Goal: Task Accomplishment & Management: Complete application form

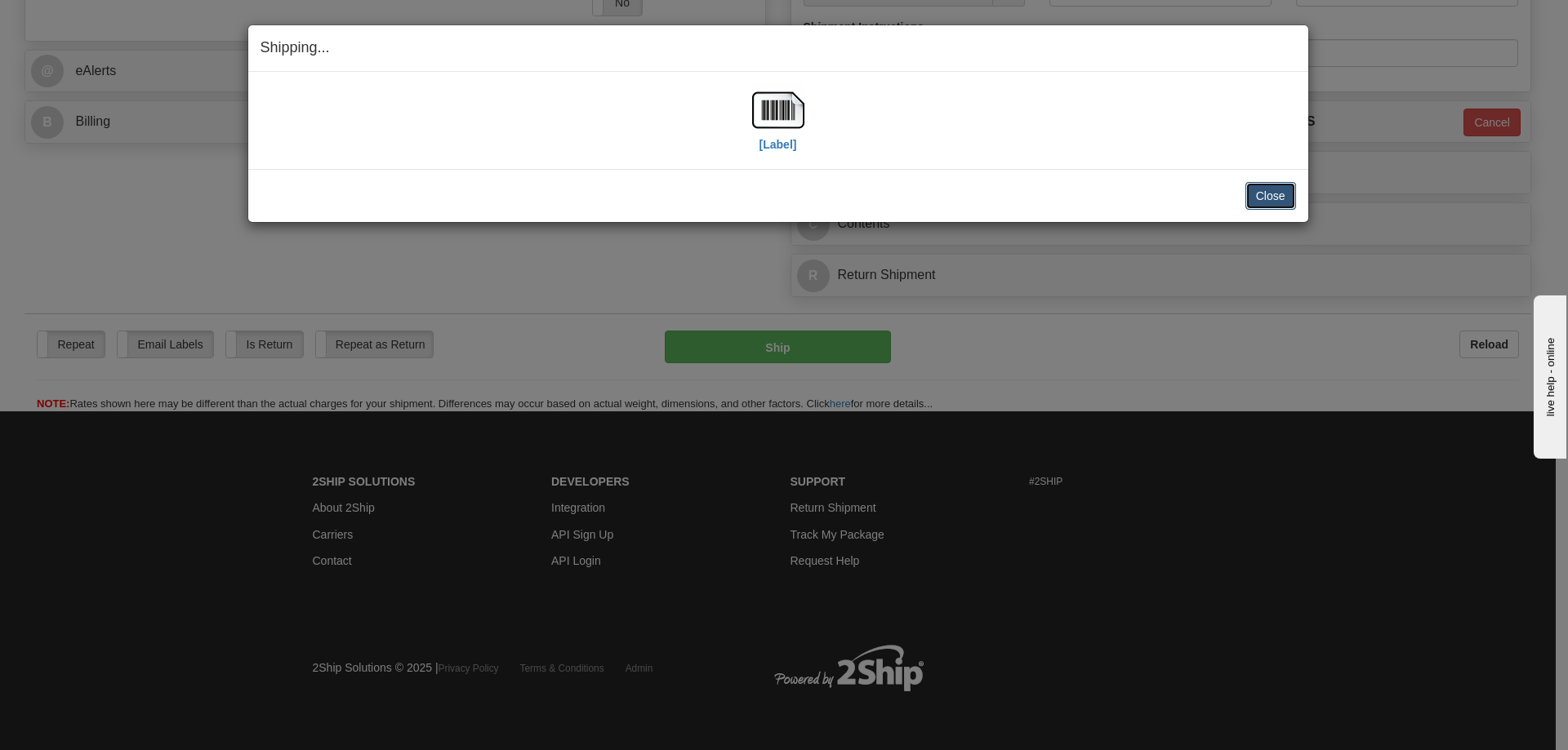
scroll to position [684, 0]
click at [1282, 191] on button "Close" at bounding box center [1270, 195] width 50 height 28
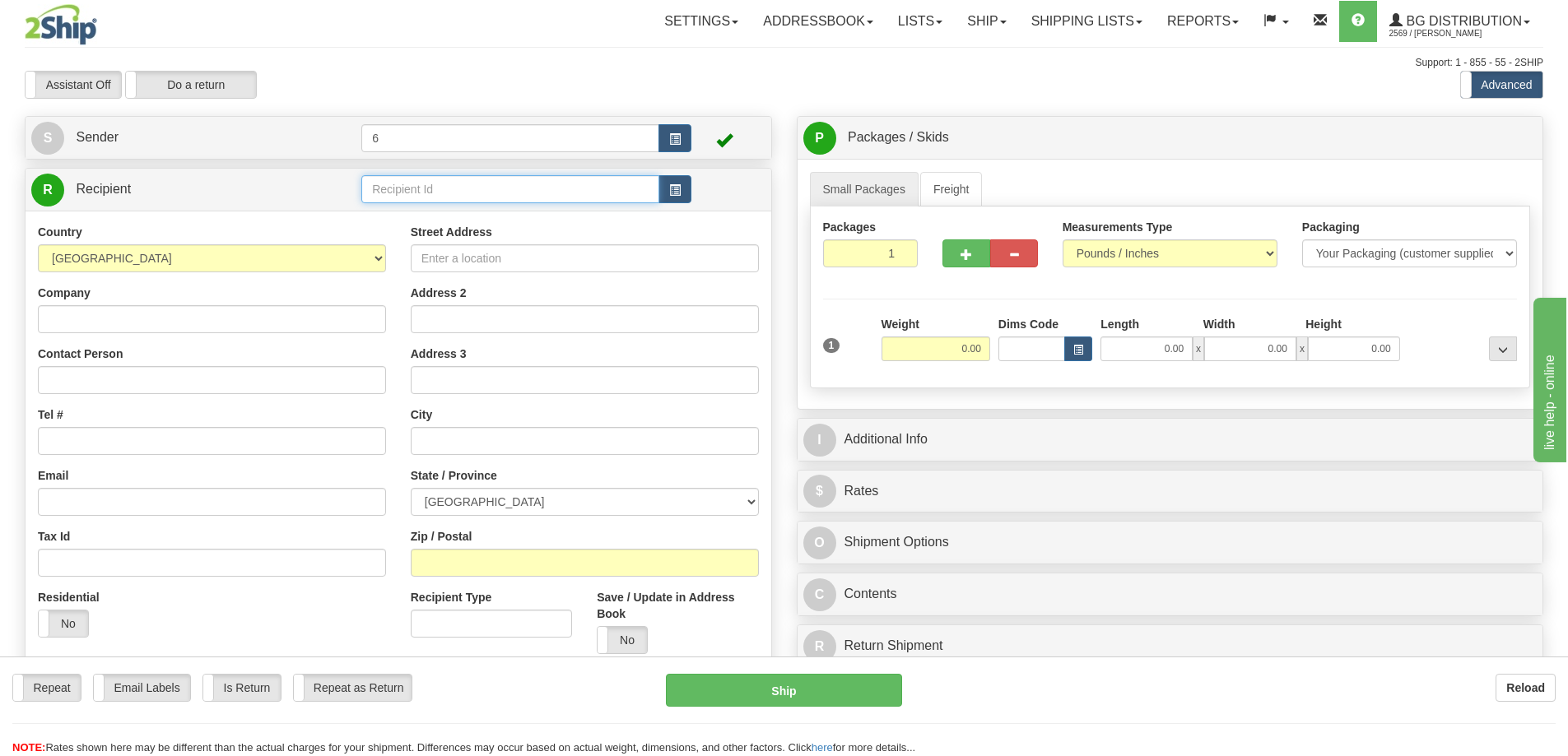
click at [404, 193] on input "text" at bounding box center [511, 189] width 298 height 28
drag, startPoint x: 402, startPoint y: 193, endPoint x: 390, endPoint y: 189, distance: 12.6
click at [396, 190] on input "text" at bounding box center [511, 189] width 298 height 28
type input "41099"
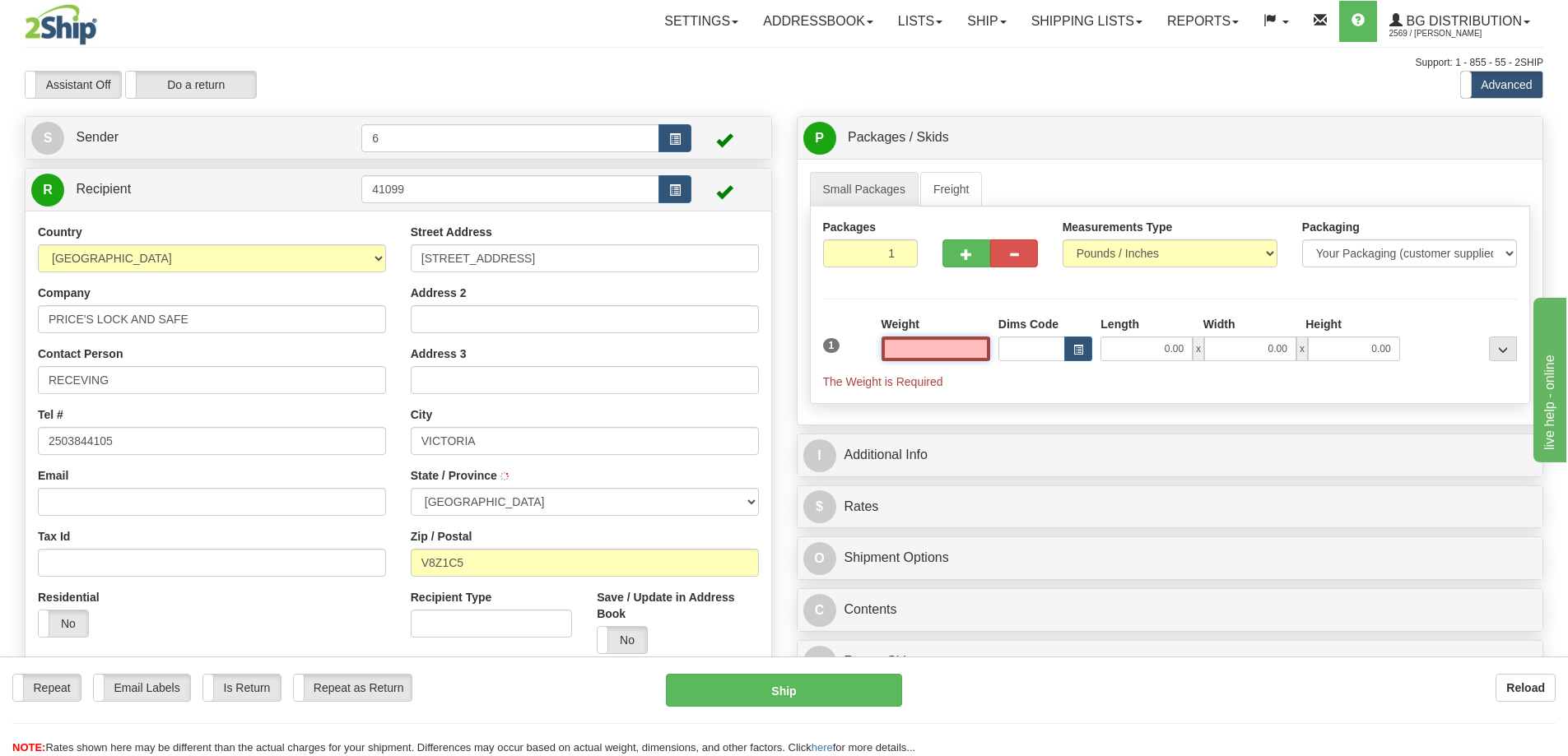
click at [934, 347] on input "text" at bounding box center [936, 348] width 109 height 24
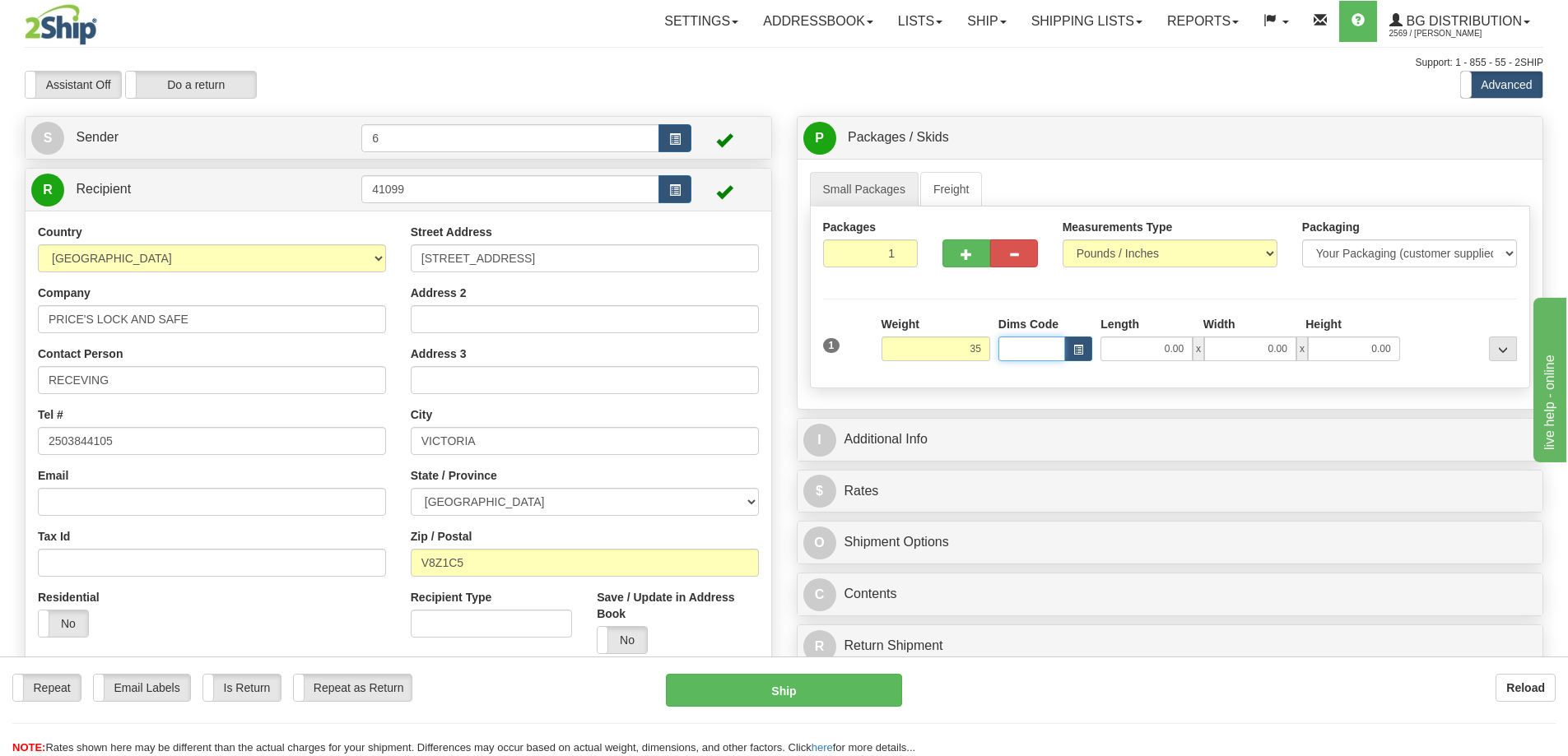
type input "35.00"
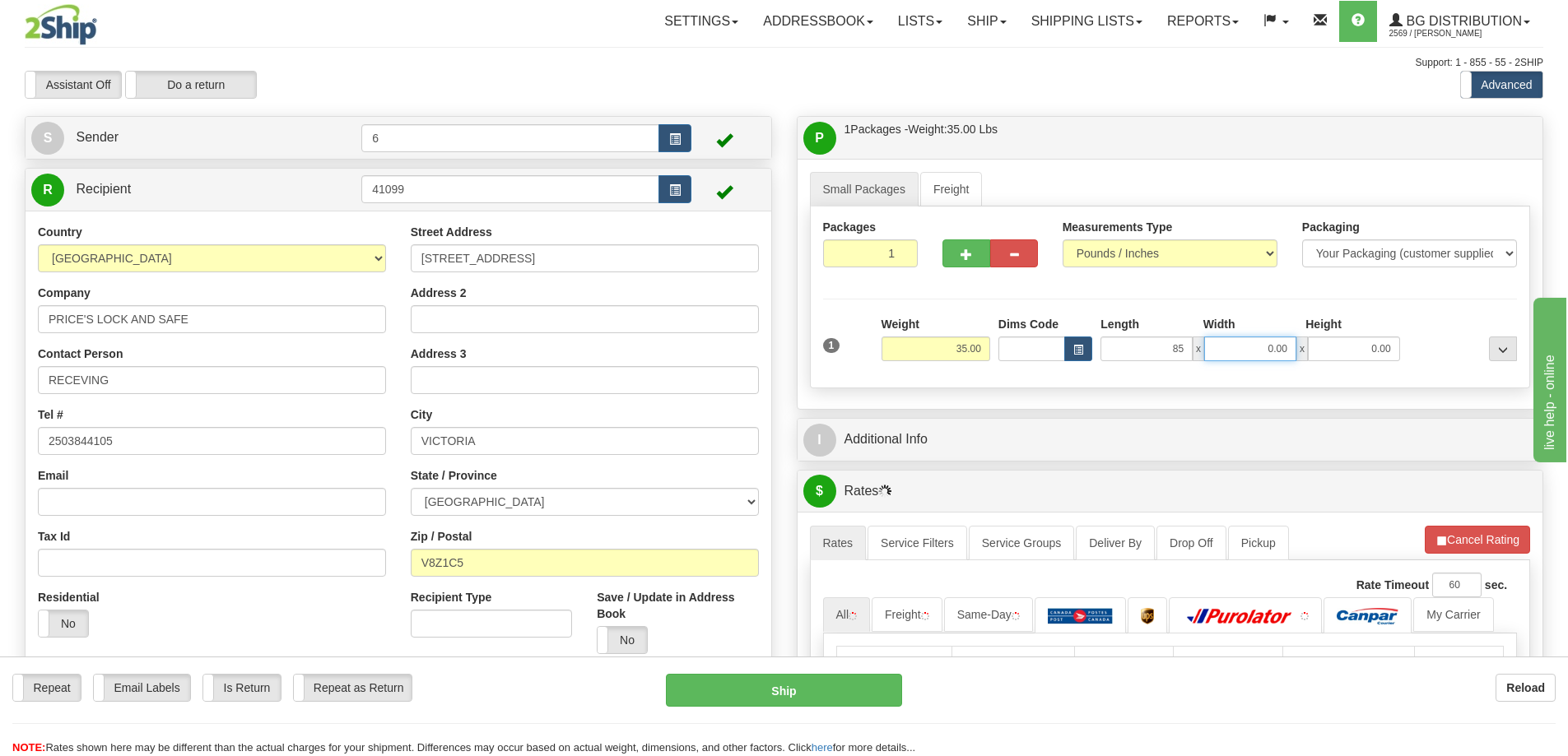
type input "85.00"
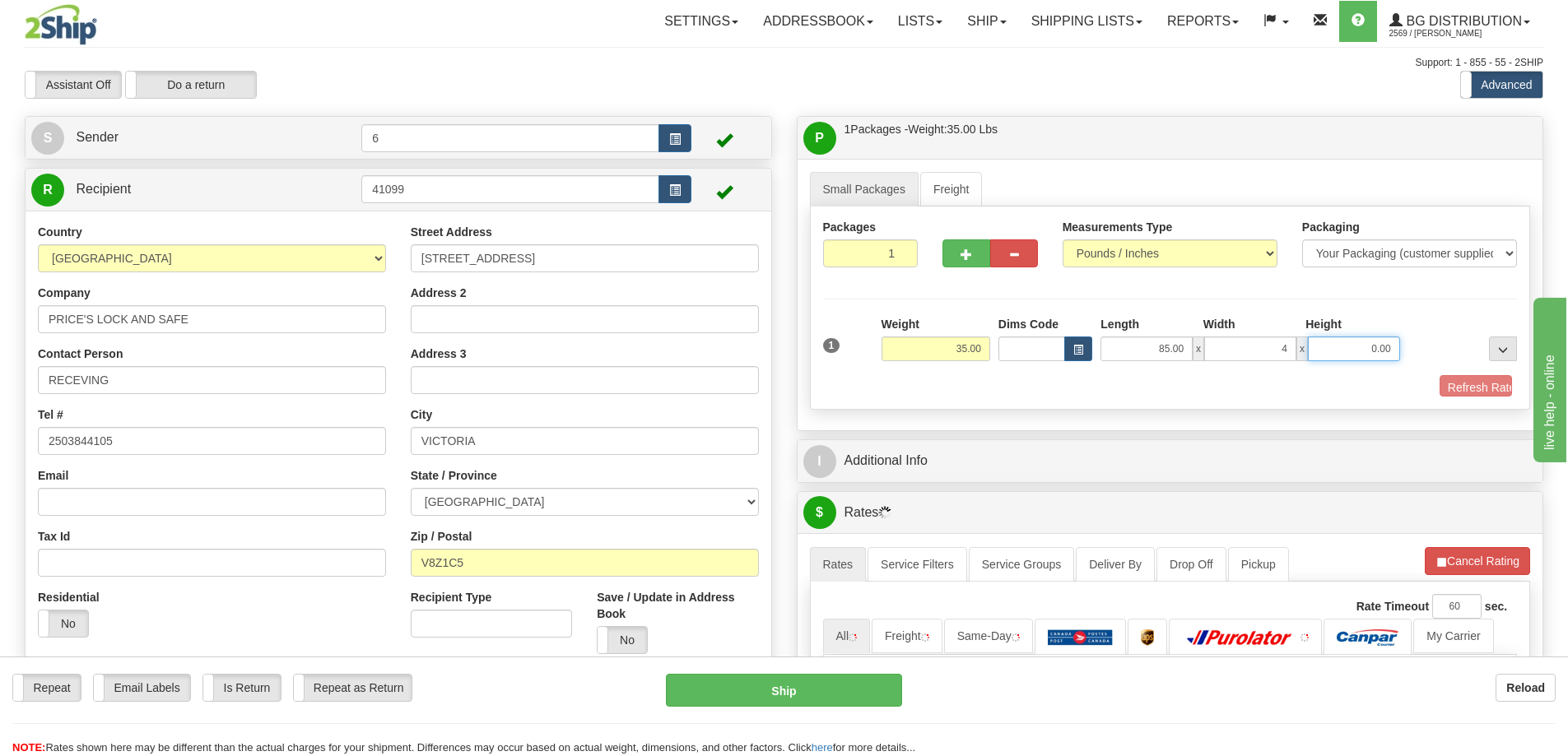
type input "4.00"
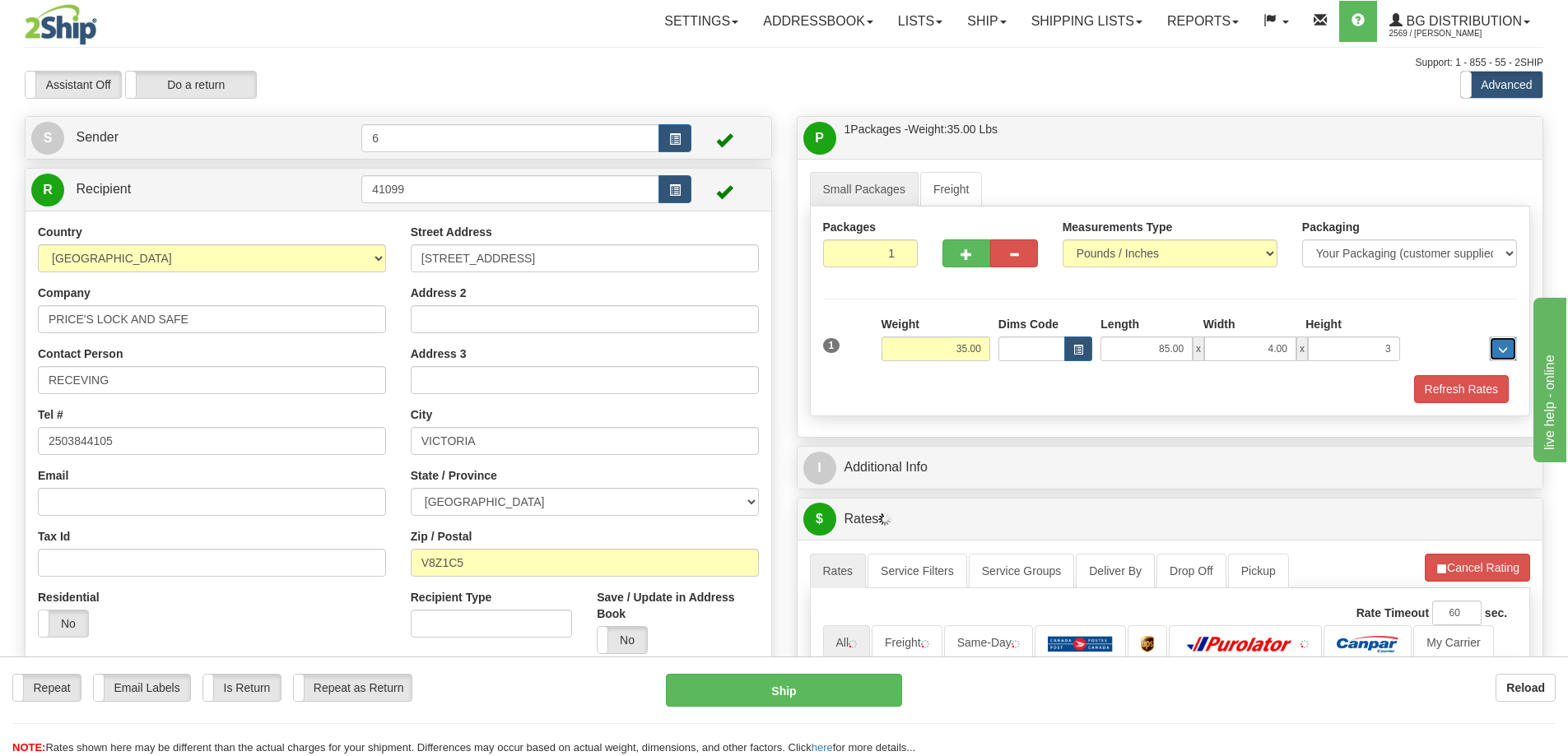
type input "3.00"
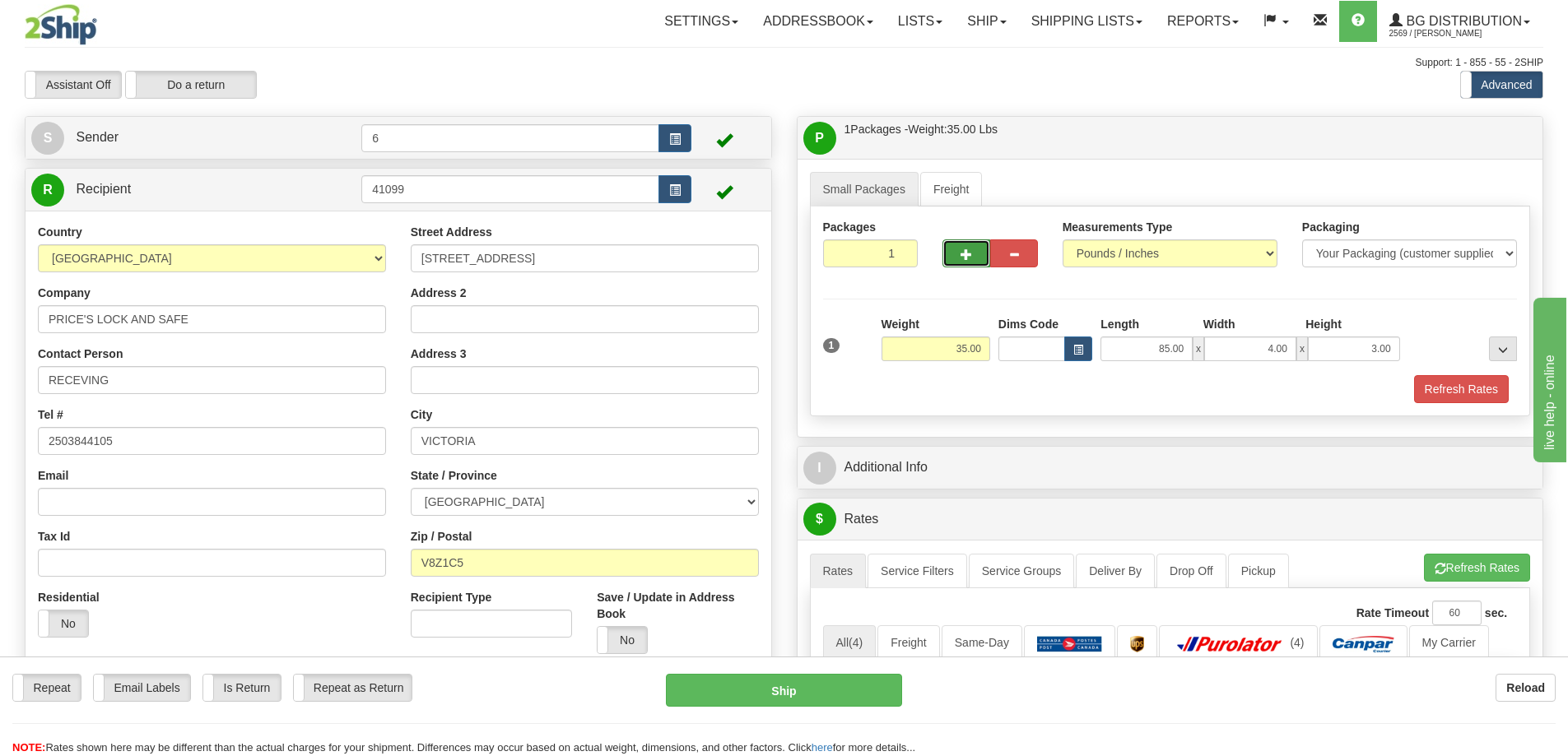
click at [972, 264] on button "button" at bounding box center [966, 253] width 48 height 28
radio input "true"
type input "2"
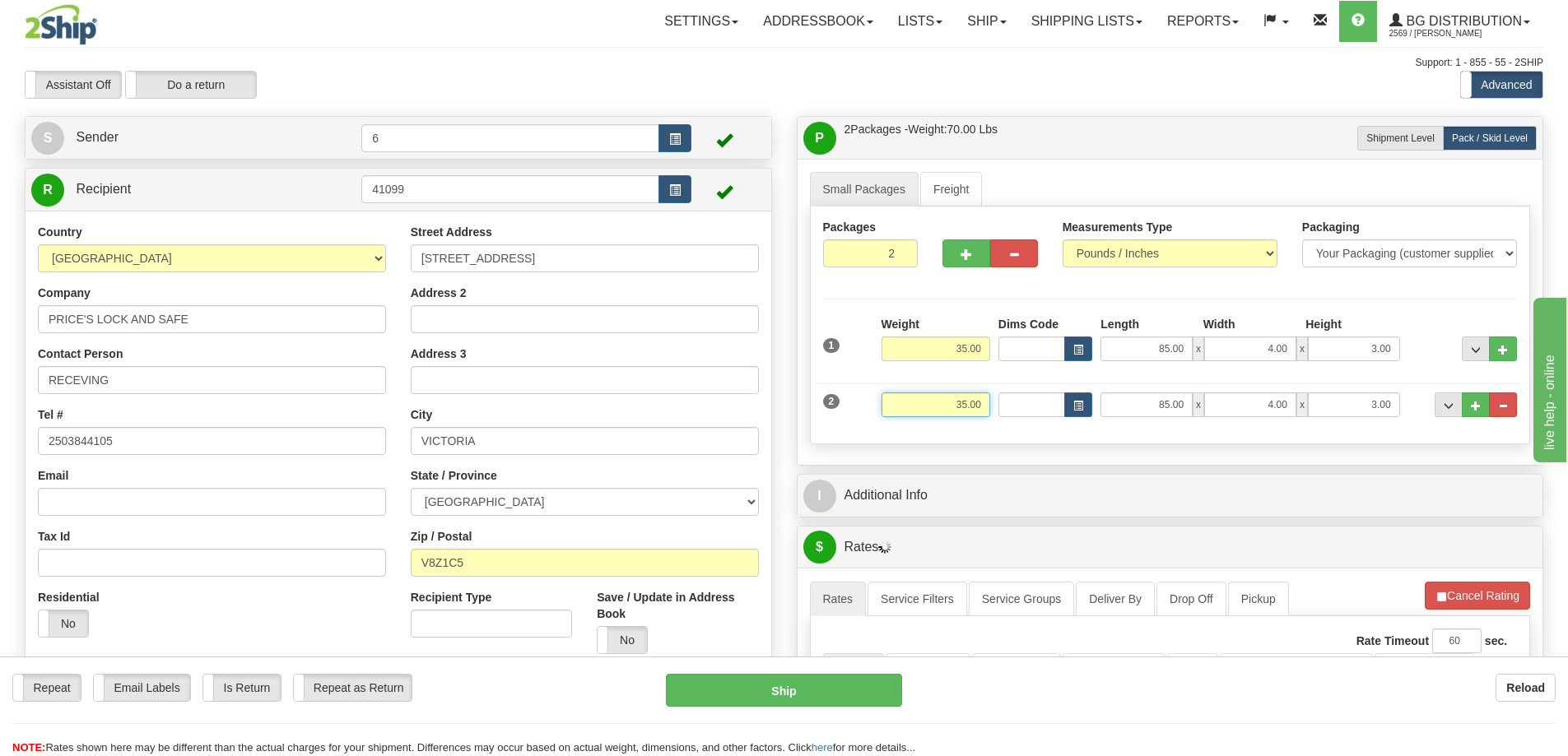
drag, startPoint x: 935, startPoint y: 408, endPoint x: 1086, endPoint y: 391, distance: 152.0
click at [1083, 397] on div "2 Weight 35.00 Dims Code Length Width Height" at bounding box center [1170, 402] width 703 height 55
type input "50.00"
type input "85.00"
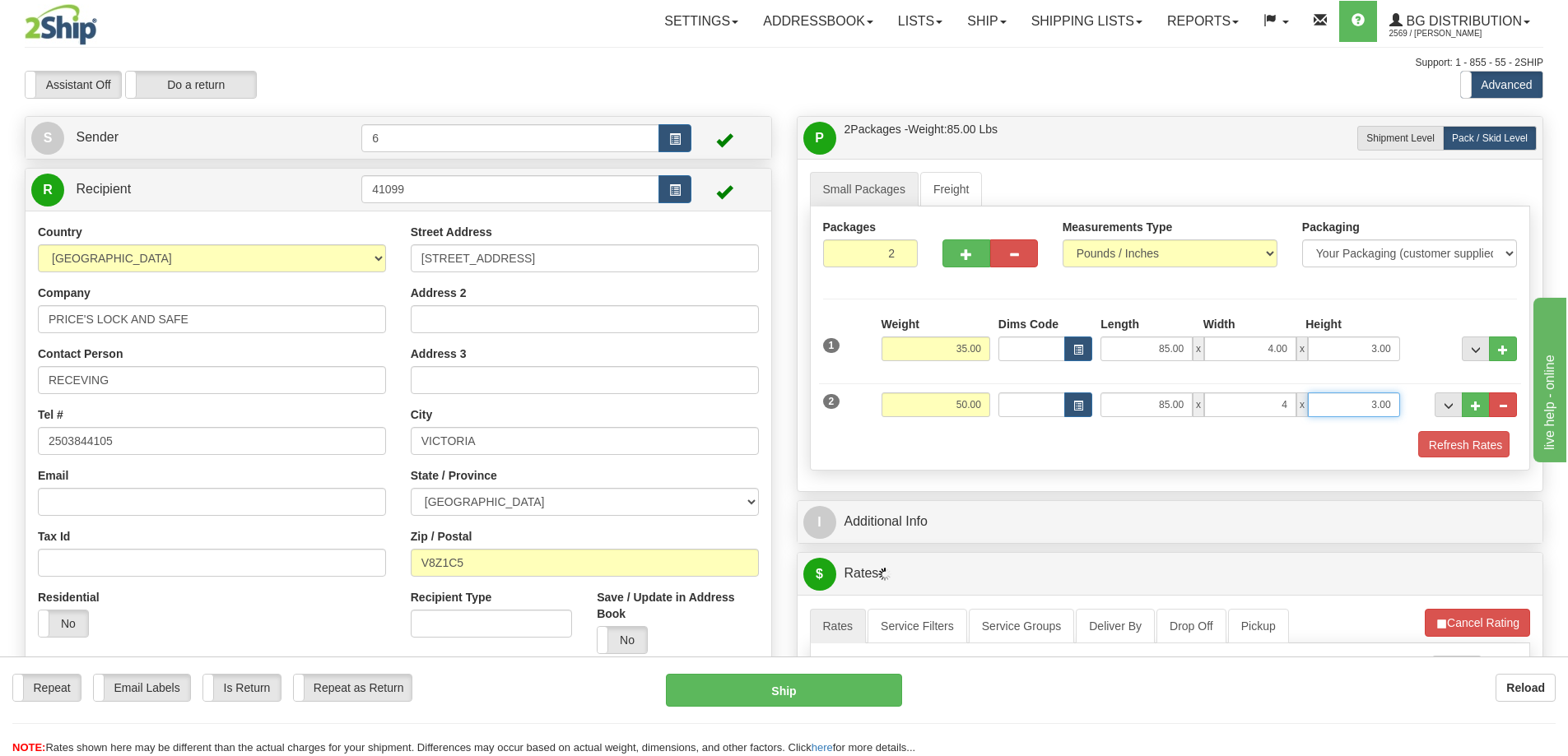
type input "4.00"
type input "3.00"
click at [1494, 451] on button "Refresh Rates" at bounding box center [1462, 445] width 94 height 28
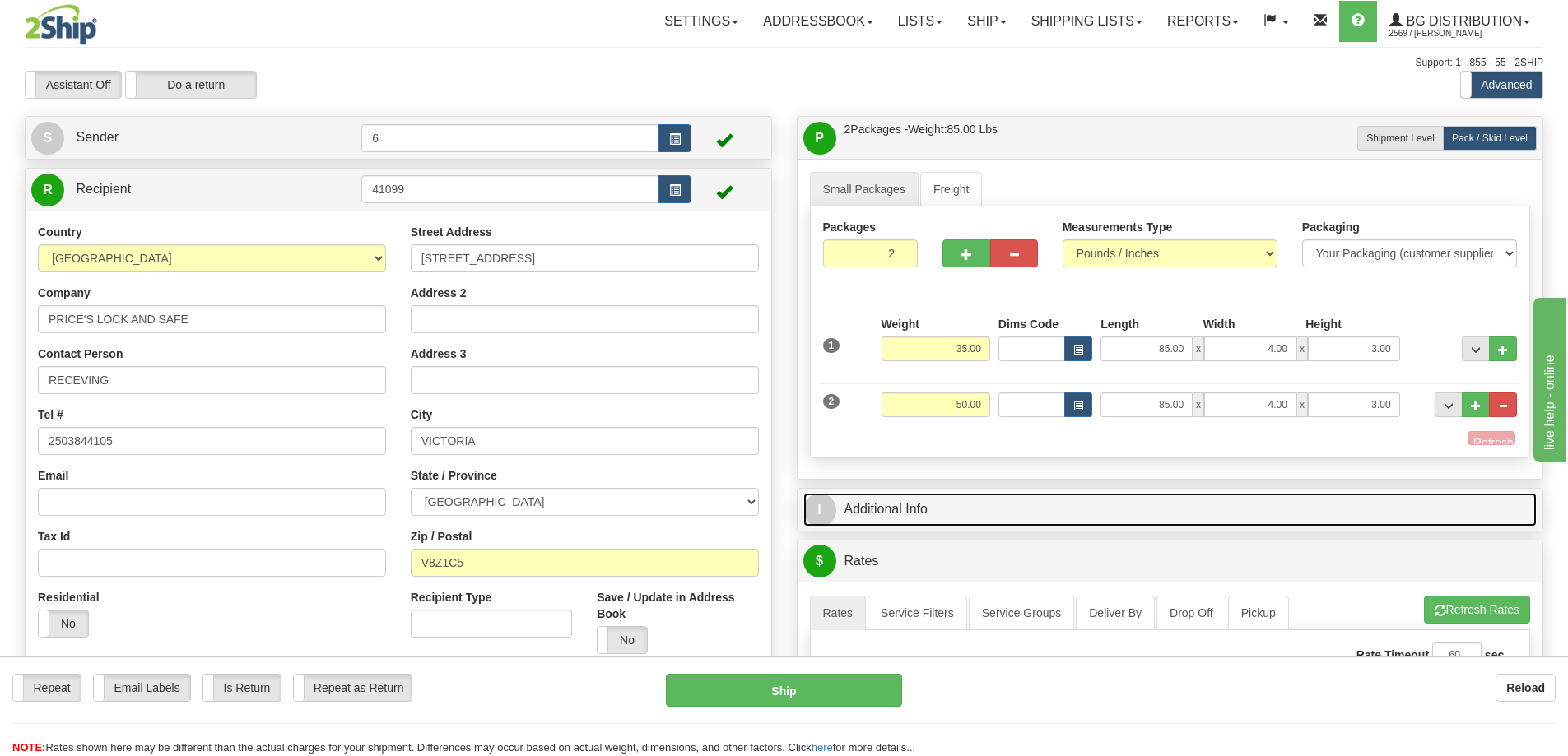
click at [1345, 493] on link "I Additional Info" at bounding box center [1171, 509] width 735 height 34
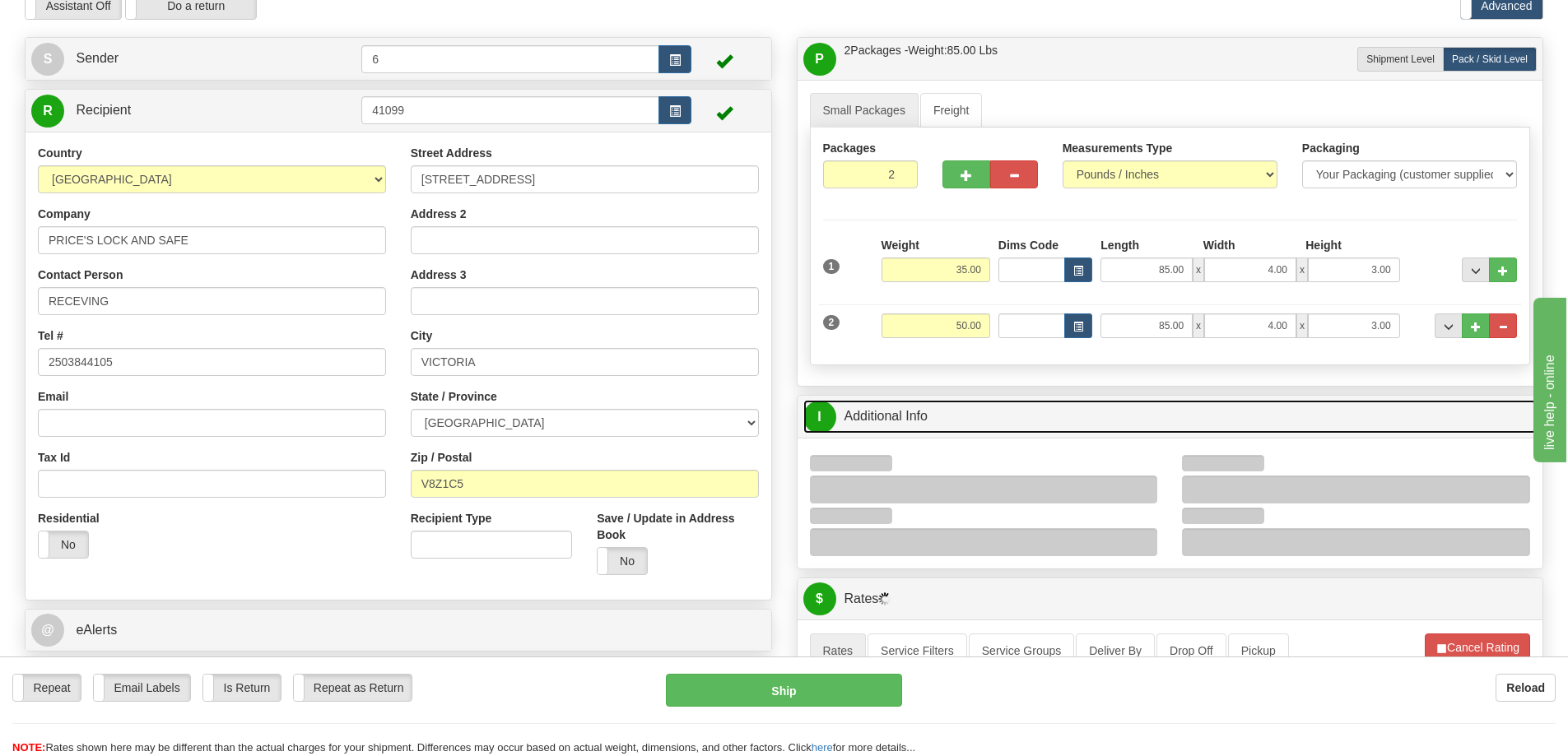
scroll to position [165, 0]
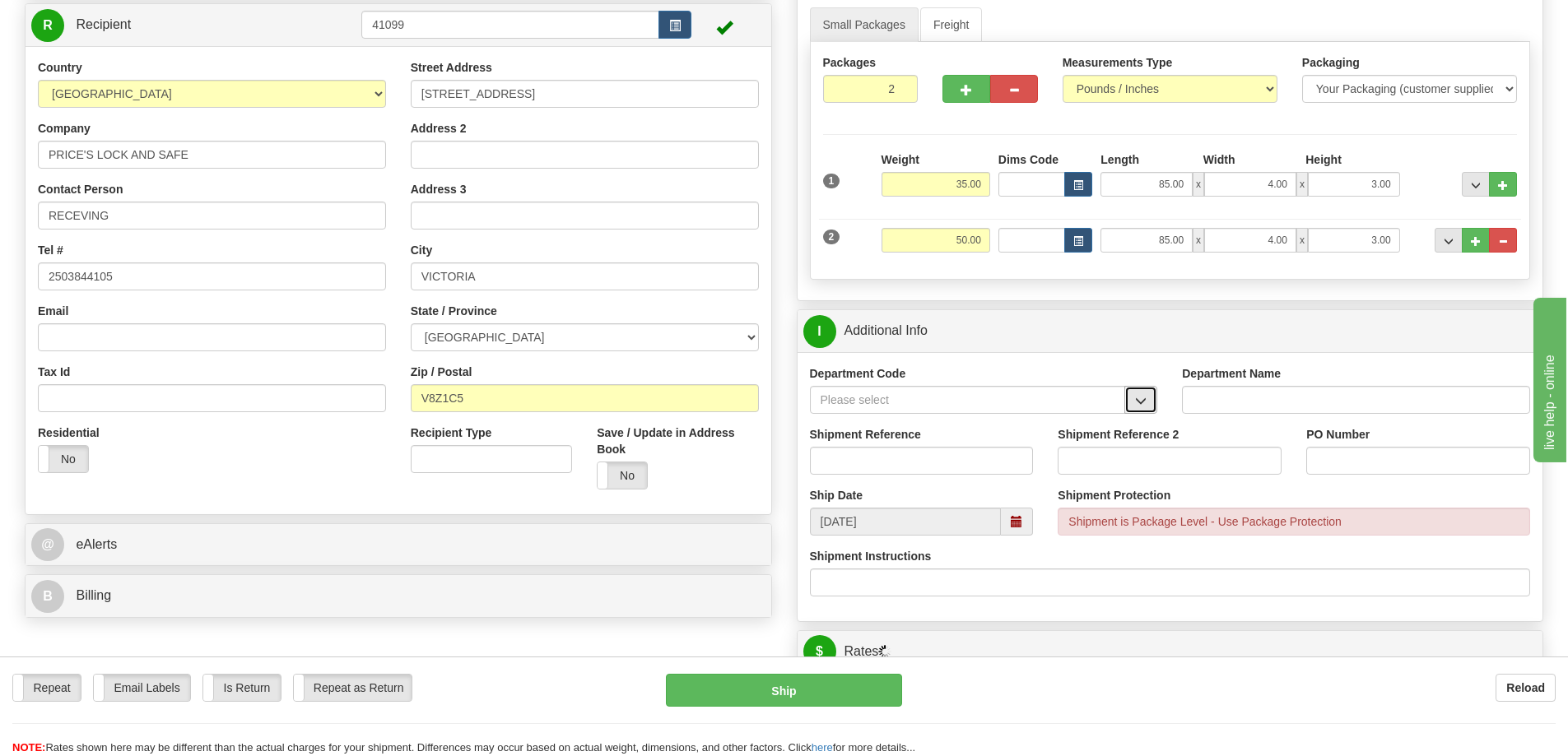
click at [1144, 411] on button "button" at bounding box center [1141, 400] width 33 height 28
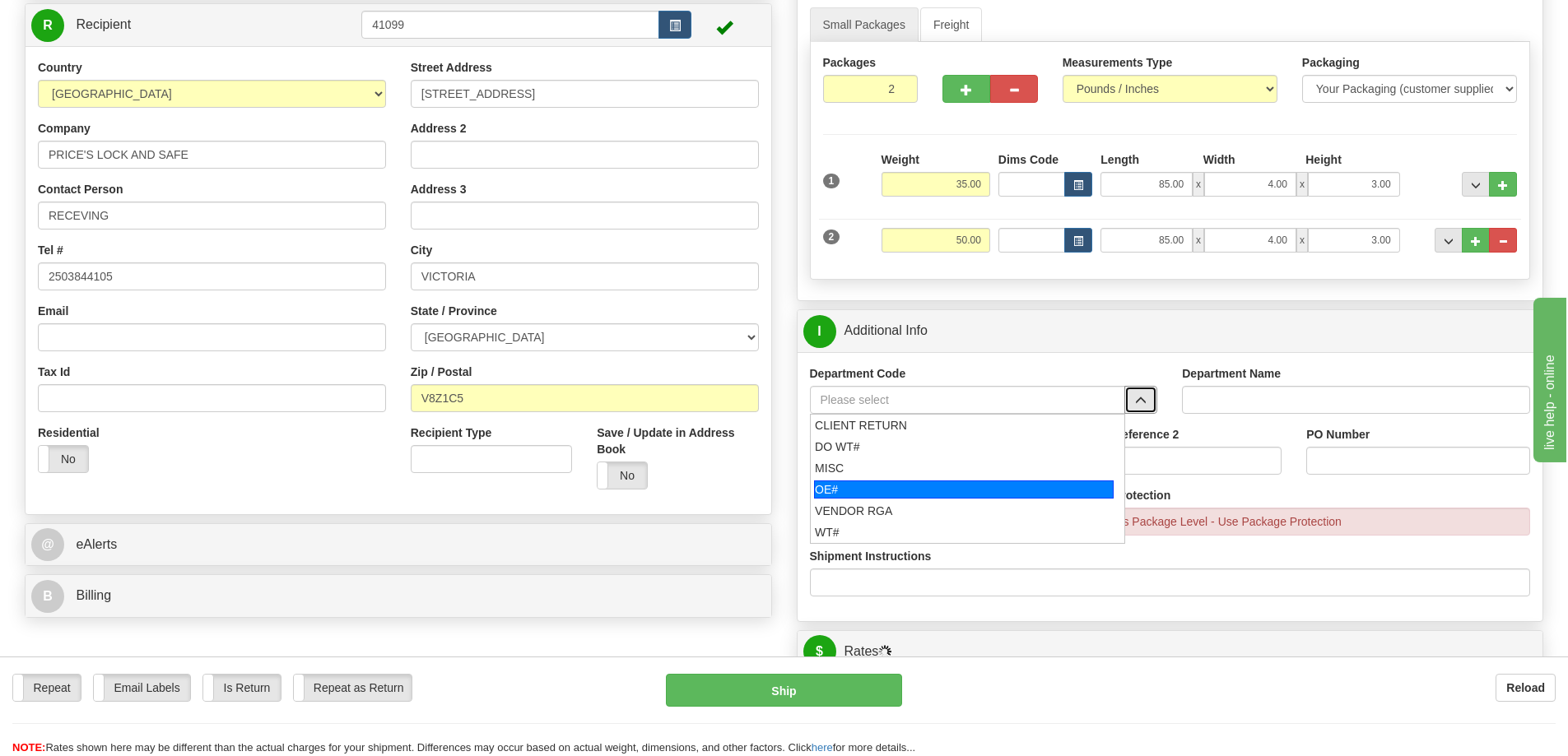
click at [891, 487] on div "OE#" at bounding box center [964, 489] width 299 height 18
type input "OE#"
type input "ORDERS"
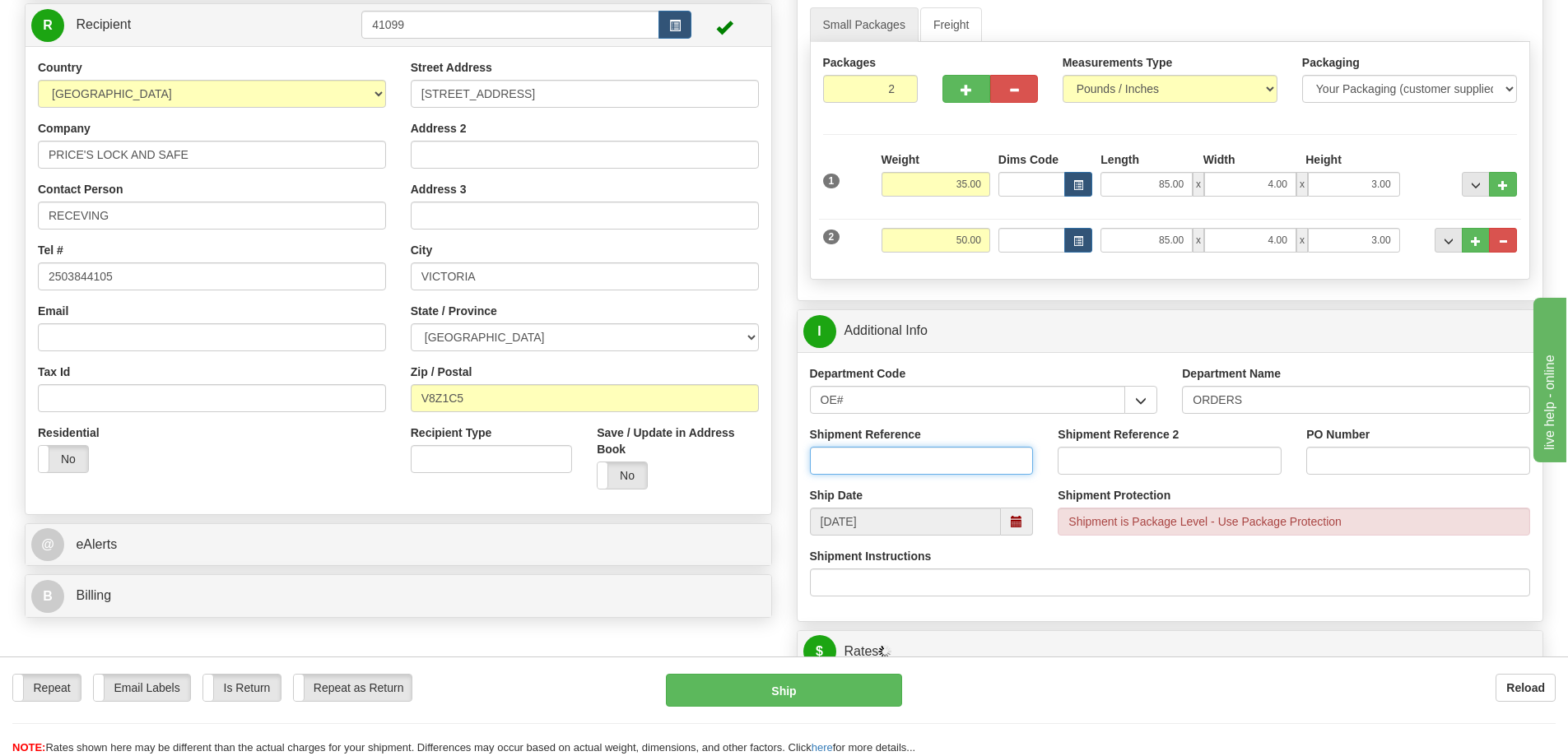
click at [891, 451] on input "Shipment Reference" at bounding box center [921, 460] width 224 height 28
type input "60031241-02"
type input "27116"
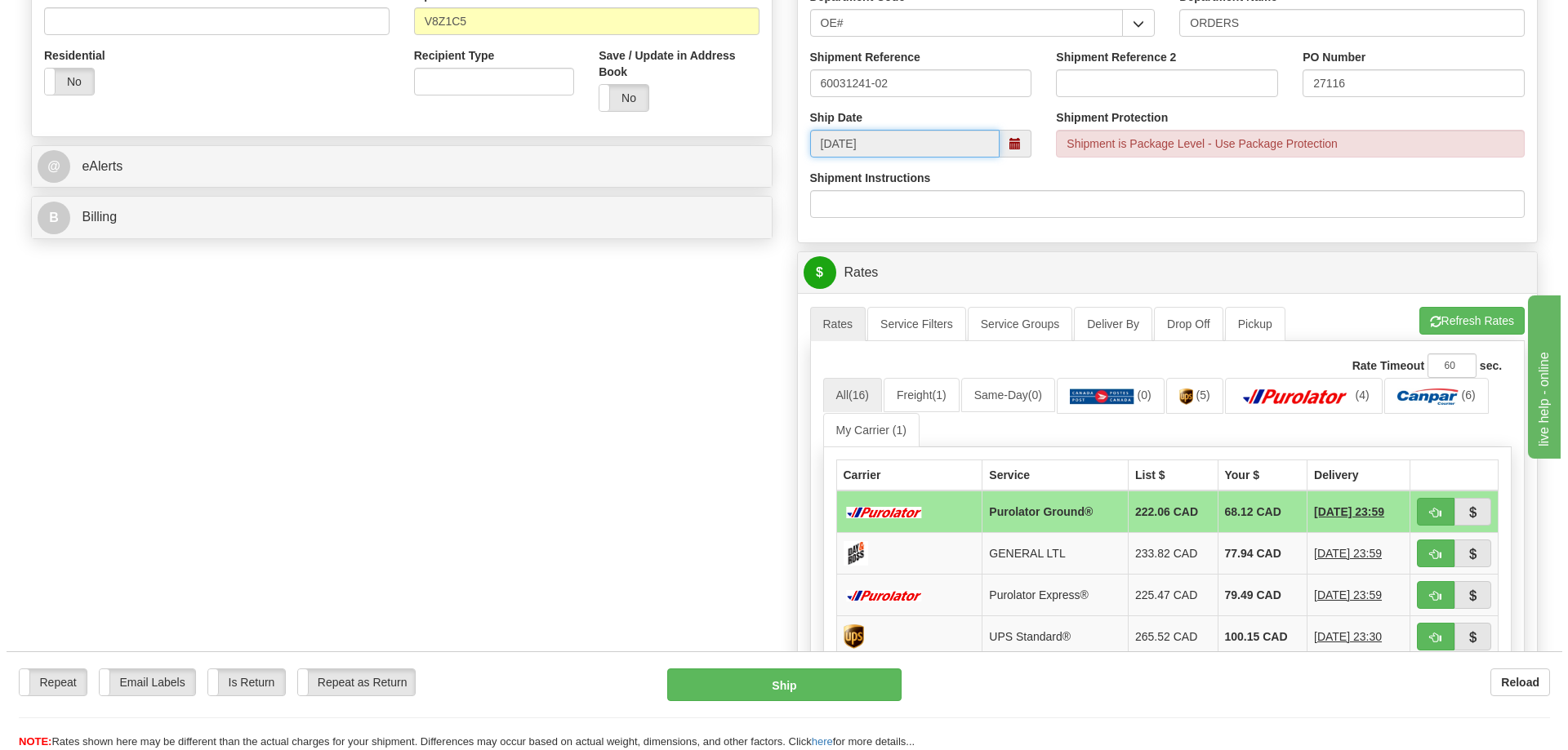
scroll to position [653, 0]
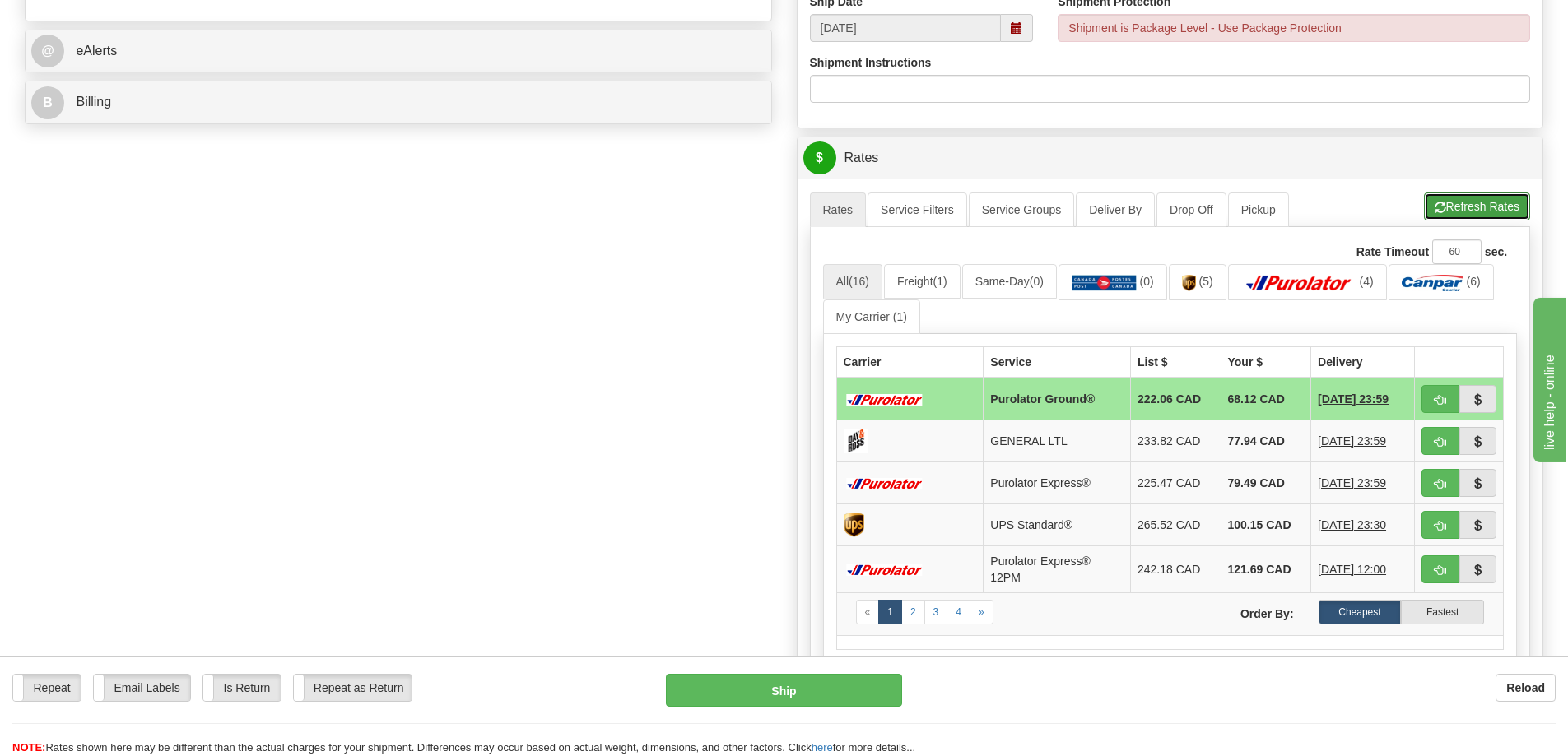
click at [1466, 207] on button "Refresh Rates" at bounding box center [1477, 206] width 106 height 28
click at [1437, 406] on span "button" at bounding box center [1440, 401] width 12 height 11
type input "260"
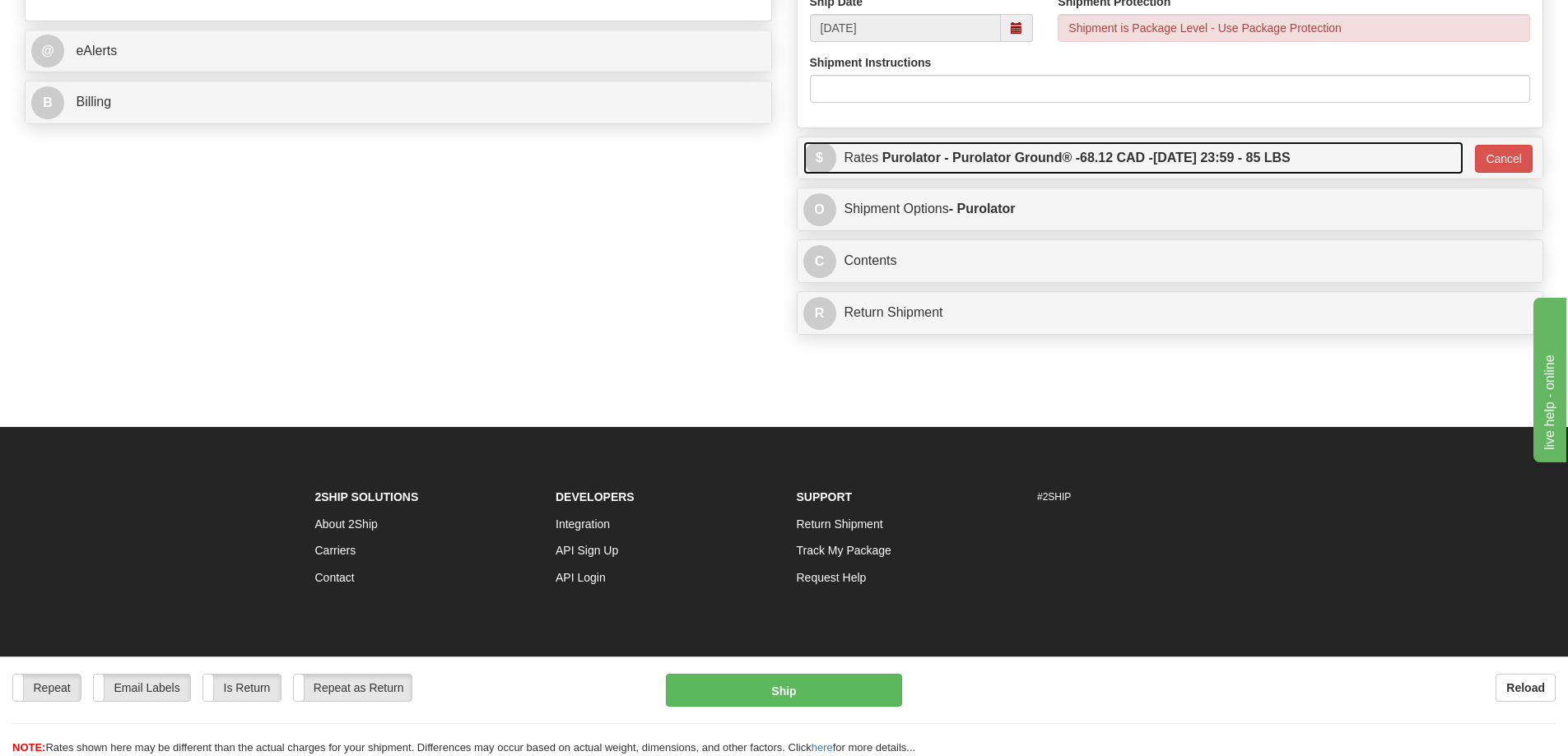
click at [1332, 168] on link "$ Rates Purolator - Purolator Ground® - 68.12 CAD - 08/29/2025 23:59 - 85 LBS" at bounding box center [1134, 158] width 660 height 34
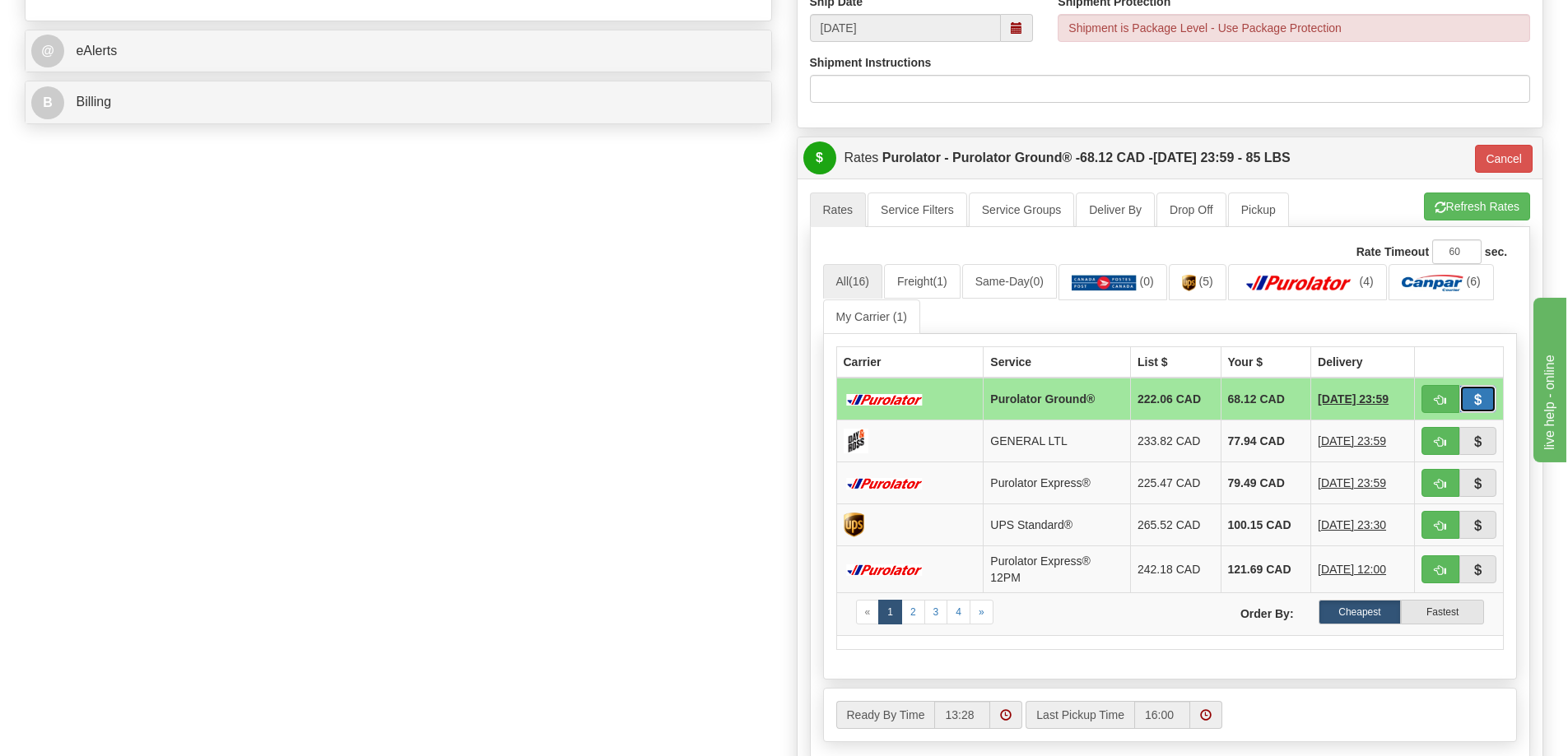
click at [1489, 405] on button "button" at bounding box center [1479, 399] width 38 height 28
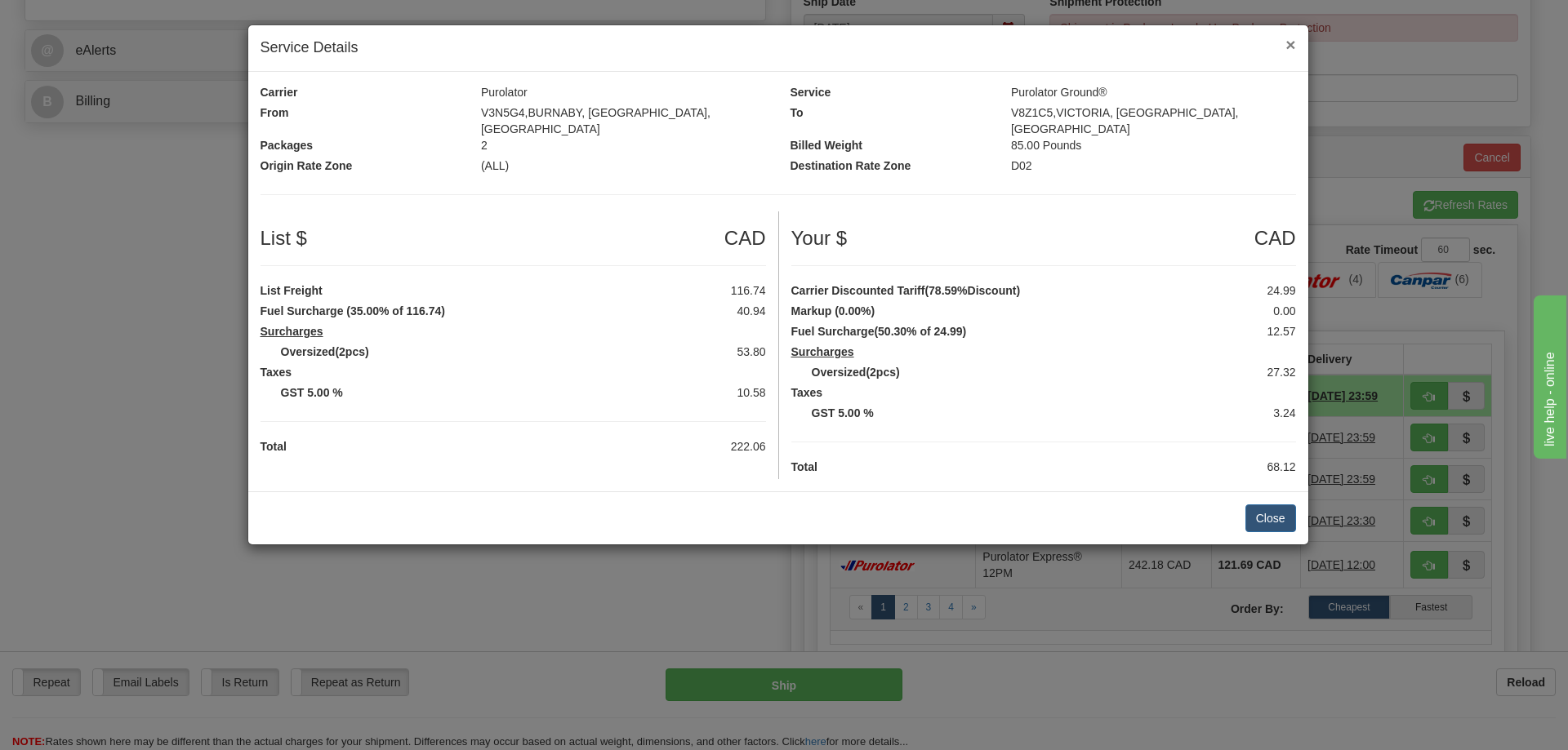
click at [1289, 44] on span "×" at bounding box center [1290, 44] width 10 height 19
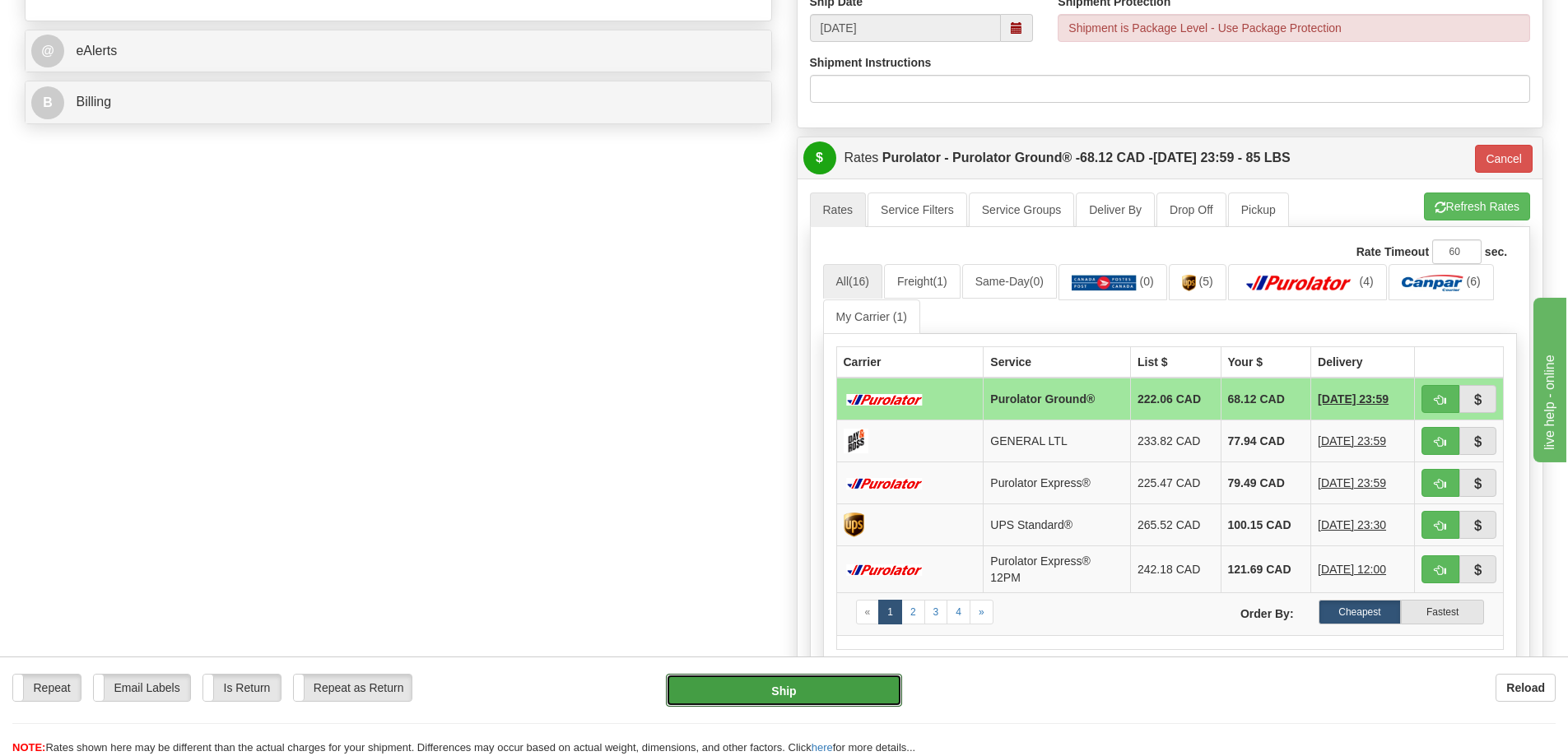
drag, startPoint x: 807, startPoint y: 674, endPoint x: 1203, endPoint y: 789, distance: 412.4
click at [1474, 399] on span "button" at bounding box center [1477, 401] width 12 height 11
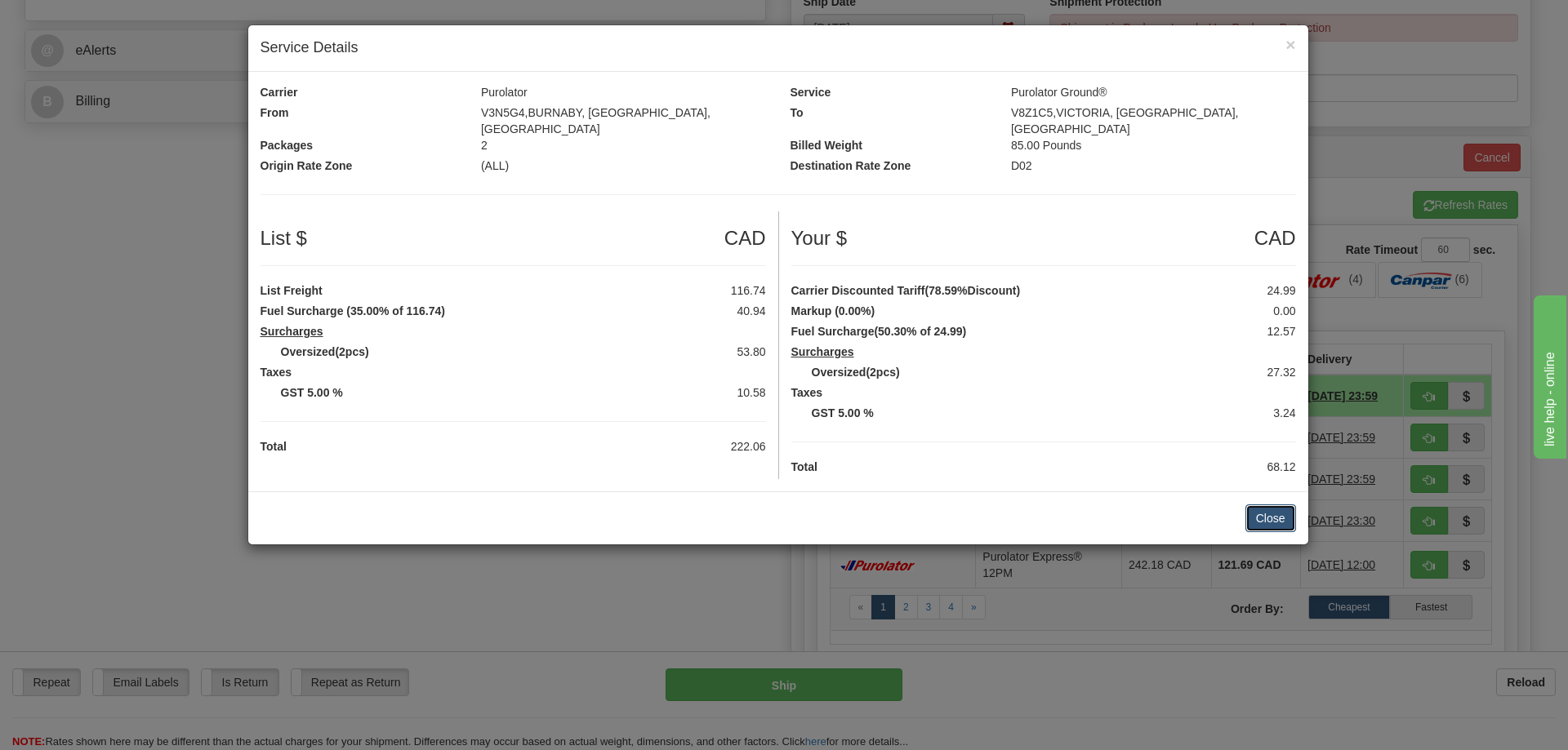
click at [1287, 509] on button "Close" at bounding box center [1270, 518] width 50 height 28
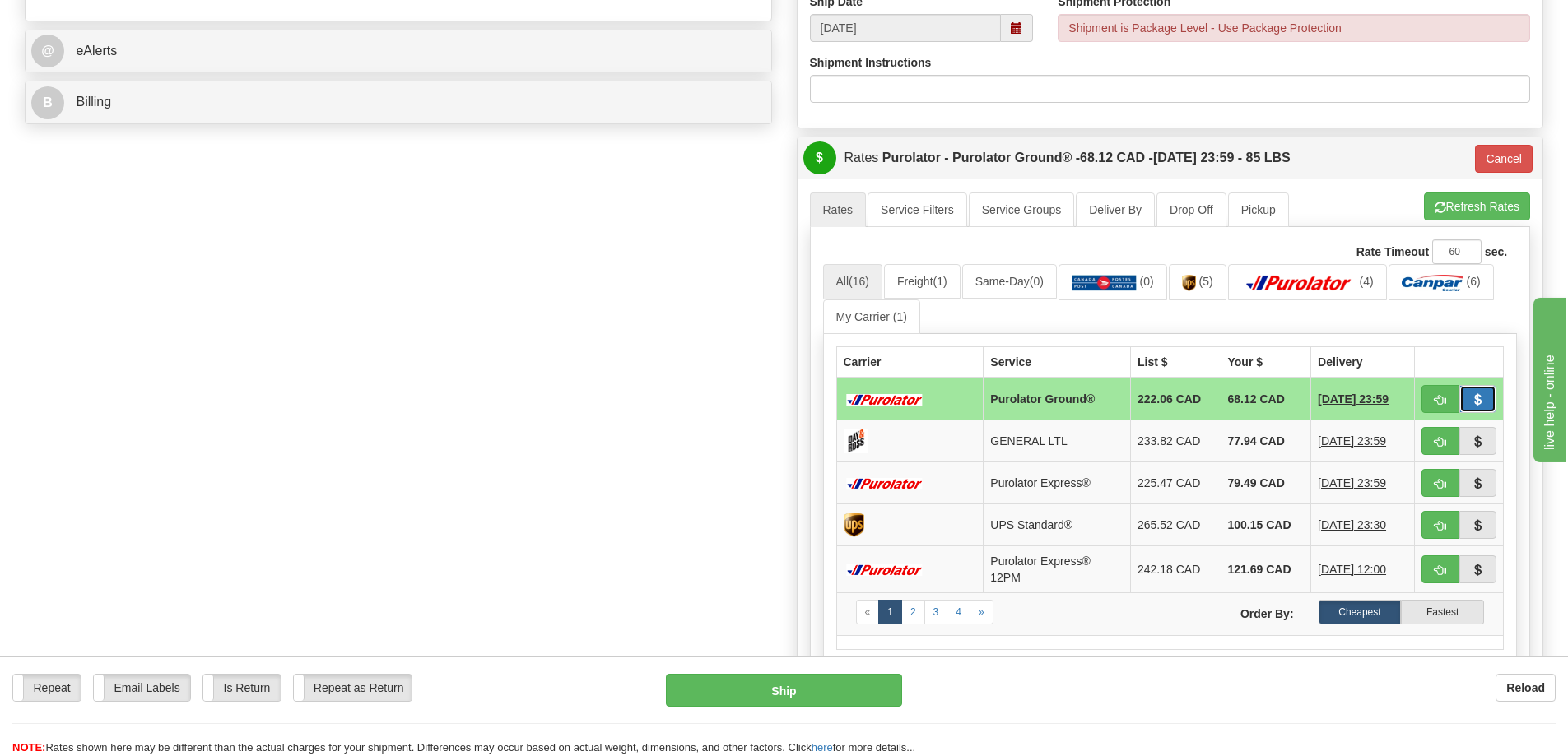
click at [1471, 401] on button "button" at bounding box center [1479, 399] width 38 height 28
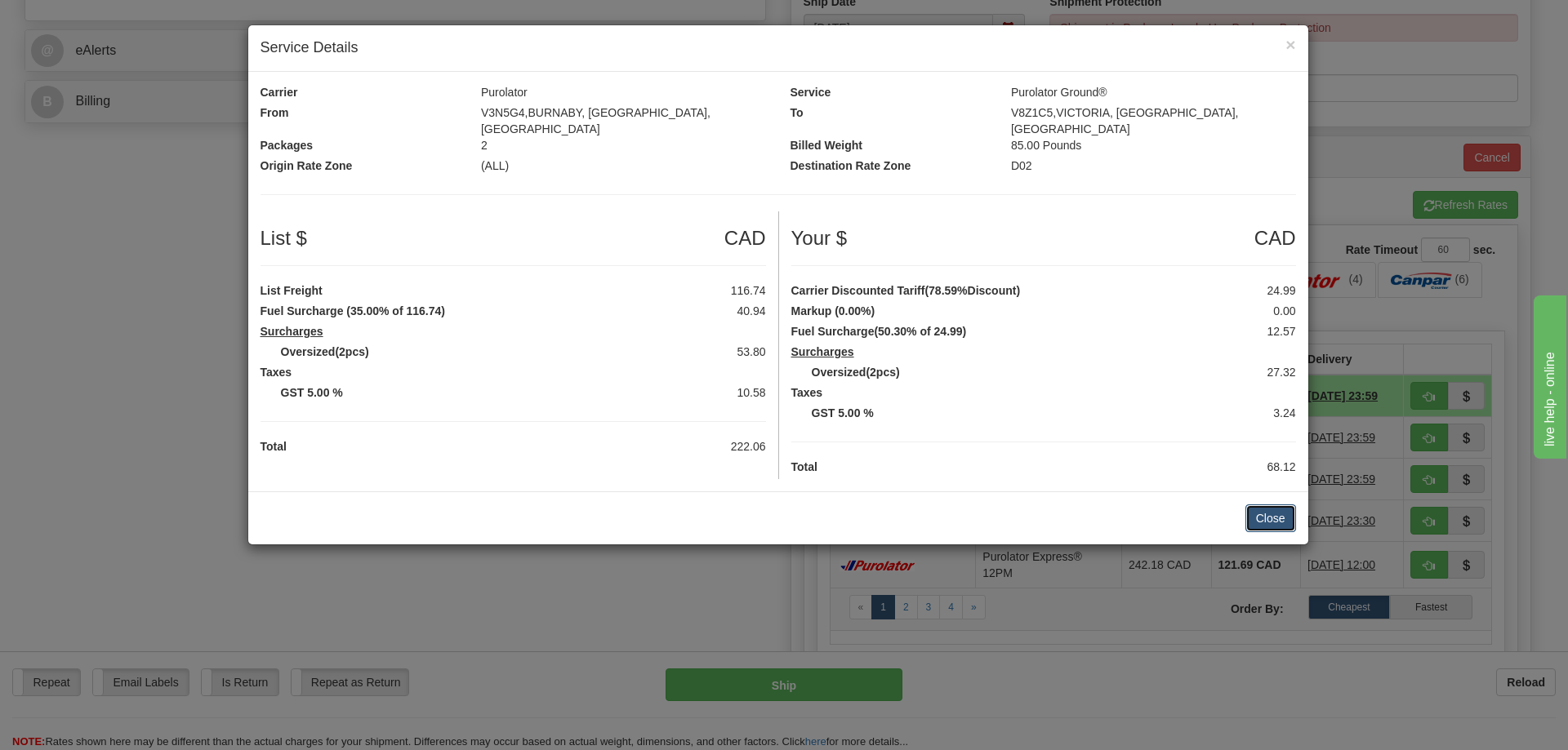
click at [1271, 511] on button "Close" at bounding box center [1270, 518] width 50 height 28
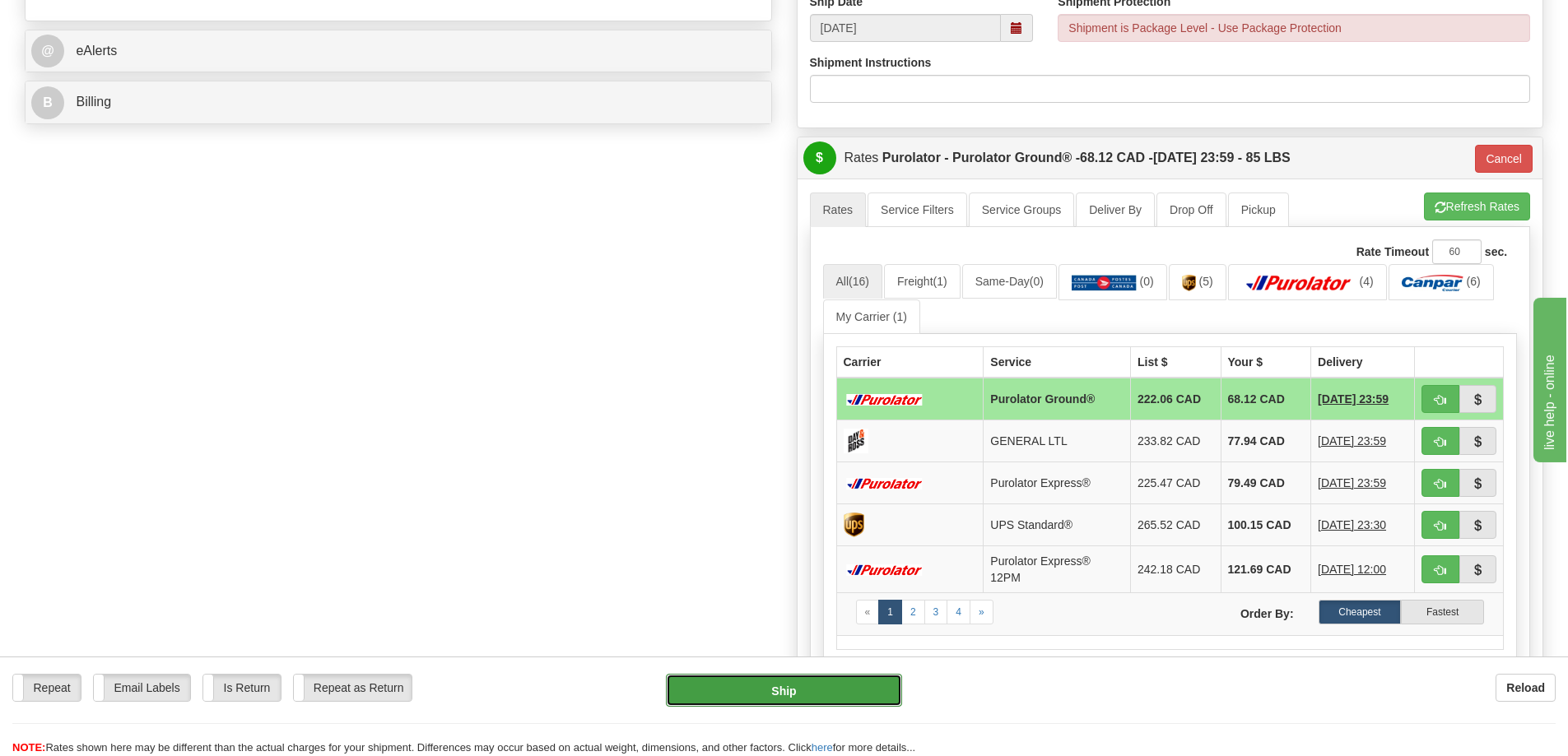
click at [800, 683] on button "Ship" at bounding box center [784, 691] width 237 height 33
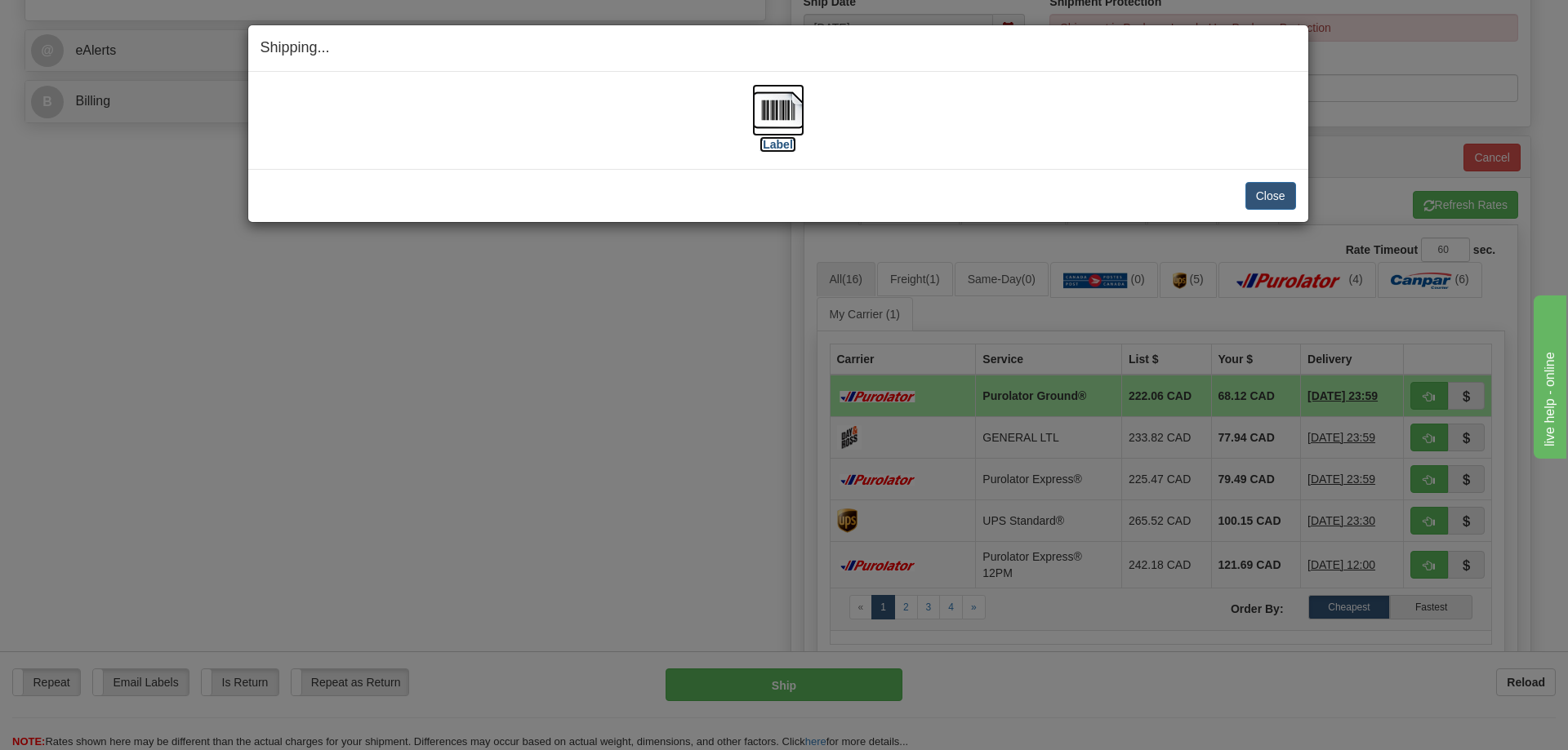
click at [784, 147] on label "[Label]" at bounding box center [778, 145] width 38 height 16
drag, startPoint x: 1268, startPoint y: 199, endPoint x: 1205, endPoint y: 176, distance: 67.1
click at [1268, 198] on button "Close" at bounding box center [1270, 195] width 50 height 28
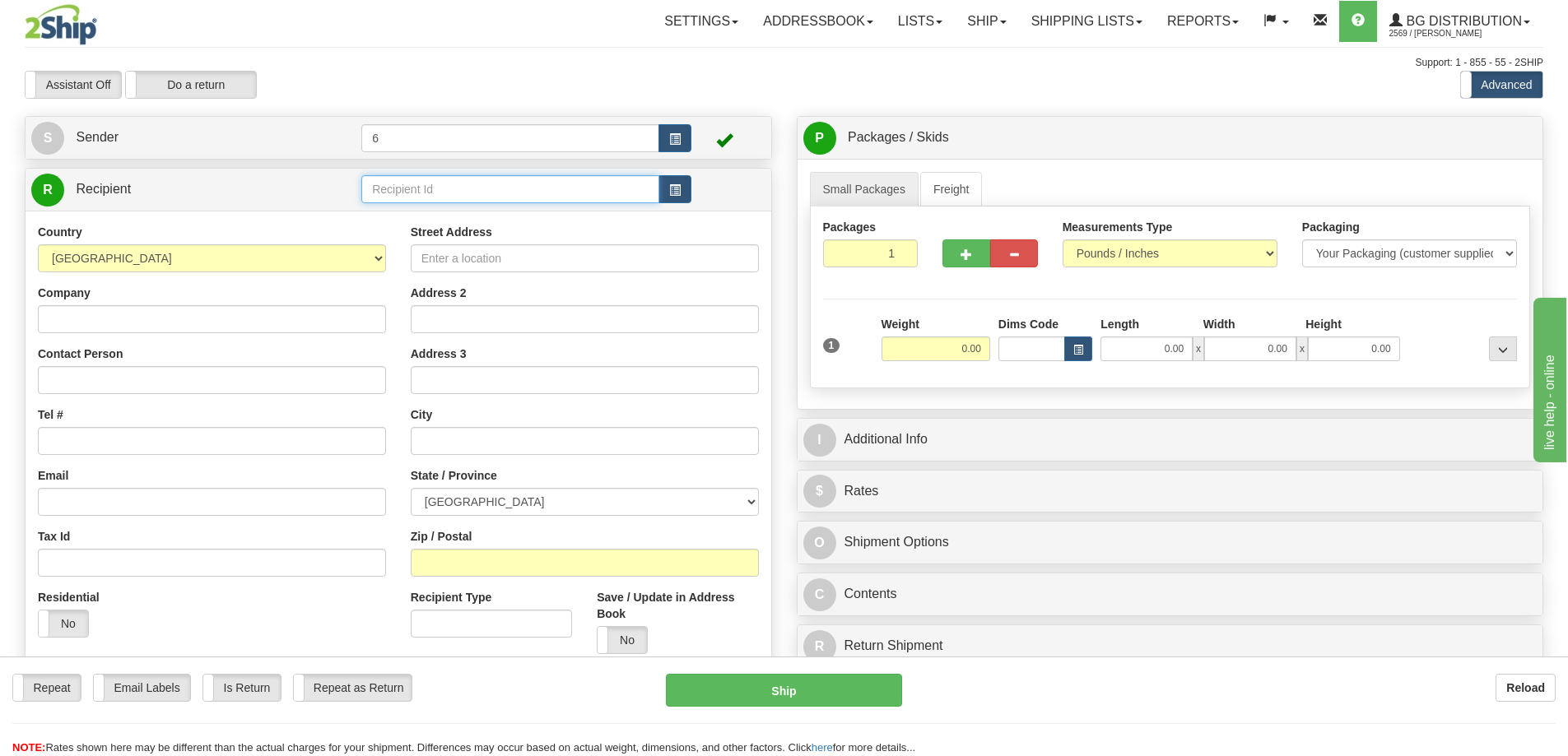
drag, startPoint x: 419, startPoint y: 197, endPoint x: 408, endPoint y: 199, distance: 11.2
click at [419, 197] on input "text" at bounding box center [511, 189] width 298 height 28
type input "46007"
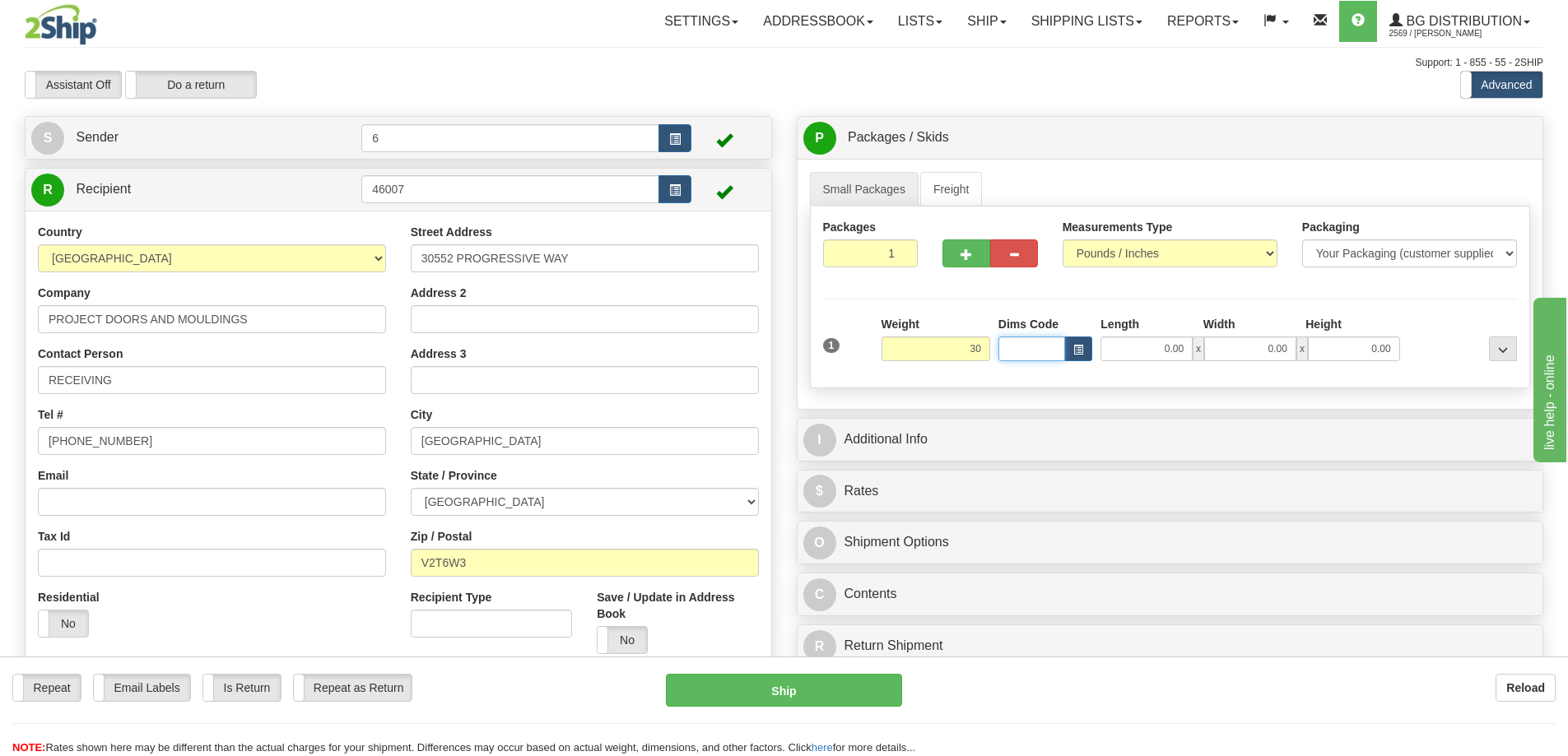
type input "30.00"
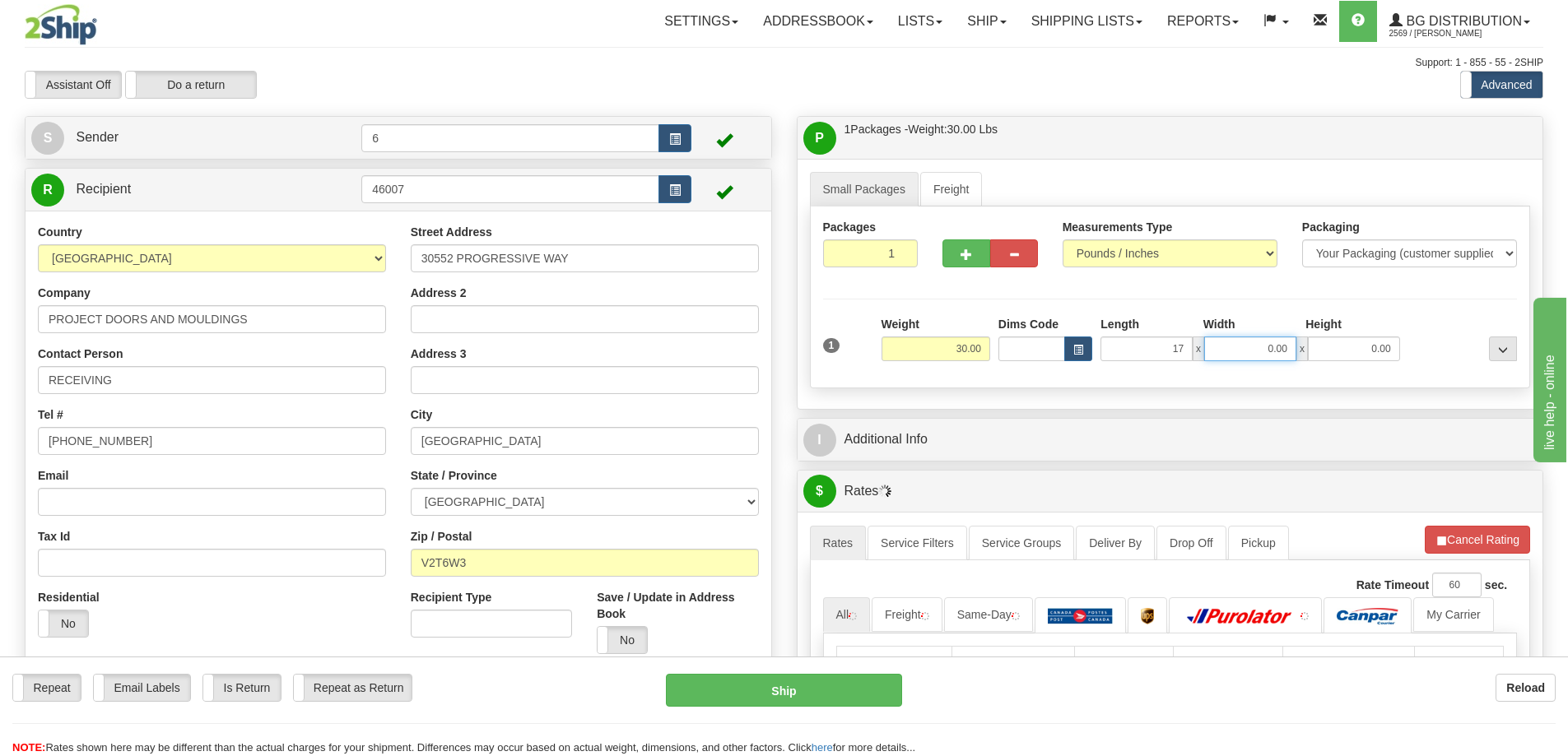
type input "17.00"
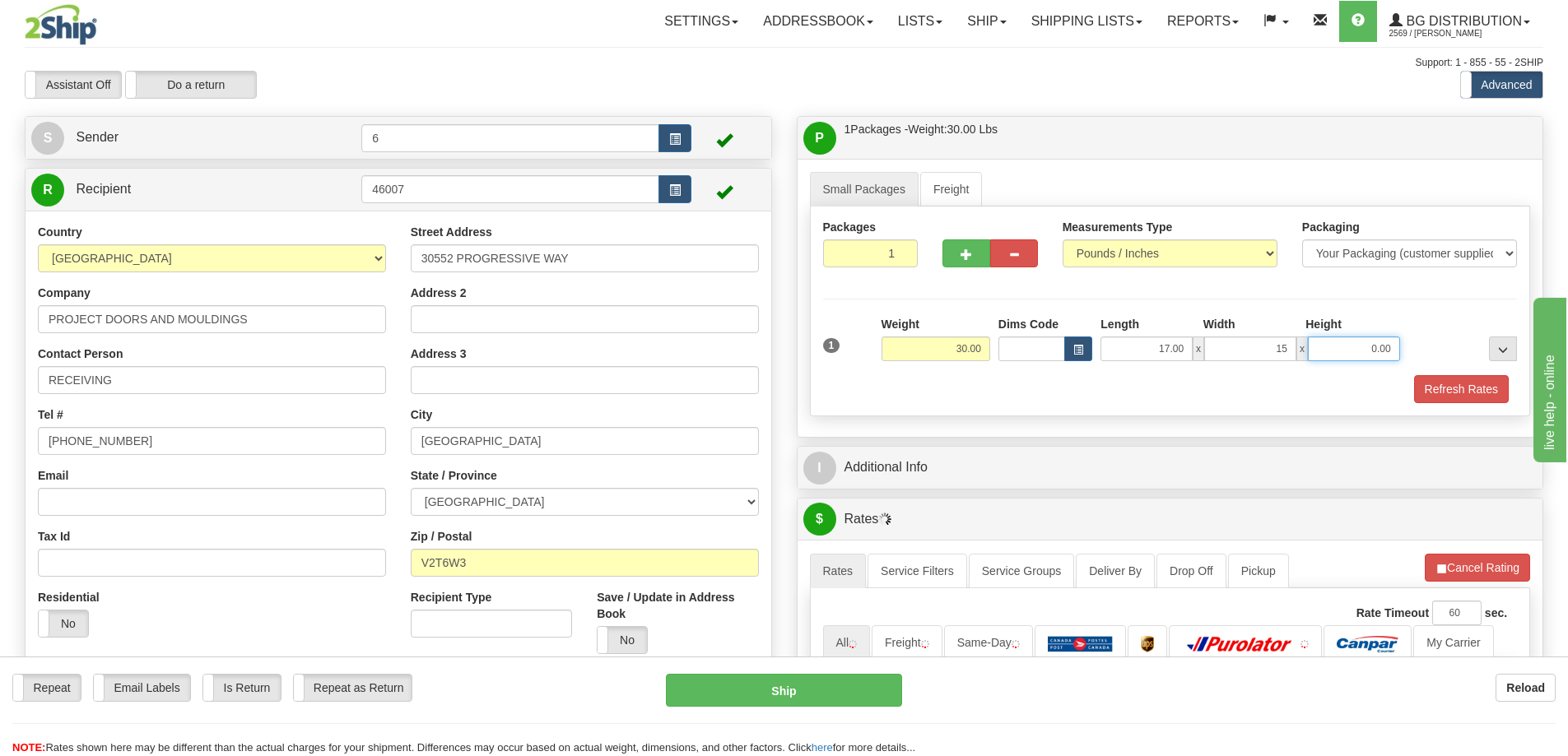
type input "15.00"
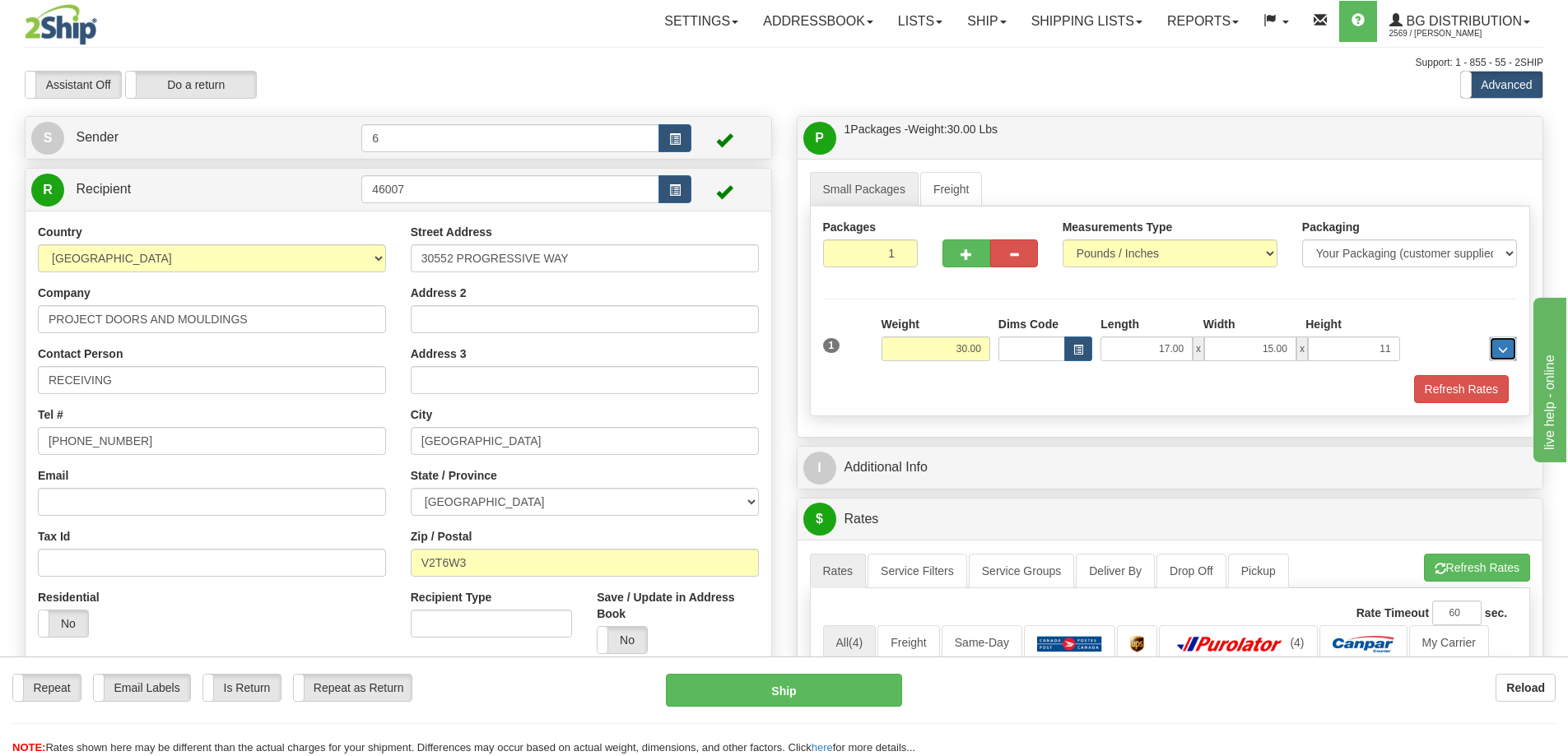
type input "11.00"
click at [964, 259] on span "button" at bounding box center [966, 255] width 12 height 11
radio input "true"
type input "2"
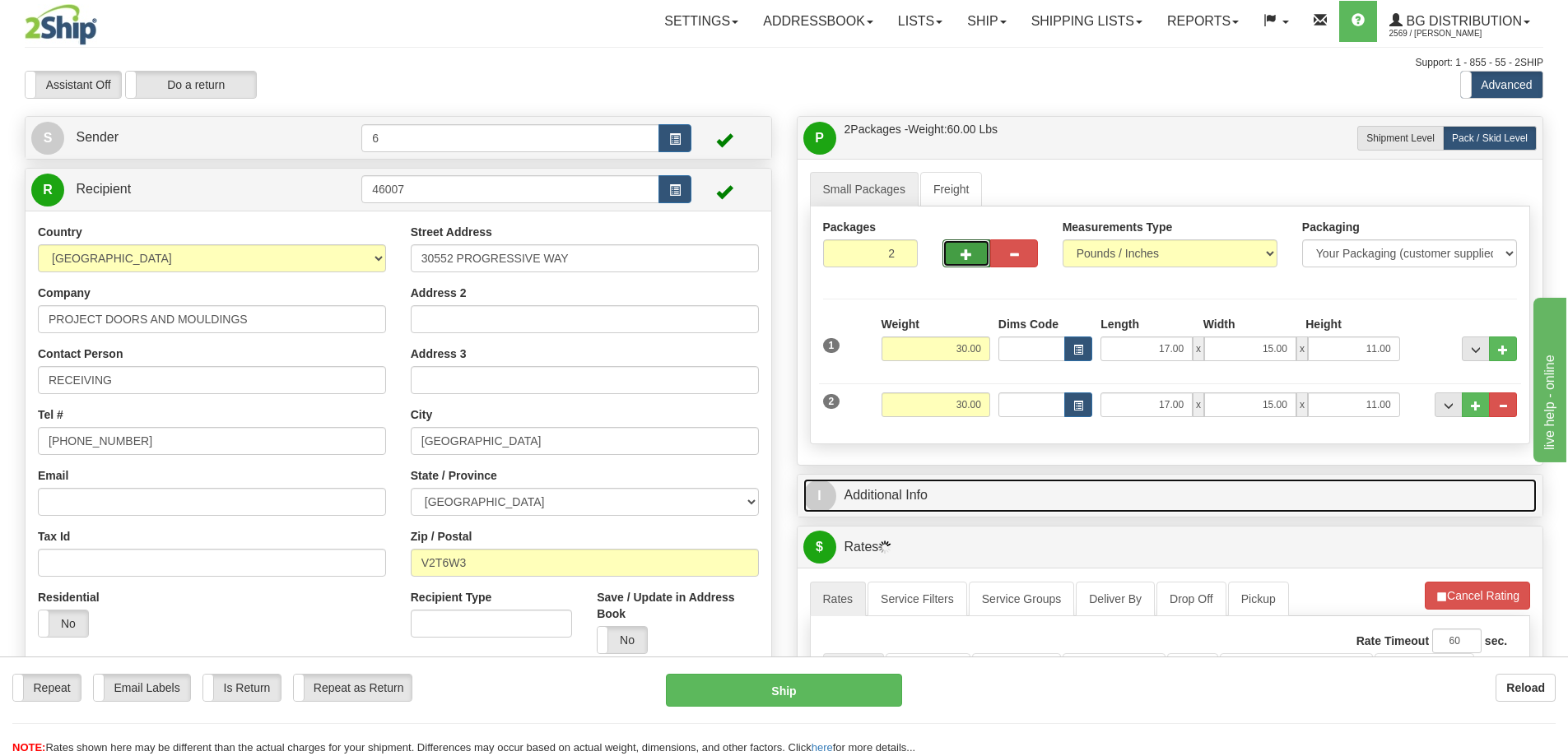
click at [1246, 497] on link "I Additional Info" at bounding box center [1171, 495] width 735 height 34
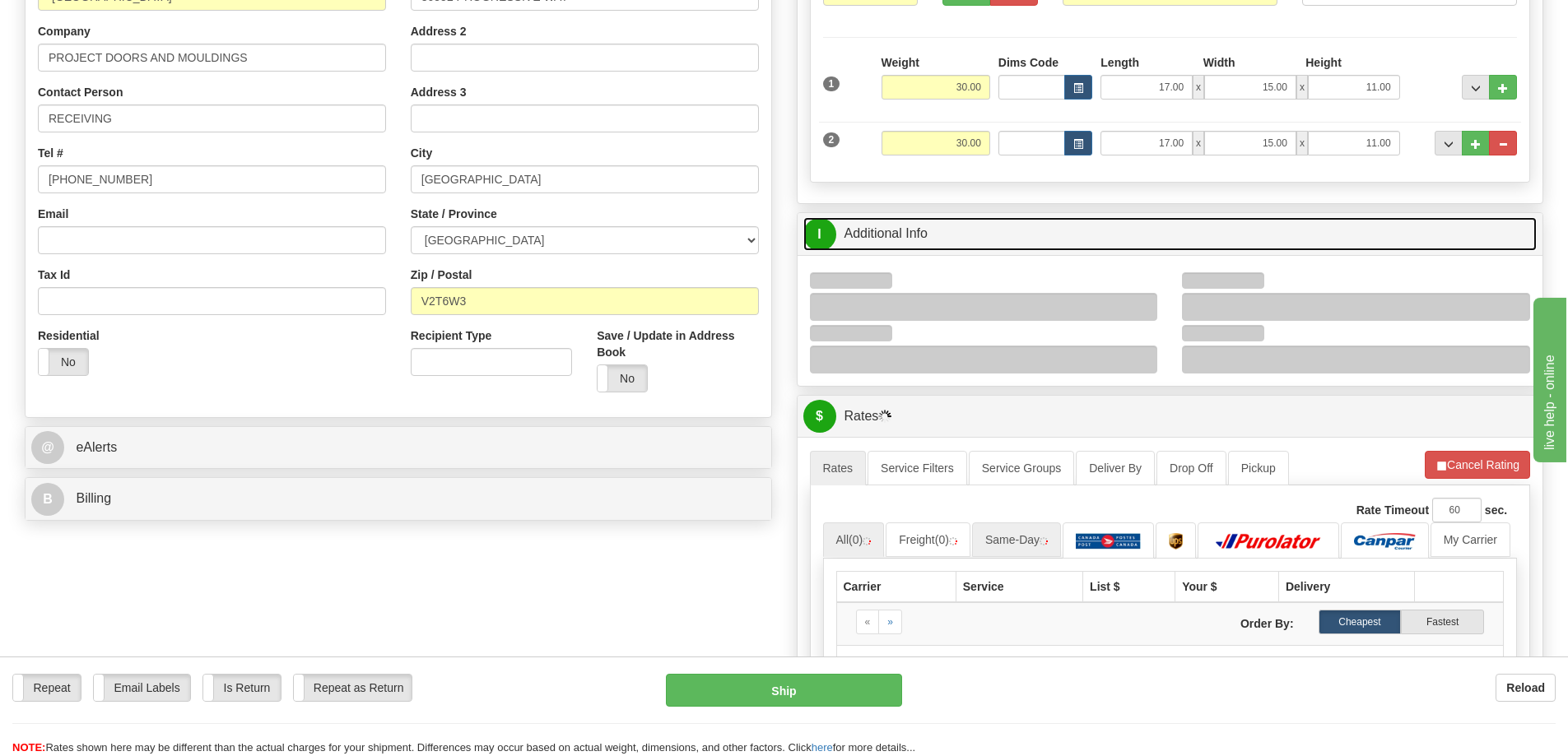
scroll to position [329, 0]
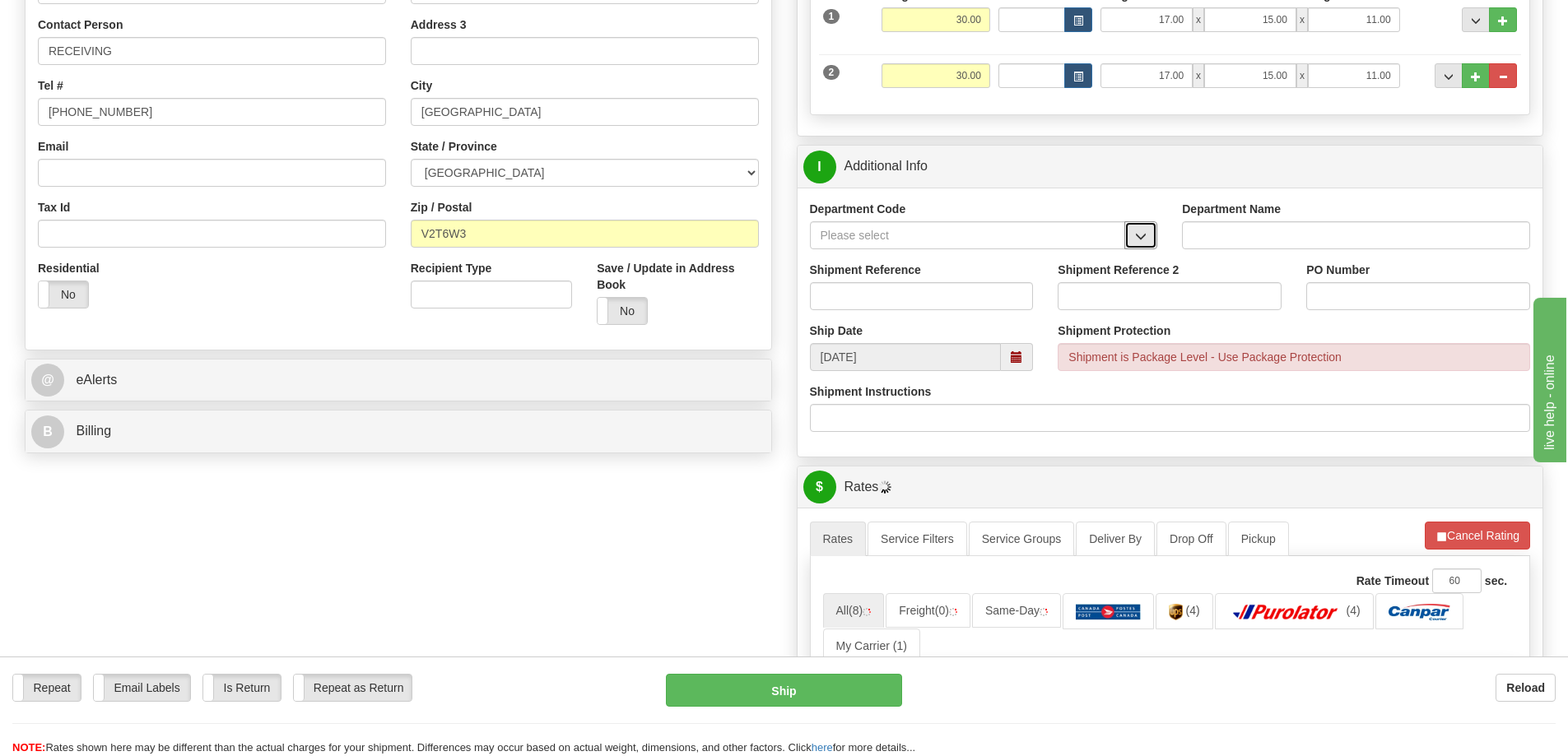
drag, startPoint x: 1152, startPoint y: 228, endPoint x: 1094, endPoint y: 248, distance: 61.4
click at [1150, 228] on button "button" at bounding box center [1141, 235] width 33 height 28
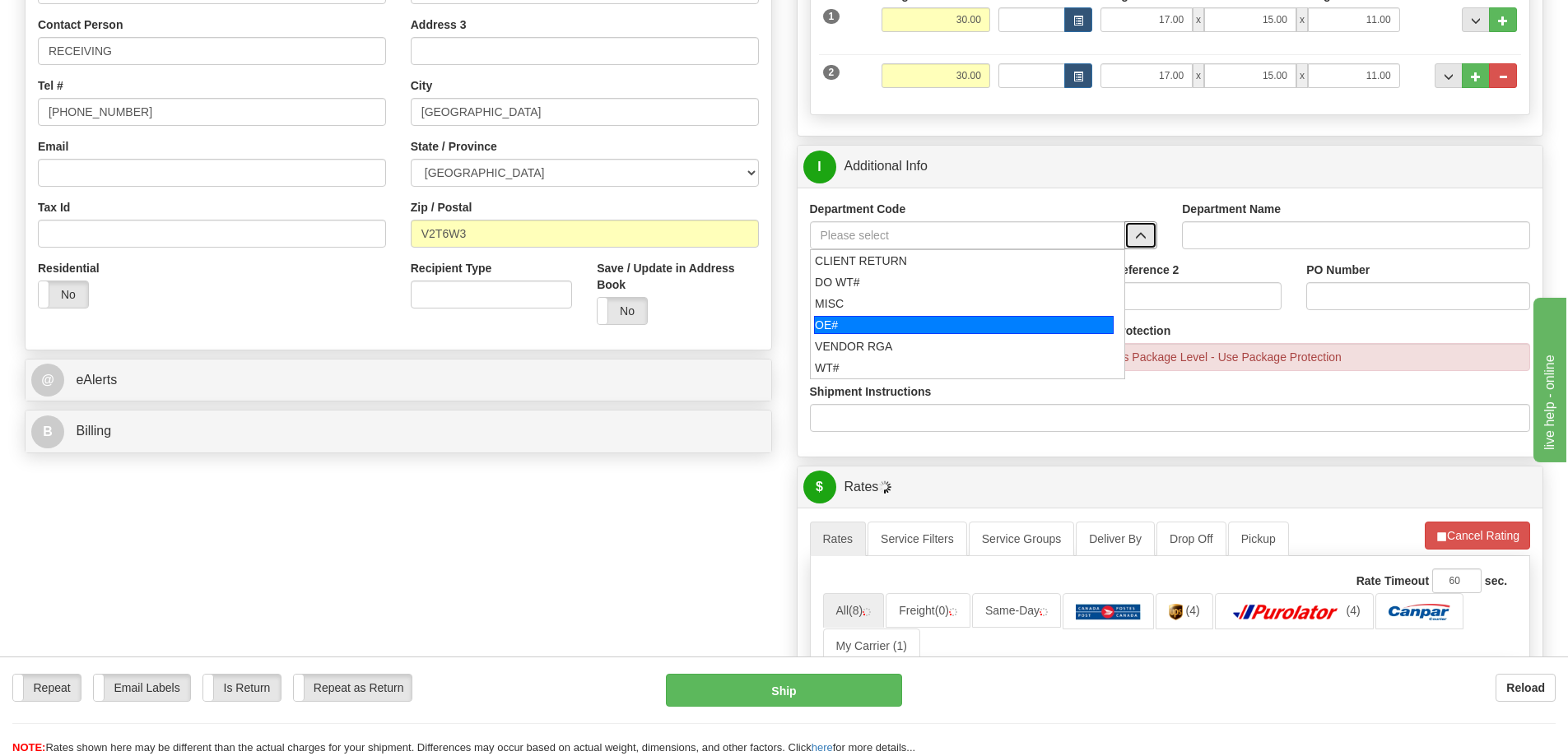
drag, startPoint x: 912, startPoint y: 326, endPoint x: 904, endPoint y: 315, distance: 13.6
click at [911, 326] on div "OE#" at bounding box center [964, 325] width 299 height 18
type input "OE#"
type input "ORDERS"
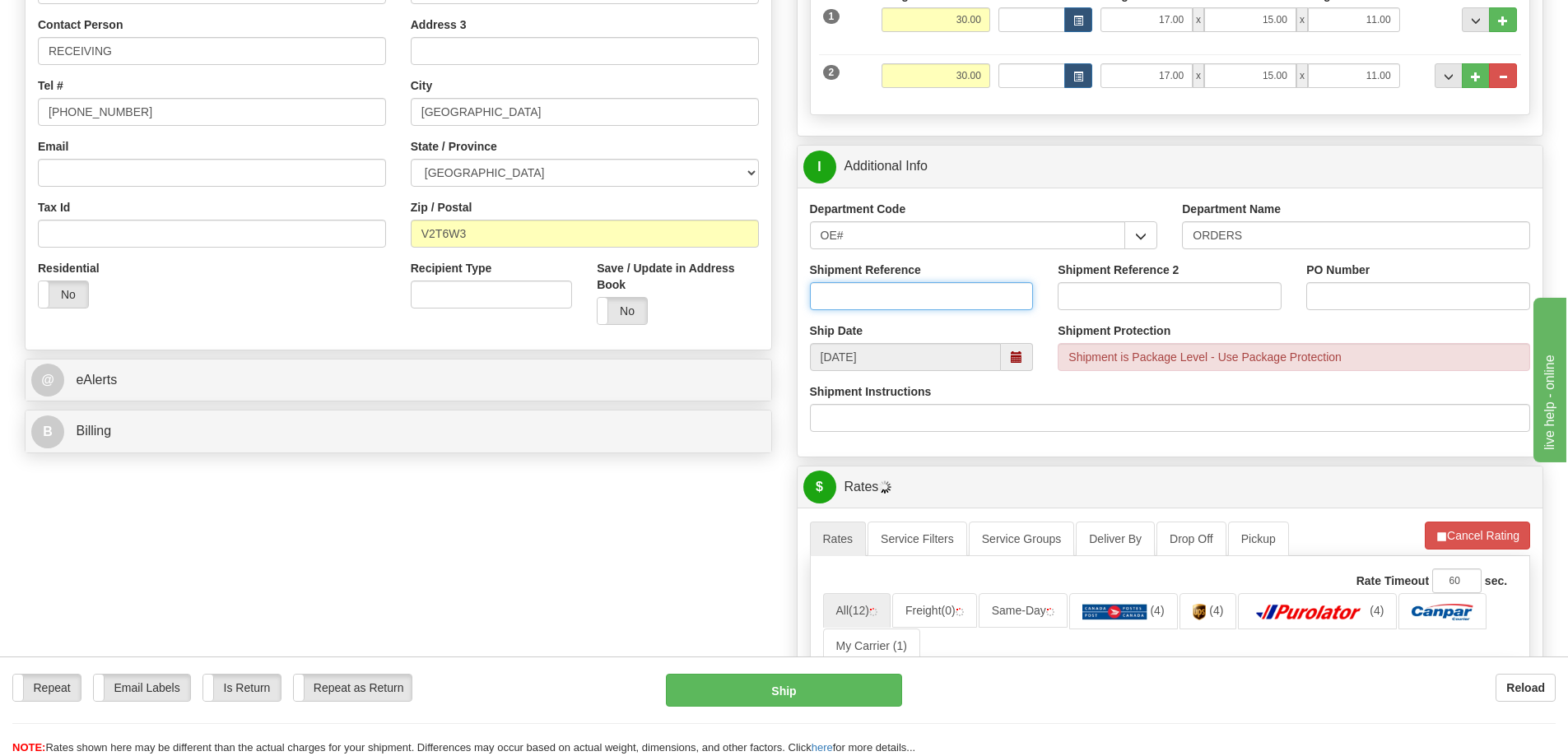
click at [901, 308] on input "Shipment Reference" at bounding box center [921, 296] width 224 height 28
type input "60026037-00"
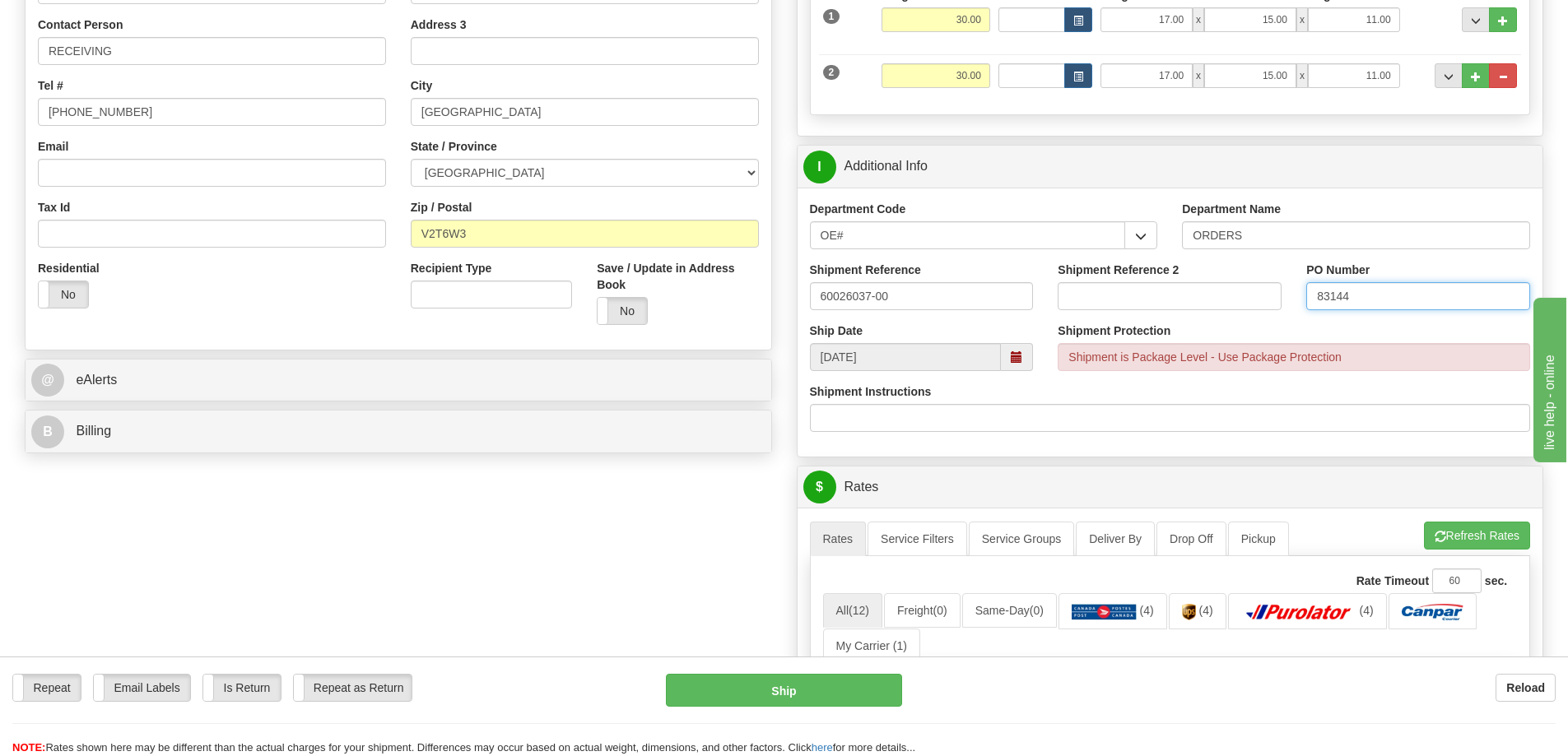
type input "83144"
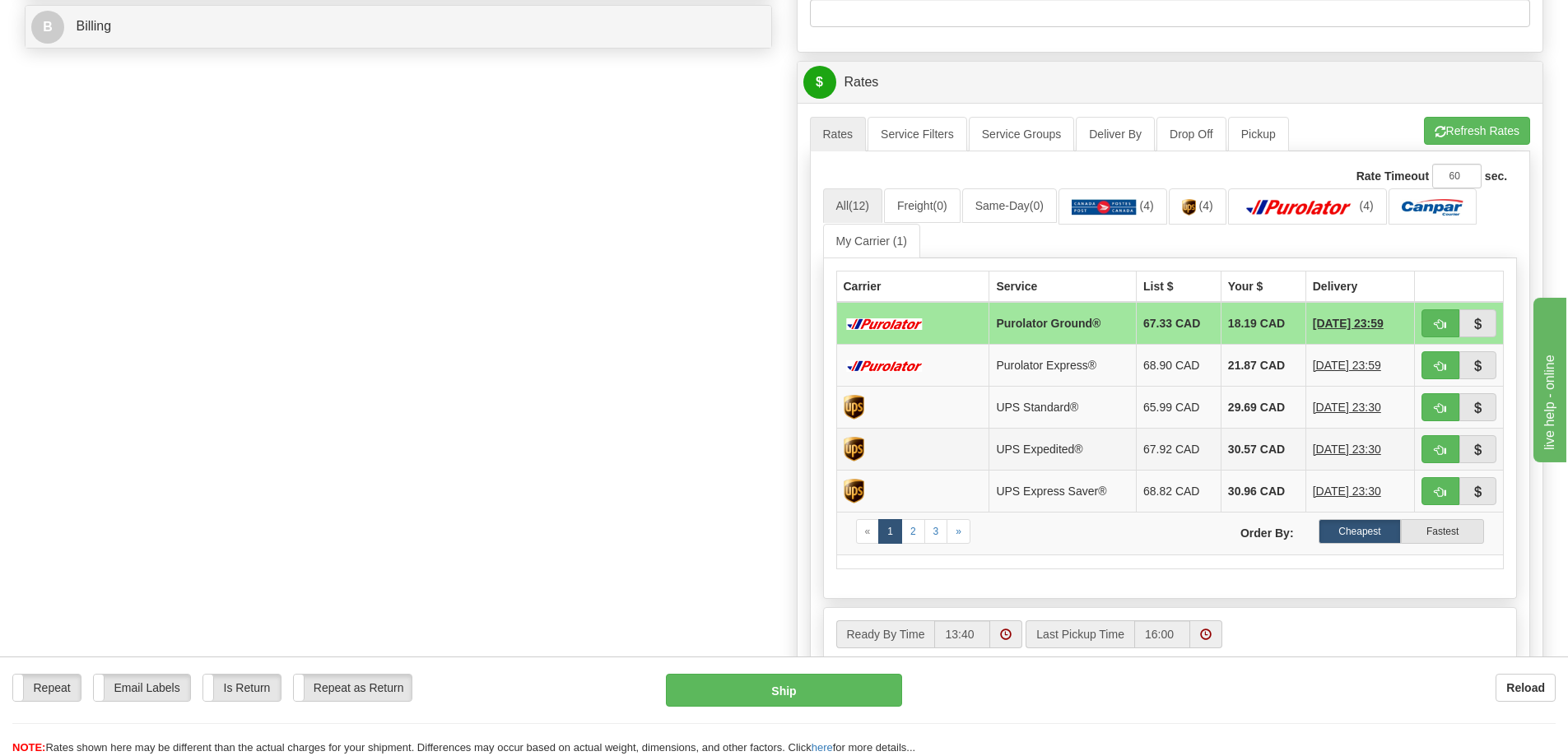
scroll to position [823, 0]
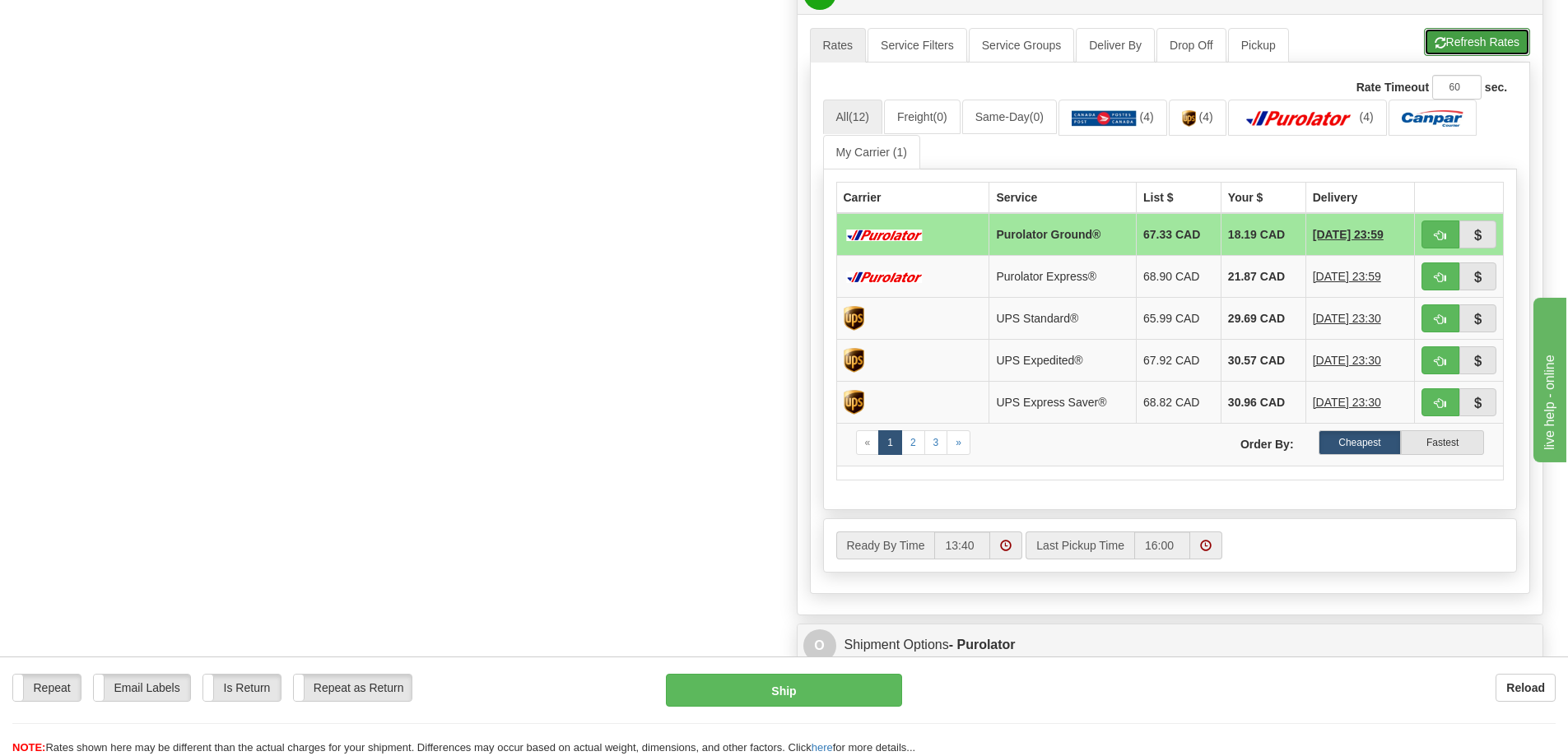
click at [1475, 54] on button "Refresh Rates" at bounding box center [1477, 42] width 106 height 28
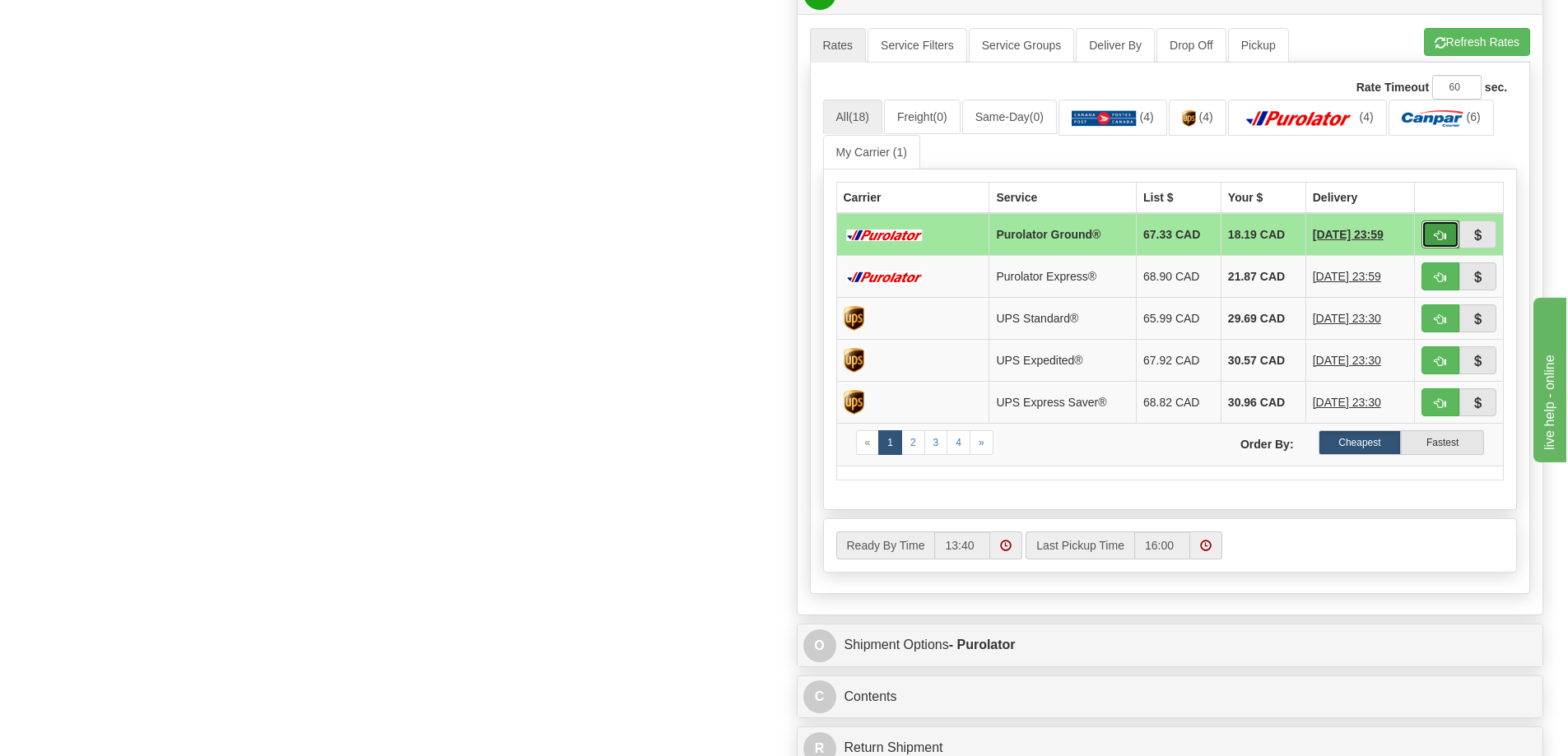
drag, startPoint x: 1388, startPoint y: 228, endPoint x: 1444, endPoint y: 234, distance: 56.3
click at [1444, 234] on span "button" at bounding box center [1440, 236] width 12 height 11
type input "260"
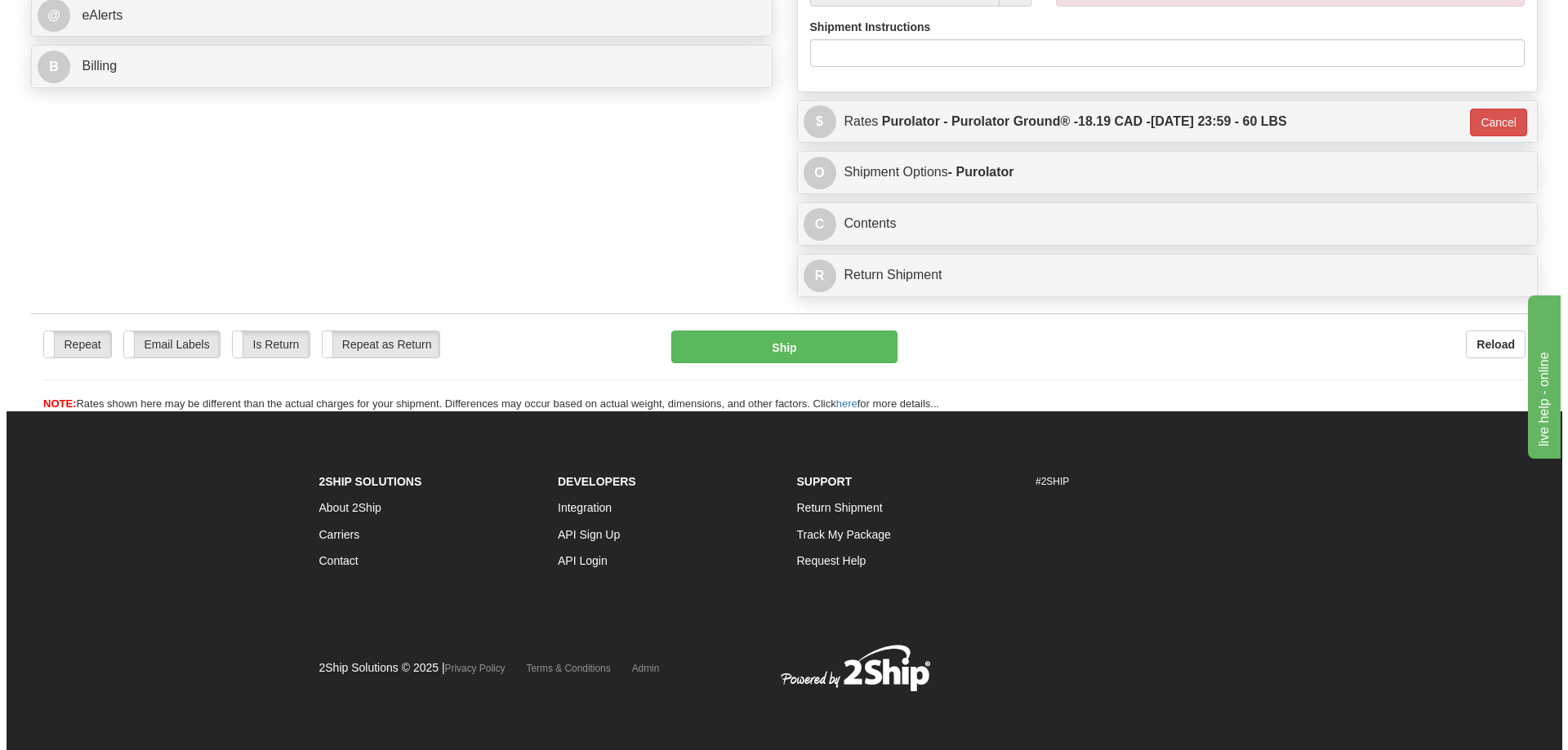
scroll to position [740, 0]
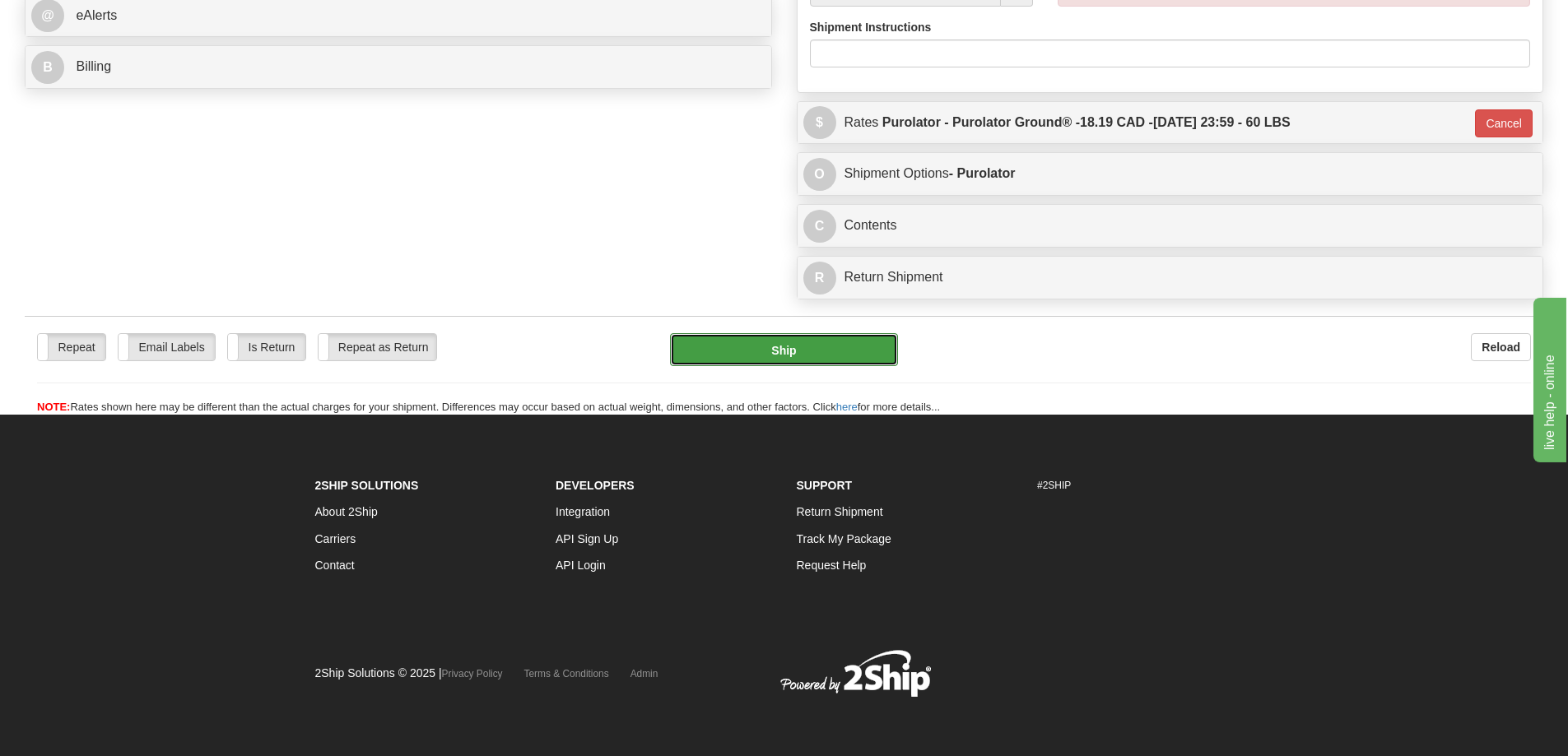
click at [745, 334] on button "Ship" at bounding box center [784, 350] width 228 height 33
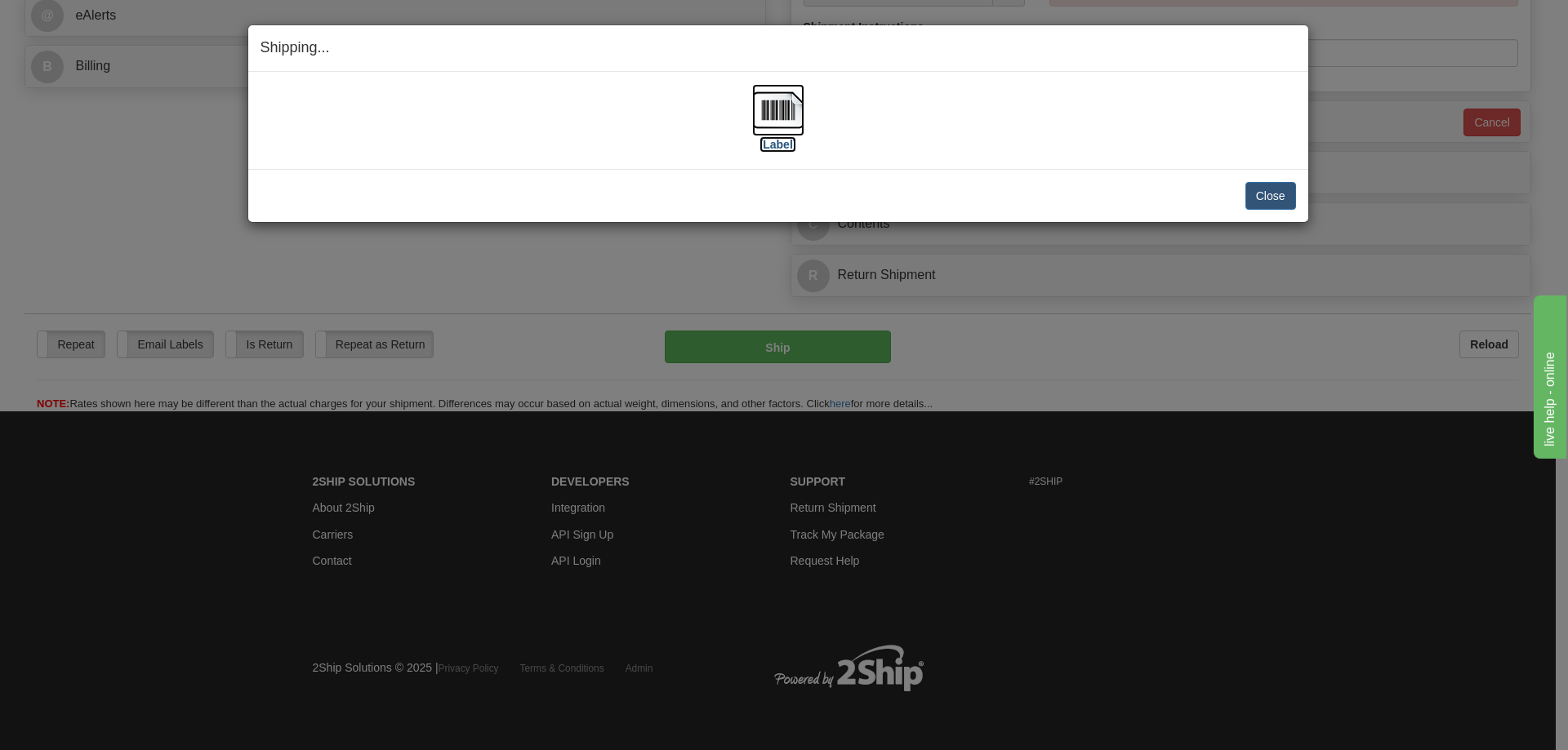
click at [781, 137] on label "[Label]" at bounding box center [778, 145] width 38 height 16
click at [1245, 192] on button "Close" at bounding box center [1270, 195] width 50 height 28
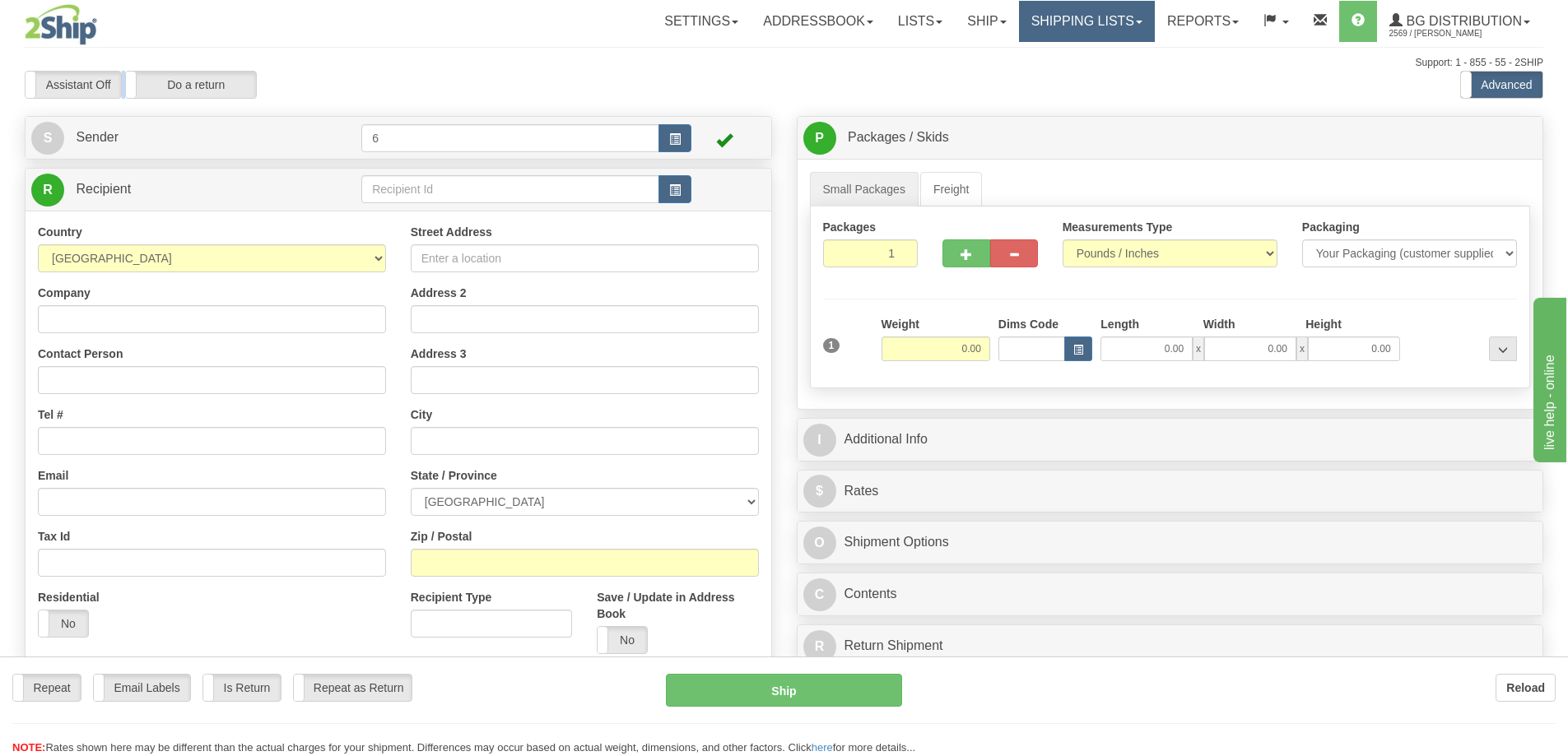
drag, startPoint x: 0, startPoint y: 0, endPoint x: 1086, endPoint y: 21, distance: 1086.2
click at [1086, 21] on div "Toggle navigation Settings Shipping Preferences Fields Preferences New" at bounding box center [784, 468] width 1568 height 935
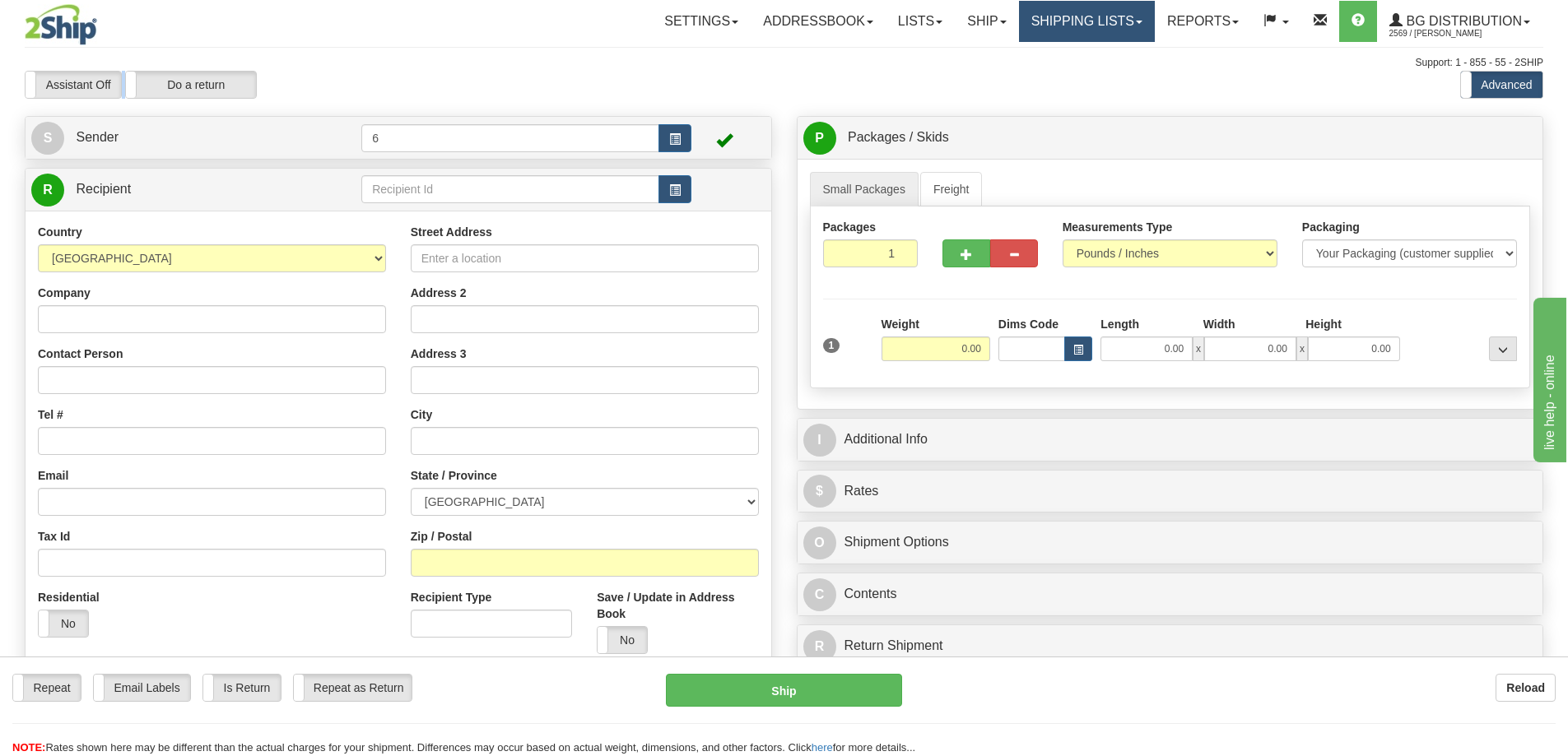
click at [1076, 21] on link "Shipping lists" at bounding box center [1087, 21] width 136 height 41
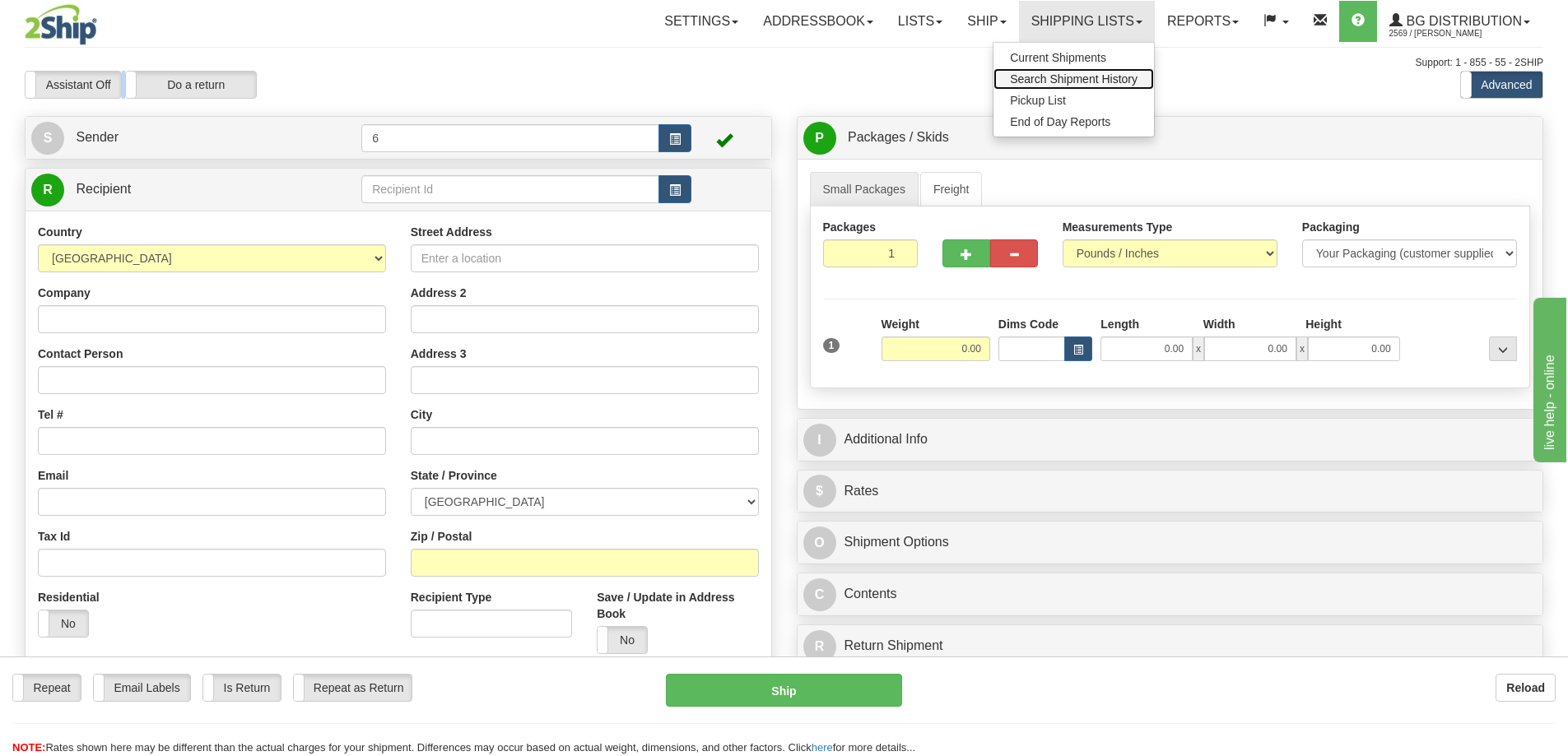
click at [1057, 78] on span "Search Shipment History" at bounding box center [1074, 79] width 128 height 14
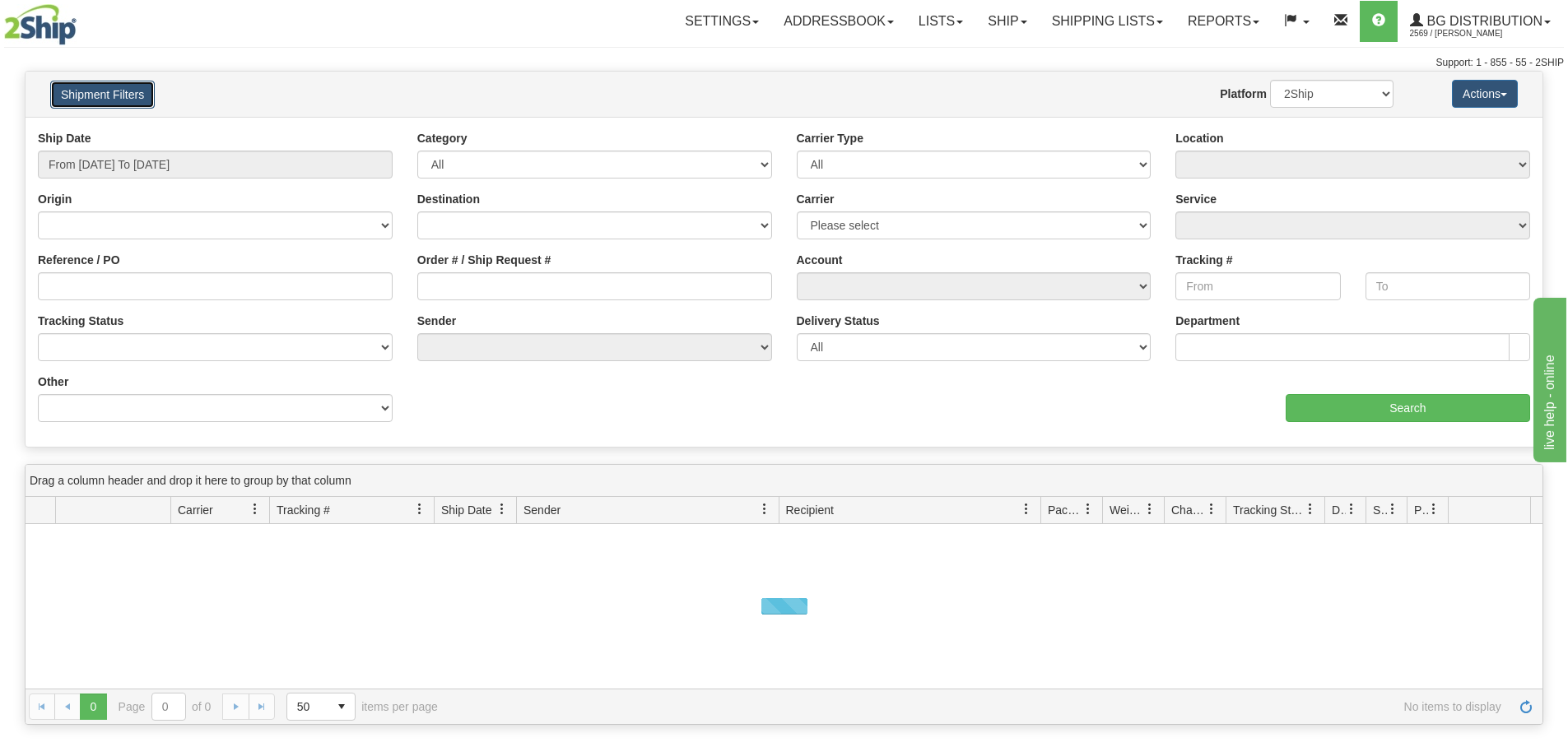
click at [83, 102] on button "Shipment Filters" at bounding box center [102, 94] width 104 height 28
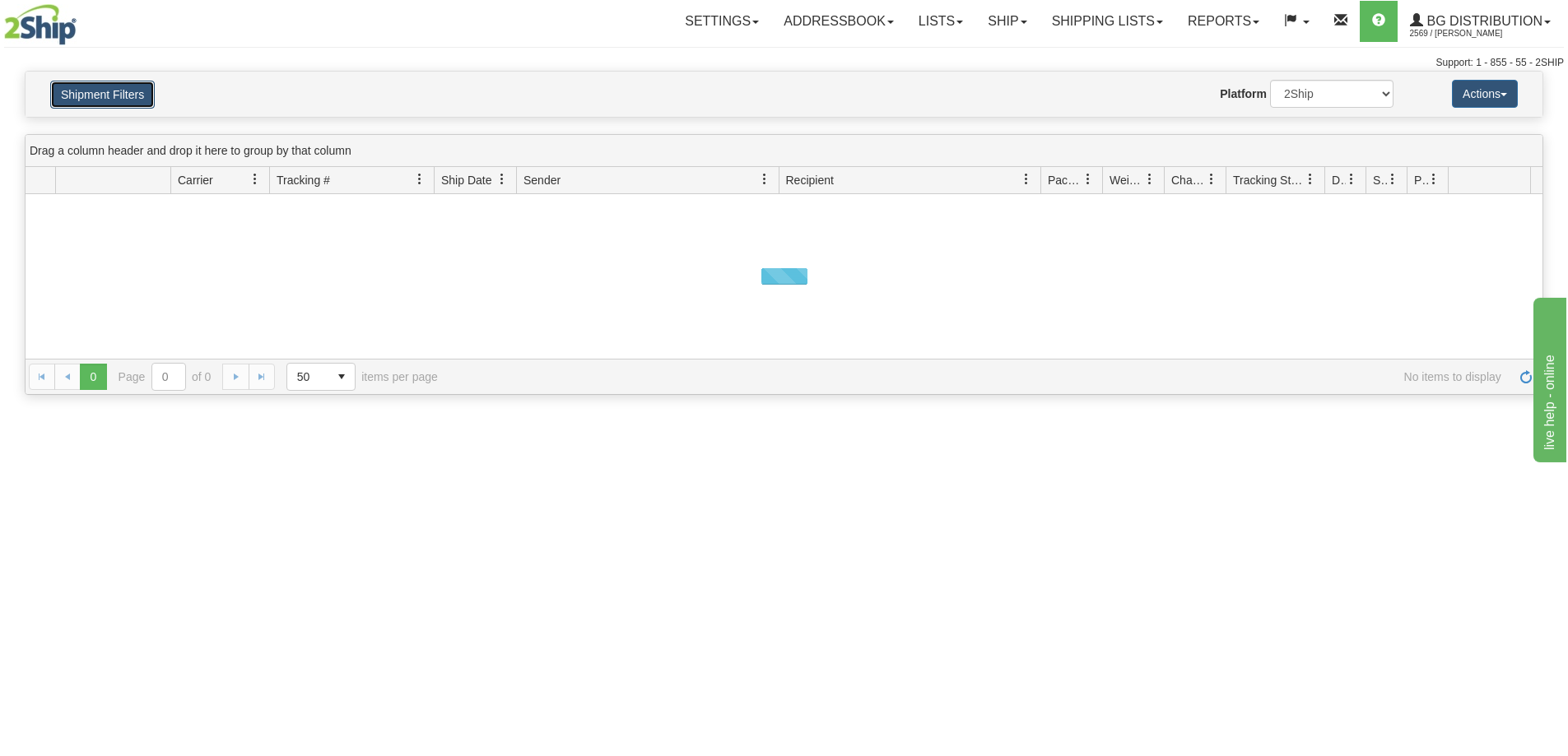
click at [83, 102] on button "Shipment Filters" at bounding box center [102, 94] width 104 height 28
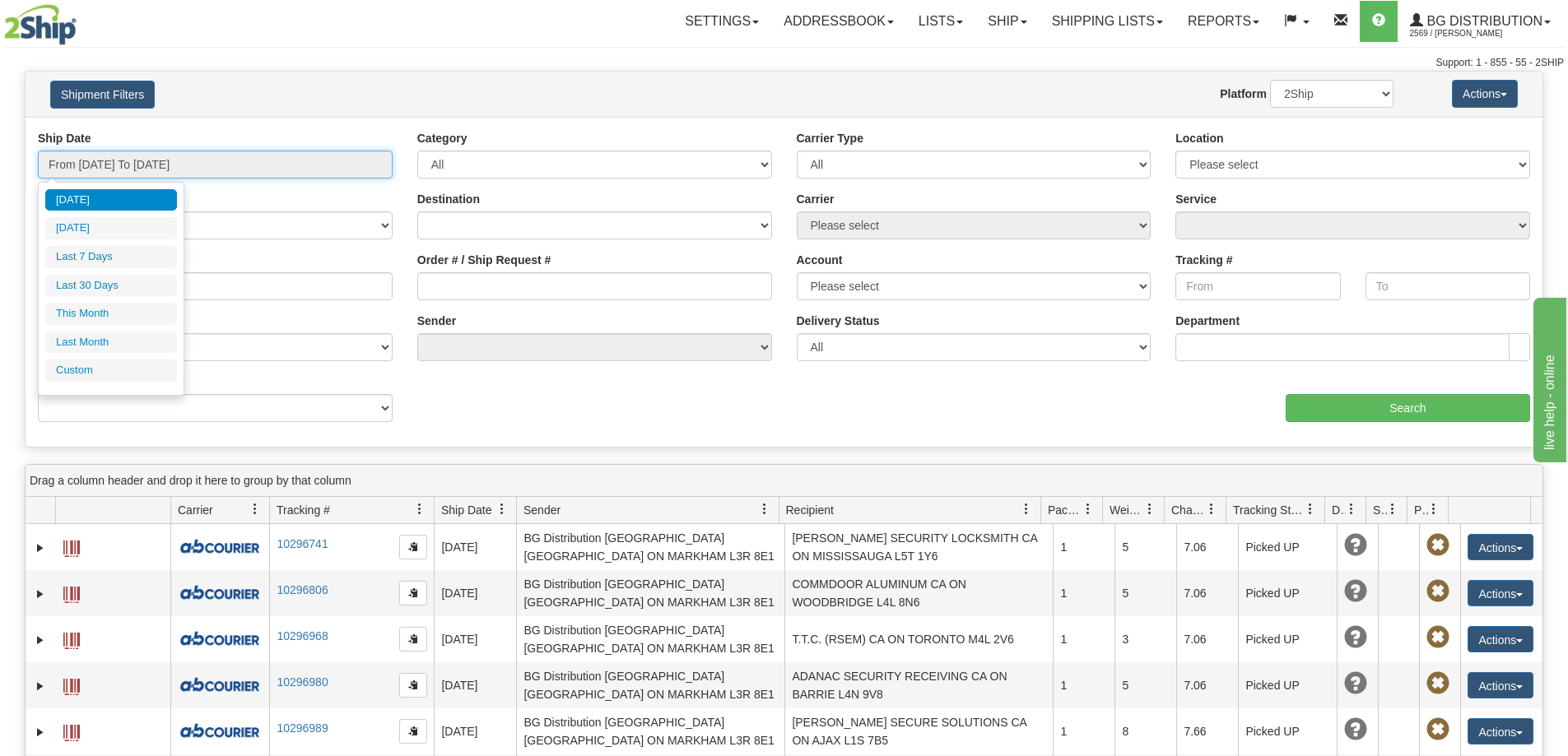
click at [131, 165] on input "From [DATE] To [DATE]" at bounding box center [215, 164] width 355 height 28
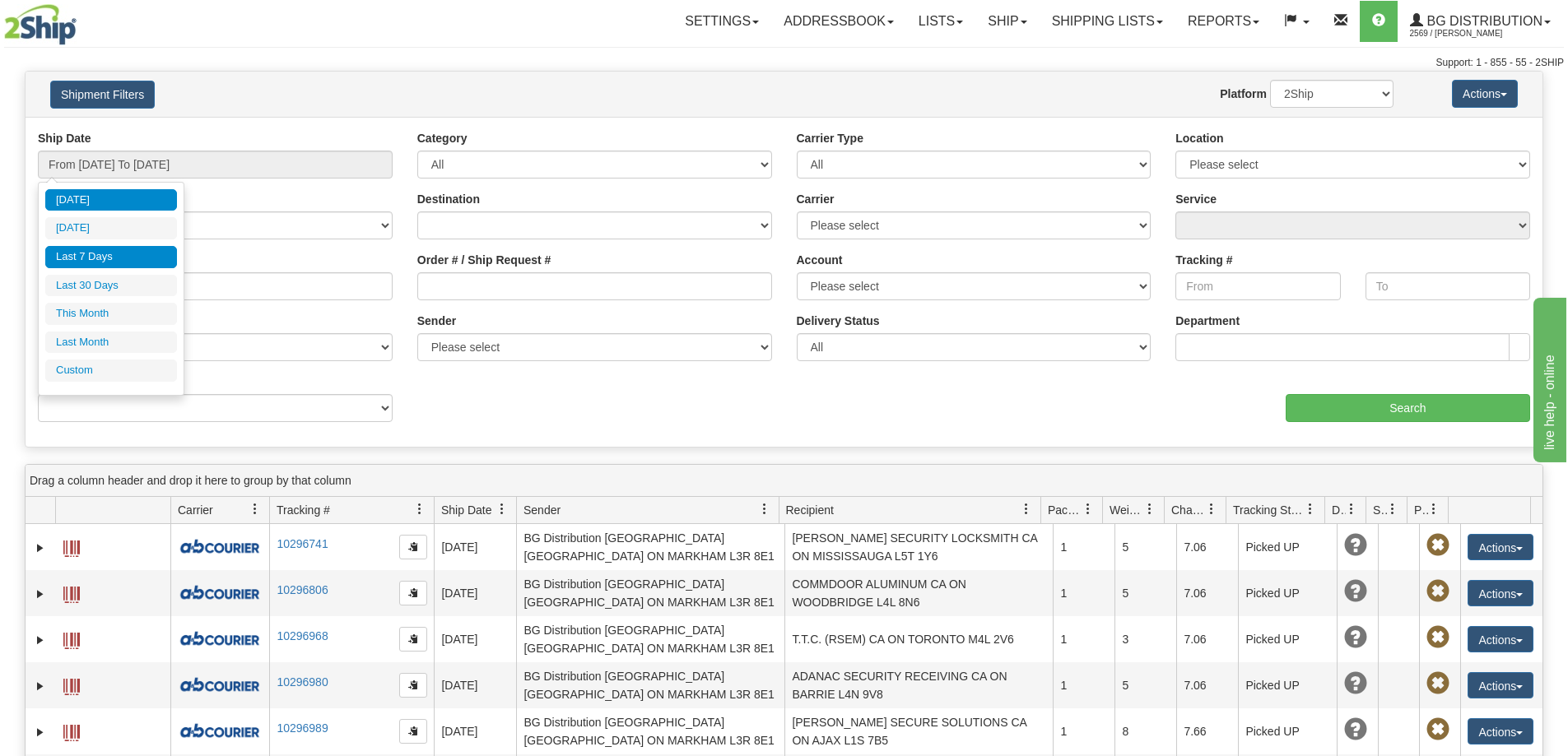
click at [102, 257] on li "Last 7 Days" at bounding box center [111, 257] width 131 height 23
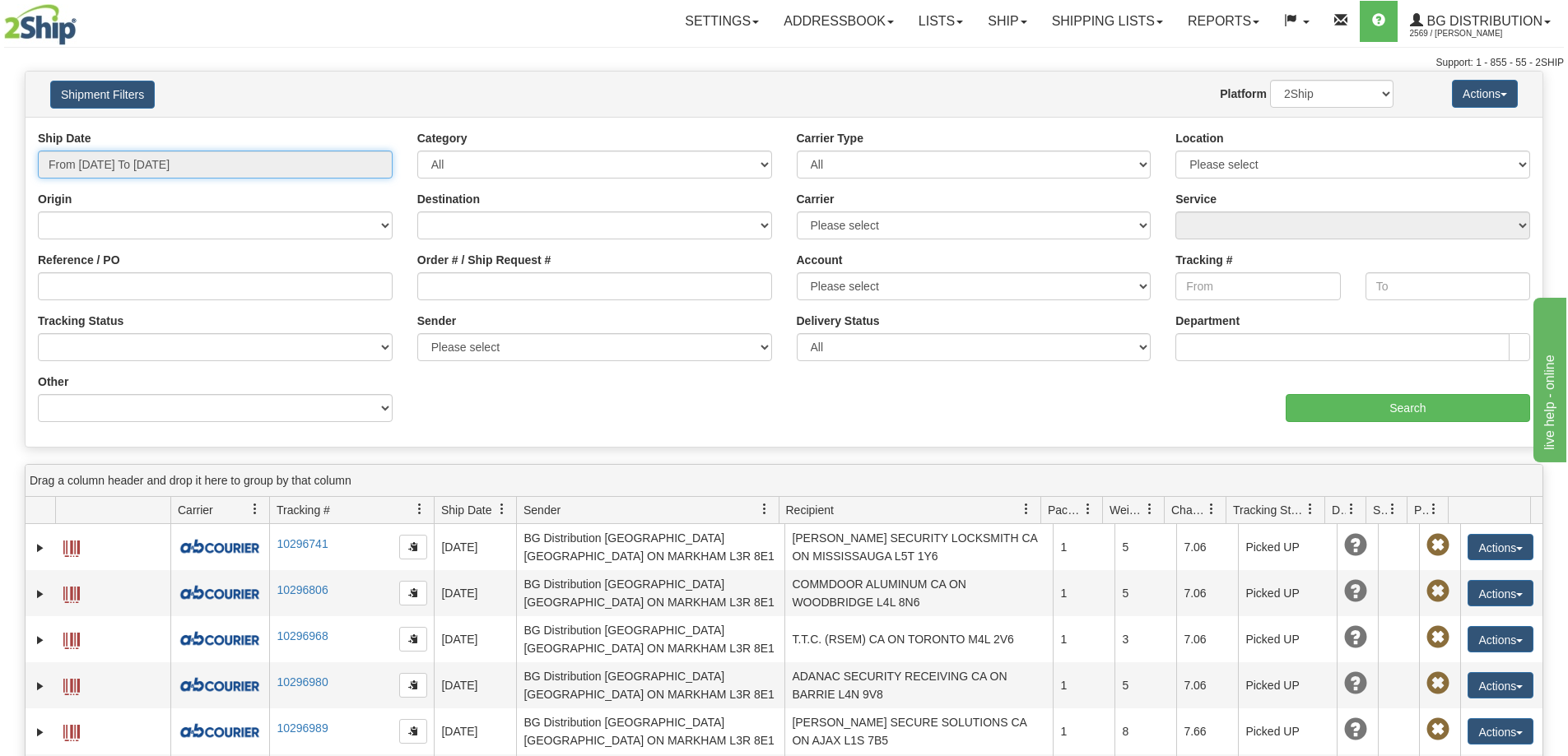
click at [121, 167] on input "From [DATE] To [DATE]" at bounding box center [215, 164] width 355 height 28
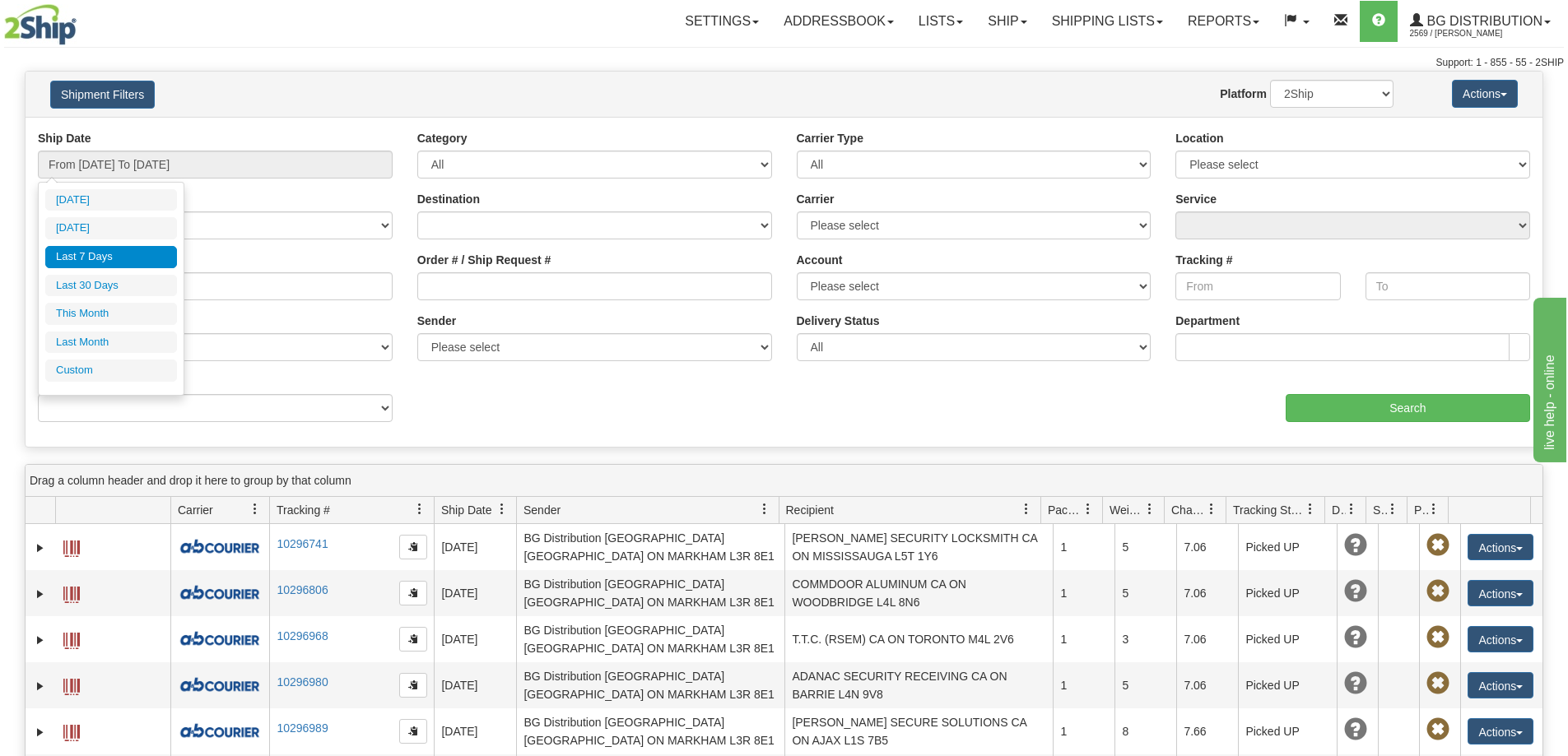
click at [102, 286] on li "Last 30 Days" at bounding box center [111, 286] width 131 height 23
type input "From [DATE] To [DATE]"
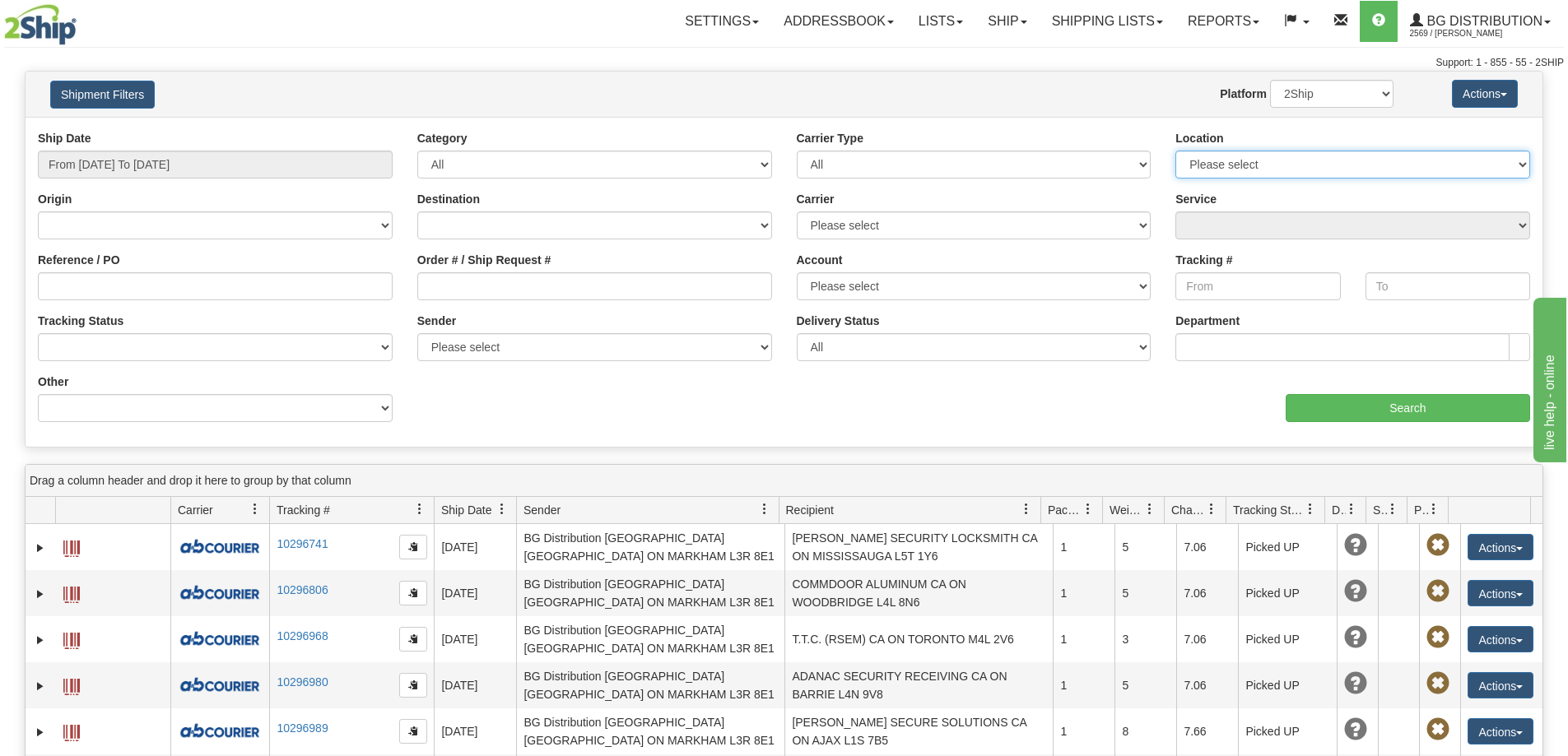
click at [1326, 170] on select "Please select [GEOGRAPHIC_DATA] K1B 3W7 [GEOGRAPHIC_DATA] [GEOGRAPHIC_DATA] [GE…" at bounding box center [1352, 164] width 355 height 28
select select "6954"
click at [1175, 152] on select "Please select [GEOGRAPHIC_DATA] K1B 3W7 [GEOGRAPHIC_DATA] [GEOGRAPHIC_DATA] [GE…" at bounding box center [1352, 164] width 355 height 28
click at [1359, 422] on input "Search" at bounding box center [1408, 408] width 245 height 28
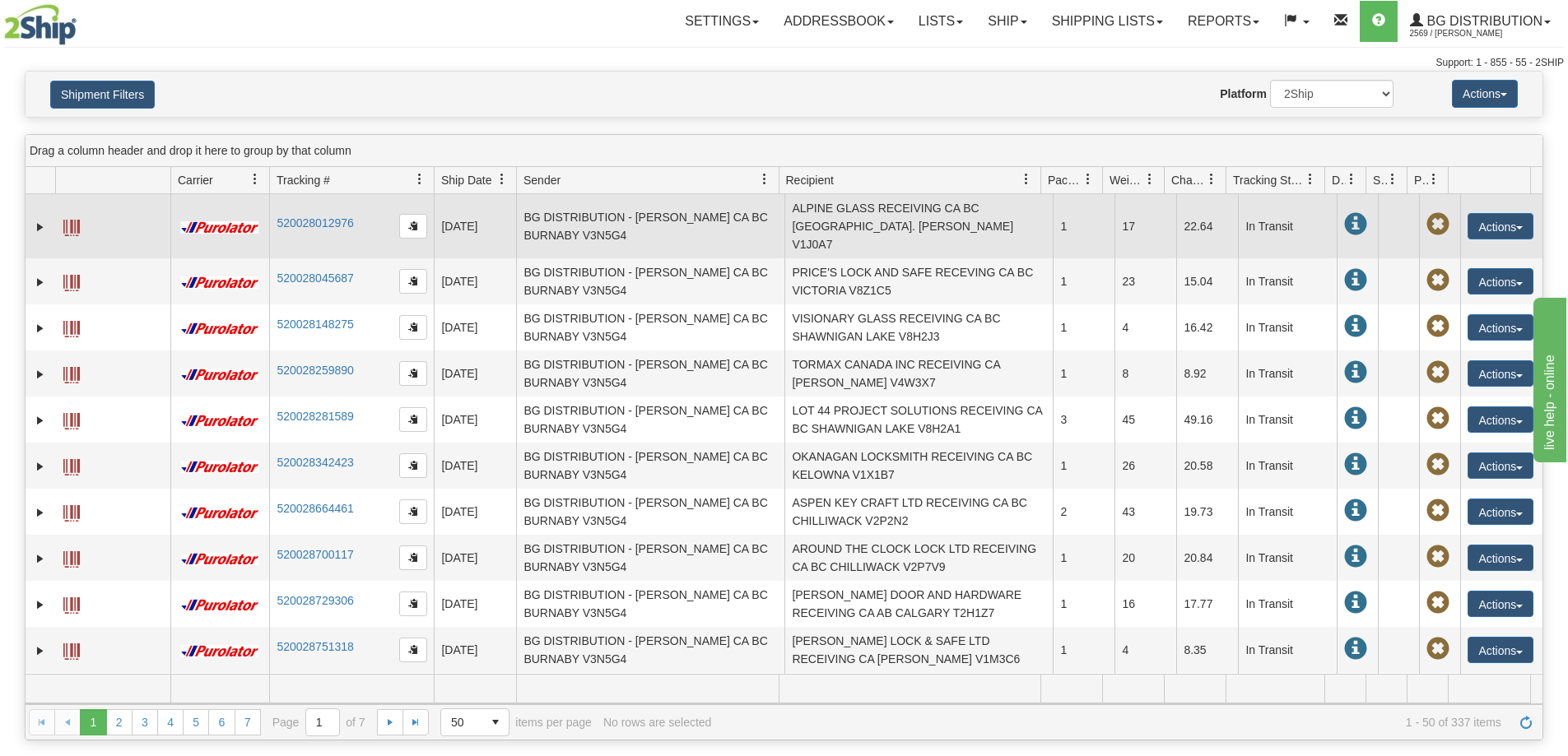
click at [49, 221] on td at bounding box center [40, 226] width 30 height 64
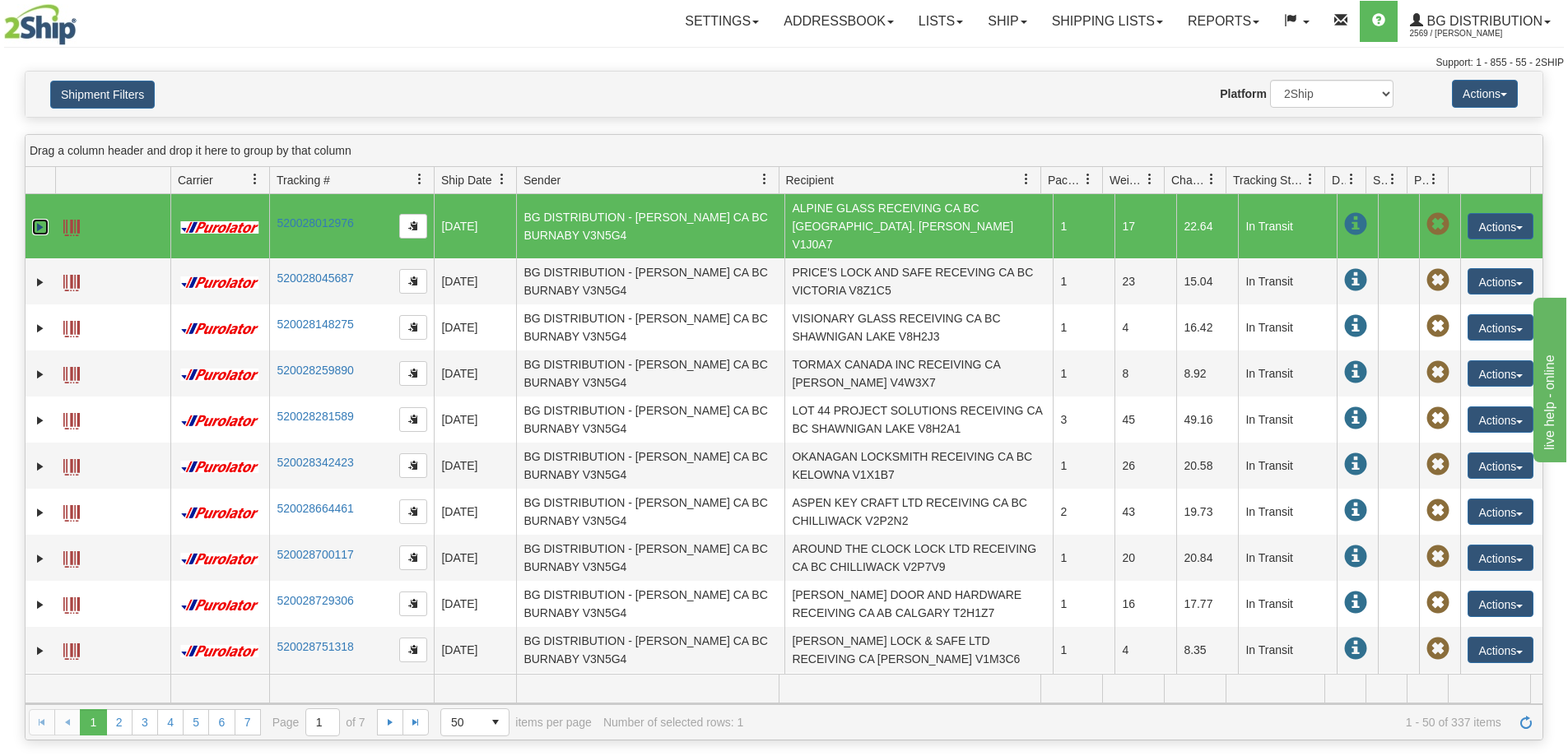
click at [40, 221] on link "Expand" at bounding box center [40, 227] width 16 height 16
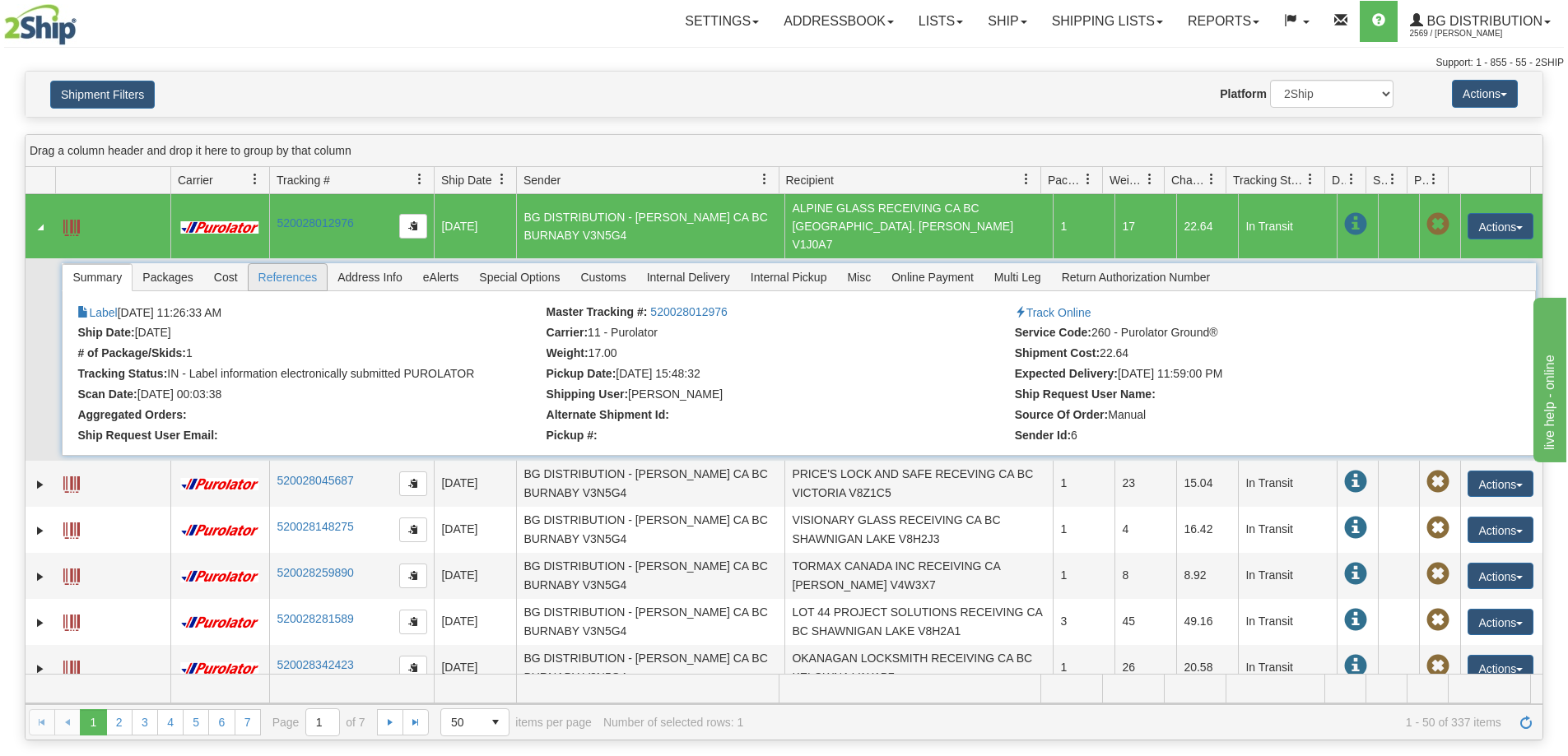
click at [281, 264] on span "References" at bounding box center [287, 276] width 79 height 26
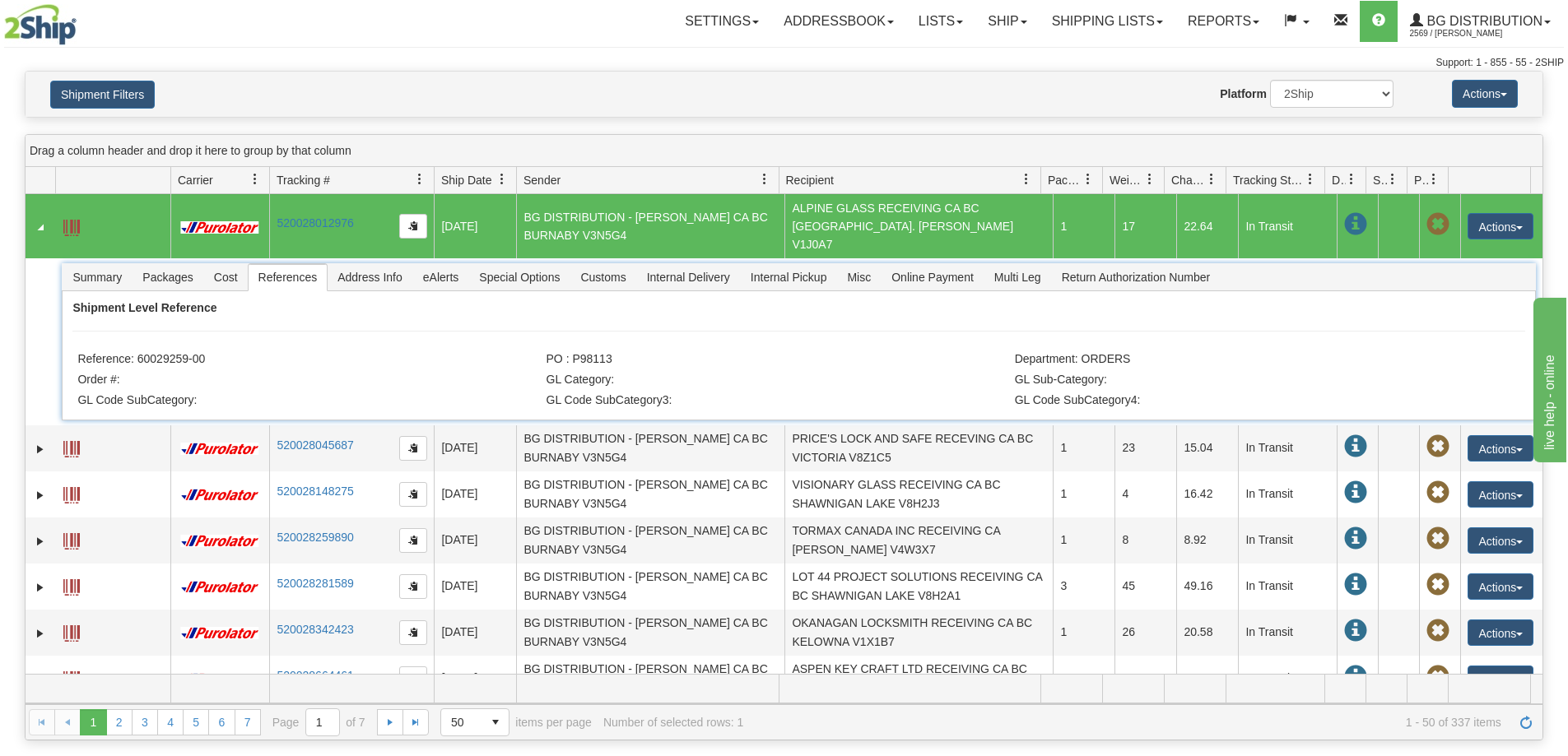
click at [811, 188] on span "Recipient" at bounding box center [810, 180] width 48 height 16
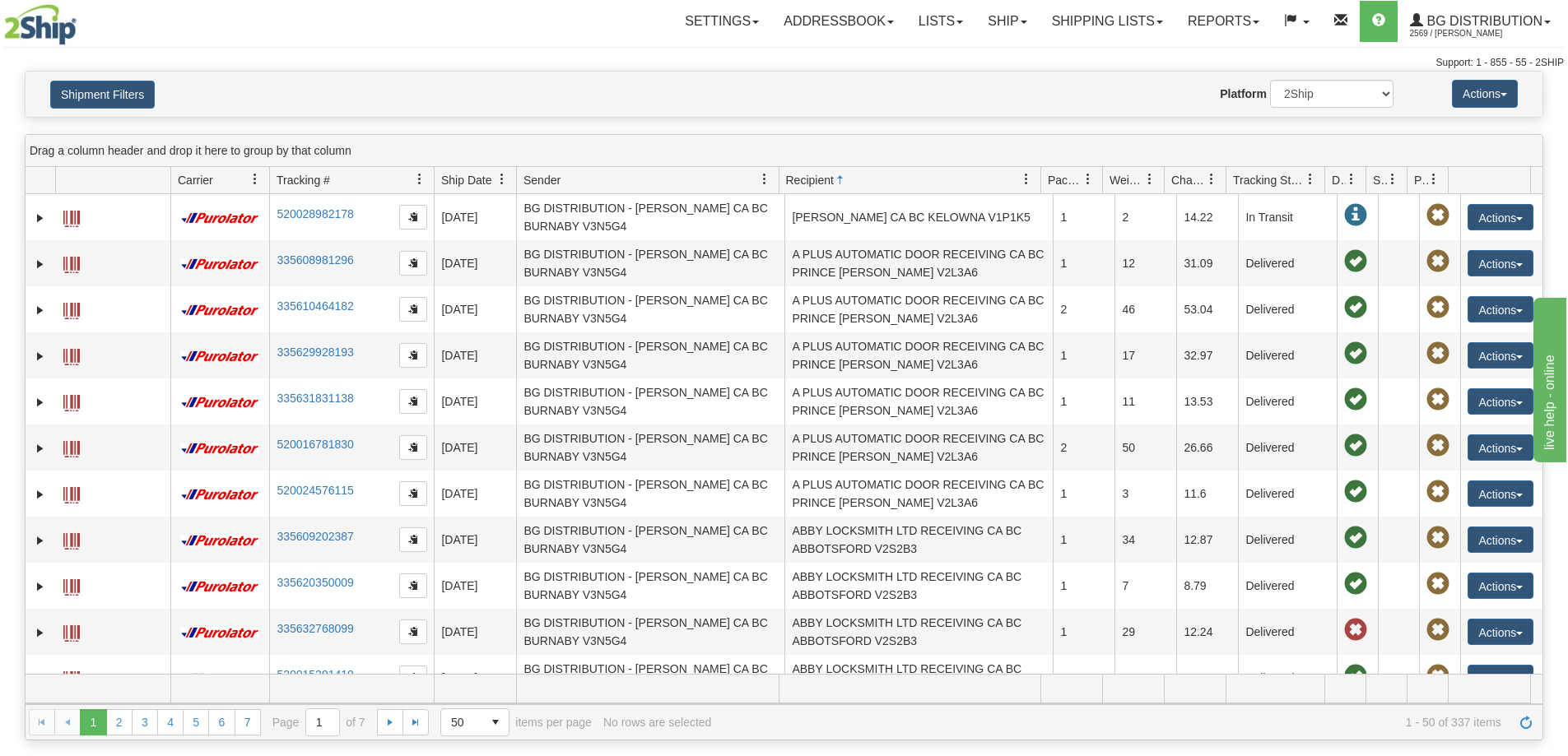
click at [811, 188] on span "Recipient" at bounding box center [810, 180] width 48 height 16
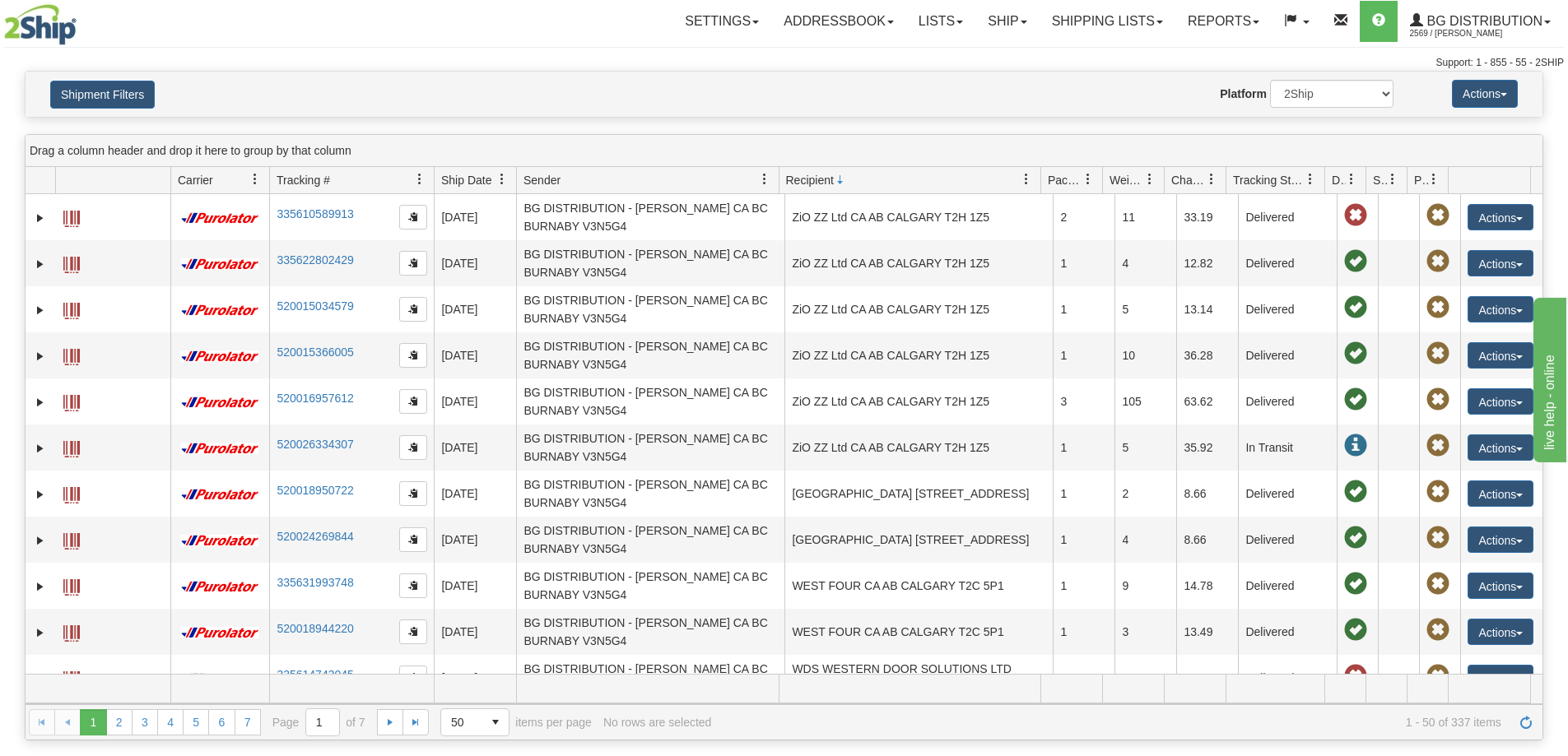
click at [811, 188] on span "Recipient" at bounding box center [810, 180] width 48 height 16
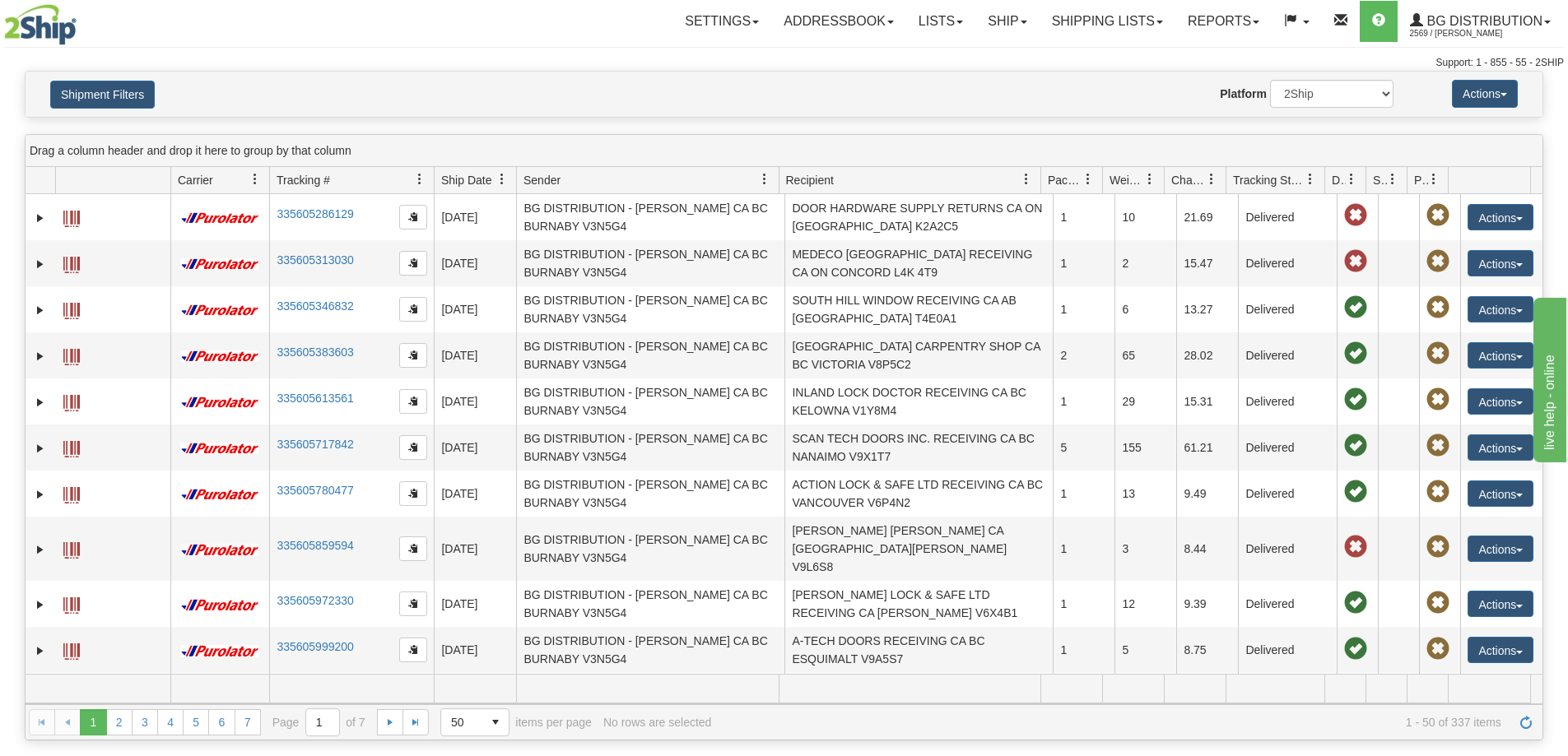
click at [816, 186] on span "Recipient" at bounding box center [810, 180] width 48 height 16
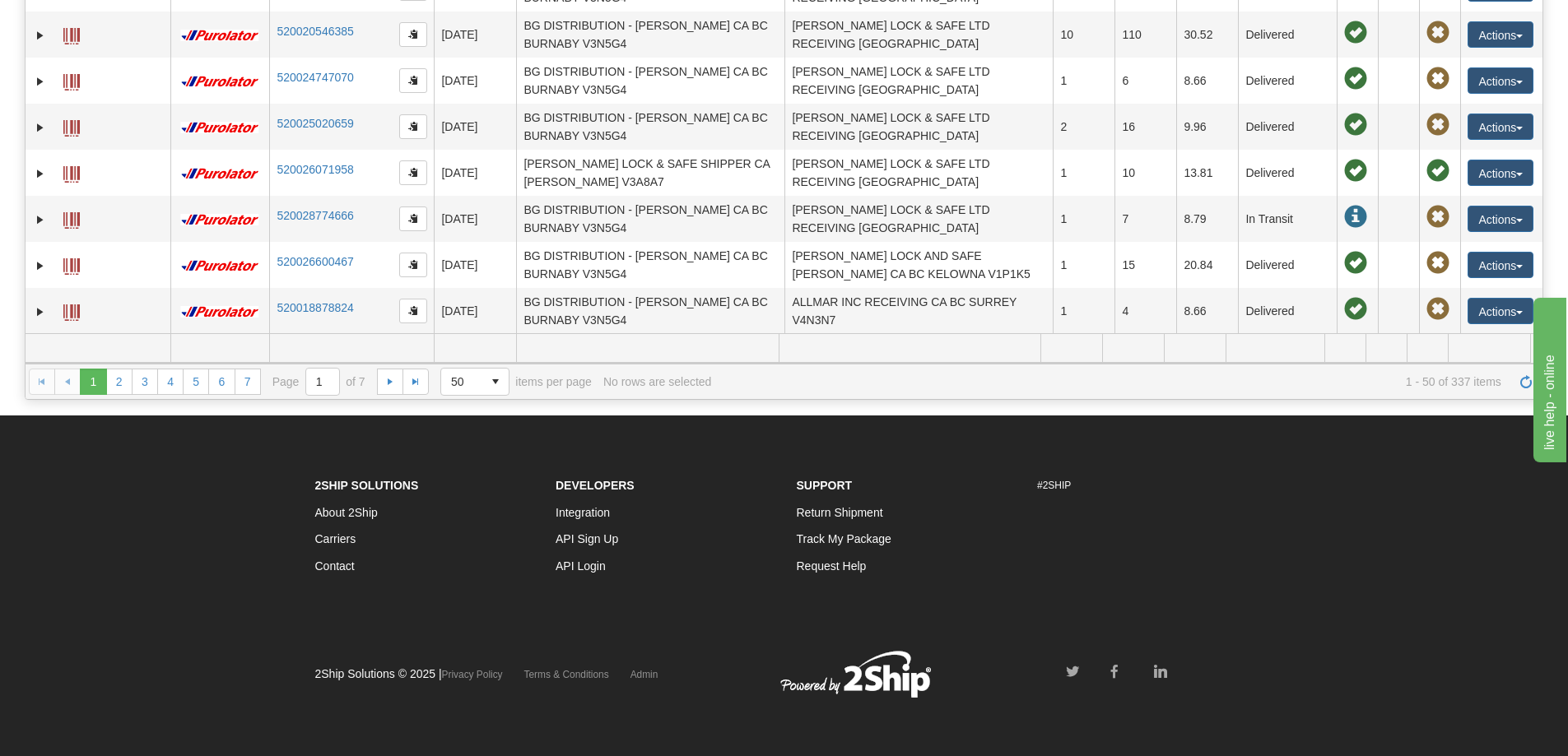
scroll to position [389, 0]
click at [127, 369] on link "2" at bounding box center [119, 382] width 26 height 26
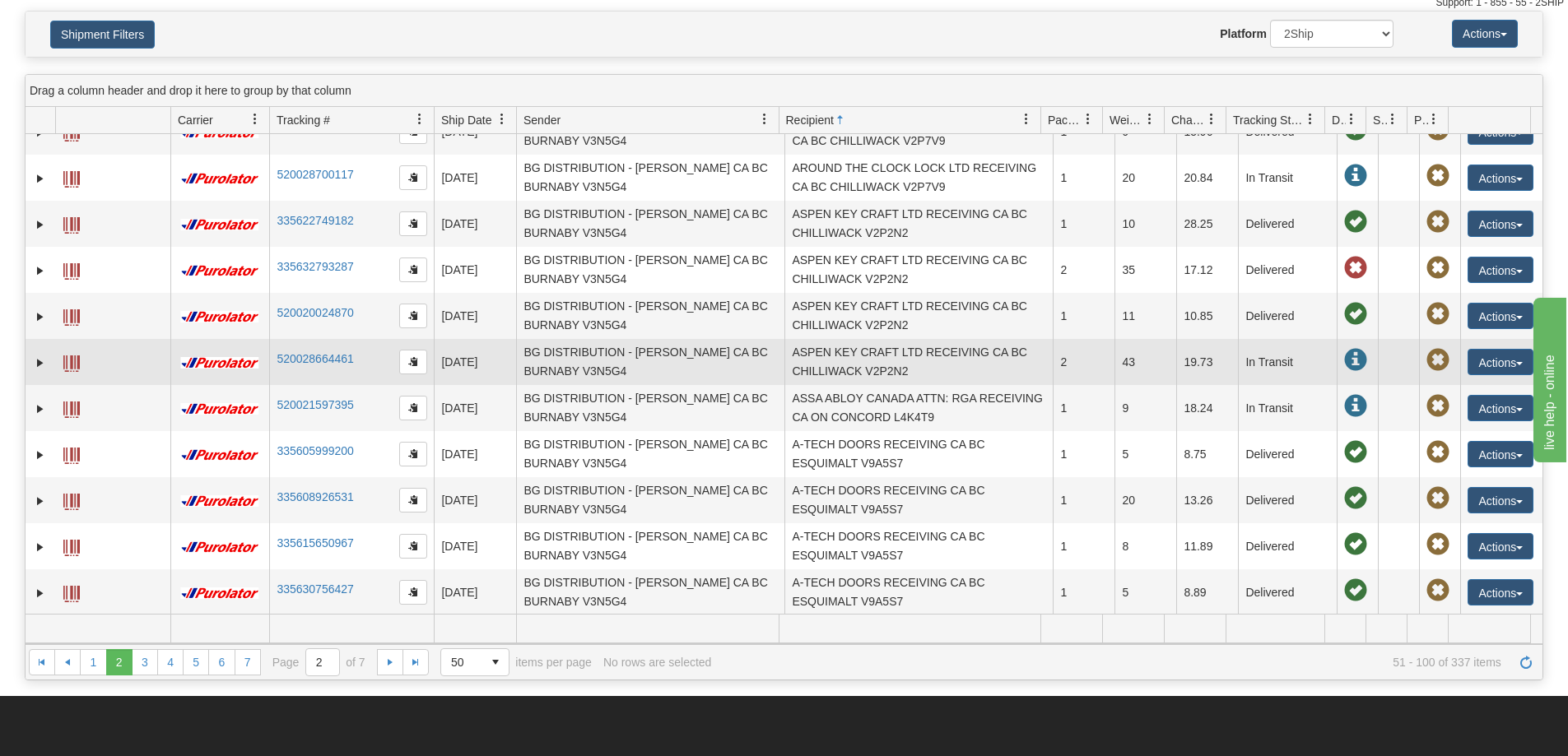
scroll to position [343, 0]
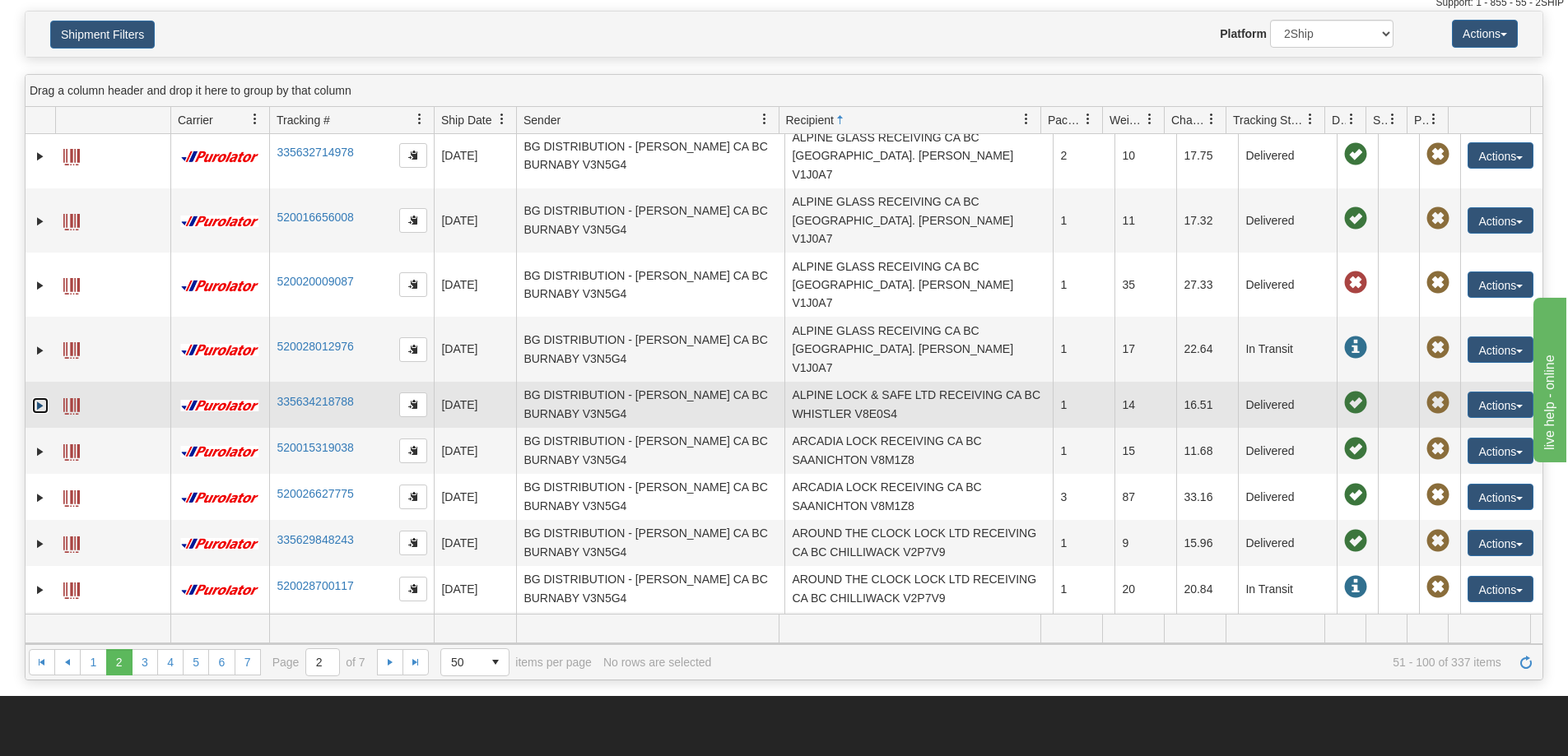
click at [41, 397] on link "Expand" at bounding box center [40, 405] width 16 height 16
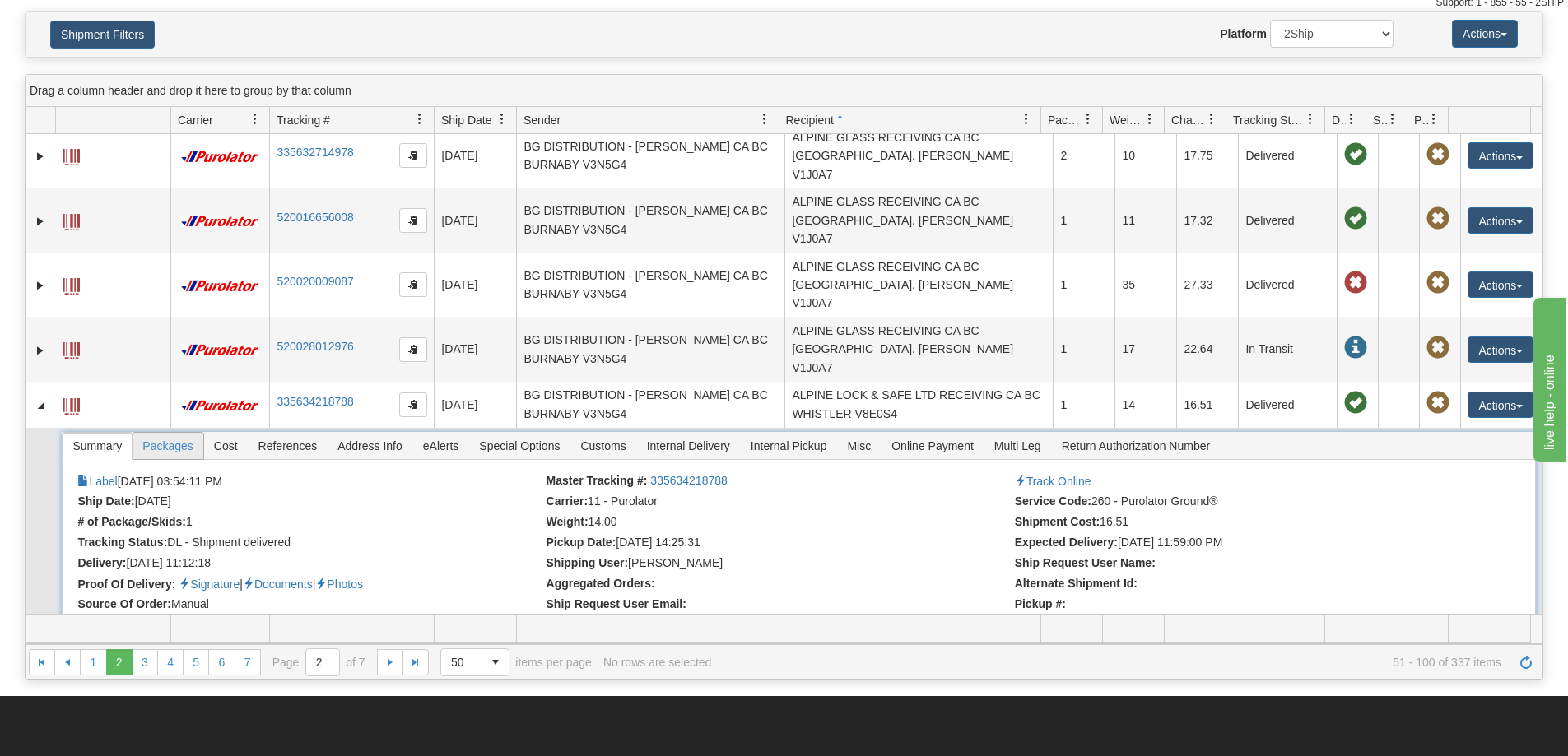
click at [163, 433] on span "Packages" at bounding box center [167, 446] width 70 height 26
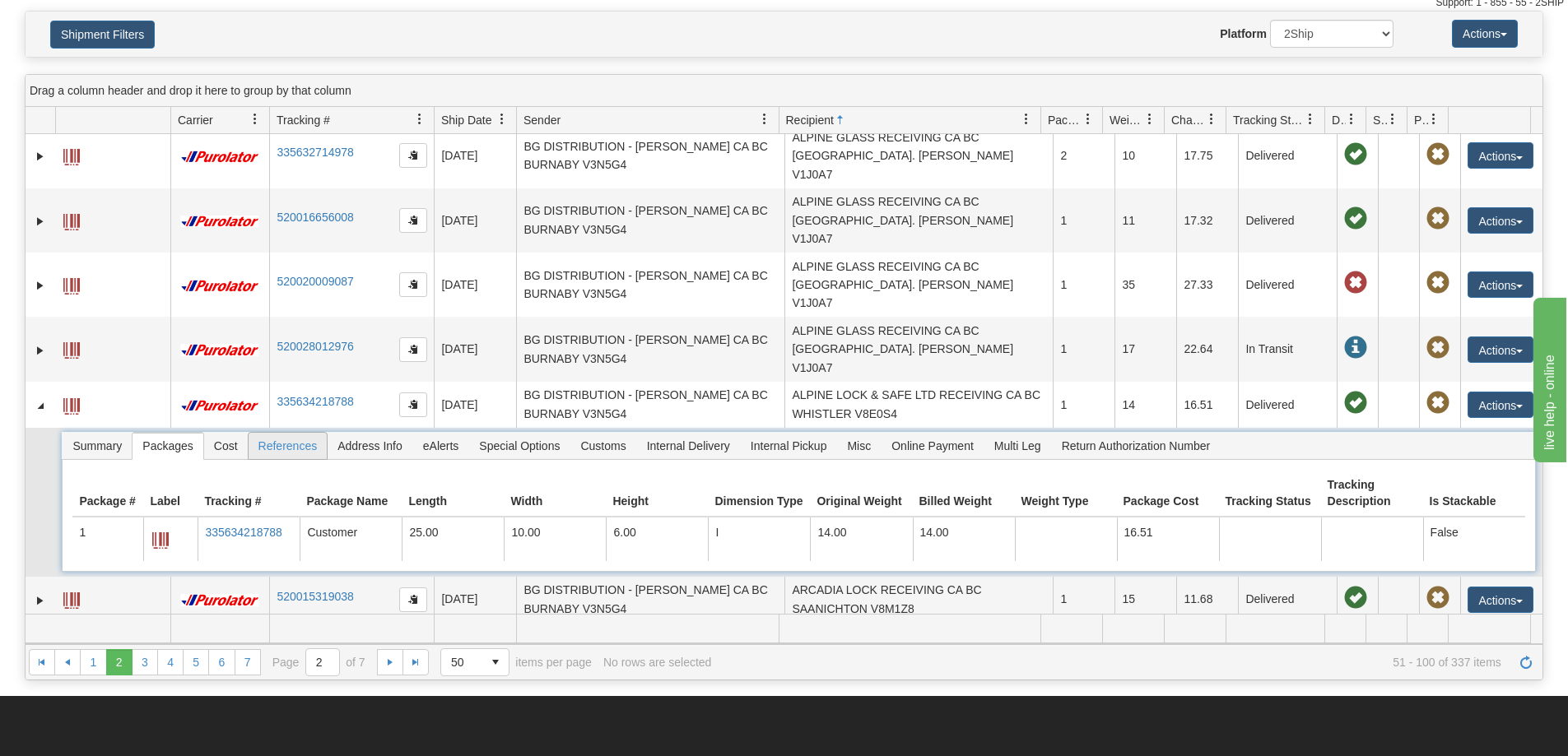
click at [272, 433] on span "References" at bounding box center [287, 446] width 79 height 26
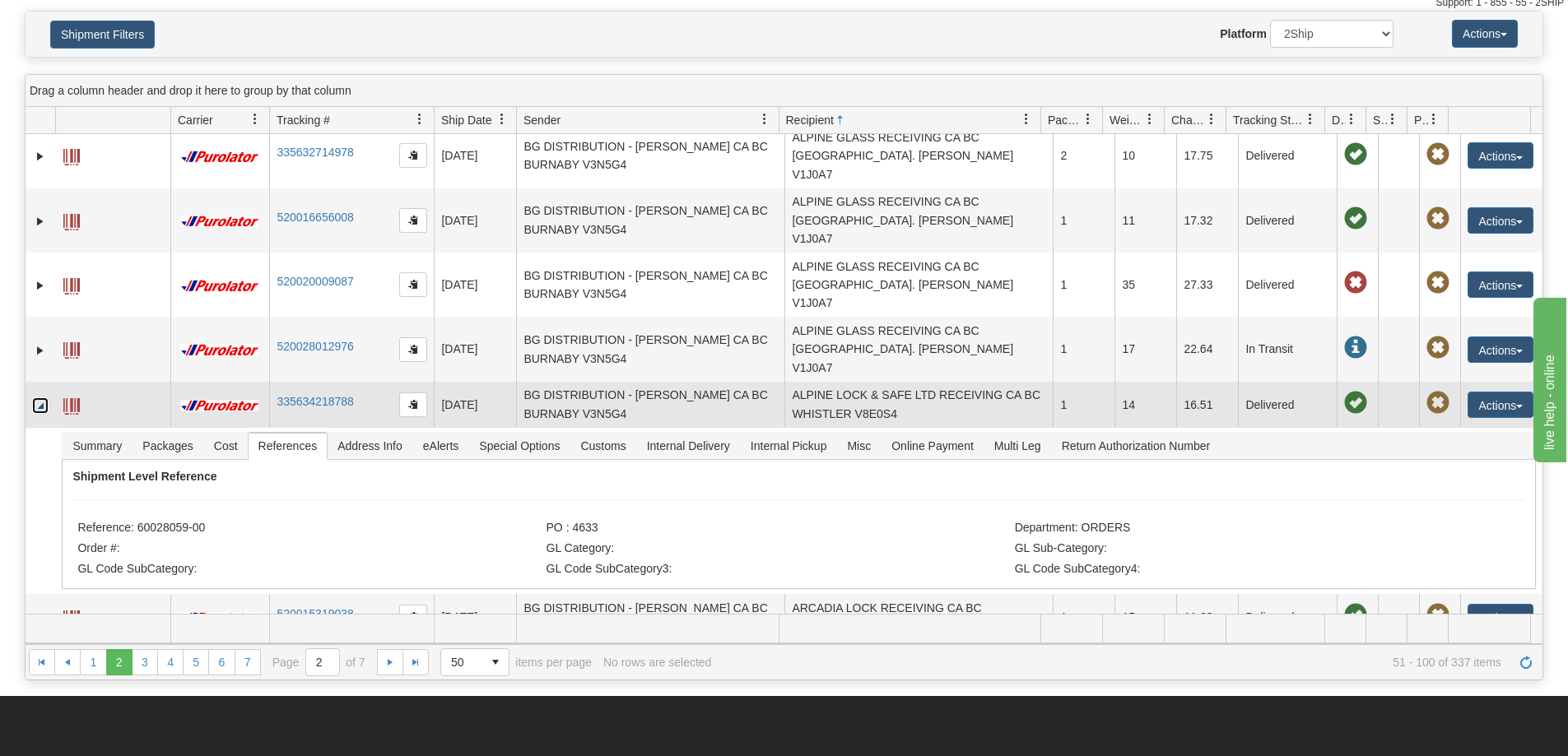
click at [45, 397] on link "Collapse" at bounding box center [40, 405] width 16 height 16
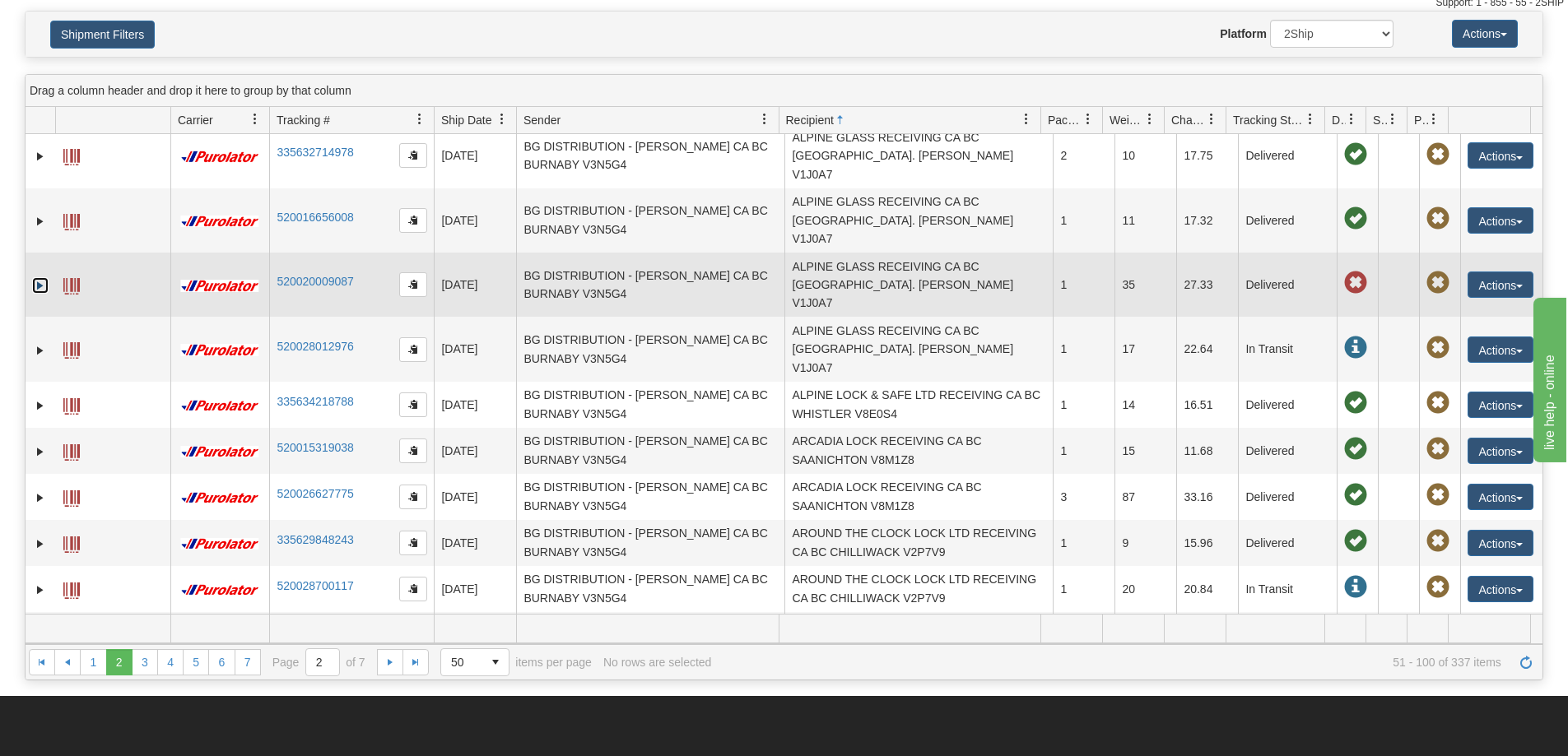
click at [39, 277] on link "Expand" at bounding box center [40, 286] width 16 height 16
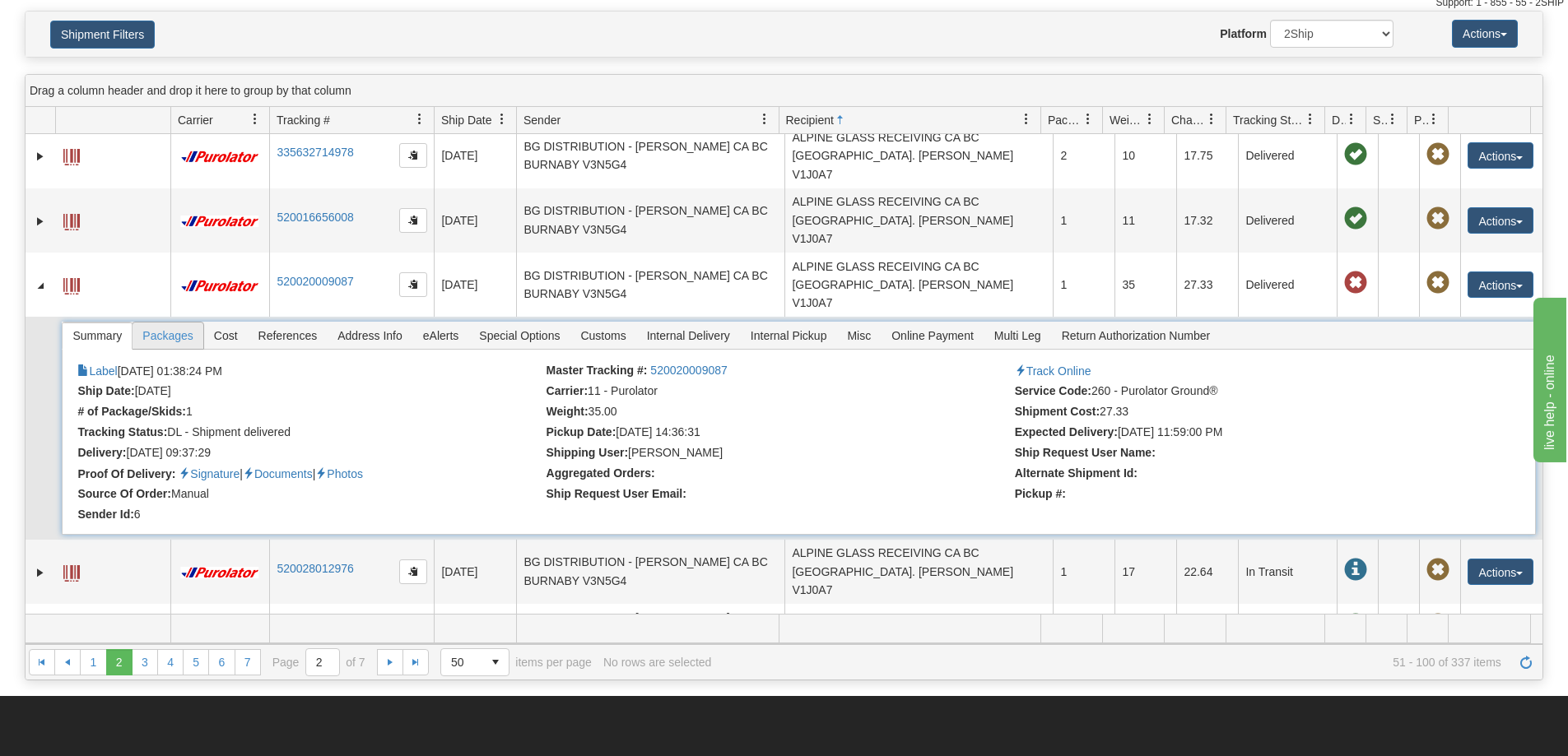
click at [182, 323] on span "Packages" at bounding box center [167, 335] width 70 height 26
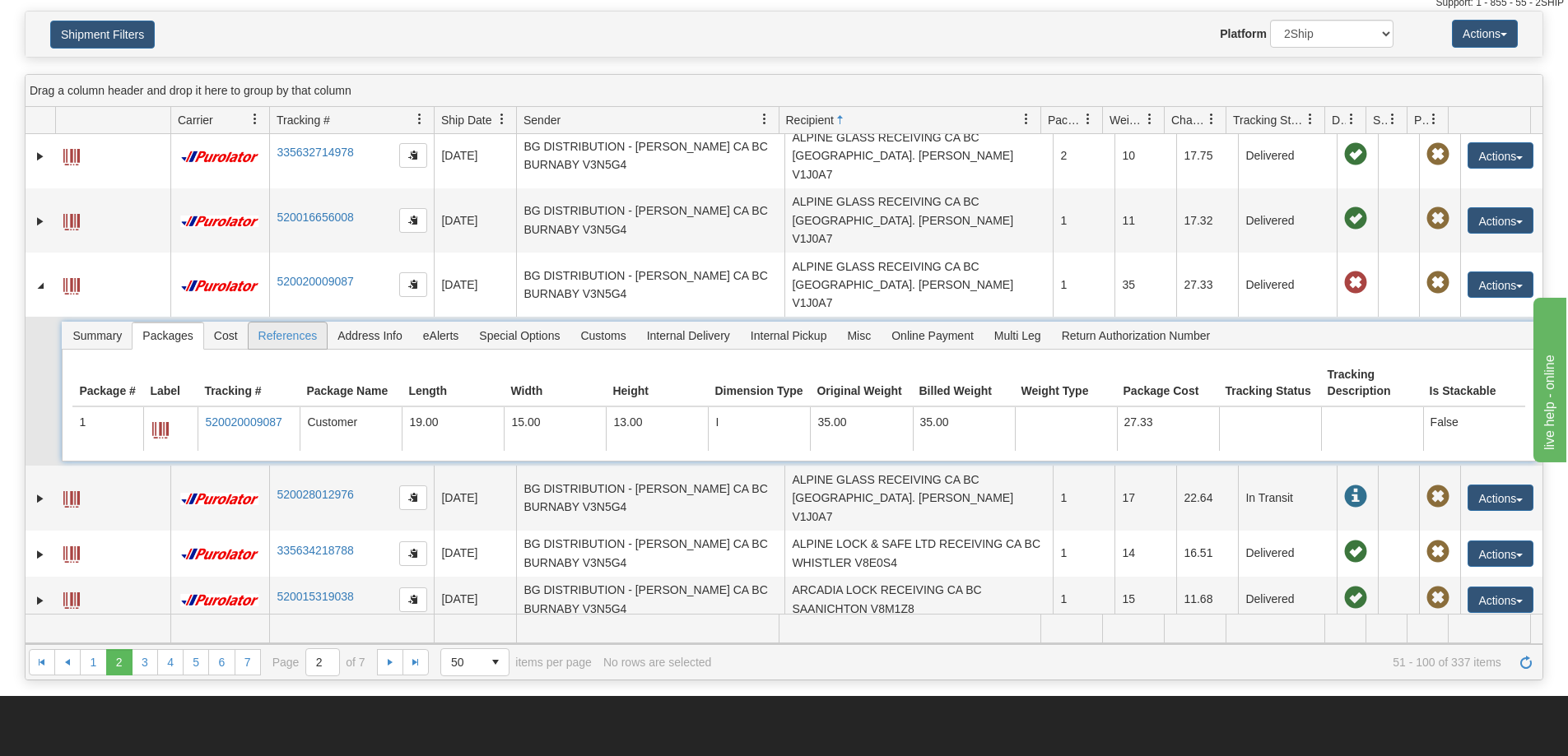
click at [300, 323] on span "References" at bounding box center [287, 335] width 79 height 26
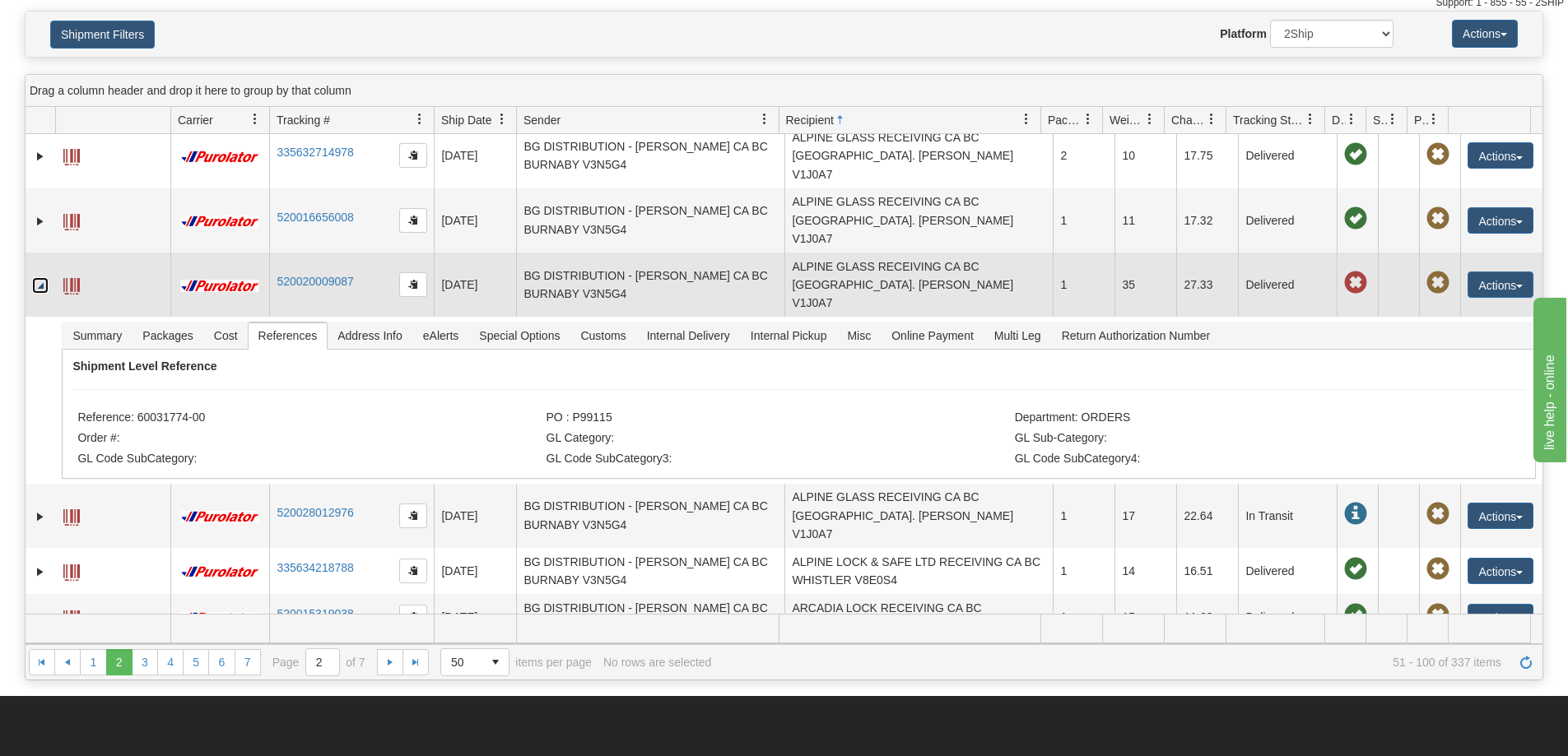
click at [40, 277] on link "Collapse" at bounding box center [40, 286] width 16 height 16
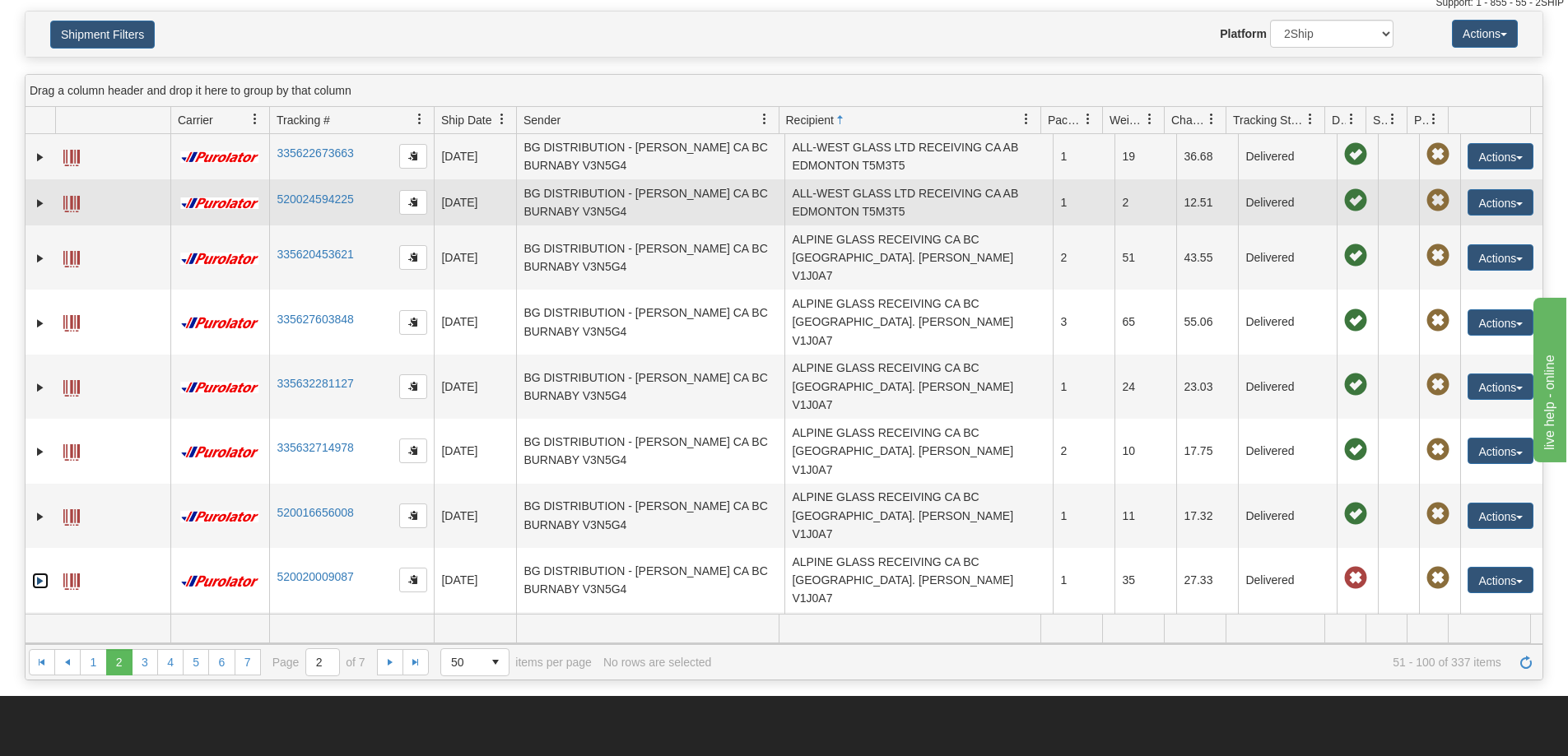
scroll to position [0, 0]
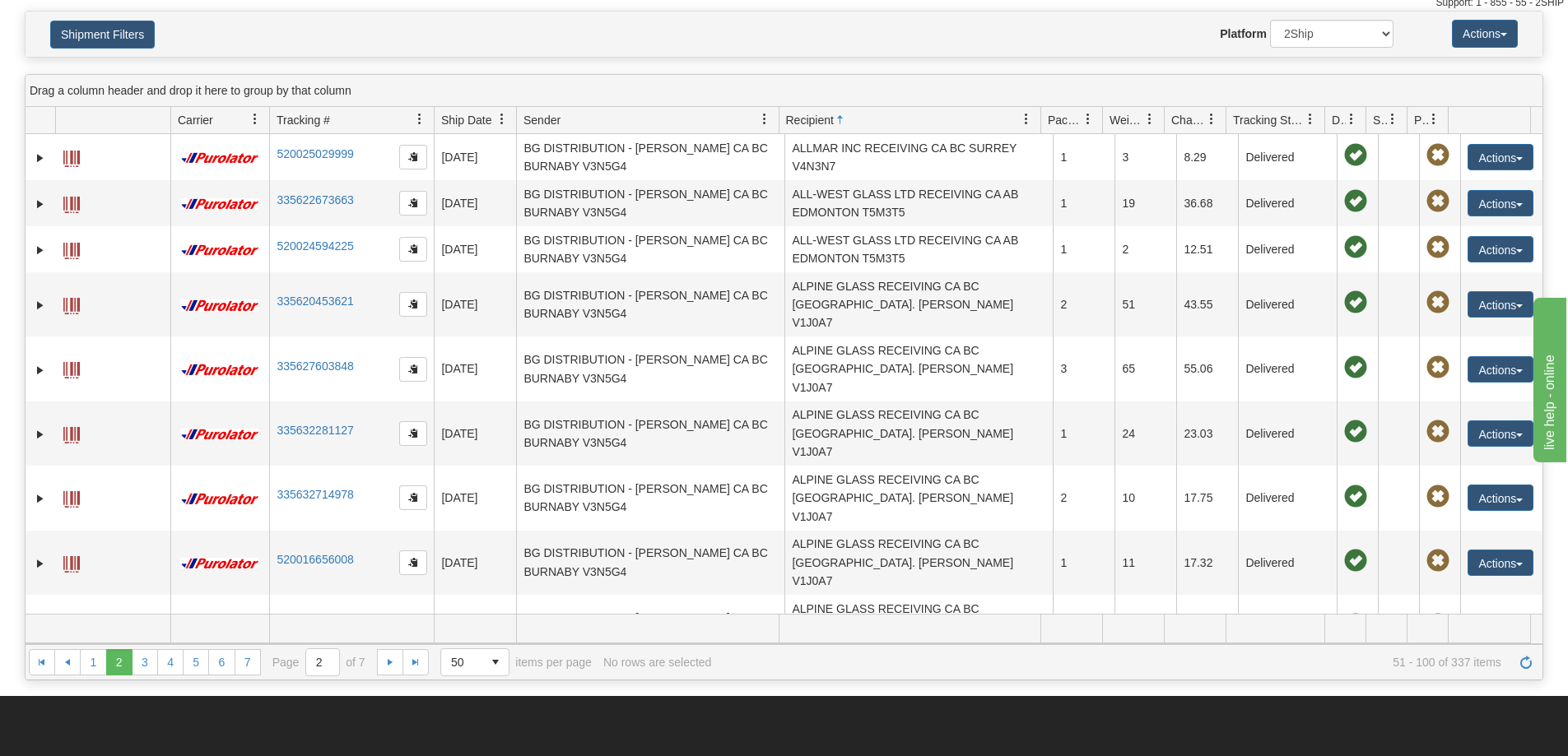
click at [453, 127] on span "Ship Date" at bounding box center [466, 120] width 50 height 16
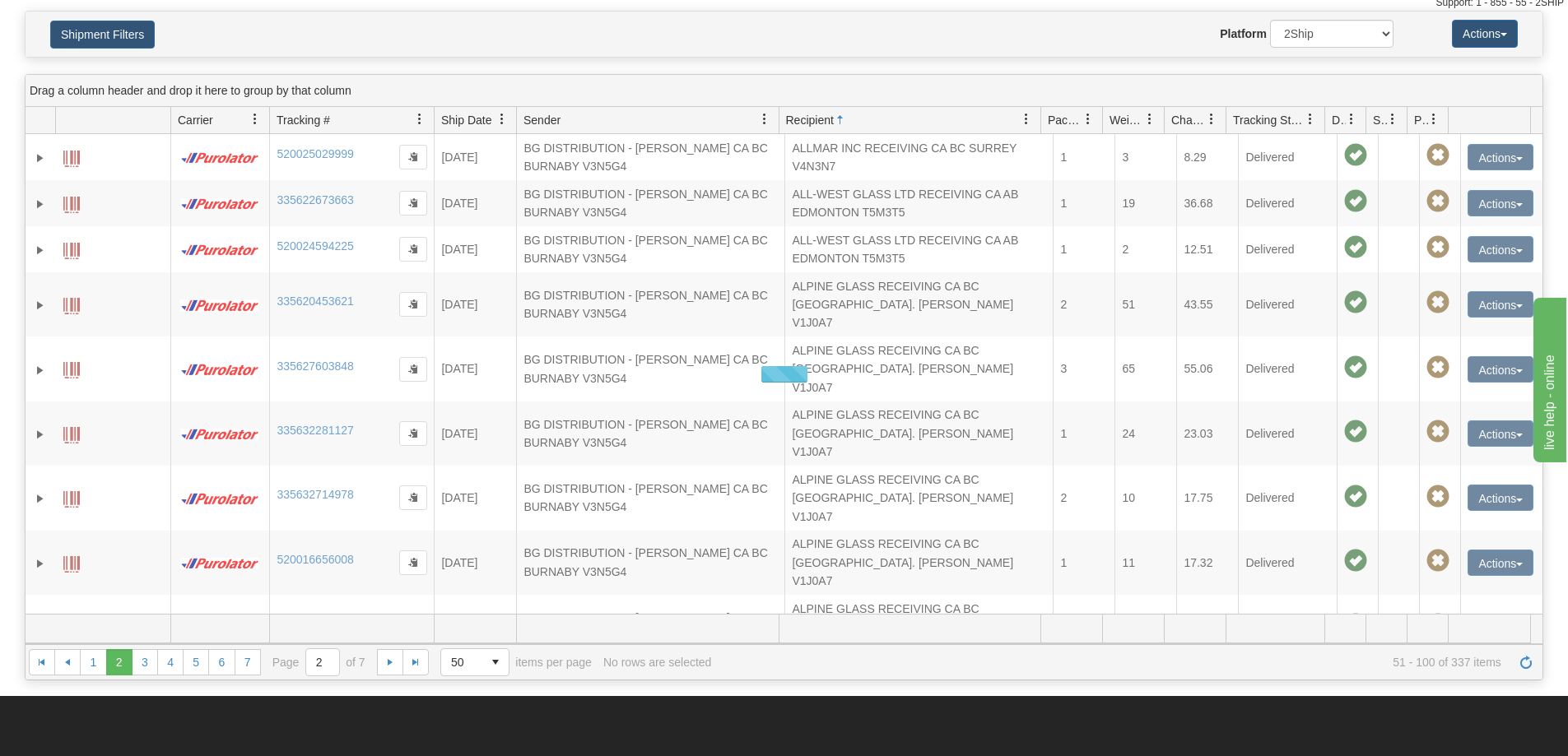
click at [817, 119] on span "Recipient" at bounding box center [810, 120] width 48 height 16
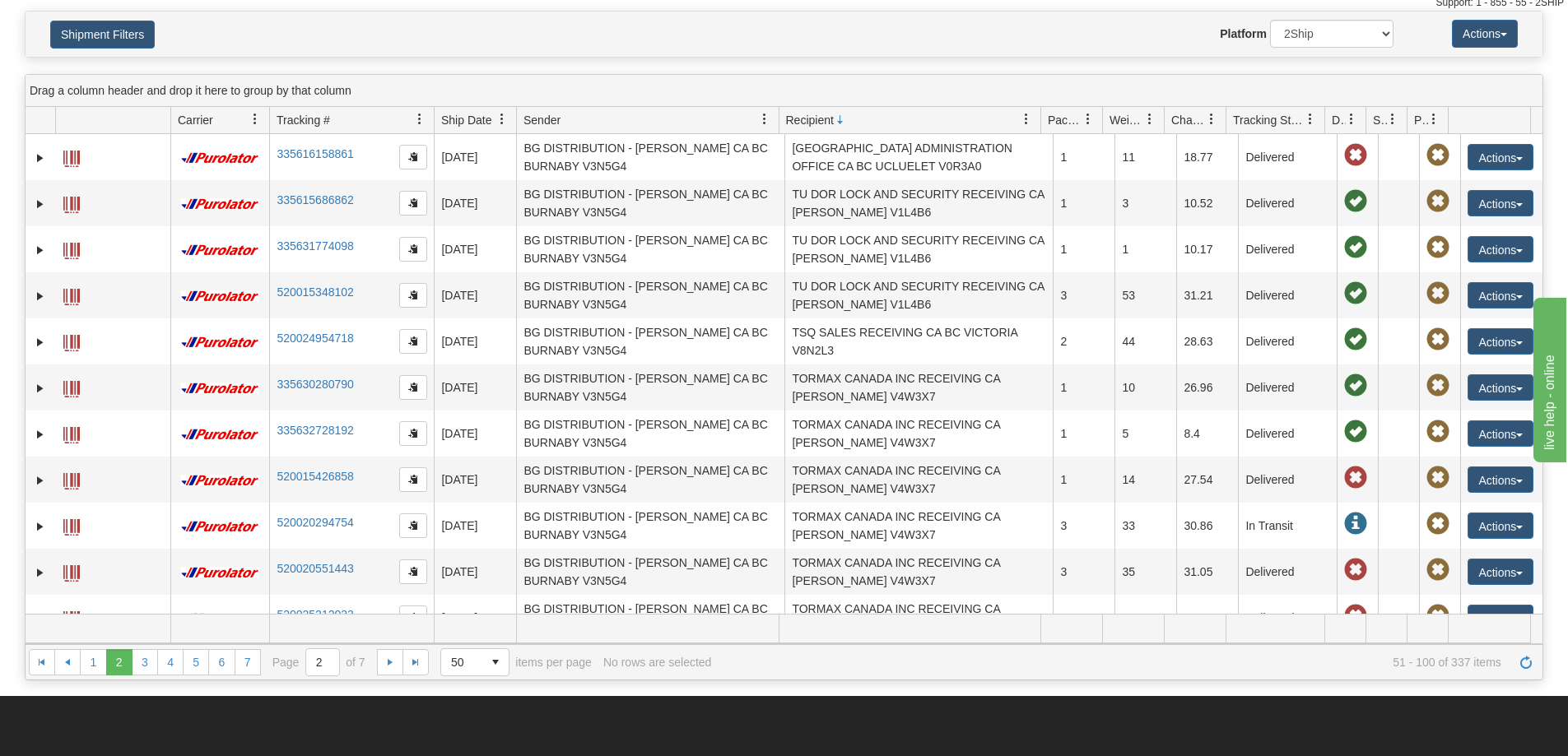
click at [813, 121] on span "Recipient" at bounding box center [810, 120] width 48 height 16
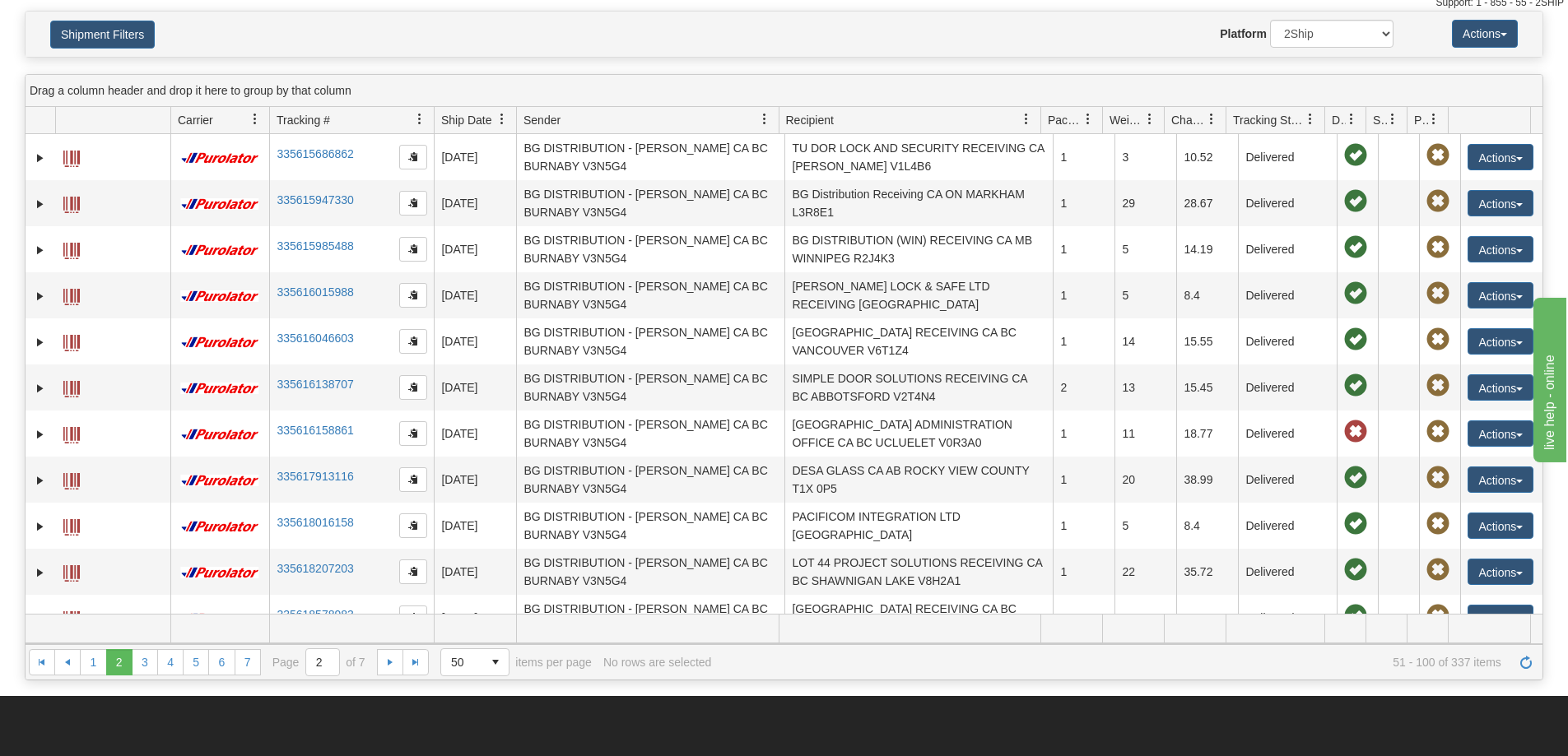
click at [808, 124] on span "Recipient" at bounding box center [810, 120] width 48 height 16
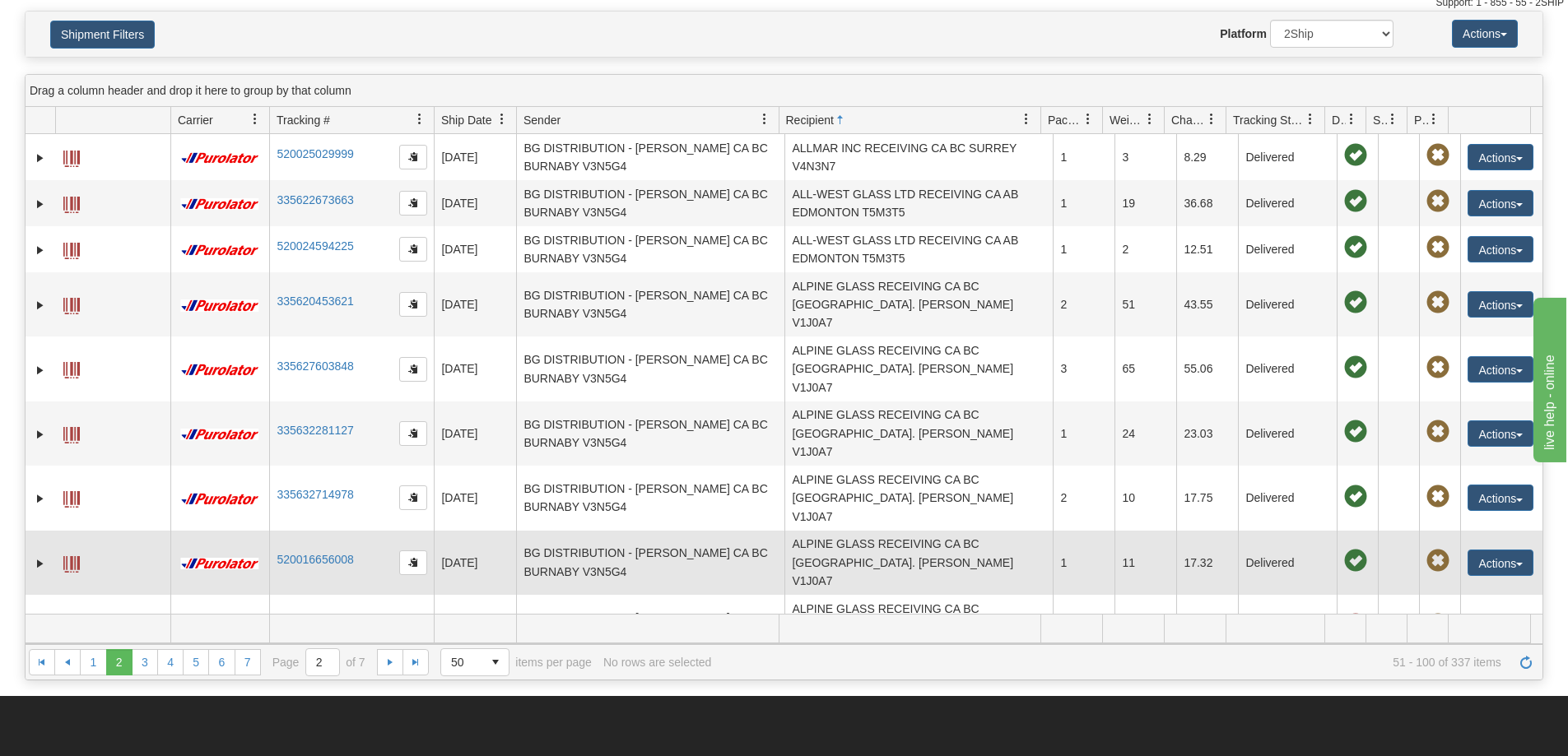
scroll to position [82, 0]
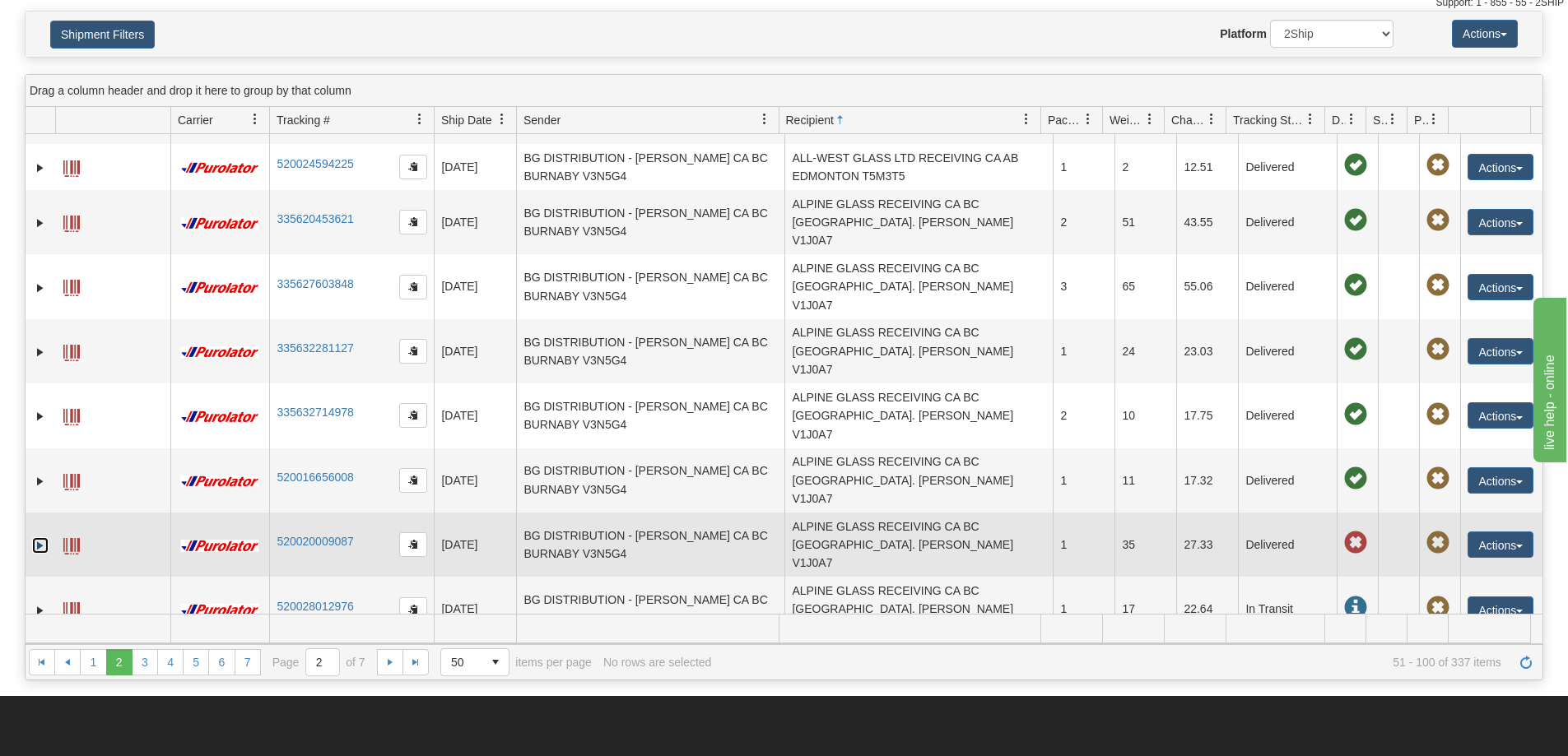
click at [41, 538] on link "Expand" at bounding box center [40, 546] width 16 height 16
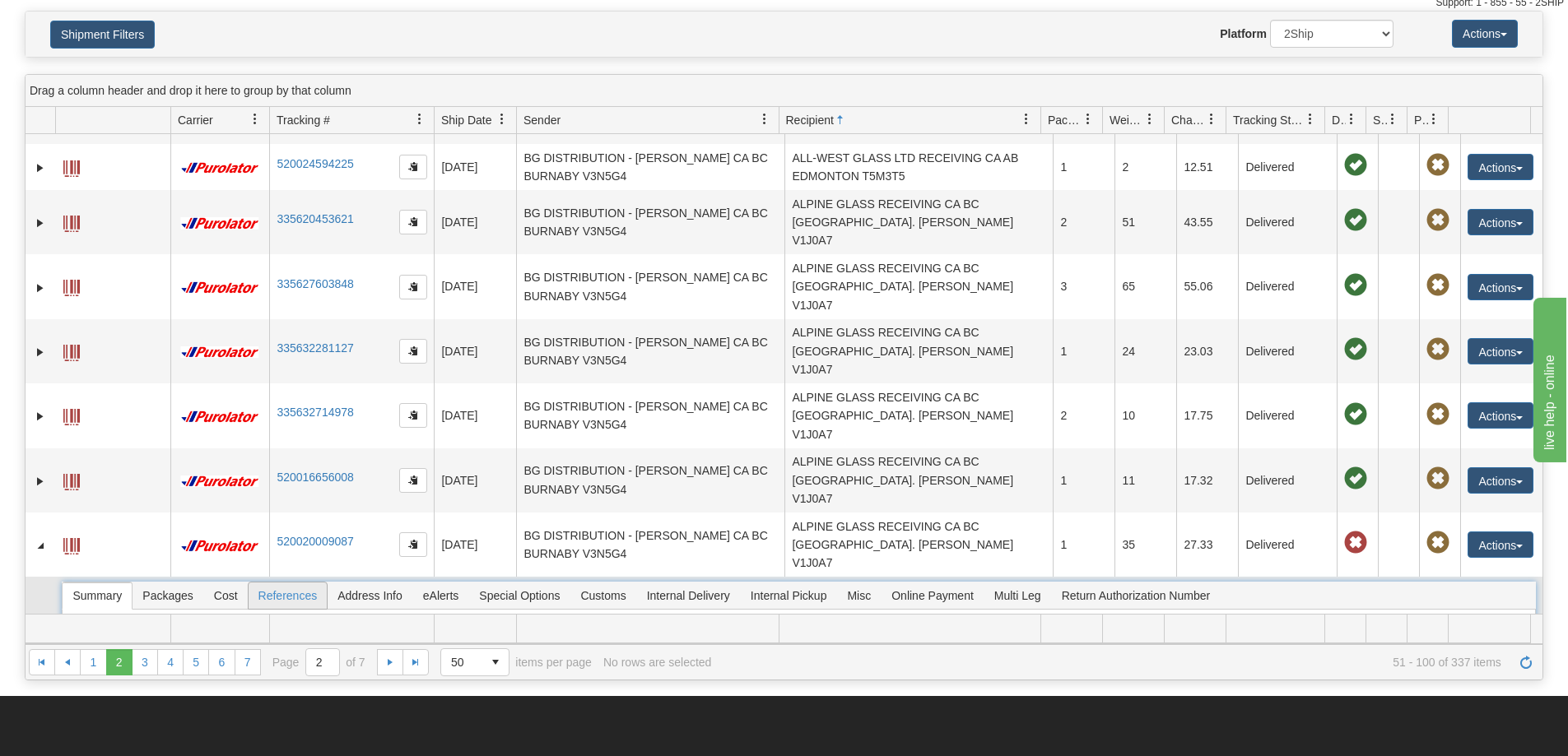
click at [308, 583] on span "References" at bounding box center [287, 596] width 79 height 26
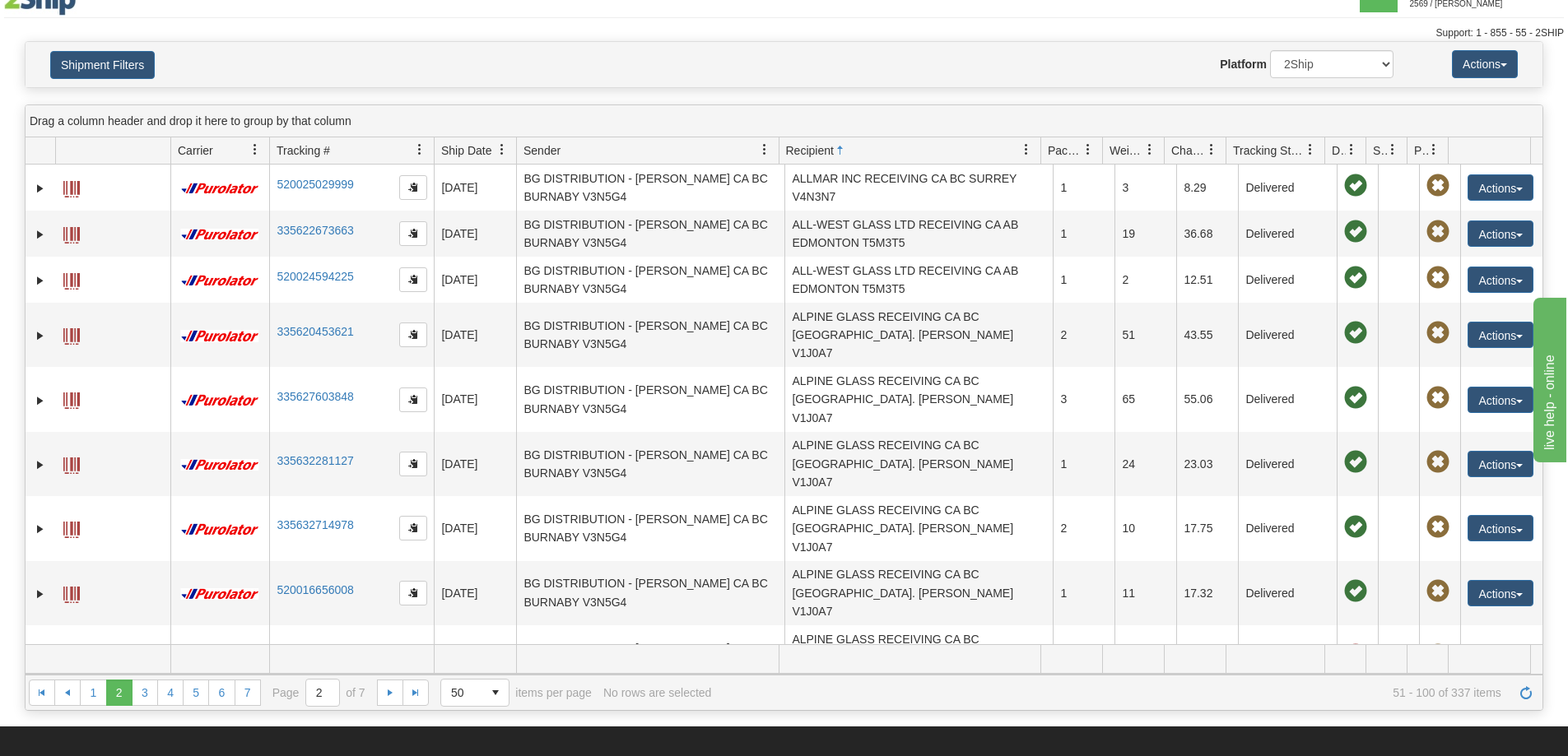
scroll to position [0, 0]
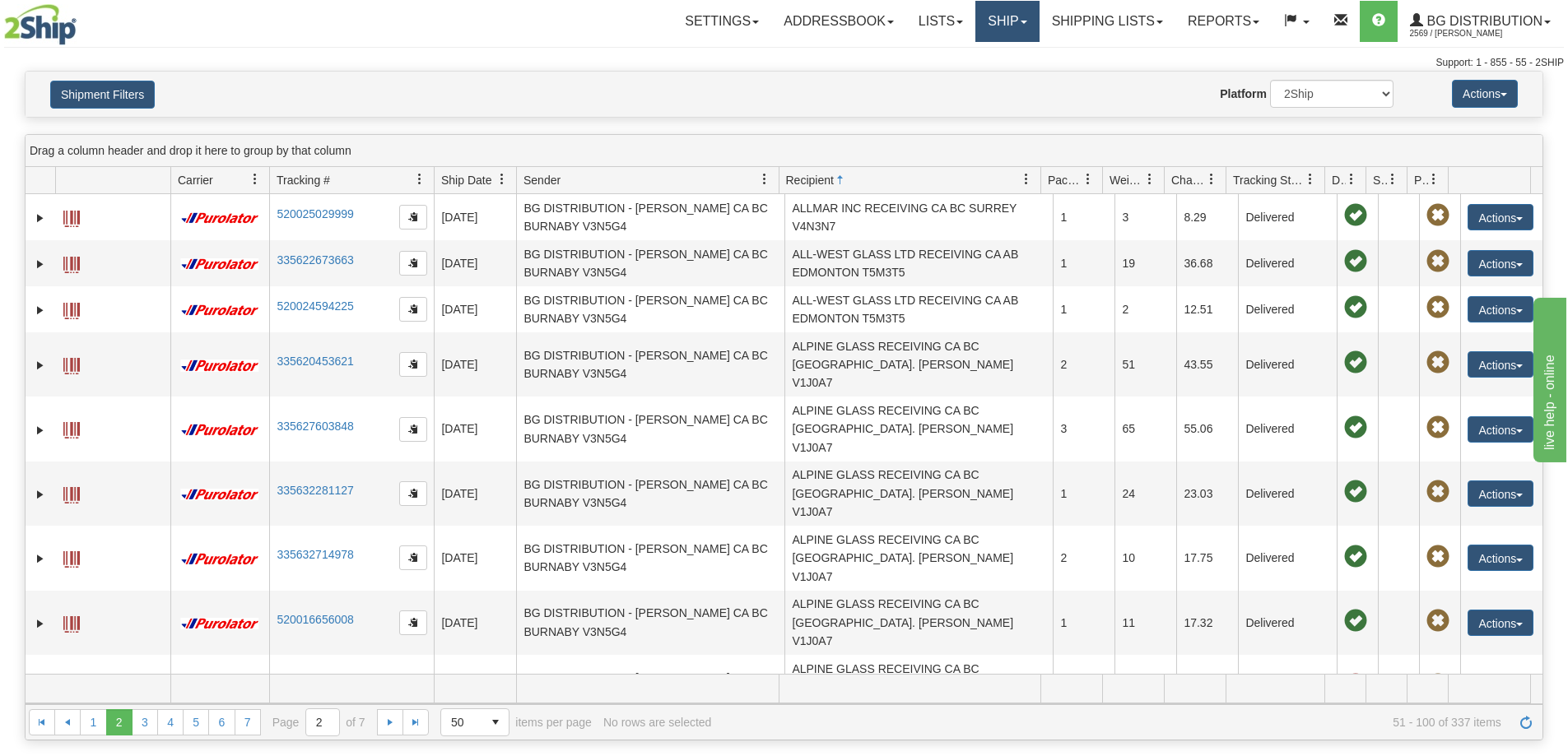
click at [976, 28] on link "Ship" at bounding box center [1008, 21] width 63 height 41
click at [951, 62] on span "Ship Screen" at bounding box center [956, 57] width 63 height 14
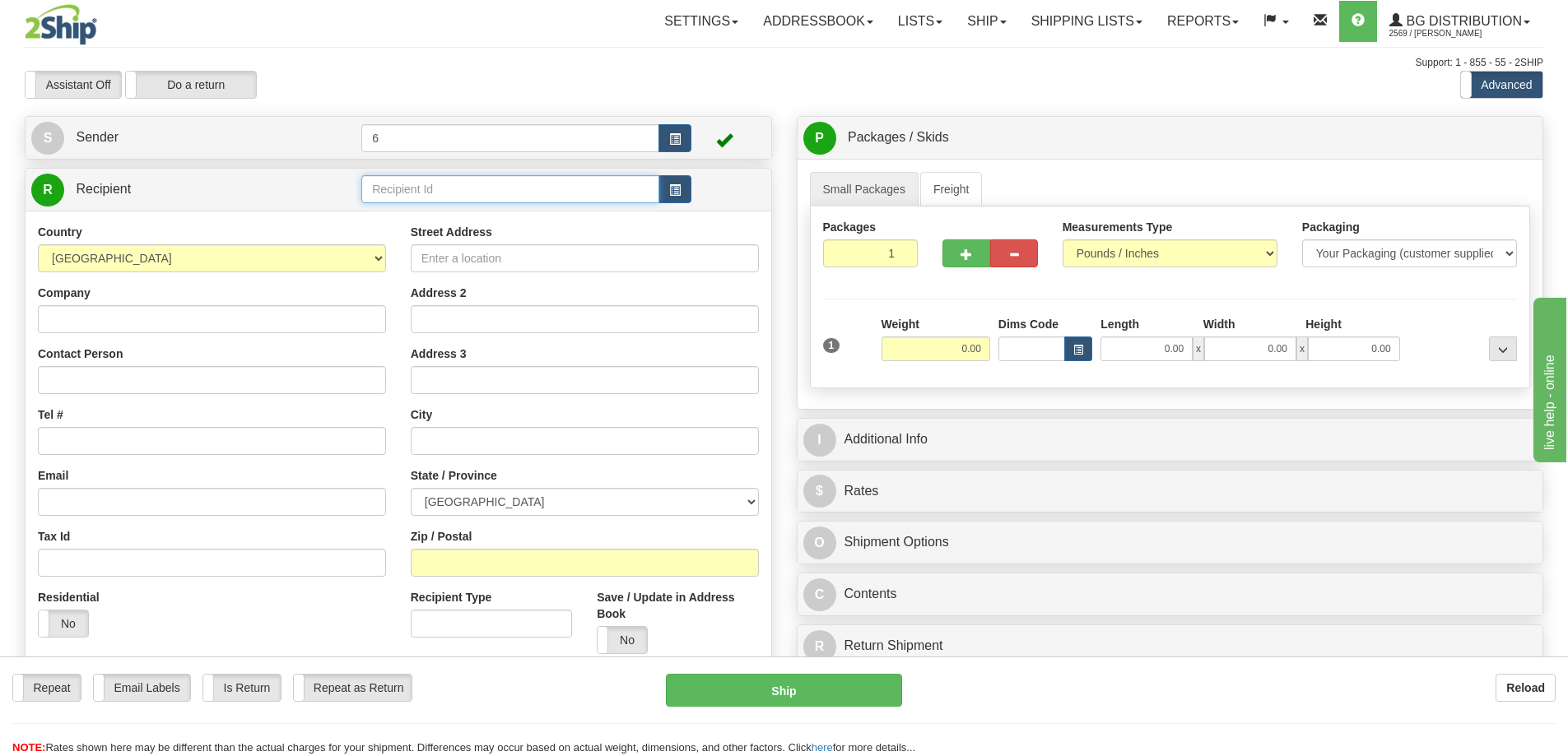
click at [429, 192] on input "text" at bounding box center [511, 189] width 298 height 28
type input "41072"
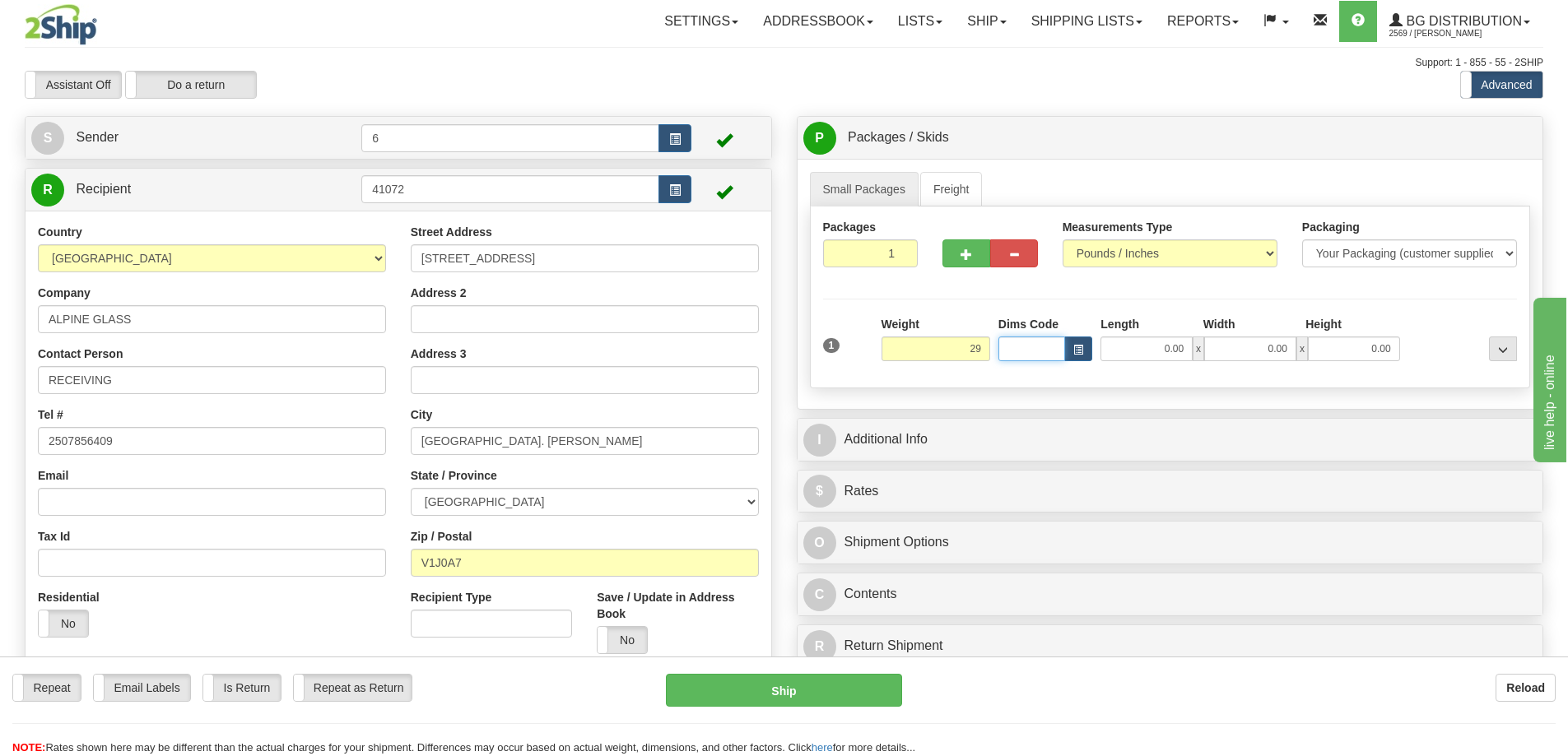
type input "29.00"
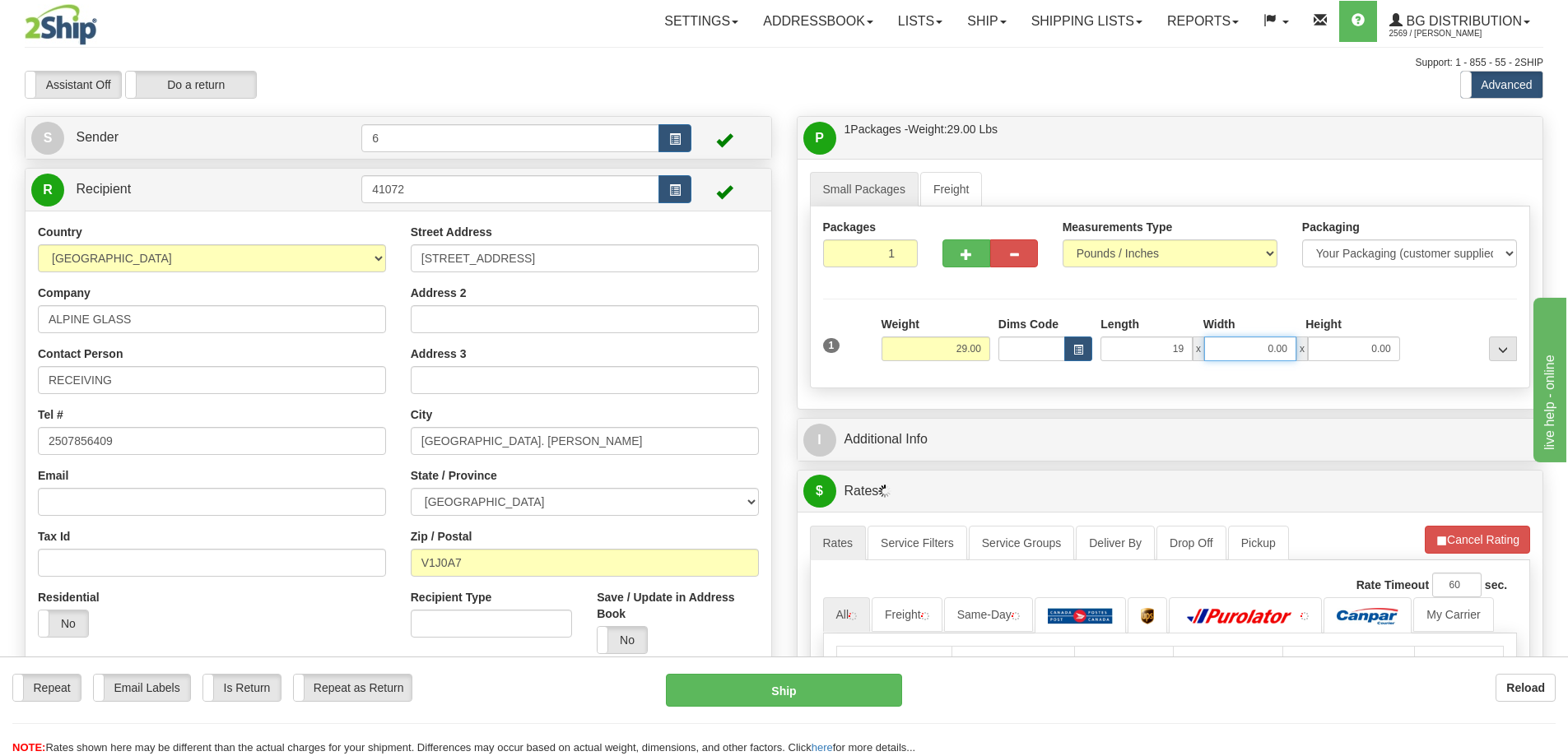
type input "19.00"
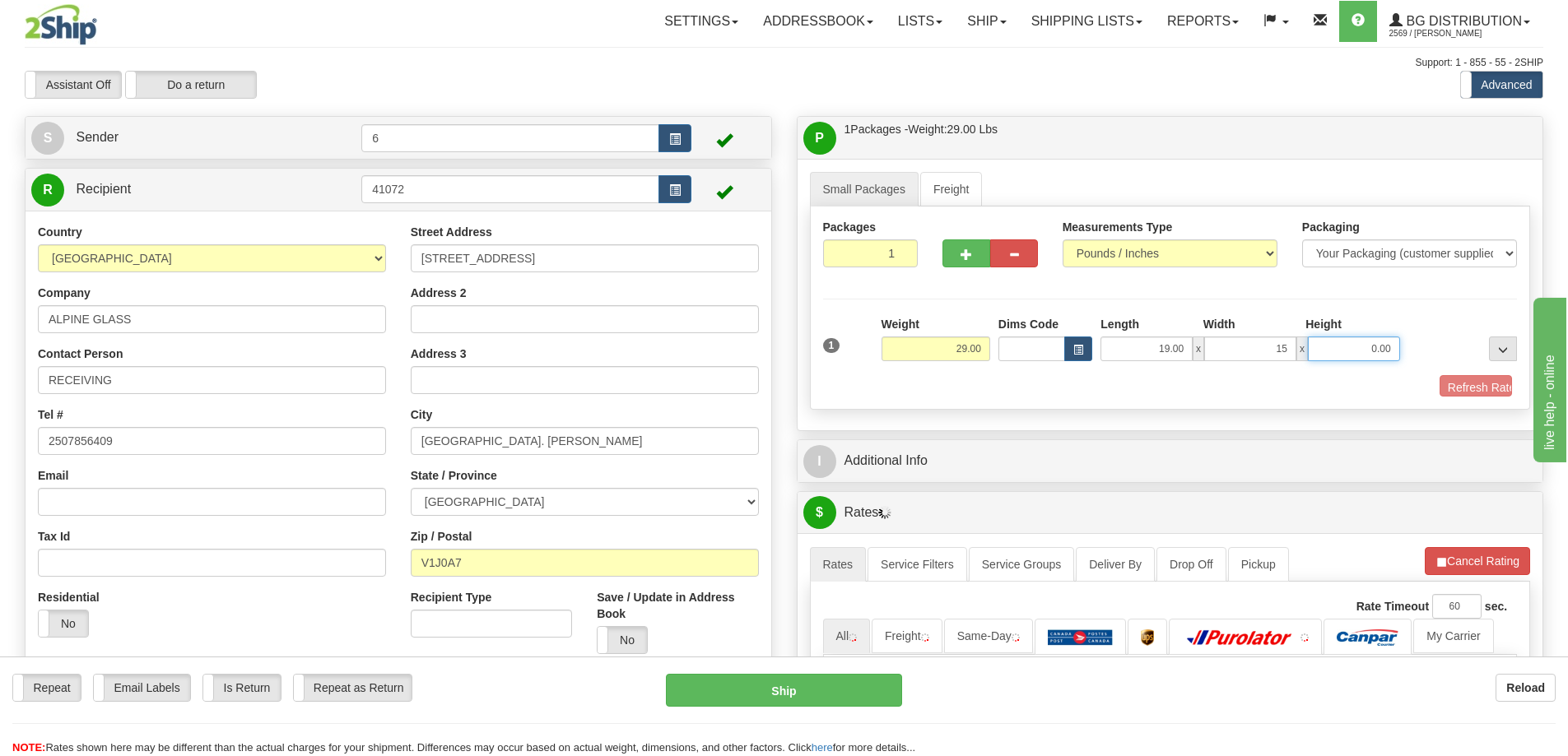
type input "15.00"
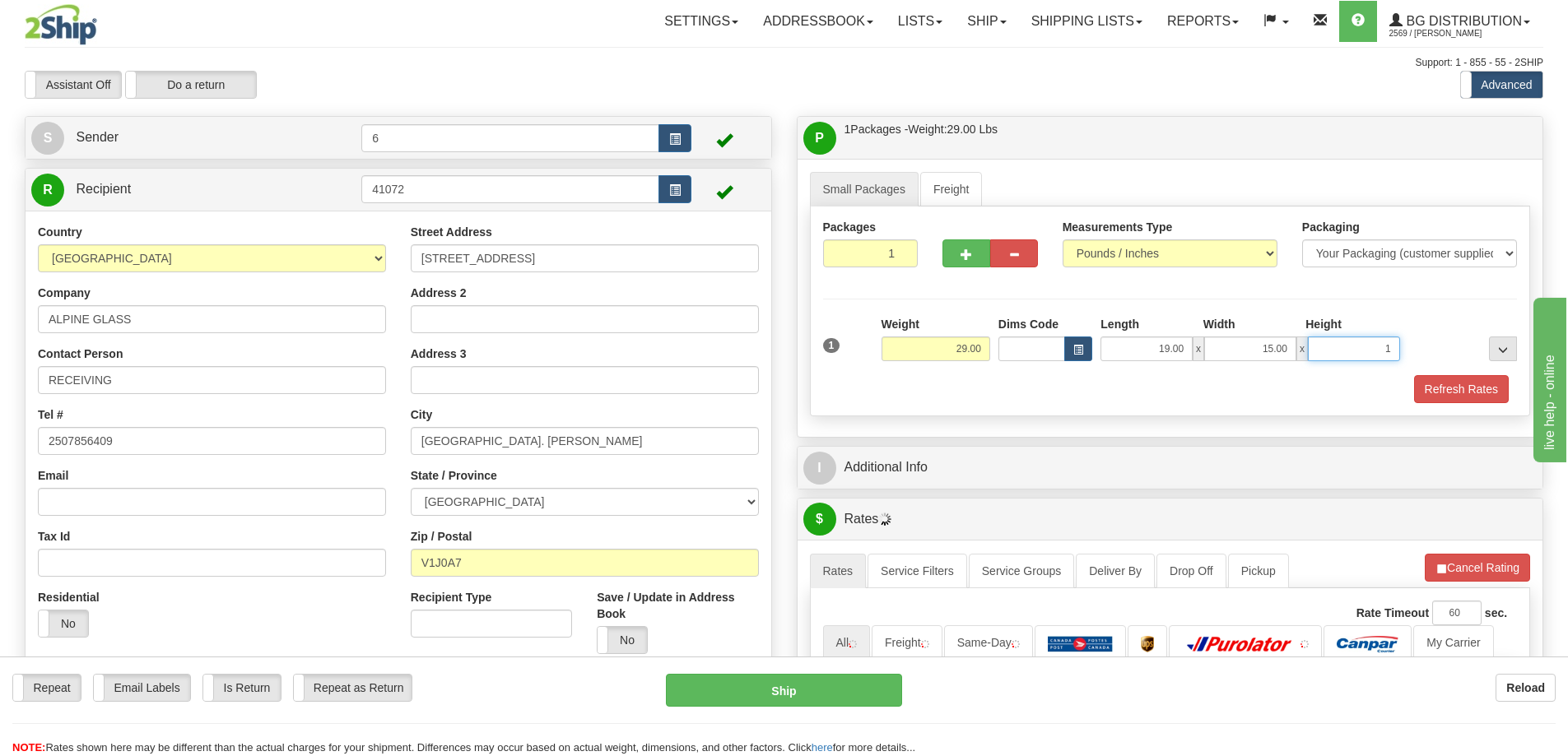
type input "1"
drag, startPoint x: 1384, startPoint y: 348, endPoint x: 1418, endPoint y: 348, distance: 34.0
click at [1418, 348] on div "1 Weight 29.00 Dims Code x x" at bounding box center [1170, 345] width 703 height 58
drag, startPoint x: 1363, startPoint y: 352, endPoint x: 1450, endPoint y: 379, distance: 91.1
click at [1450, 379] on div "1 Weight 29.00 Dims Code" at bounding box center [1171, 360] width 695 height 87
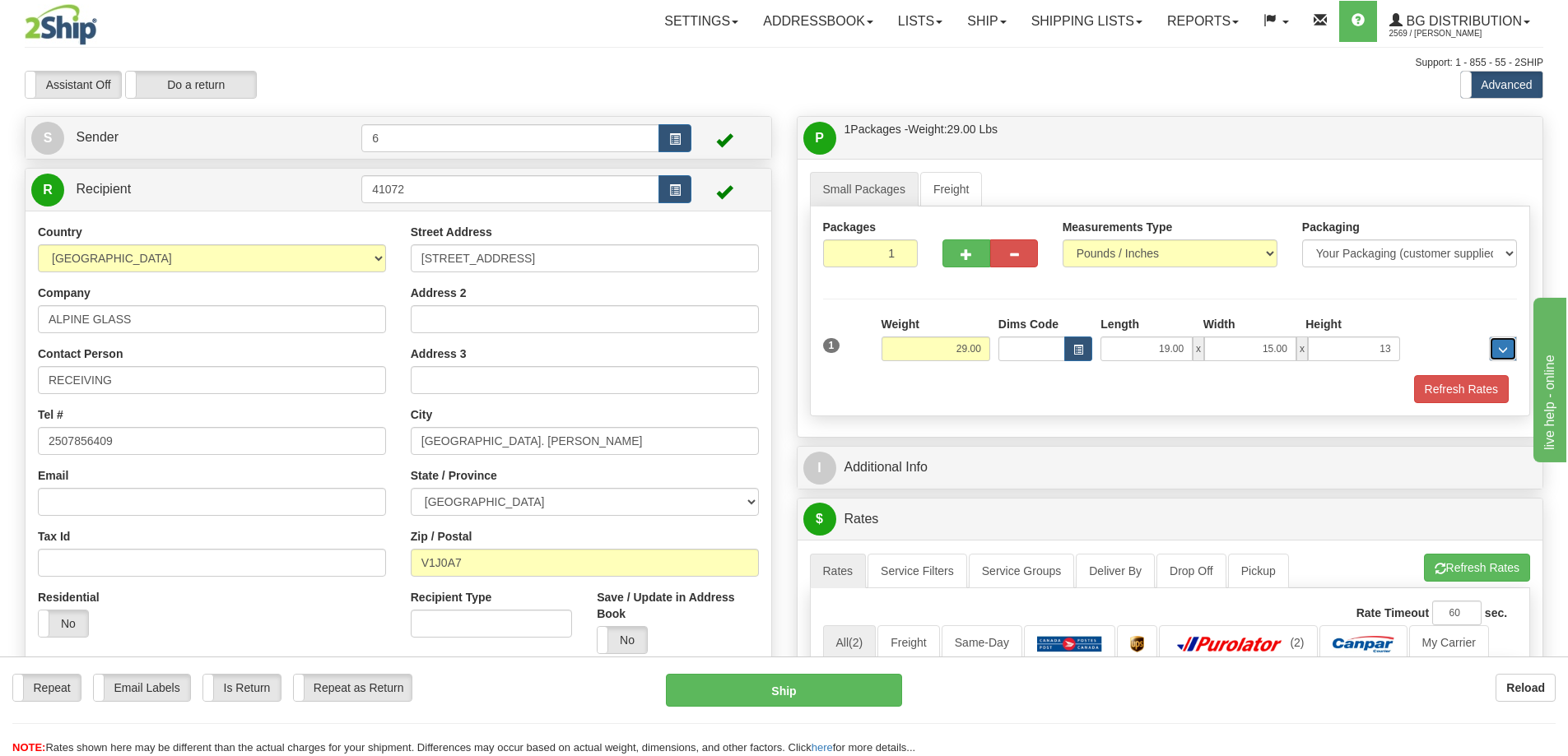
type input "13.00"
click at [1445, 389] on button "Refresh Rates" at bounding box center [1462, 389] width 94 height 28
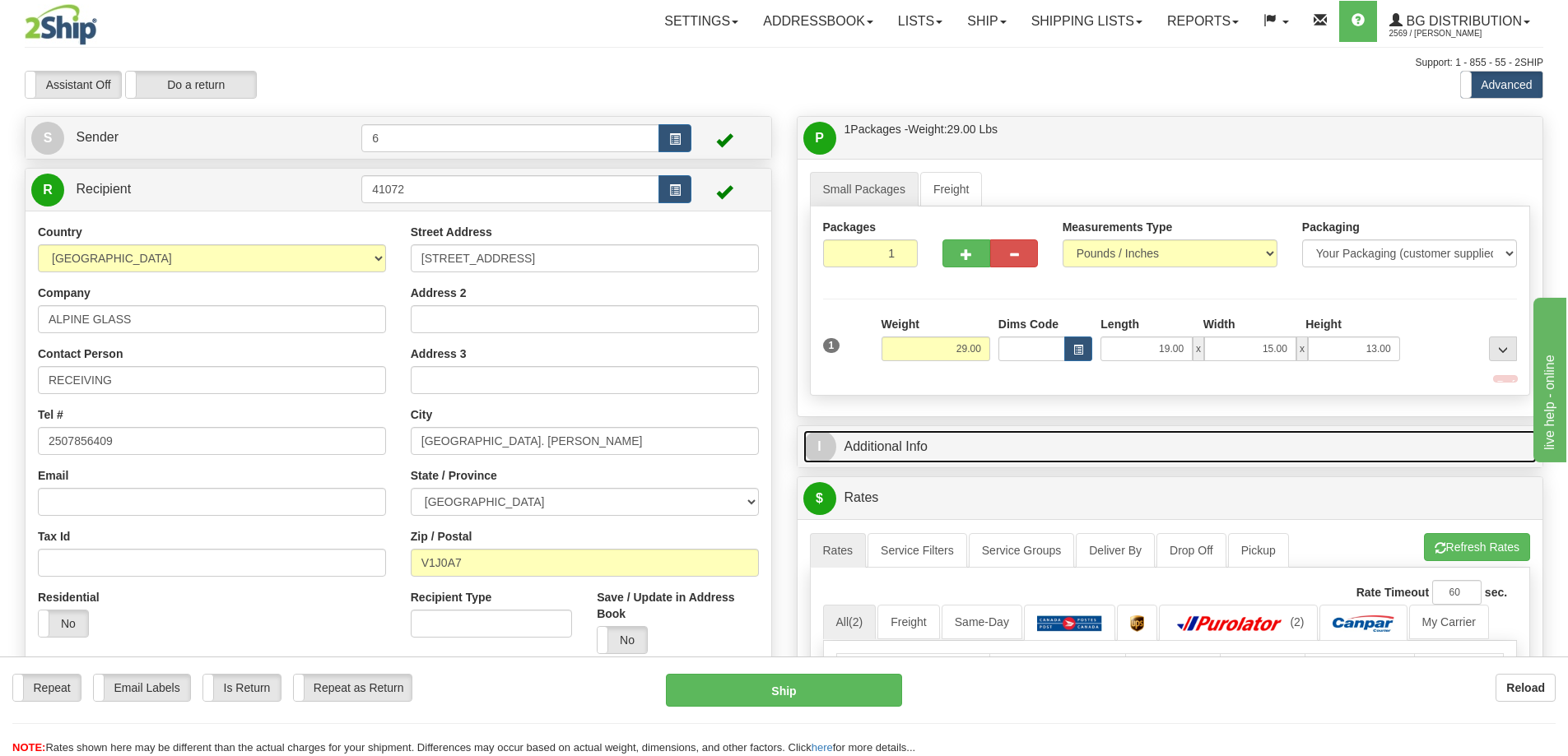
click at [1321, 445] on link "I Additional Info" at bounding box center [1171, 447] width 735 height 34
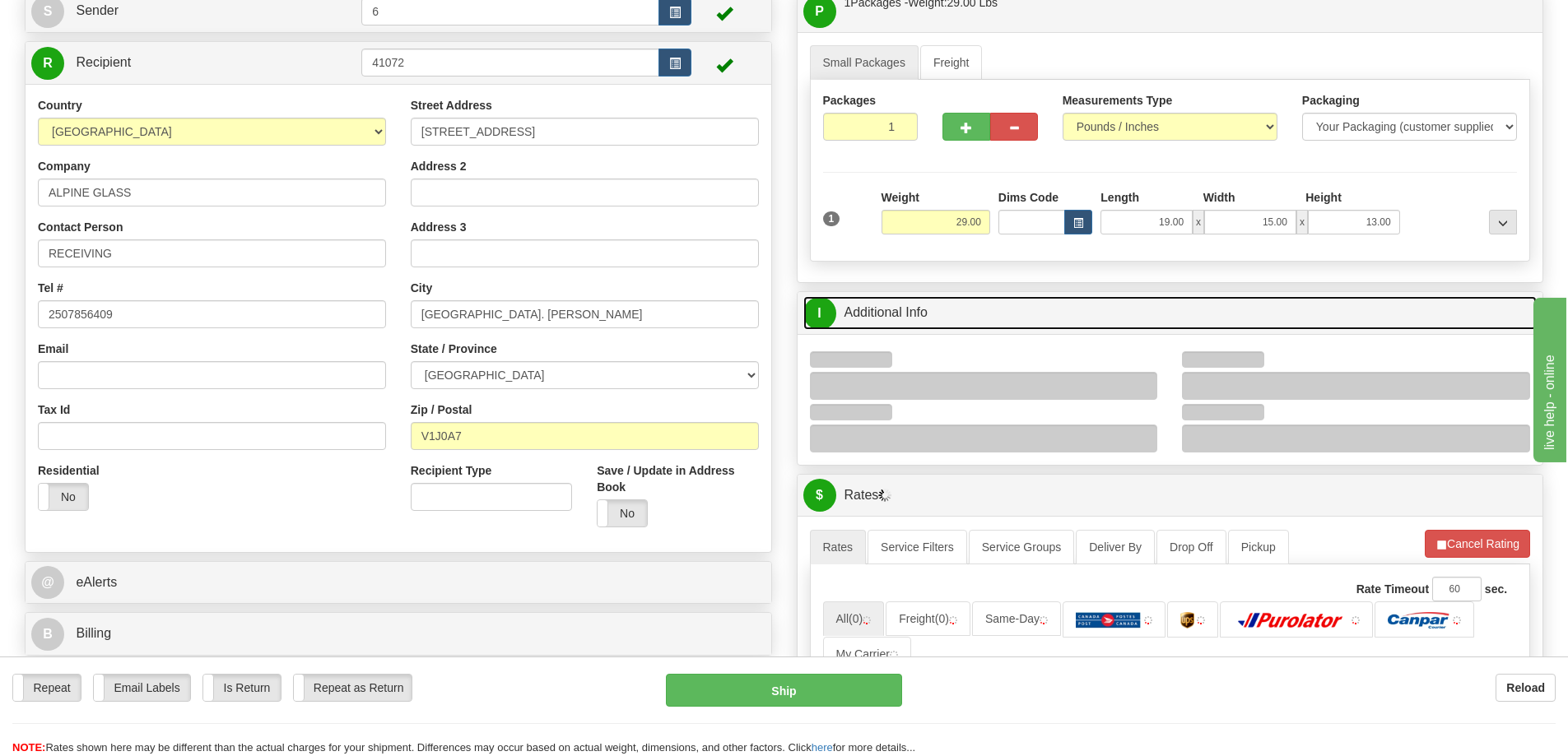
scroll to position [165, 0]
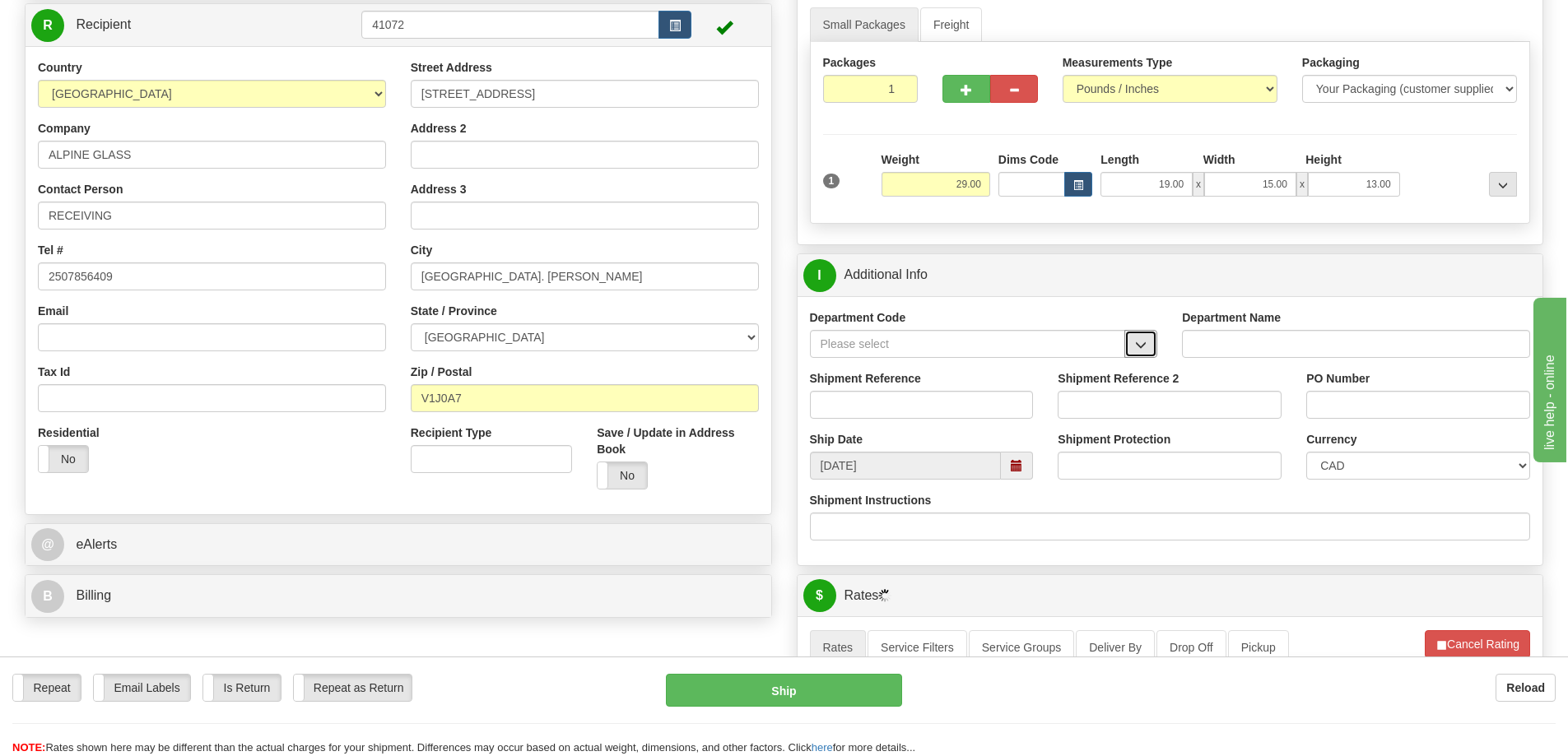
drag, startPoint x: 1139, startPoint y: 350, endPoint x: 1119, endPoint y: 355, distance: 20.6
click at [1139, 350] on span "button" at bounding box center [1141, 345] width 12 height 11
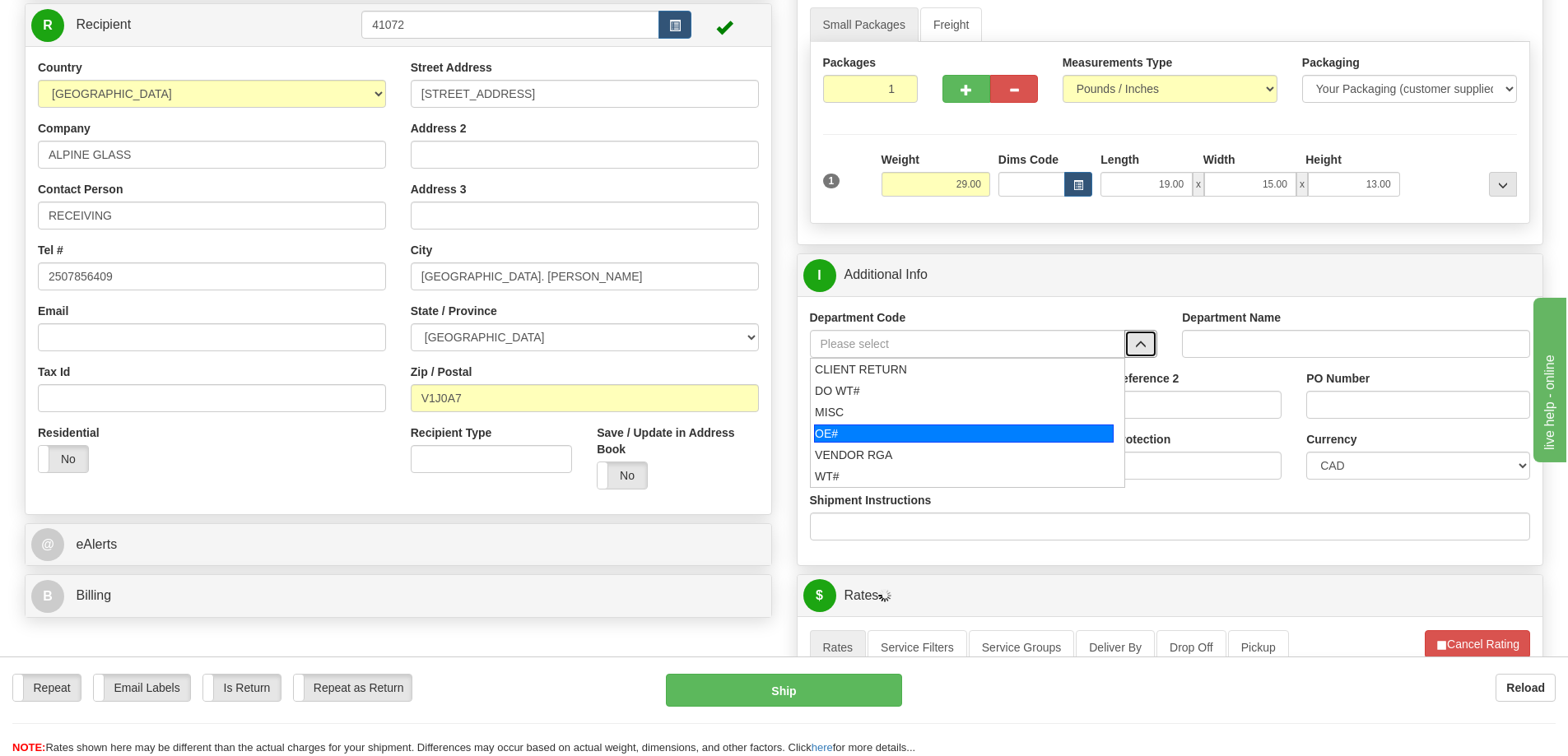
click at [858, 430] on div "OE#" at bounding box center [964, 433] width 299 height 18
type input "OE#"
type input "ORDERS"
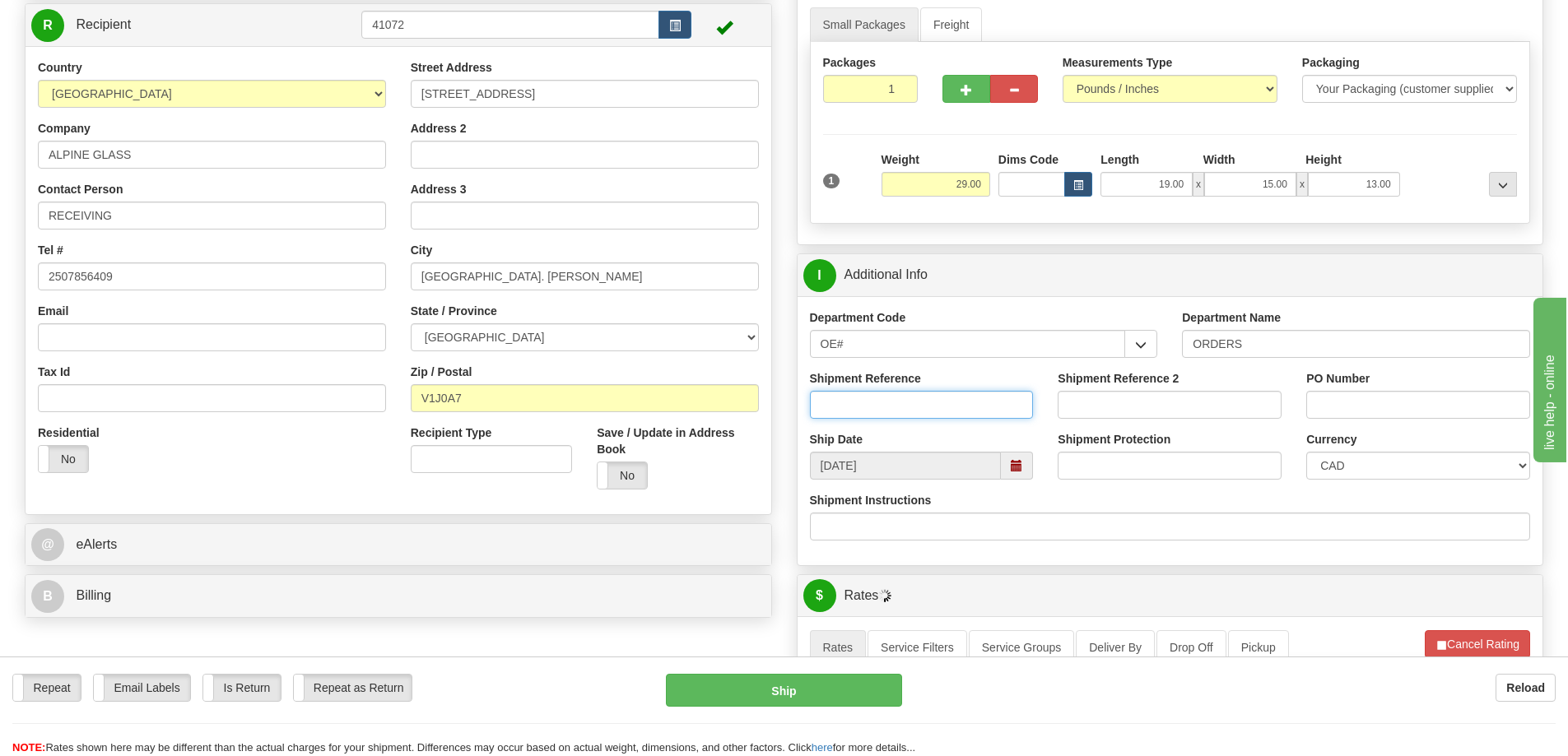
click at [852, 406] on input "Shipment Reference" at bounding box center [921, 404] width 224 height 28
type input "60031686-00"
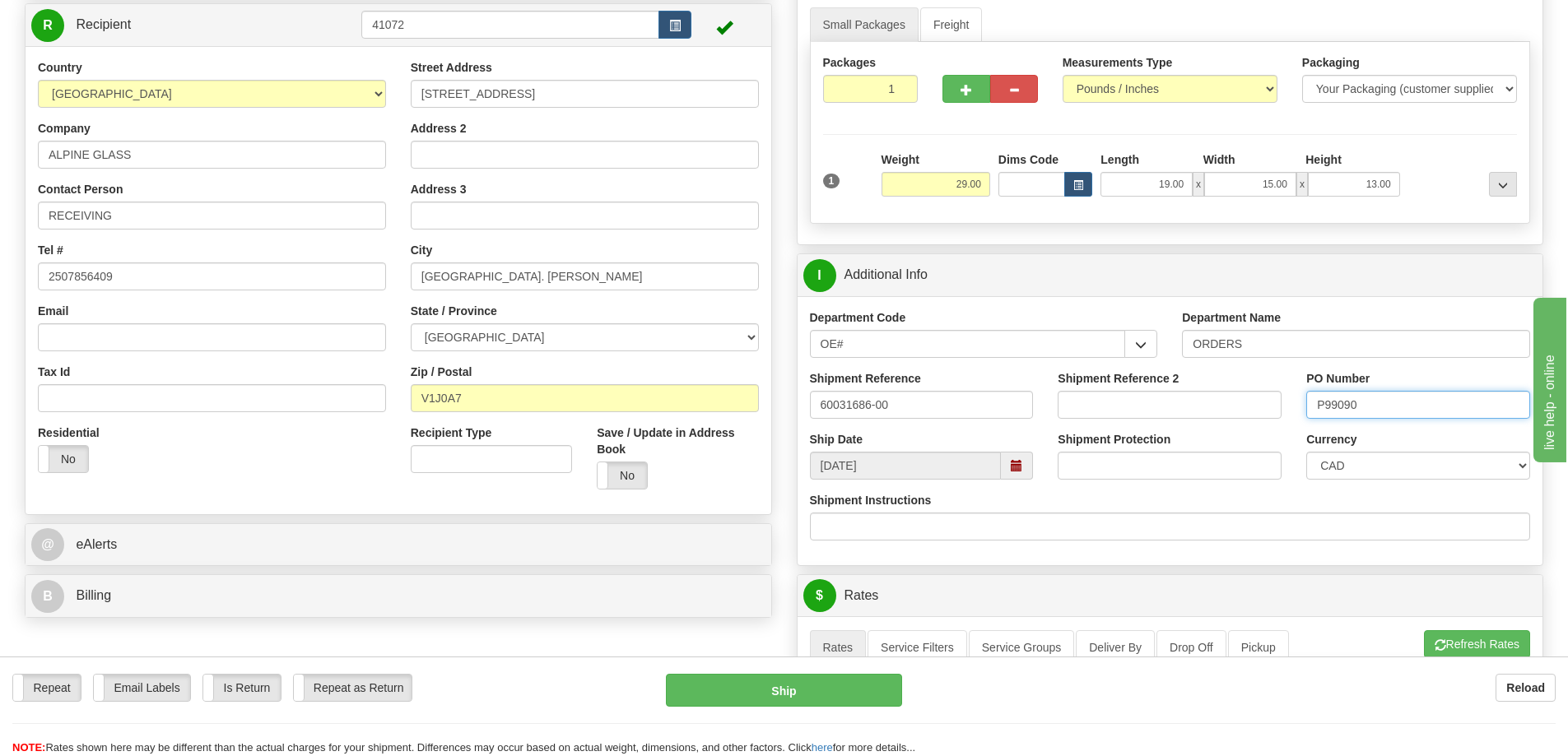
type input "P99090"
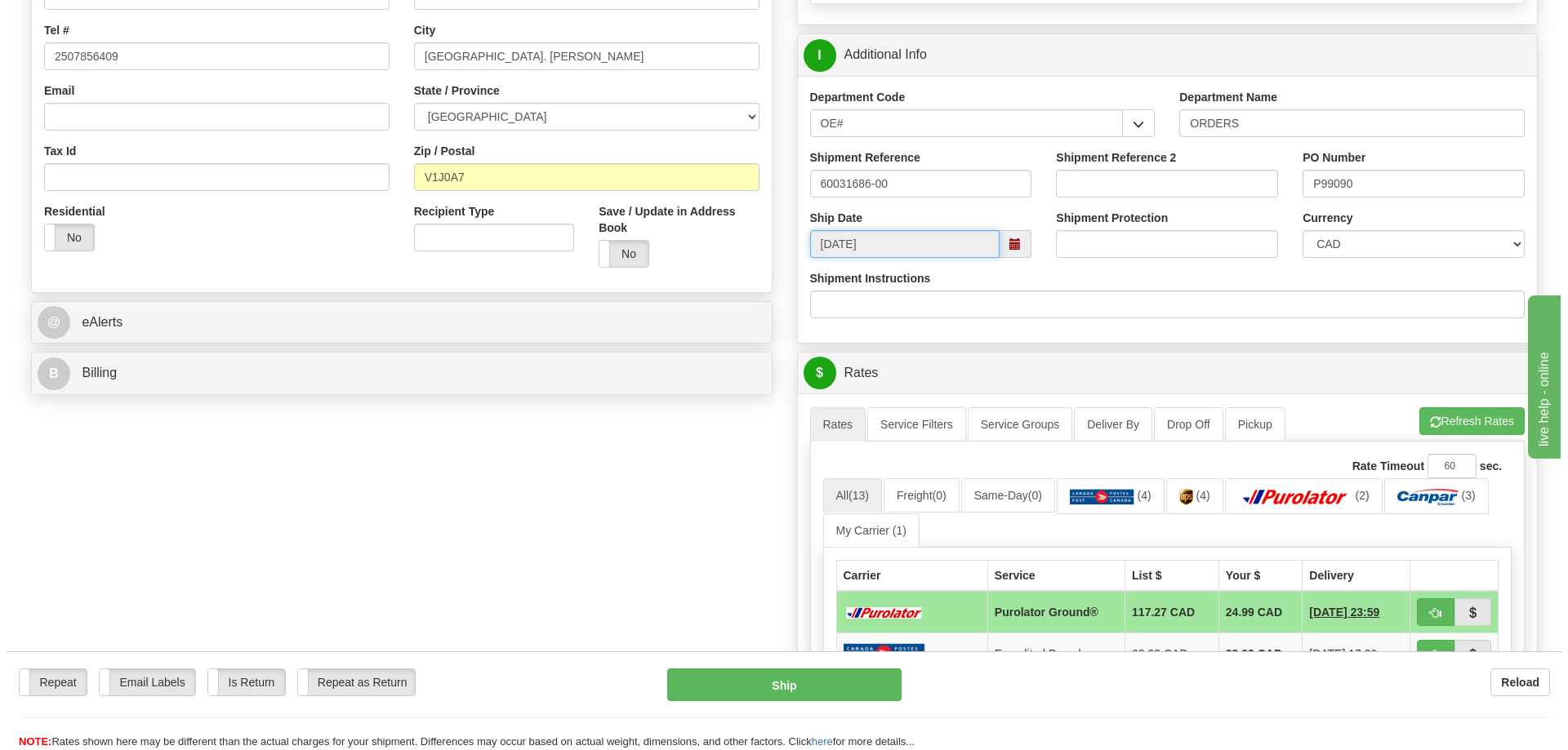
scroll to position [490, 0]
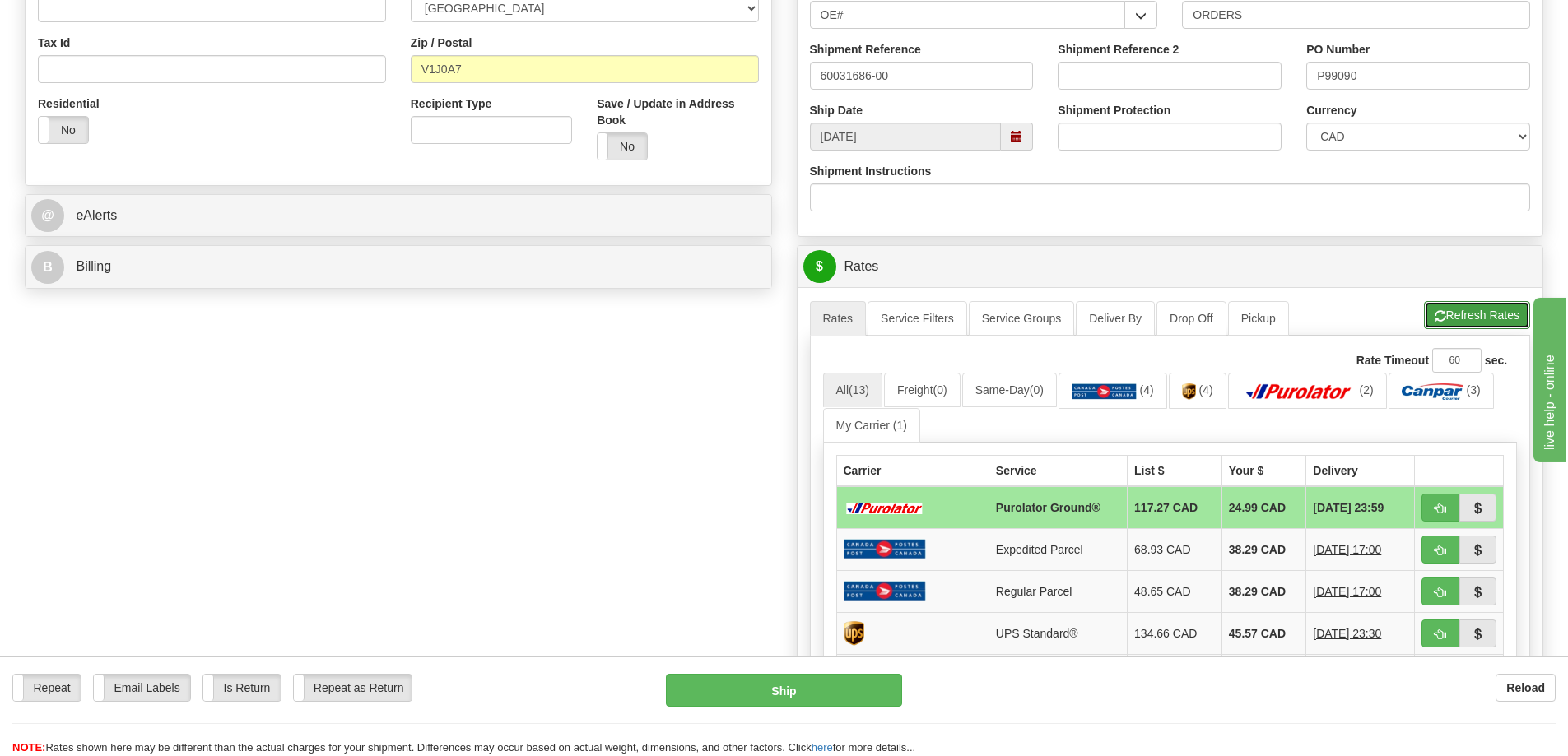
click at [1480, 315] on button "Refresh Rates" at bounding box center [1477, 315] width 106 height 28
click at [1429, 507] on button "button" at bounding box center [1441, 508] width 38 height 28
type input "260"
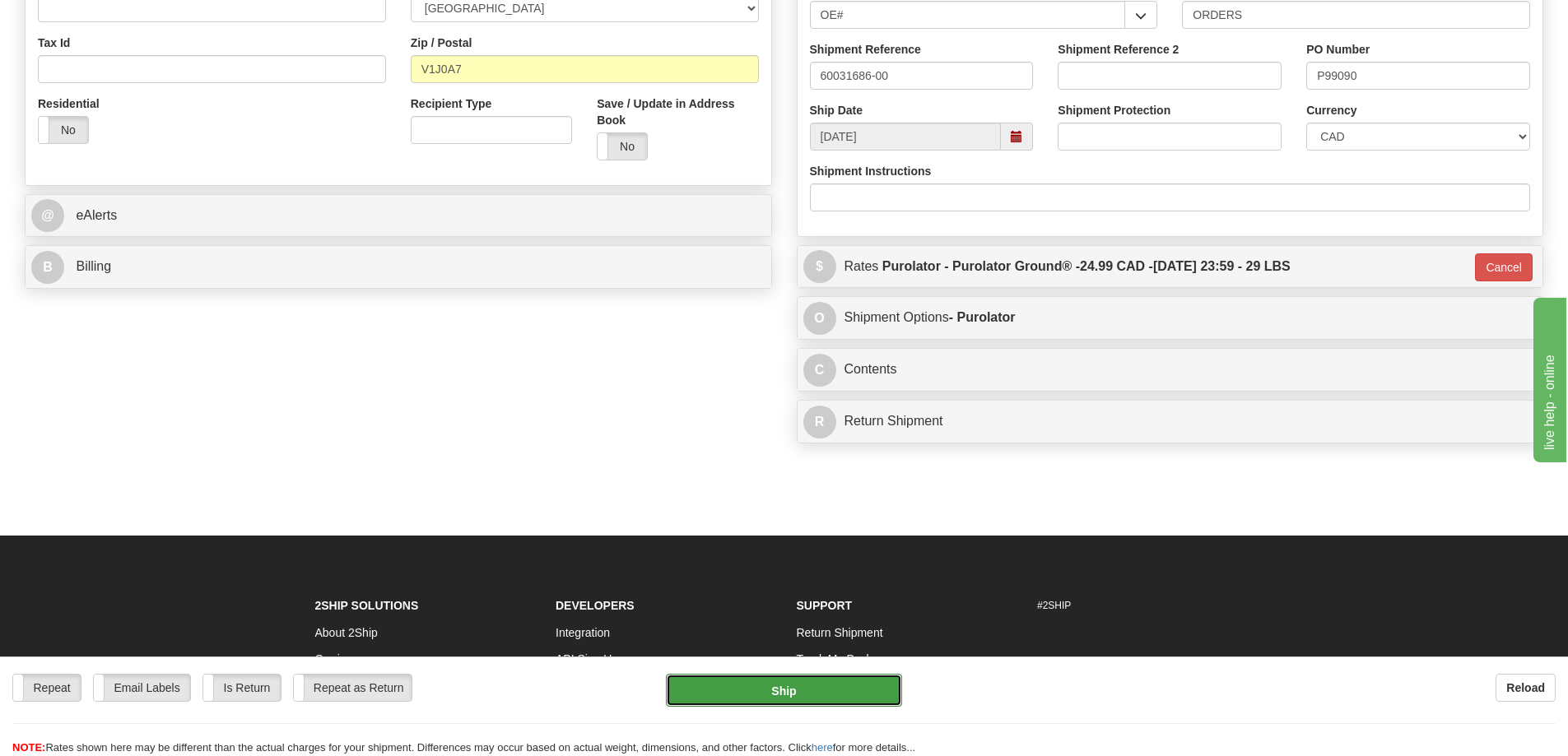
click at [804, 697] on button "Ship" at bounding box center [784, 691] width 237 height 33
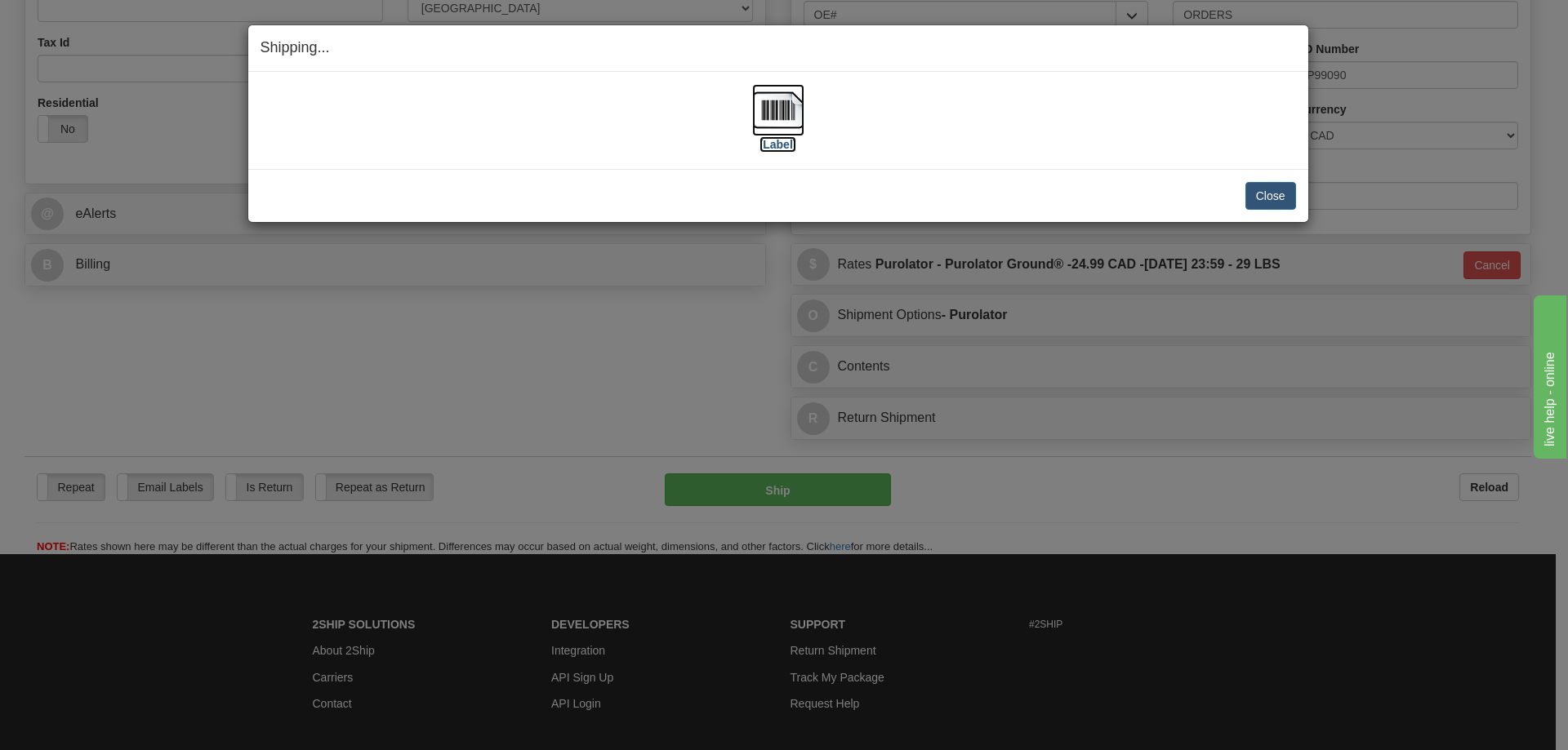
click at [781, 145] on label "[Label]" at bounding box center [778, 145] width 38 height 16
click at [1268, 183] on button "Close" at bounding box center [1270, 195] width 50 height 28
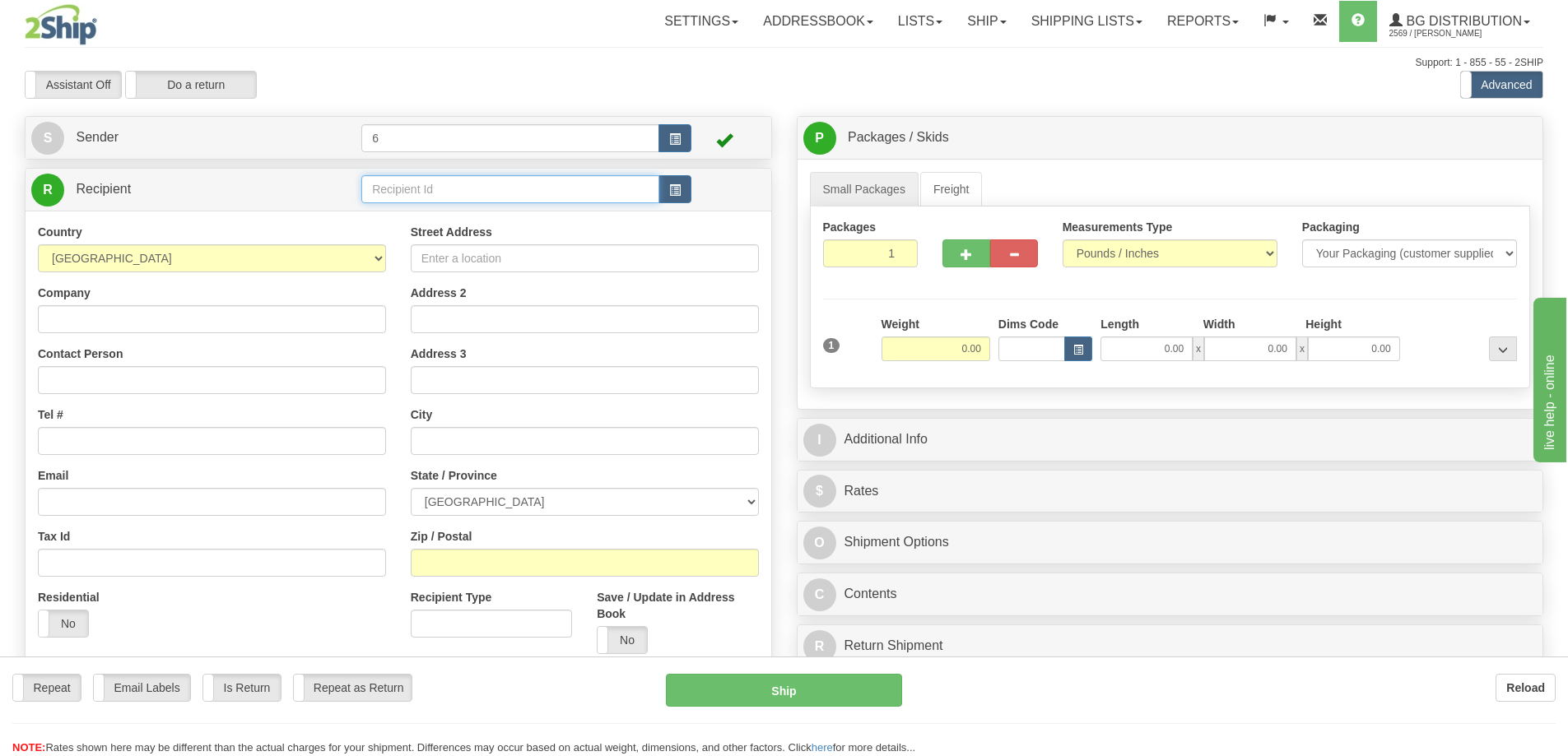
click at [406, 197] on input "text" at bounding box center [511, 189] width 298 height 28
type input "41015"
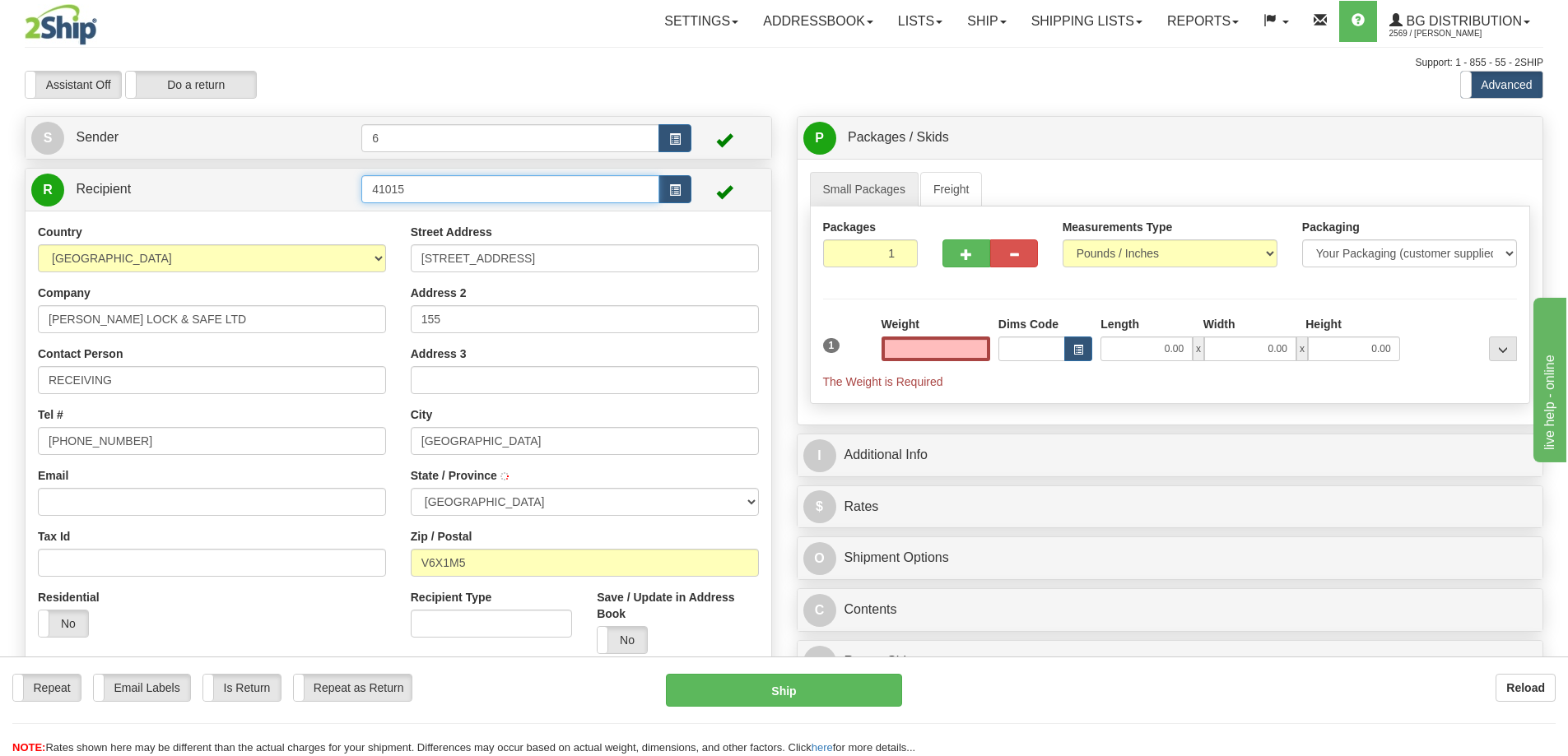
type input "0.00"
click at [433, 190] on input "41015" at bounding box center [511, 189] width 298 height 28
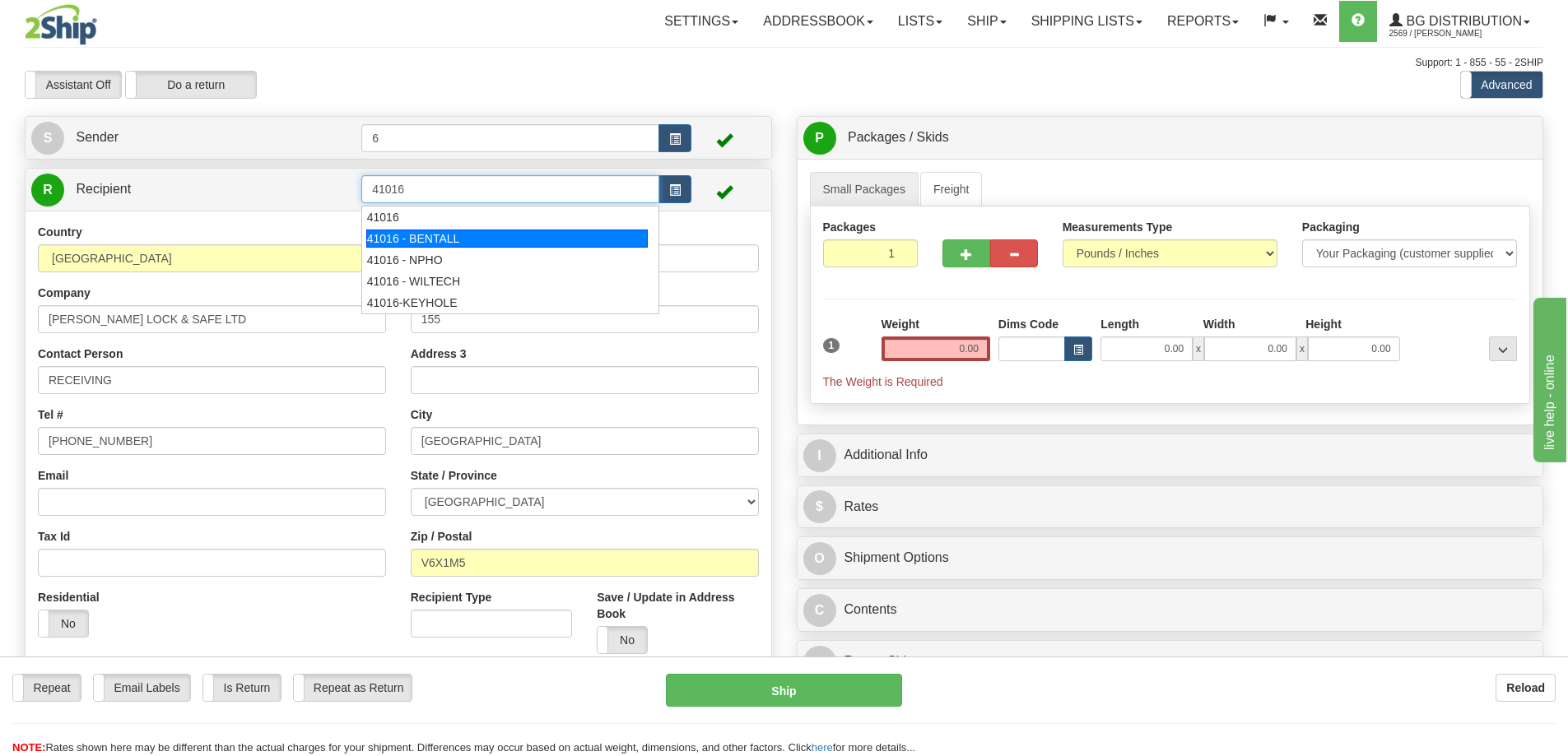
click at [462, 236] on div "41016 - BENTALL" at bounding box center [507, 238] width 282 height 18
type input "41016 - BENTALL"
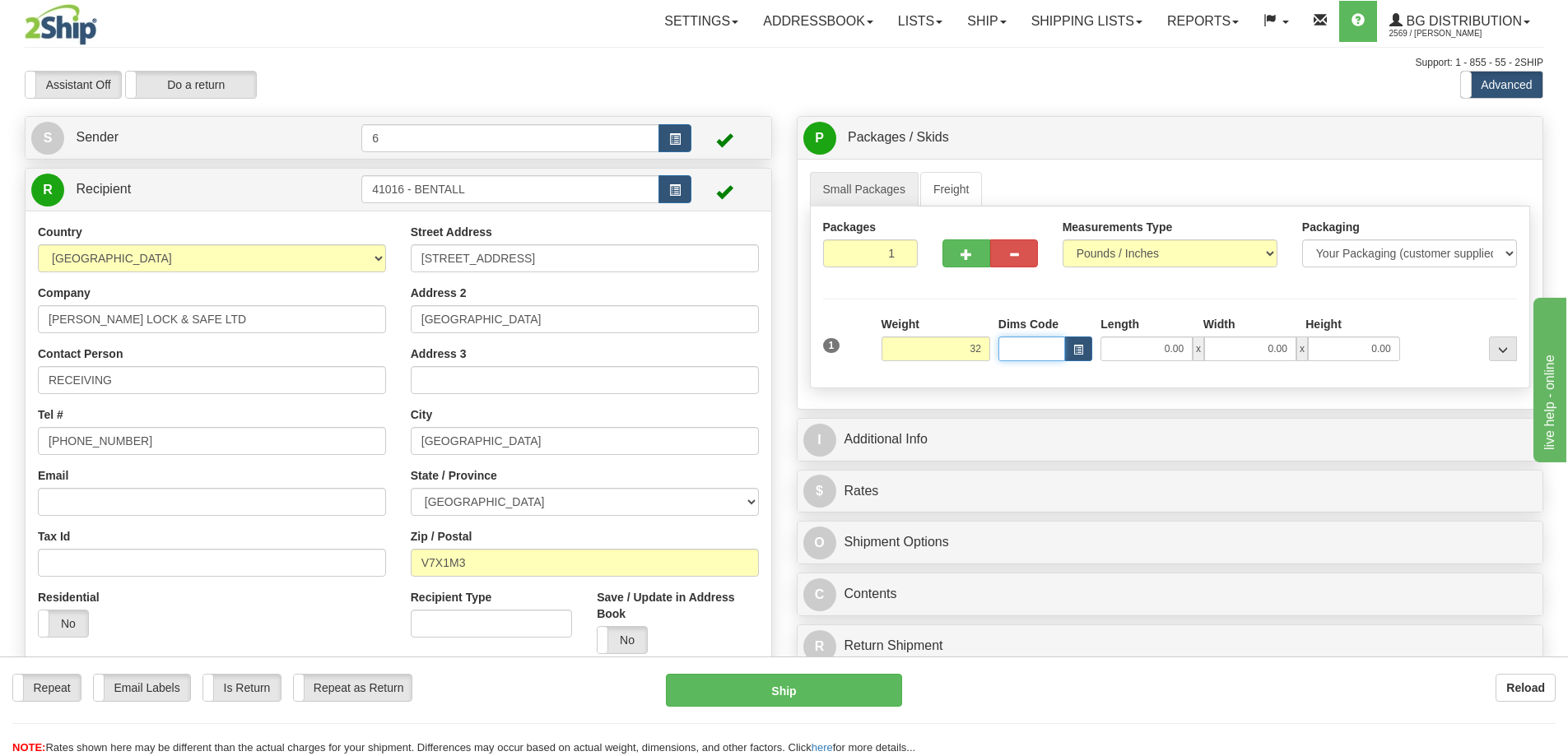
type input "32.00"
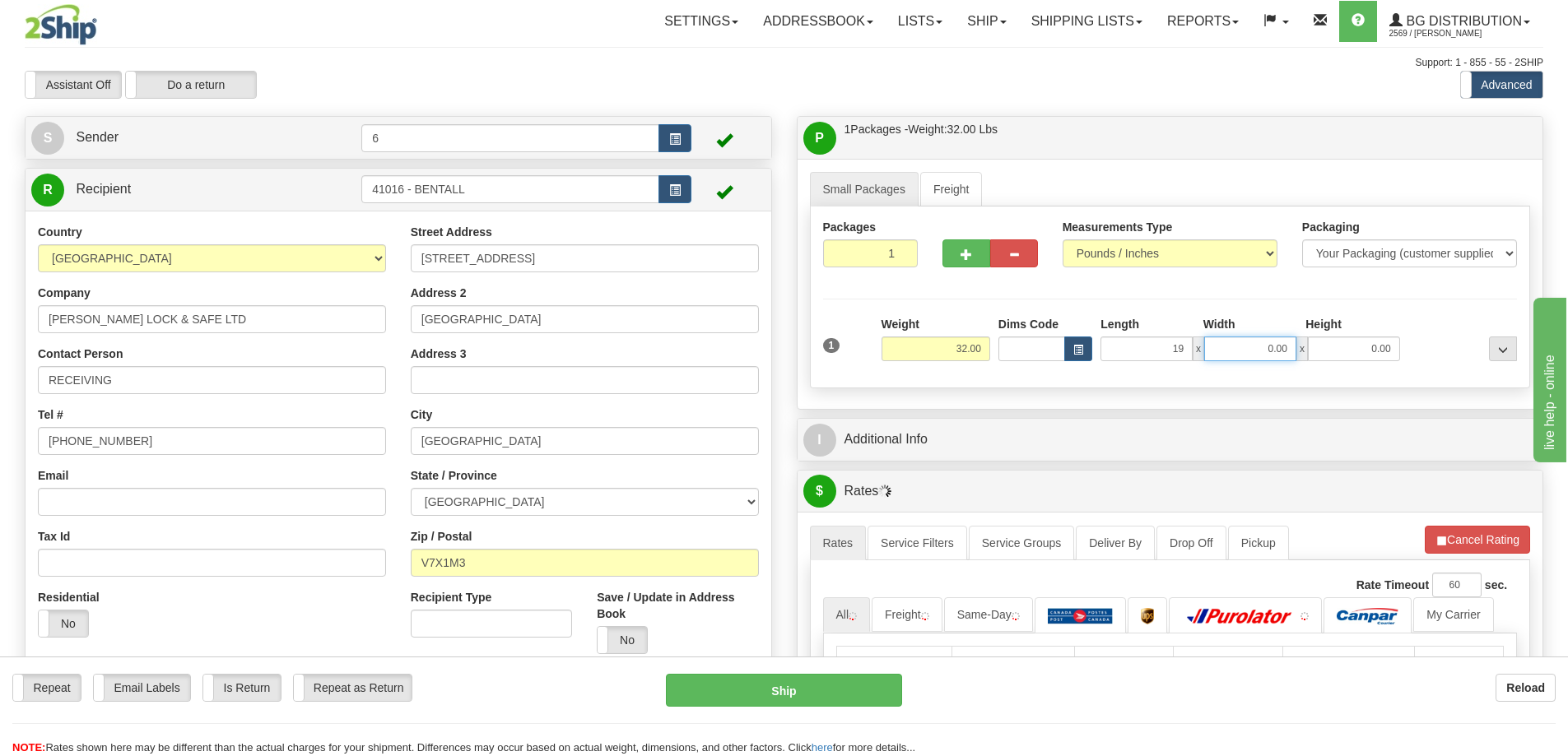
type input "19.00"
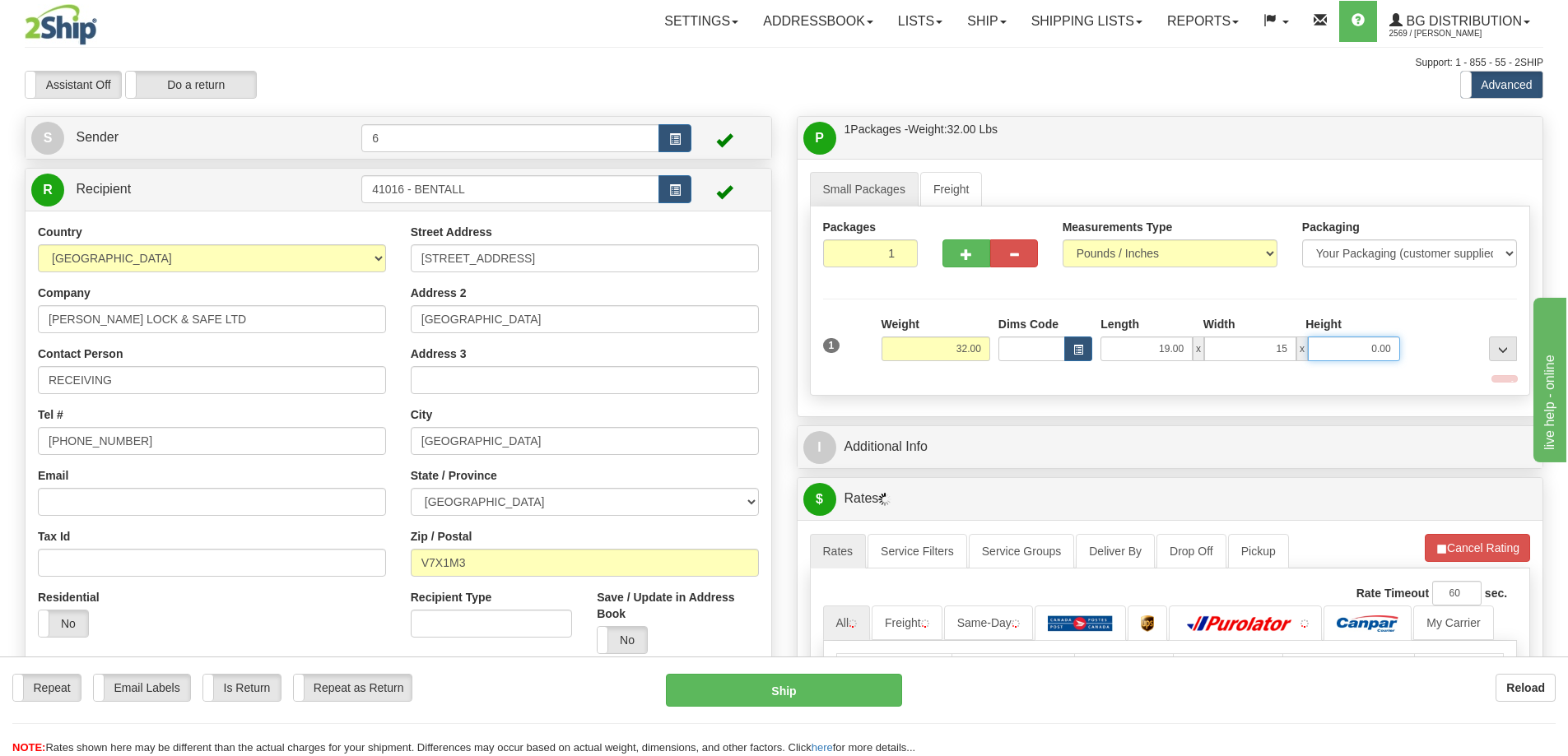
type input "15.00"
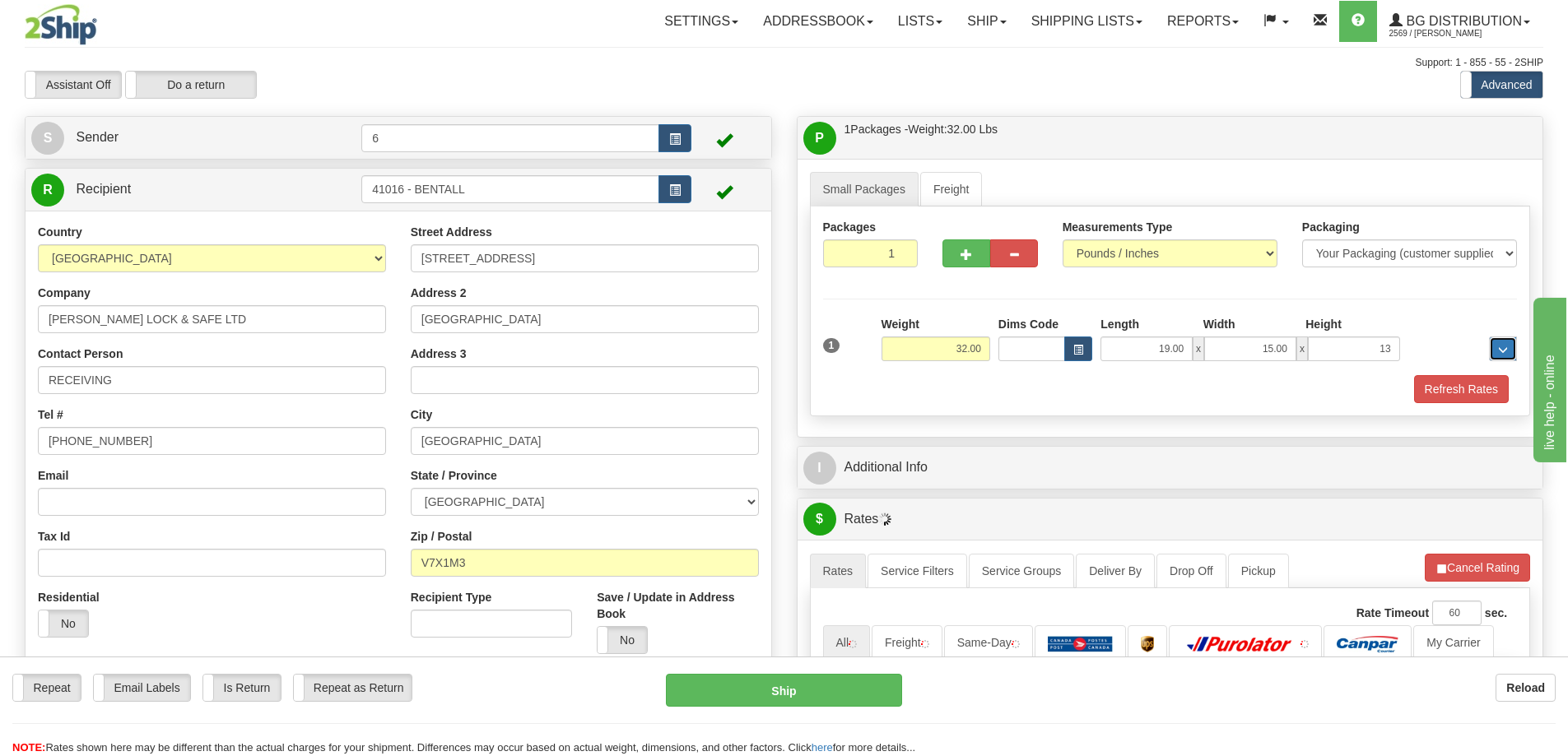
type input "13.00"
click at [1417, 375] on div "Packaging Your Packaging (customer supplied) Envelope (carrier supplied) Pack (…" at bounding box center [1200, 374] width 644 height 1
click at [1424, 402] on button "Refresh Rates" at bounding box center [1462, 389] width 94 height 28
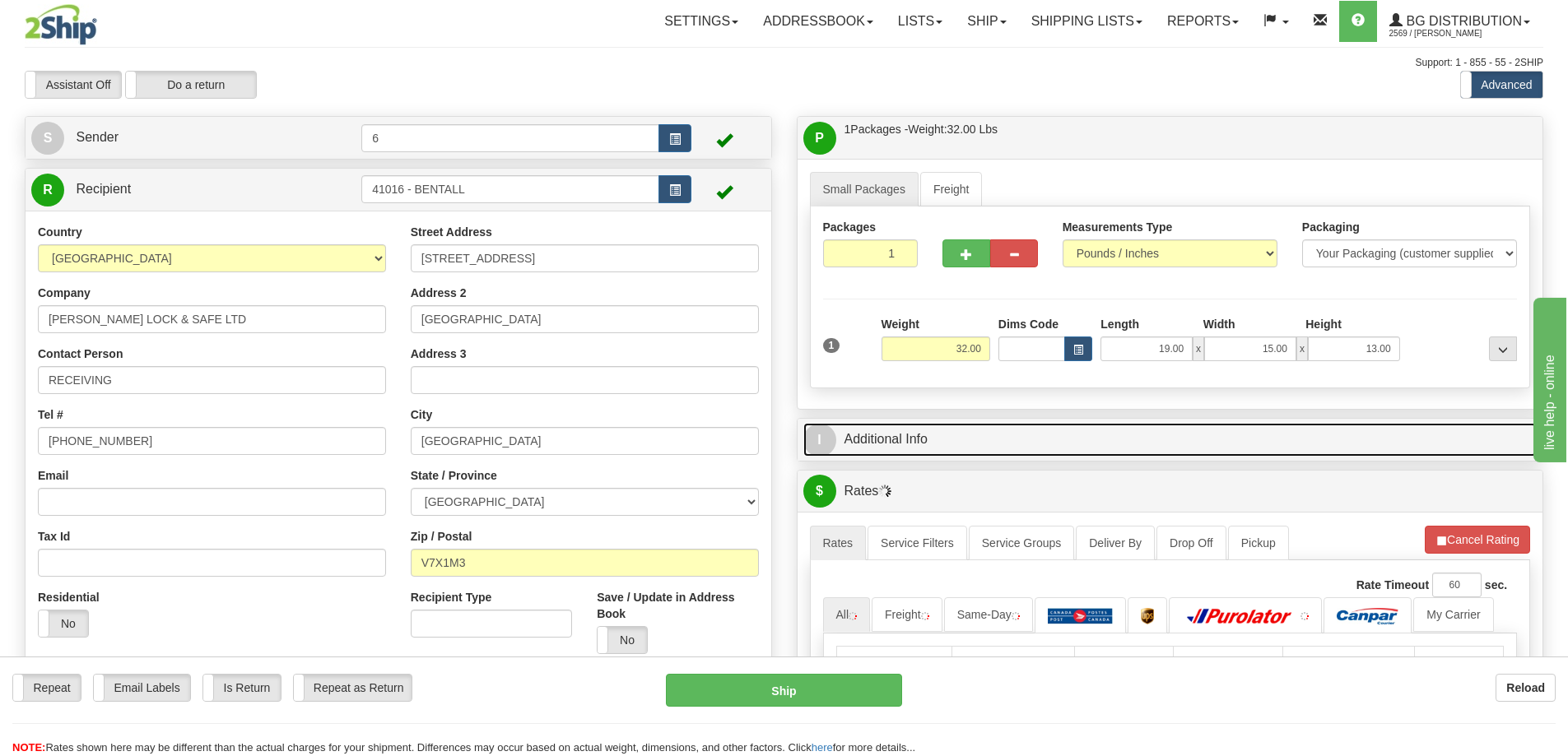
click at [1351, 450] on link "I Additional Info" at bounding box center [1171, 440] width 735 height 34
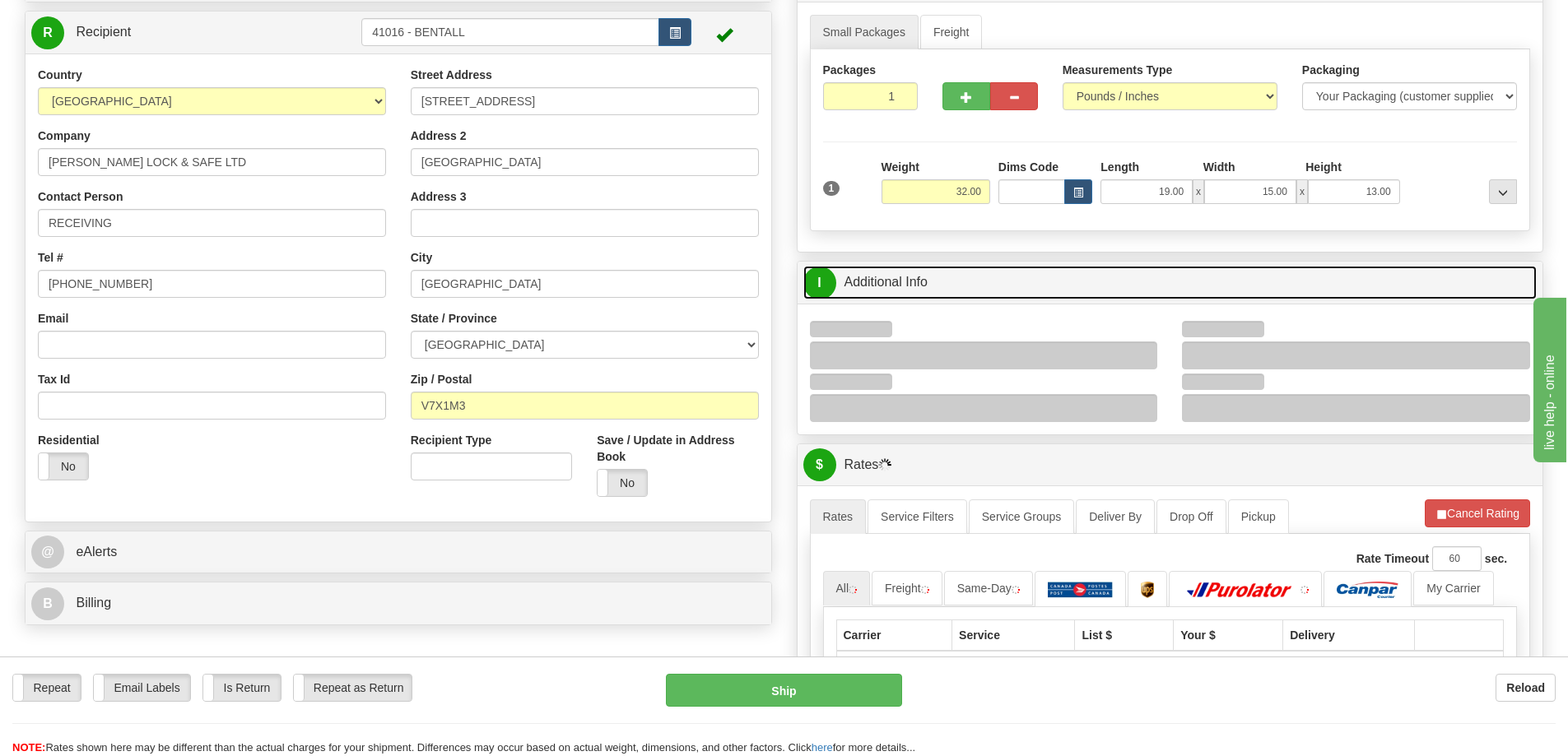
scroll to position [247, 0]
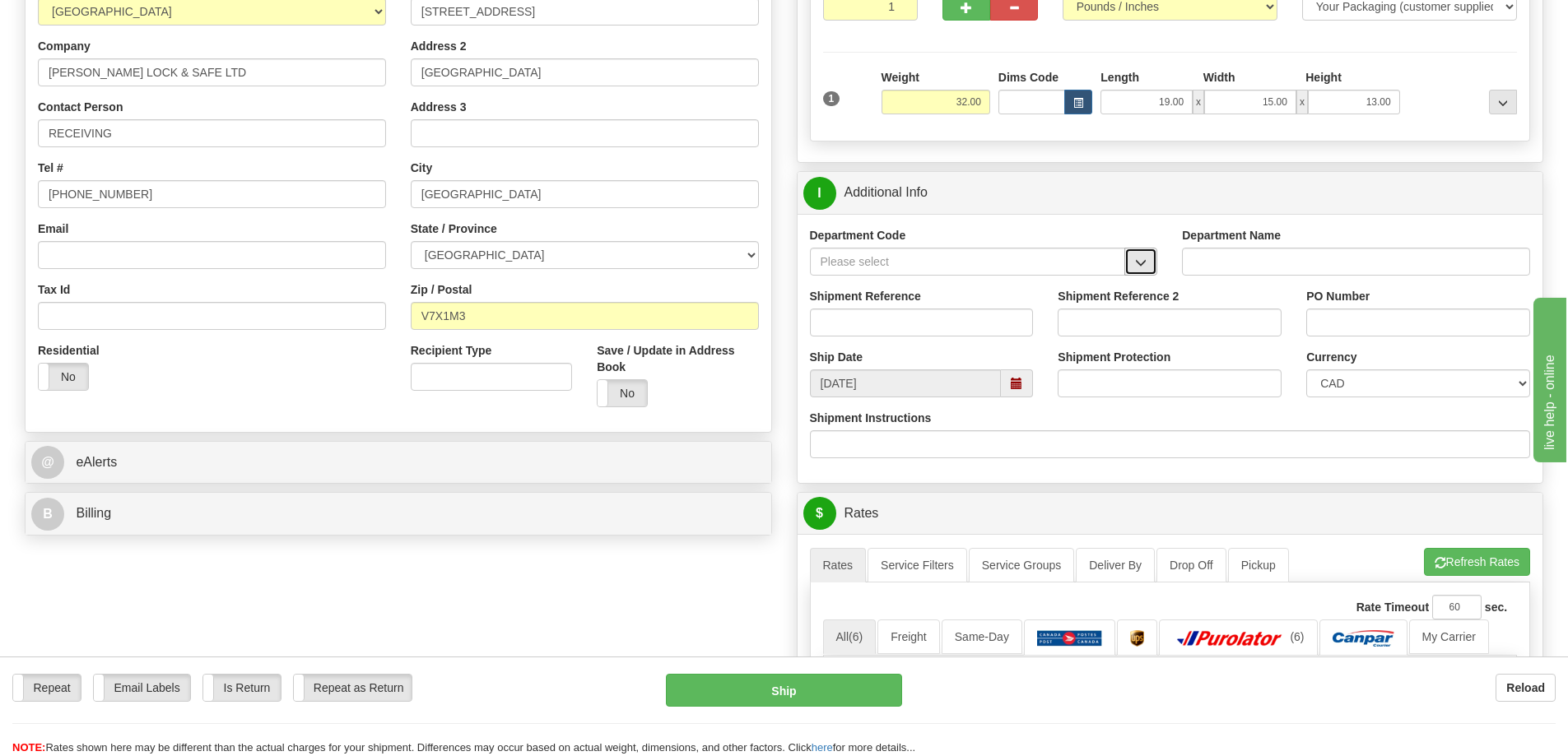
click at [1139, 257] on button "button" at bounding box center [1141, 261] width 33 height 28
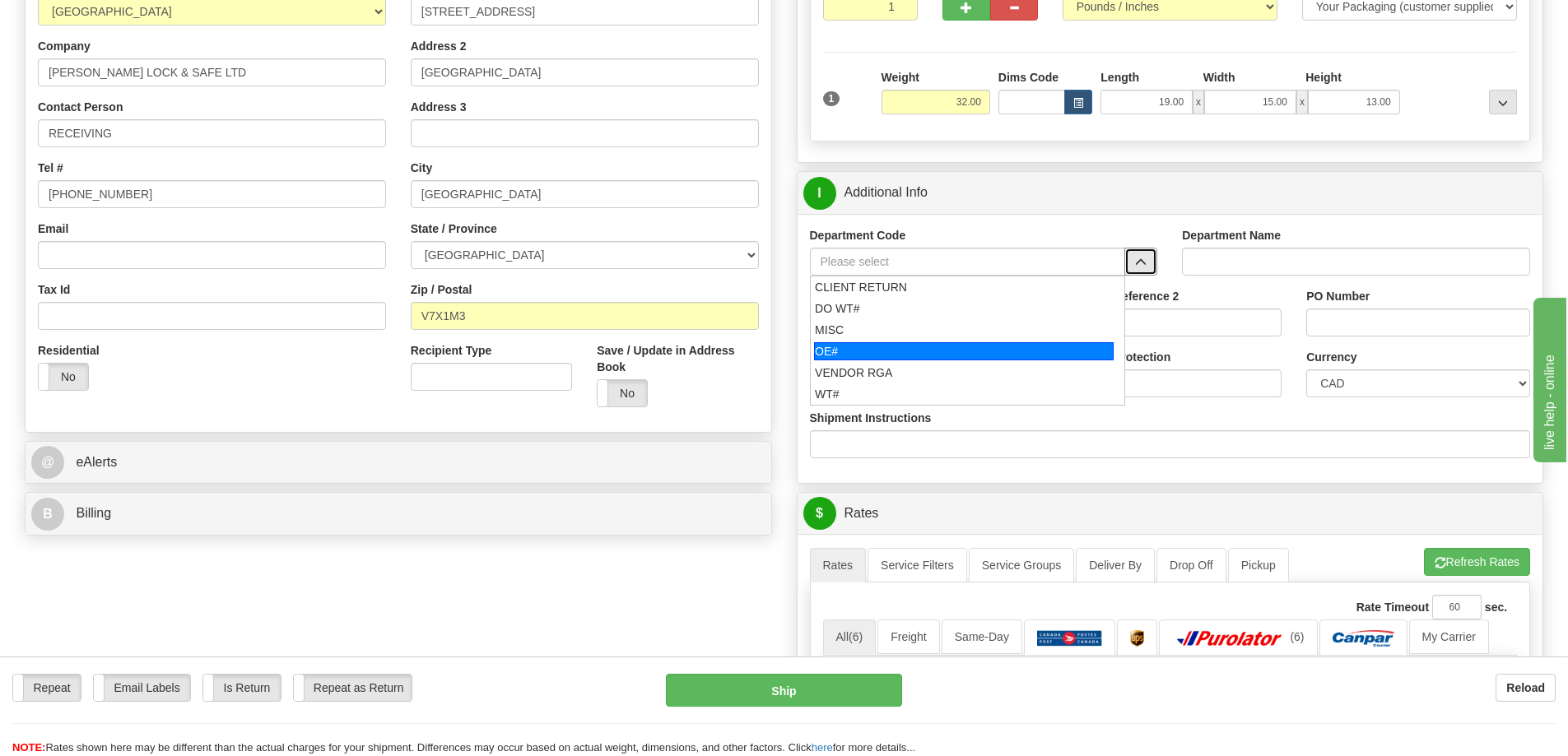
click at [866, 356] on div "OE#" at bounding box center [964, 352] width 299 height 18
type input "OE#"
type input "ORDERS"
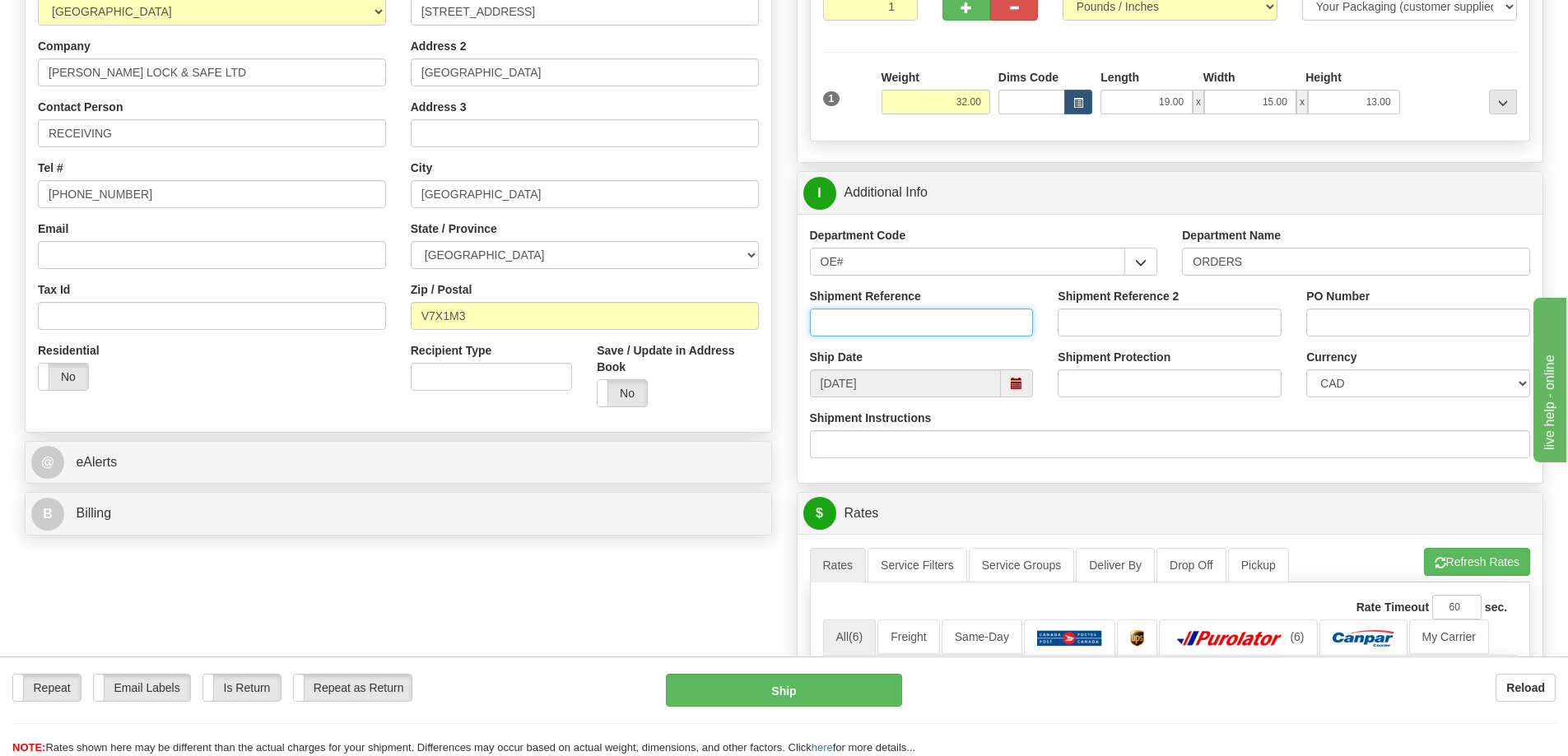
click at [871, 331] on input "Shipment Reference" at bounding box center [921, 322] width 224 height 28
click at [933, 322] on input "60032064-00" at bounding box center [921, 322] width 224 height 28
type input "60032064-00 60032107-00"
paste input "60032064-00 60032107-00"
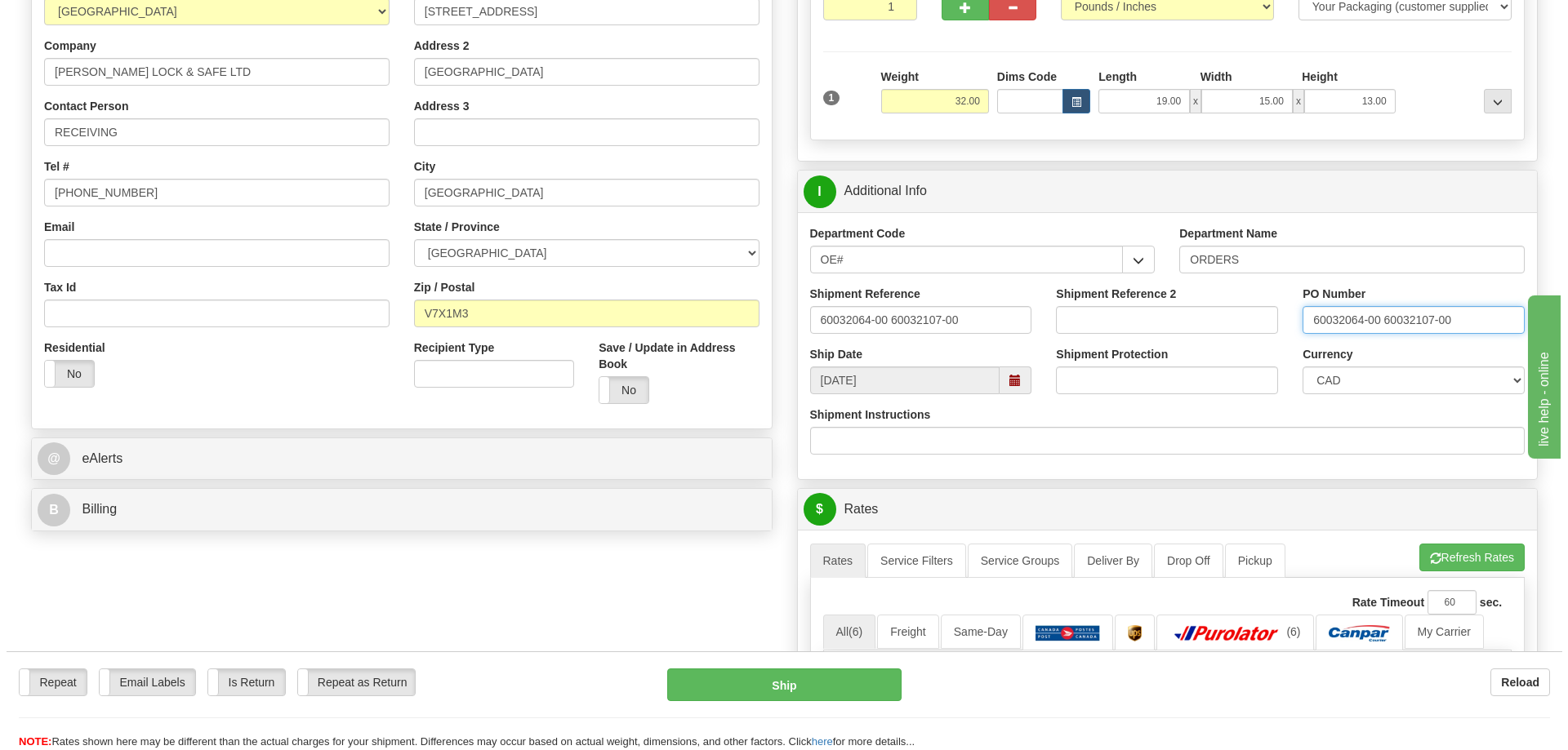
scroll to position [571, 0]
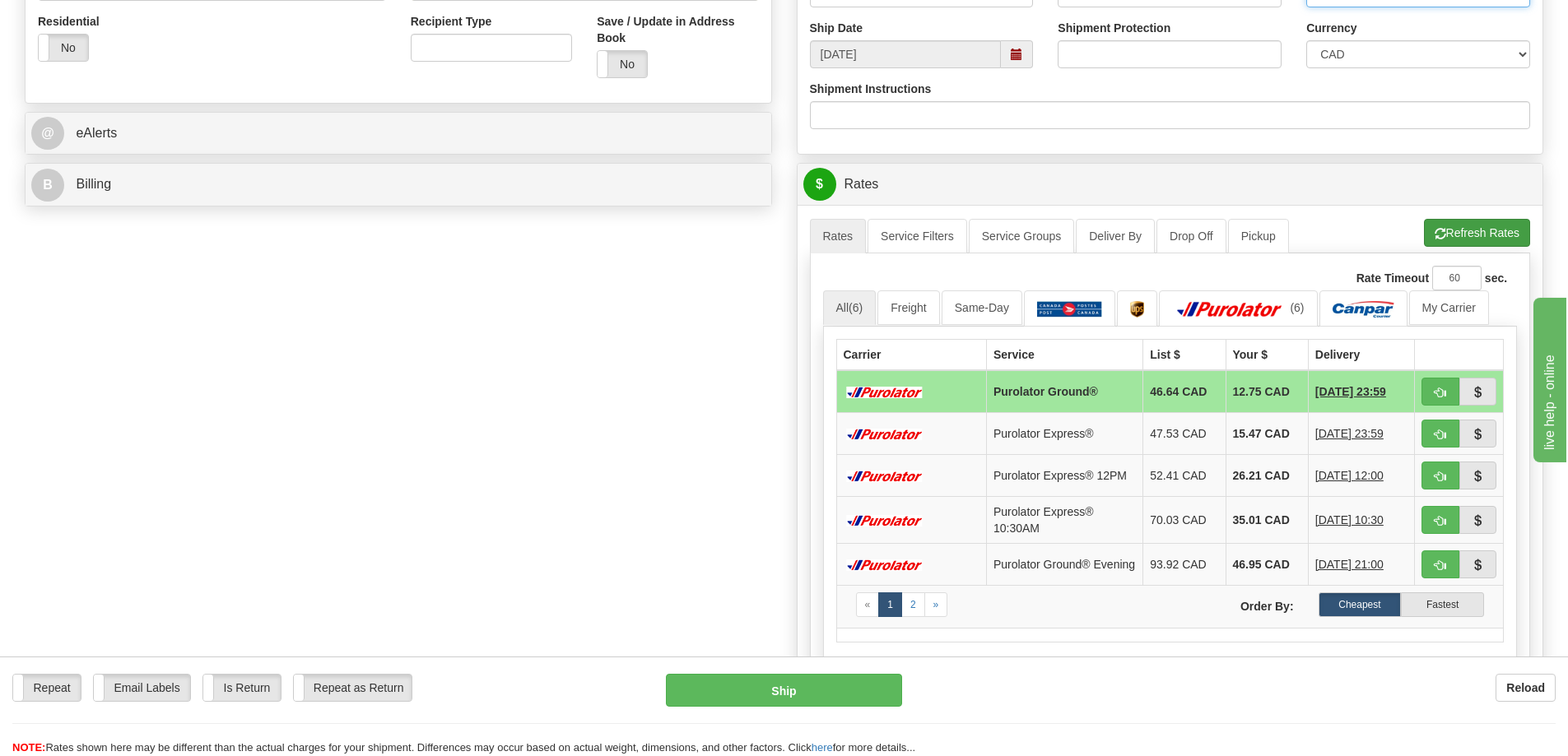
type input "60032064-00 60032107-00"
click at [1458, 230] on button "Refresh Rates" at bounding box center [1477, 232] width 106 height 28
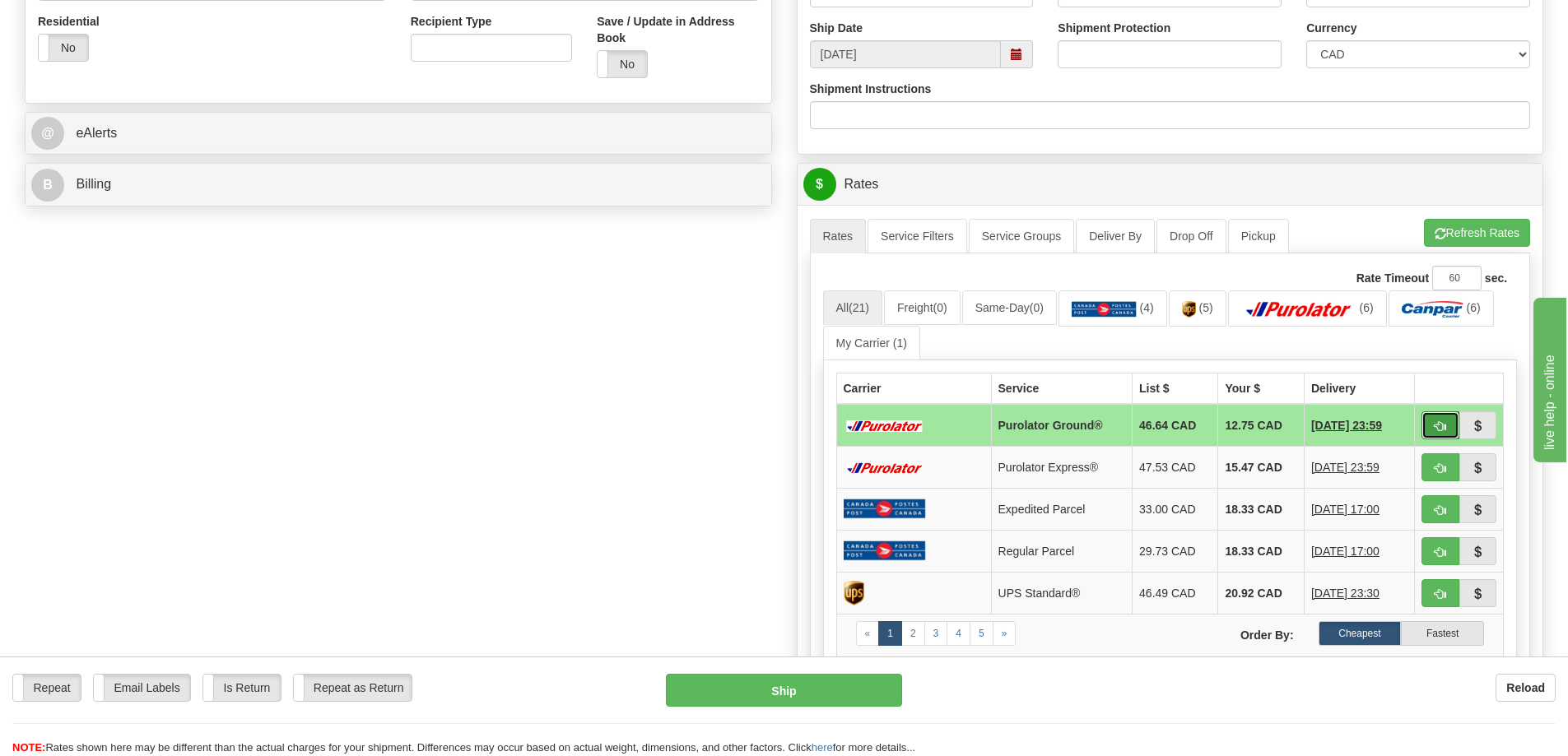
click at [1452, 432] on button "button" at bounding box center [1441, 425] width 38 height 28
type input "260"
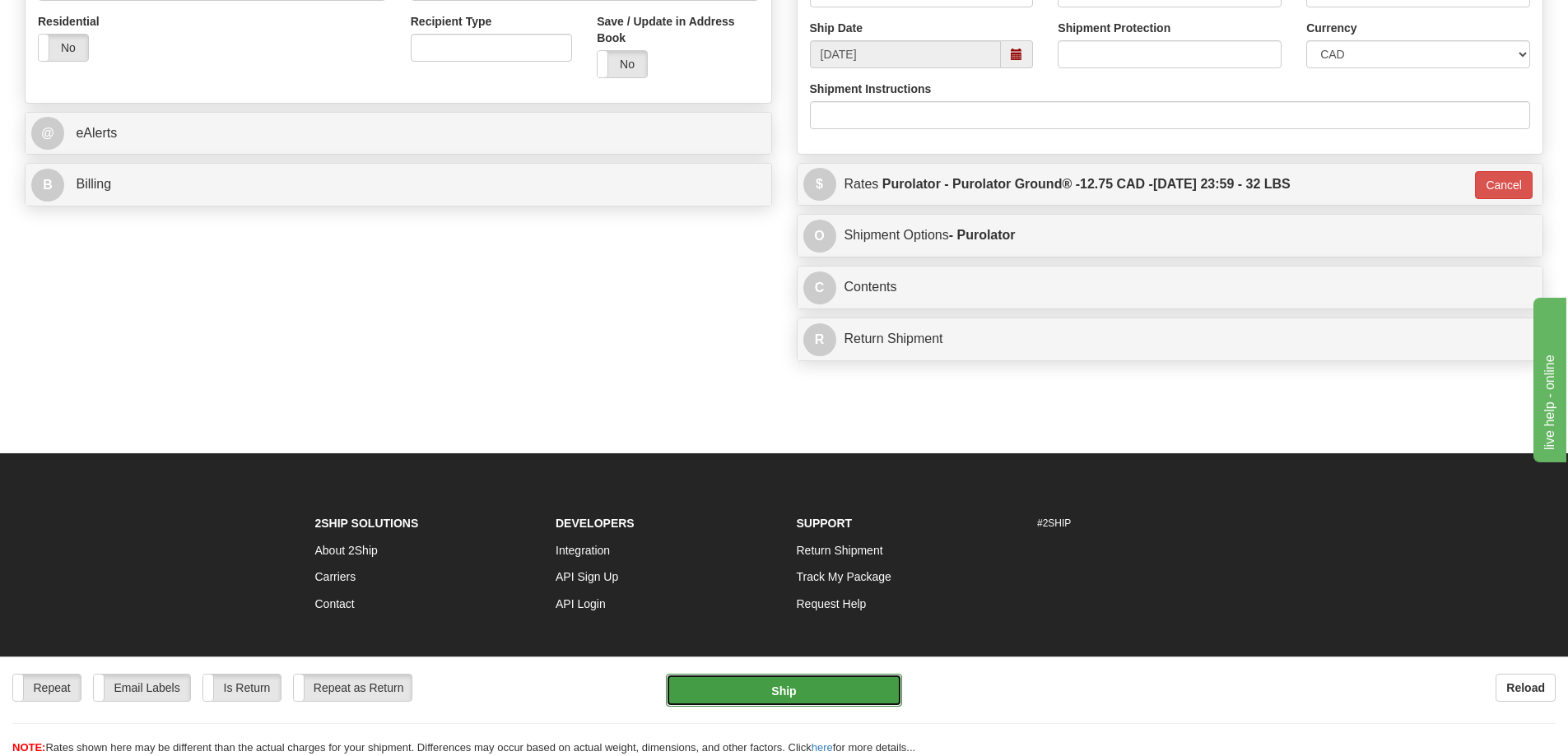
click at [812, 689] on button "Ship" at bounding box center [784, 691] width 237 height 33
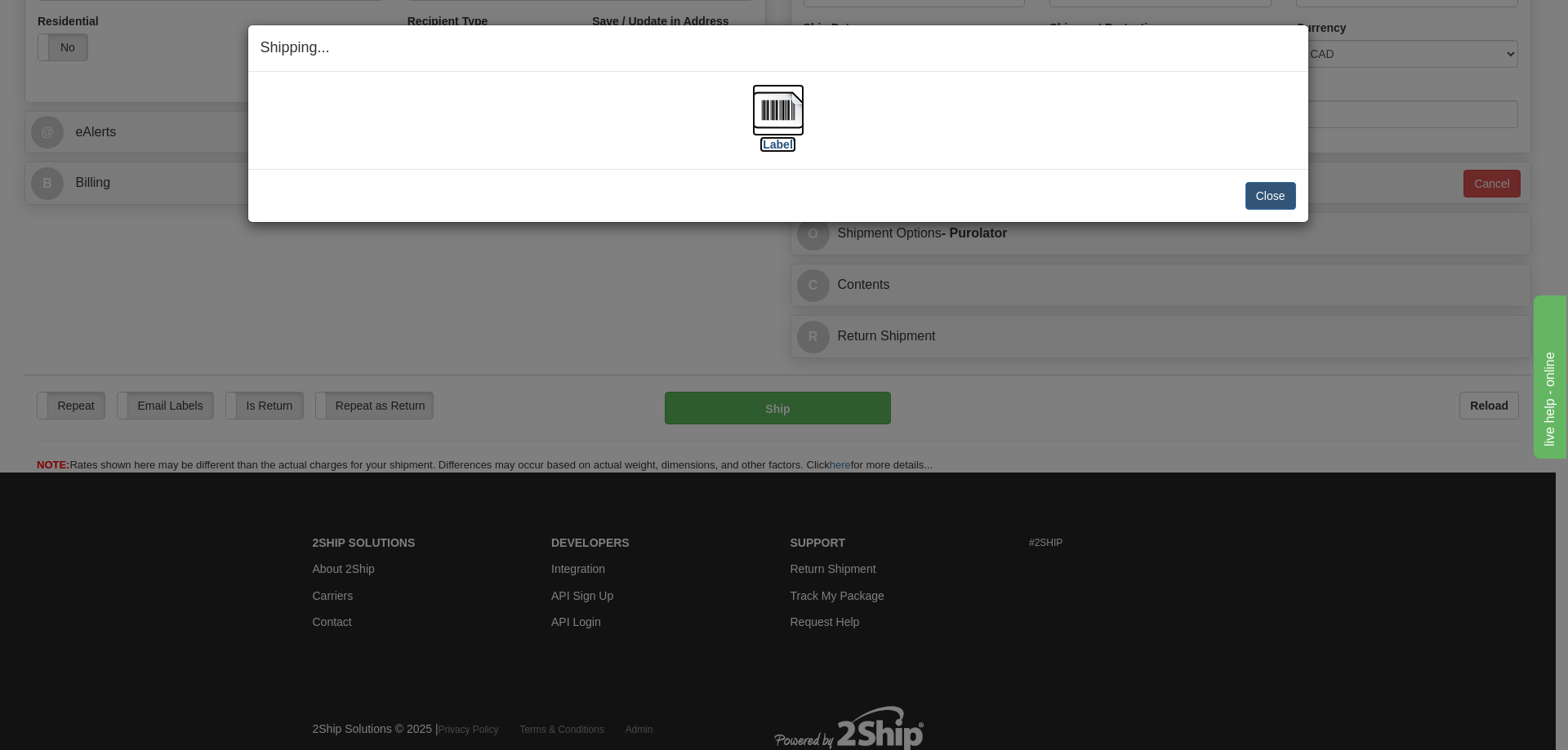
click at [777, 139] on label "[Label]" at bounding box center [778, 145] width 38 height 16
click at [1282, 183] on button "Close" at bounding box center [1270, 195] width 50 height 28
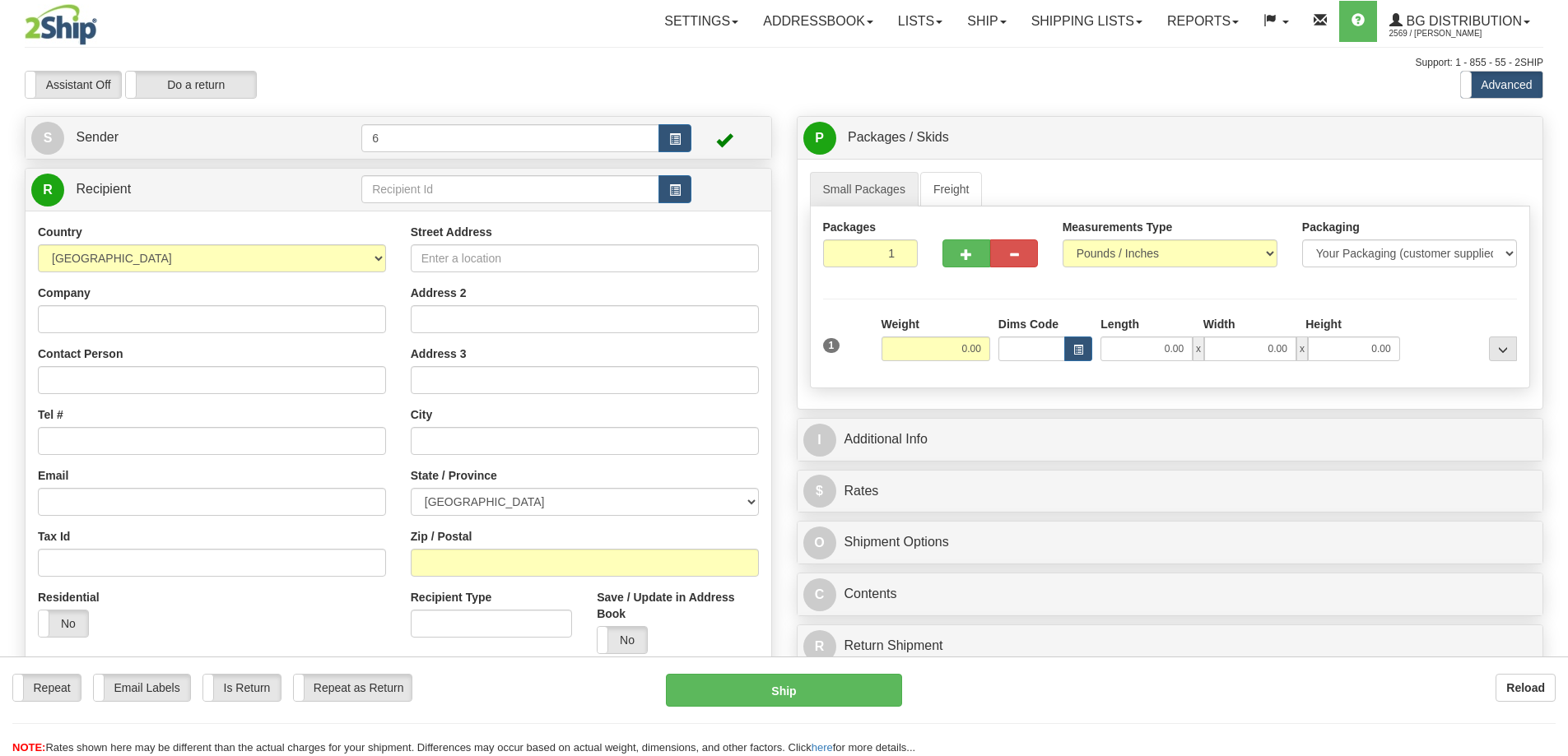
click at [395, 189] on div at bounding box center [784, 378] width 1568 height 756
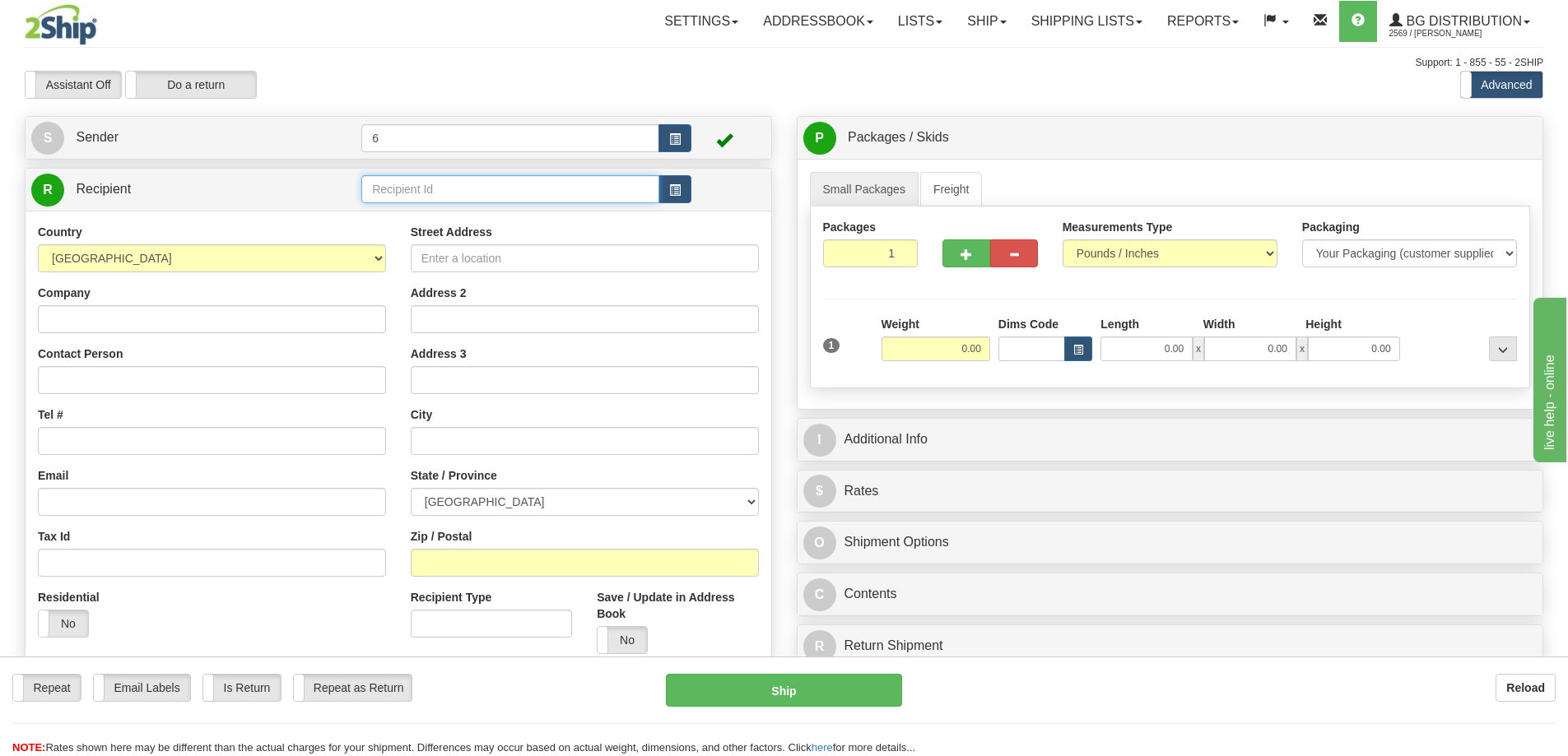
click at [395, 189] on input "text" at bounding box center [511, 189] width 298 height 28
type input "43018"
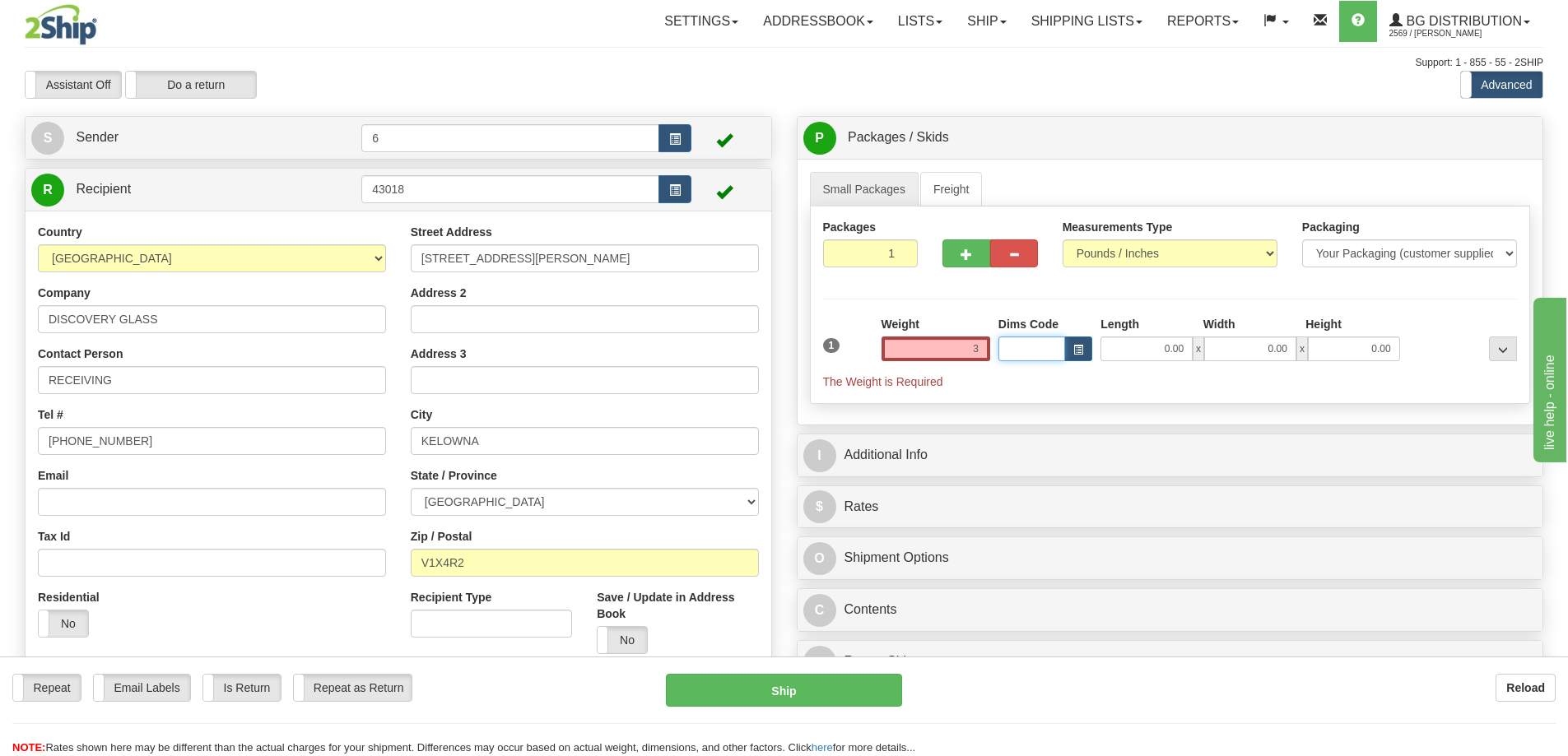
type input "3.00"
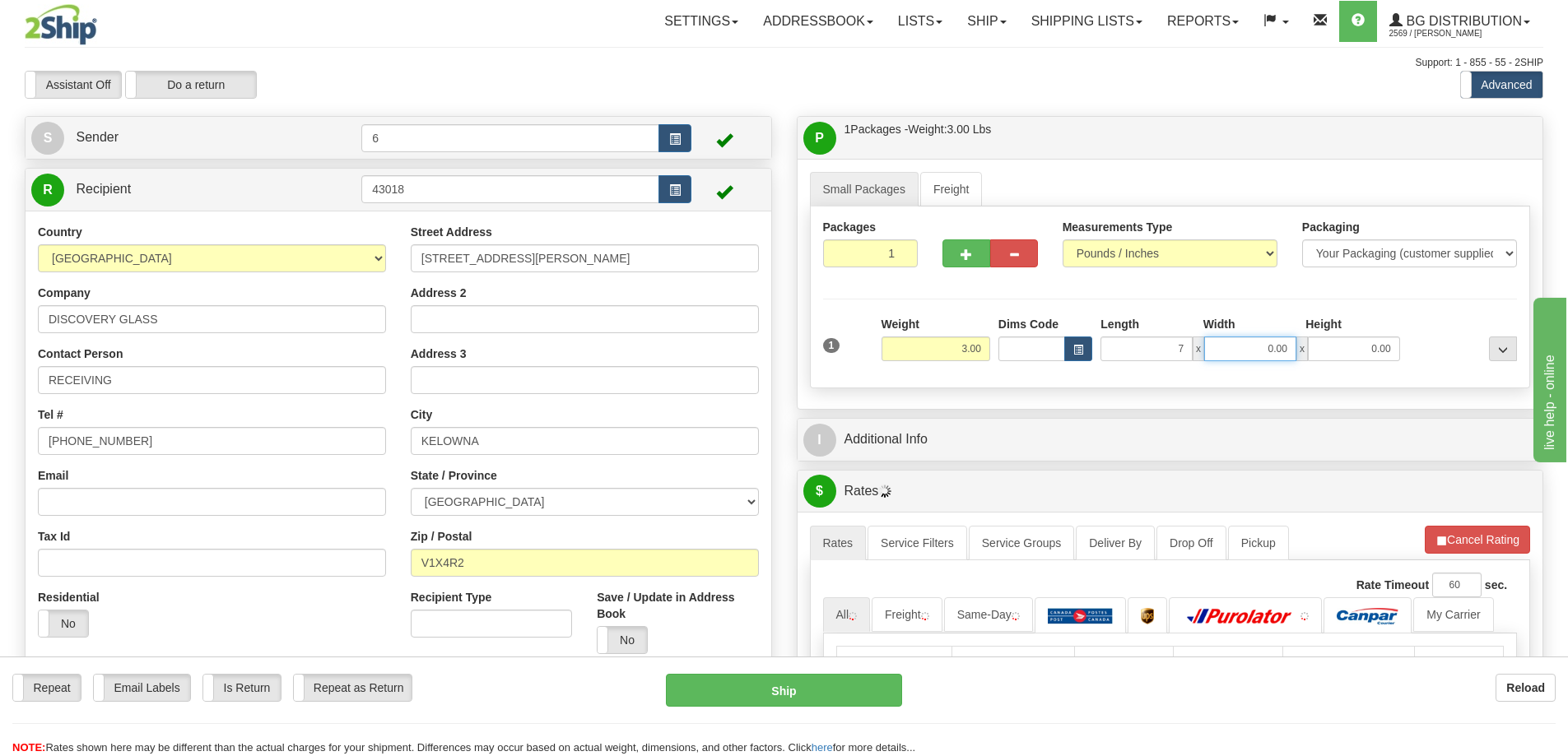
type input "7.00"
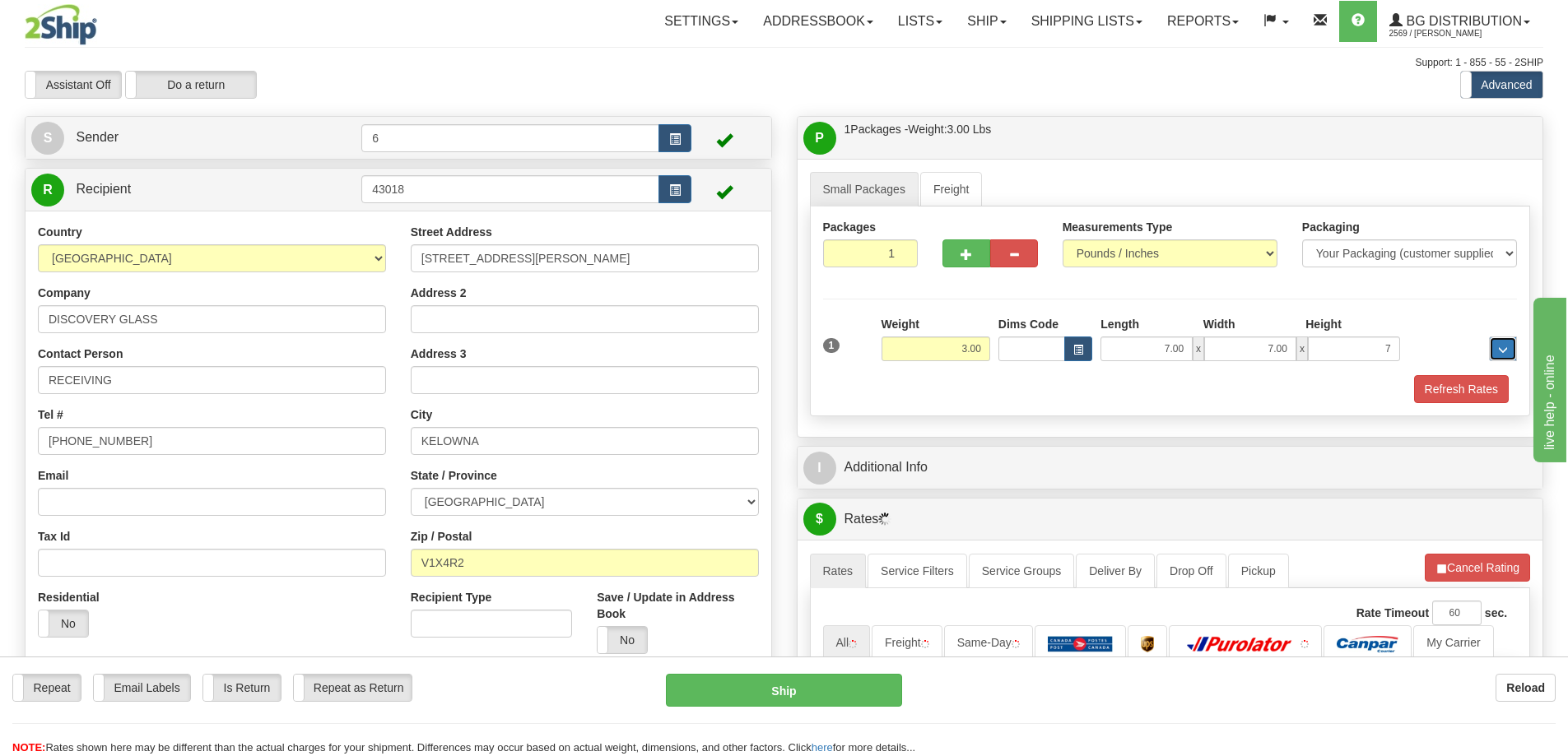
type input "7.00"
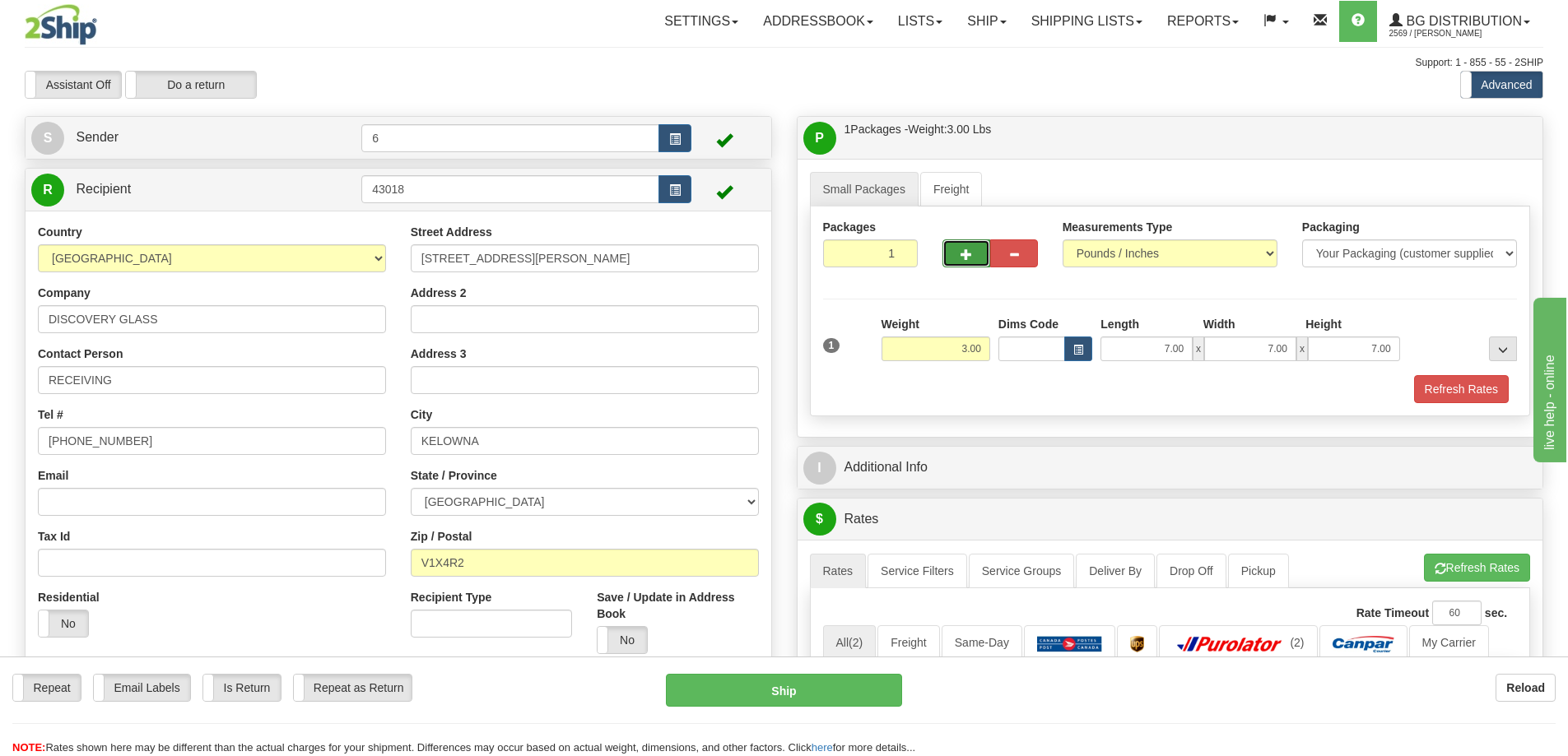
click at [972, 267] on button "button" at bounding box center [966, 253] width 48 height 28
radio input "true"
type input "2"
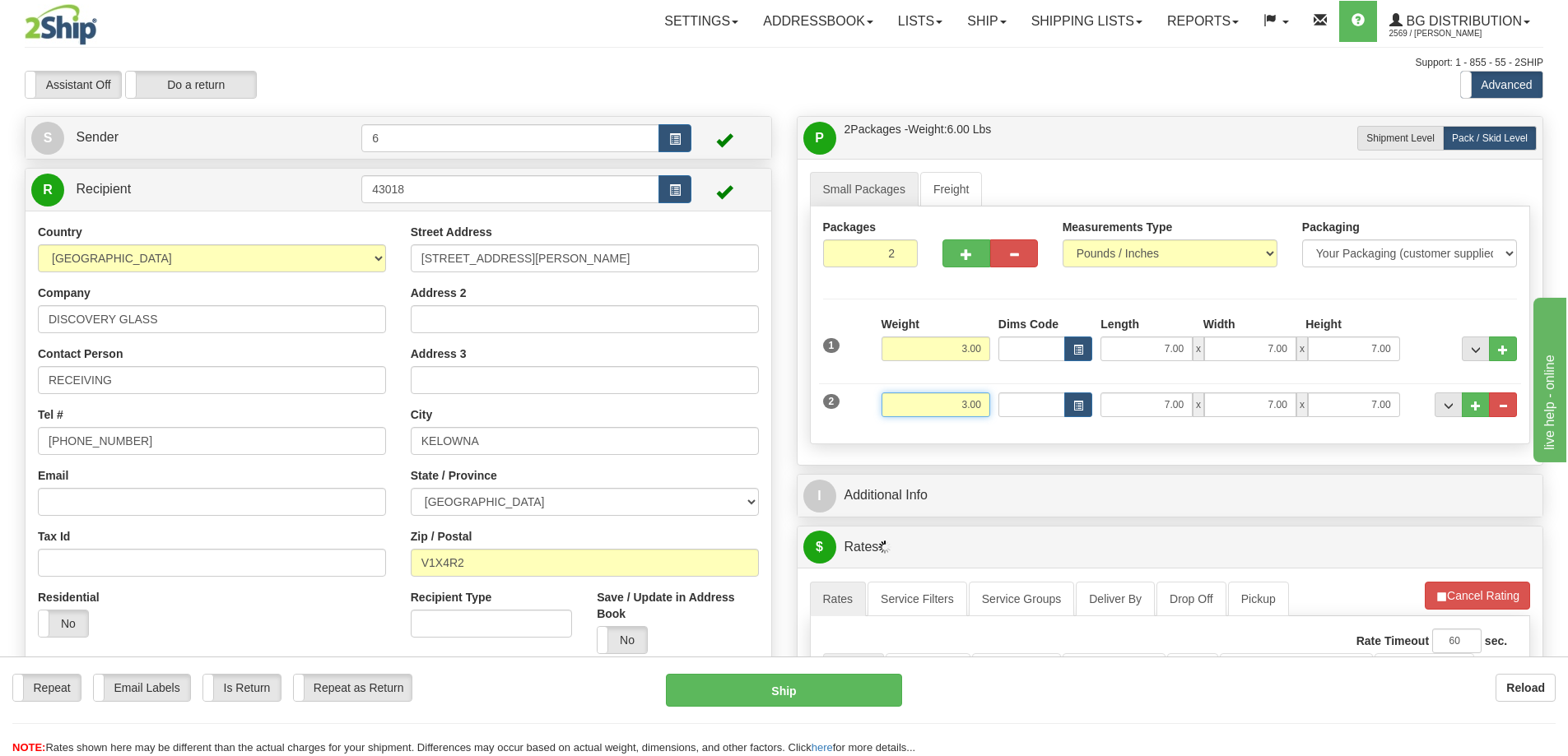
drag, startPoint x: 942, startPoint y: 409, endPoint x: 1099, endPoint y: 412, distance: 157.0
click at [1106, 412] on div "2 Weight 3.00 Dims Code Length Width Height" at bounding box center [1170, 402] width 703 height 55
type input "9.00"
type input "38.00"
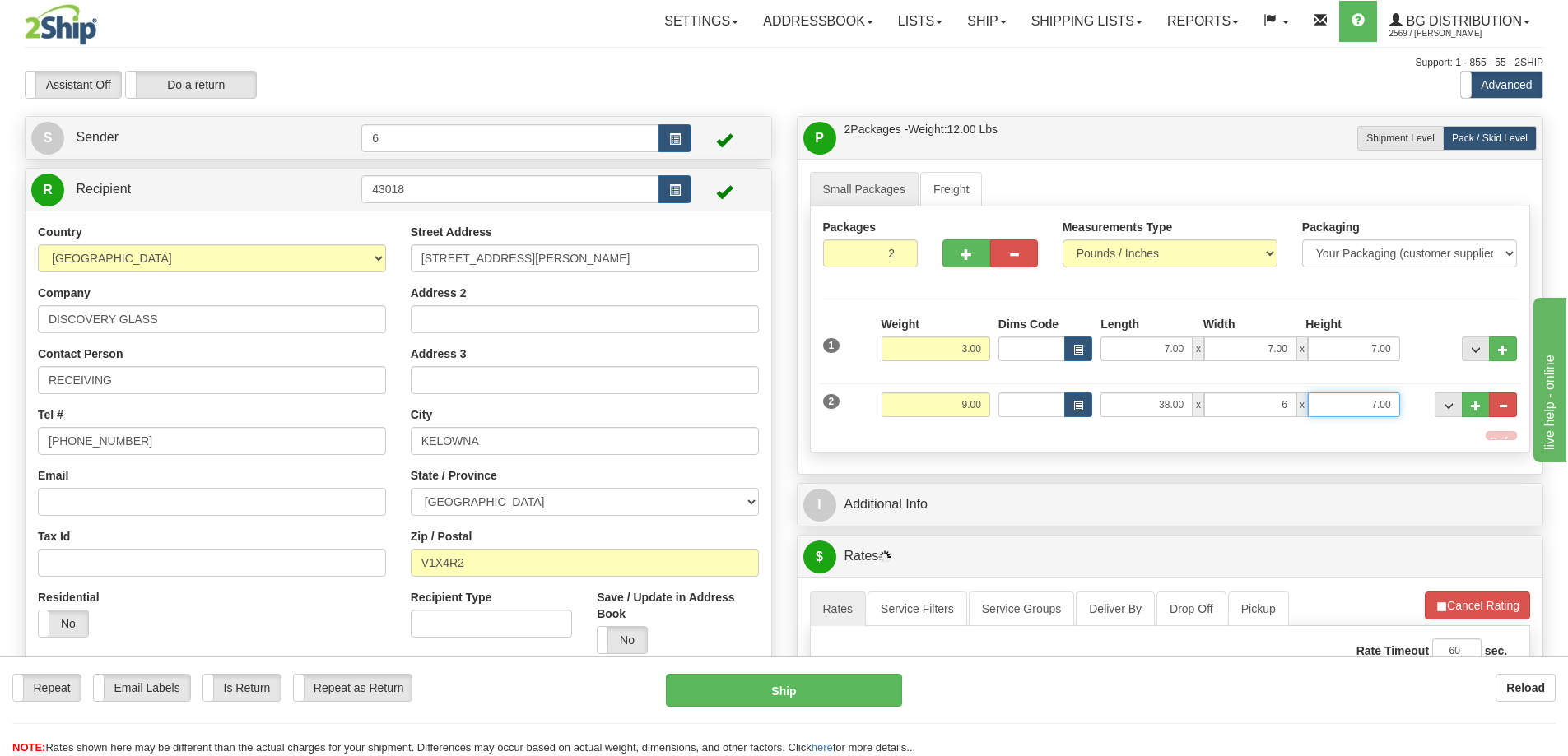
type input "6.00"
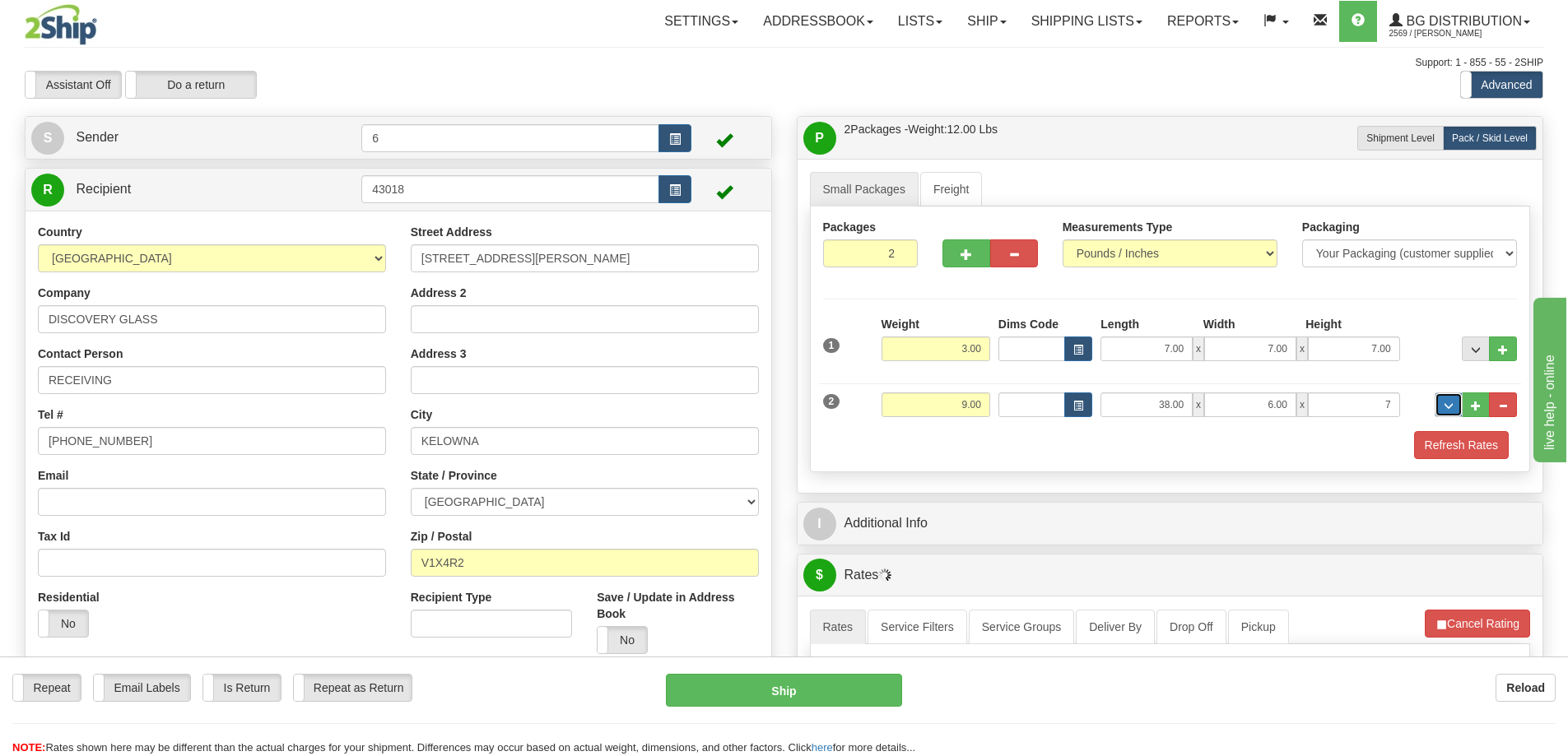
type input "7.00"
drag, startPoint x: 1463, startPoint y: 436, endPoint x: 1426, endPoint y: 455, distance: 41.6
click at [1461, 436] on button "Refresh Rates" at bounding box center [1462, 445] width 94 height 28
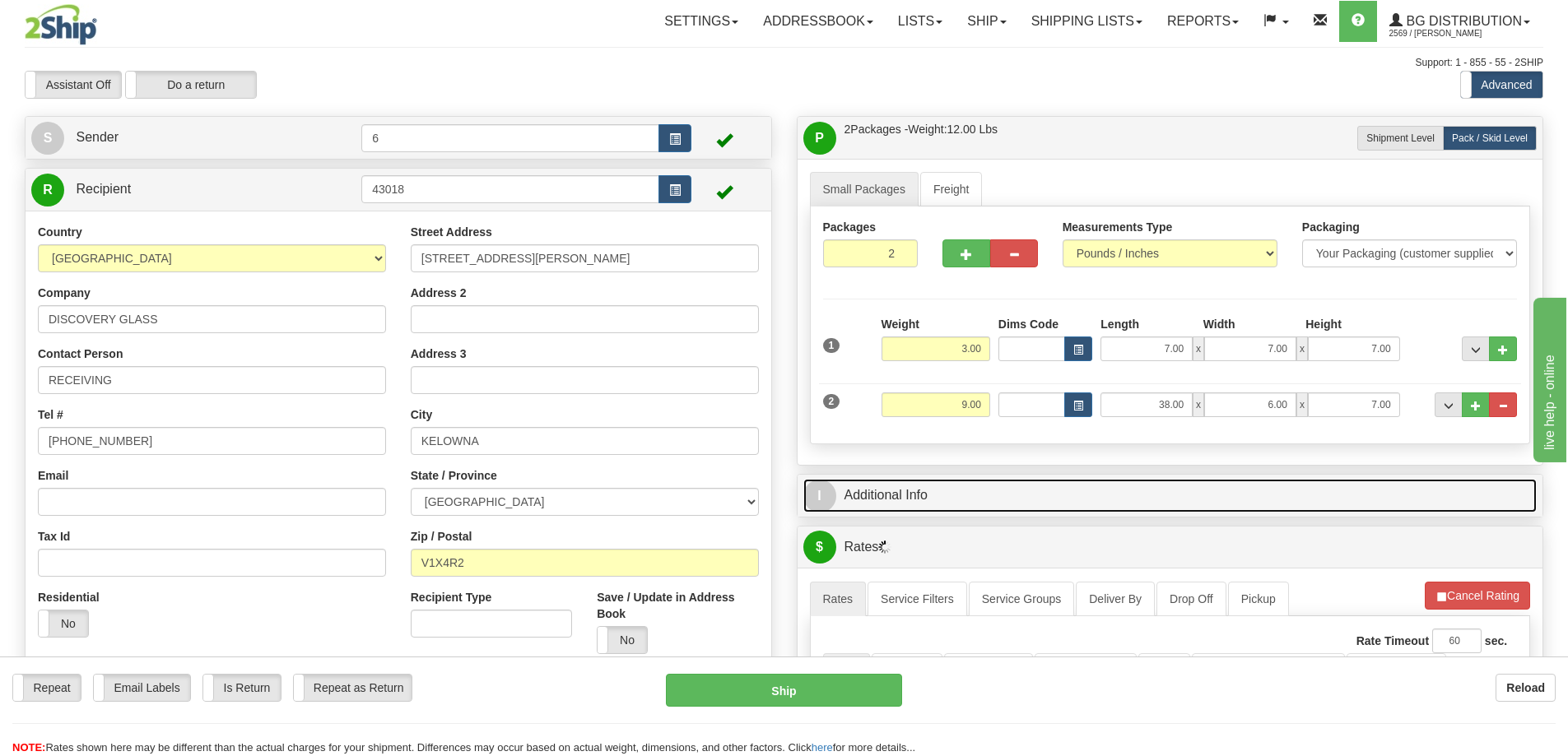
click at [1347, 499] on link "I Additional Info" at bounding box center [1171, 495] width 735 height 34
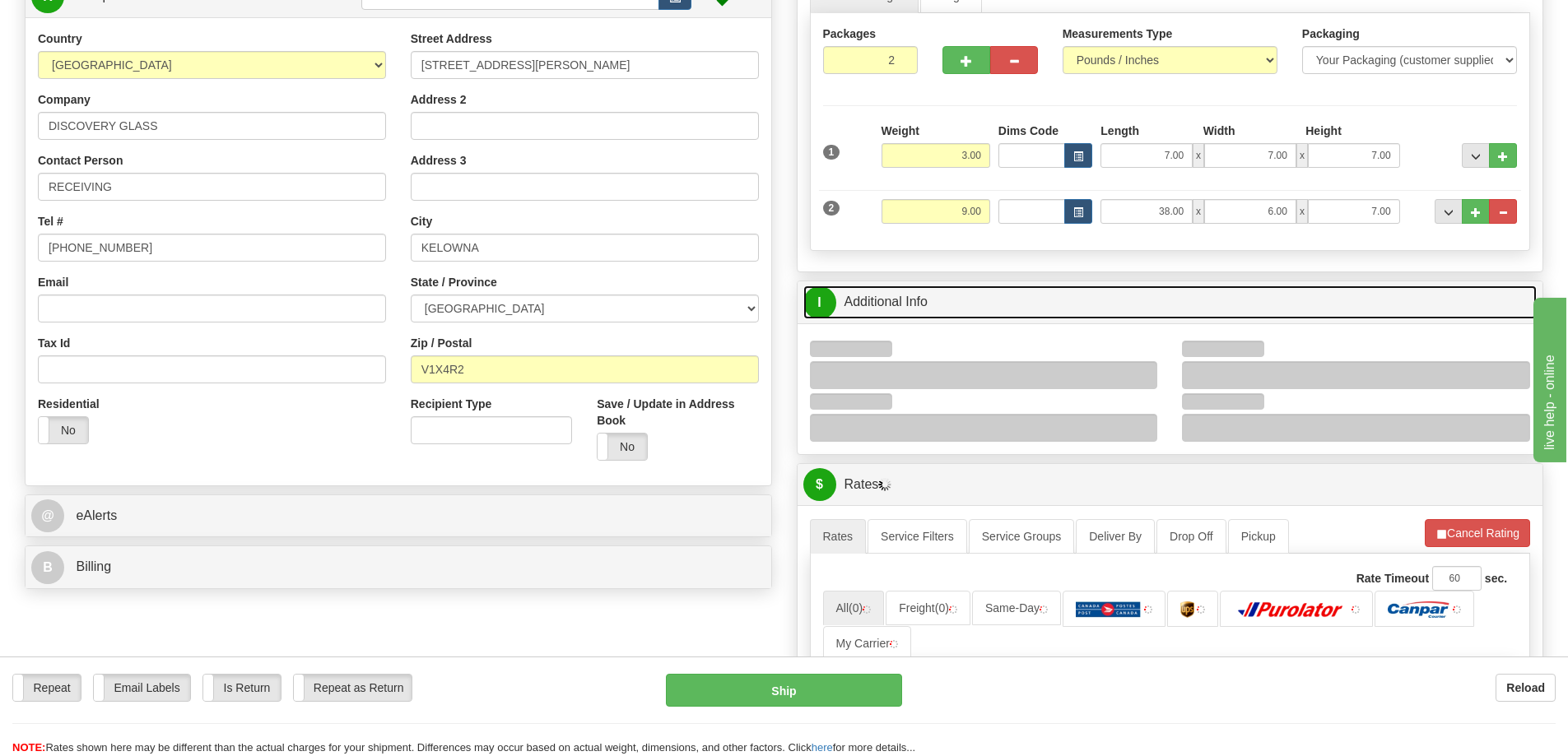
scroll to position [247, 0]
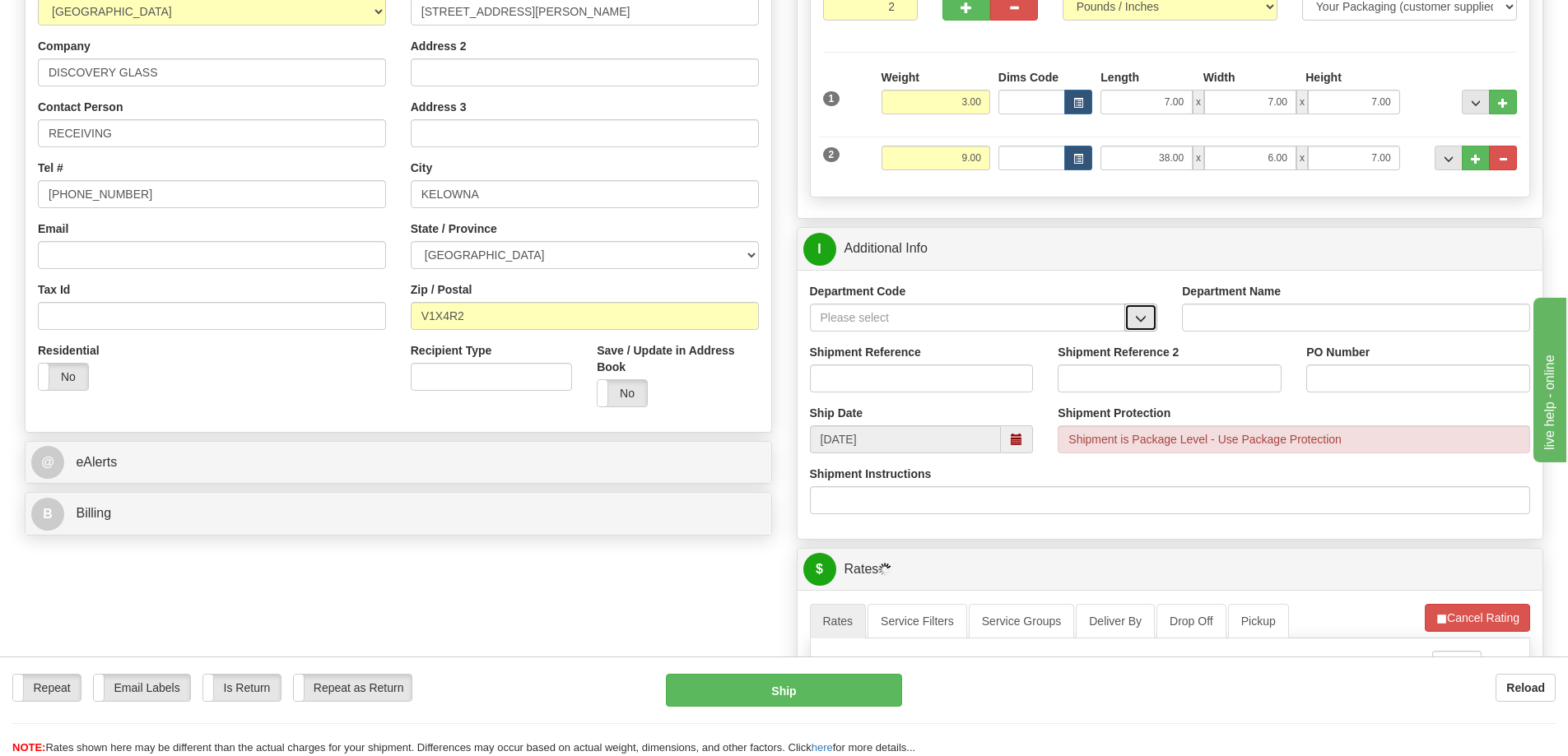
click at [1133, 321] on button "button" at bounding box center [1141, 317] width 33 height 28
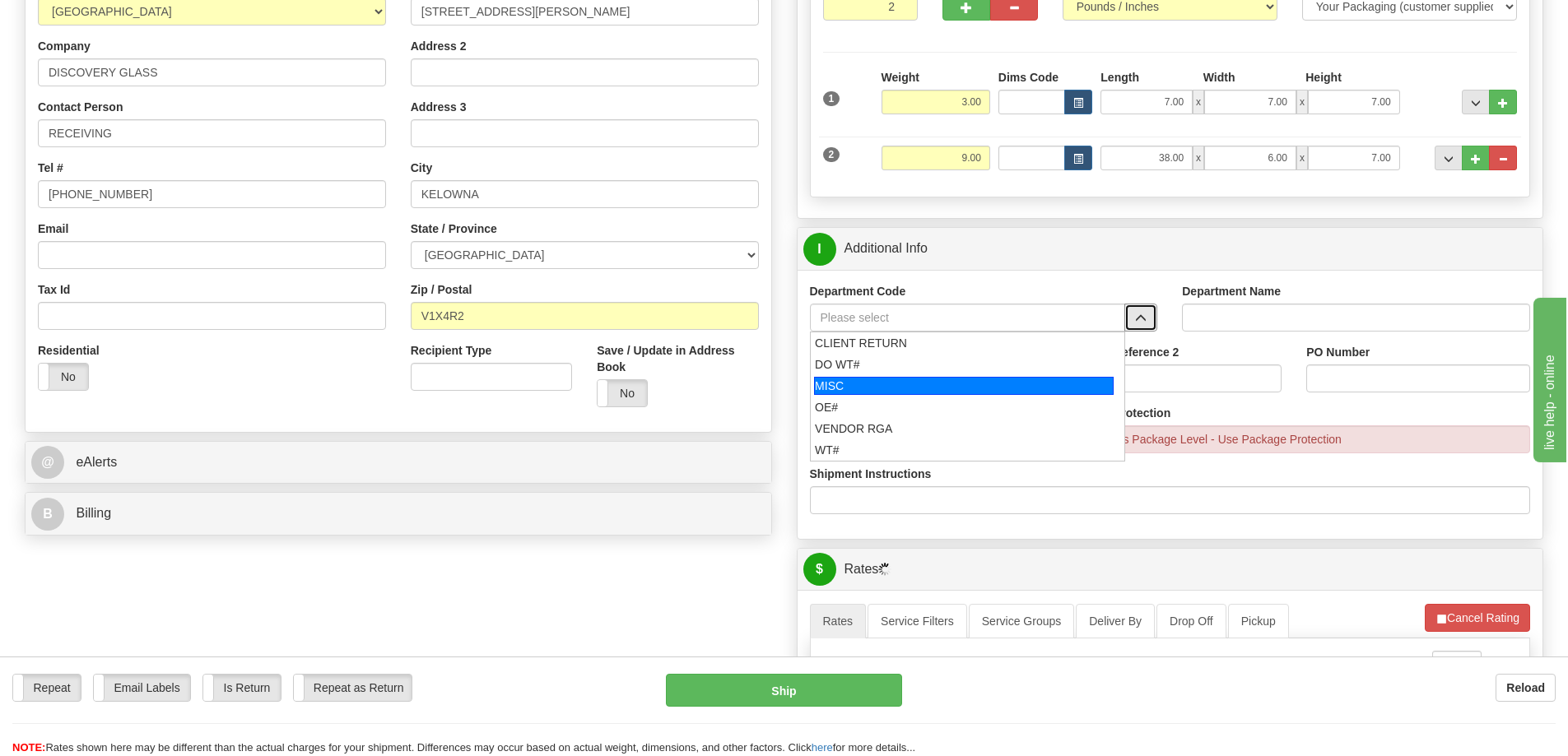
click at [842, 409] on div "OE#" at bounding box center [964, 407] width 298 height 16
type input "OE#"
type input "ORDERS"
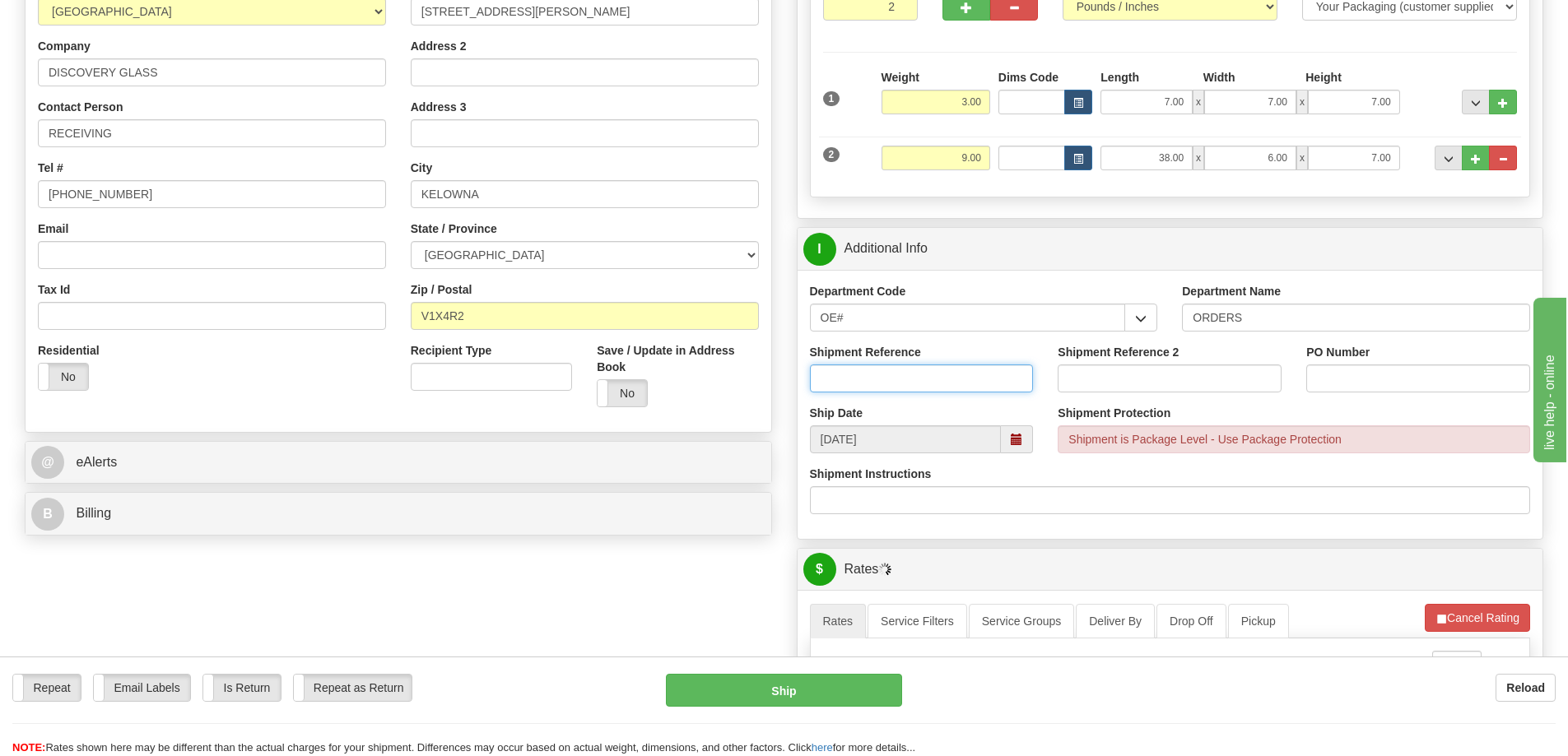
click at [844, 382] on input "Shipment Reference" at bounding box center [921, 378] width 224 height 28
type input "60032058-00"
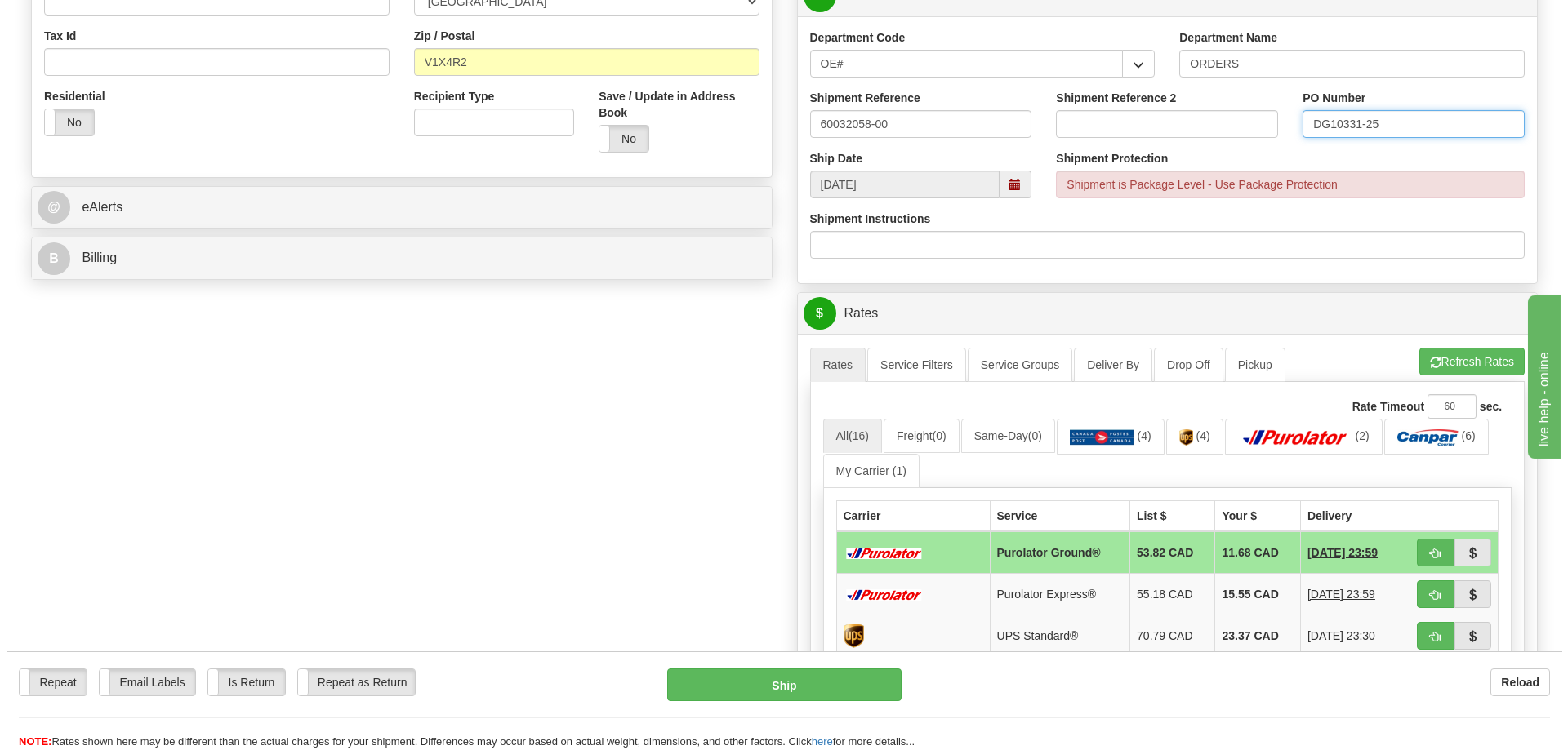
scroll to position [653, 0]
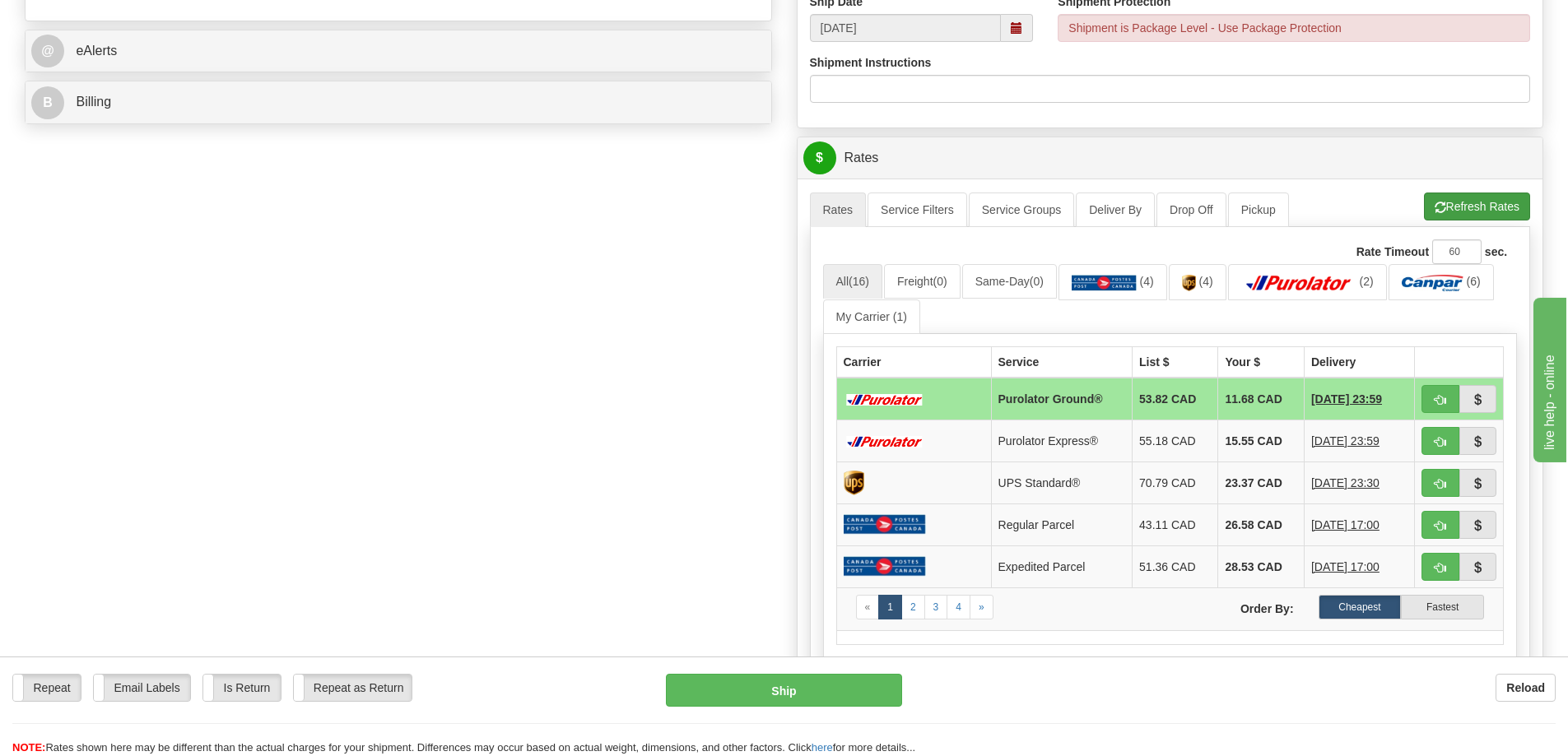
type input "DG10331-25"
click at [1469, 210] on button "Refresh Rates" at bounding box center [1477, 206] width 106 height 28
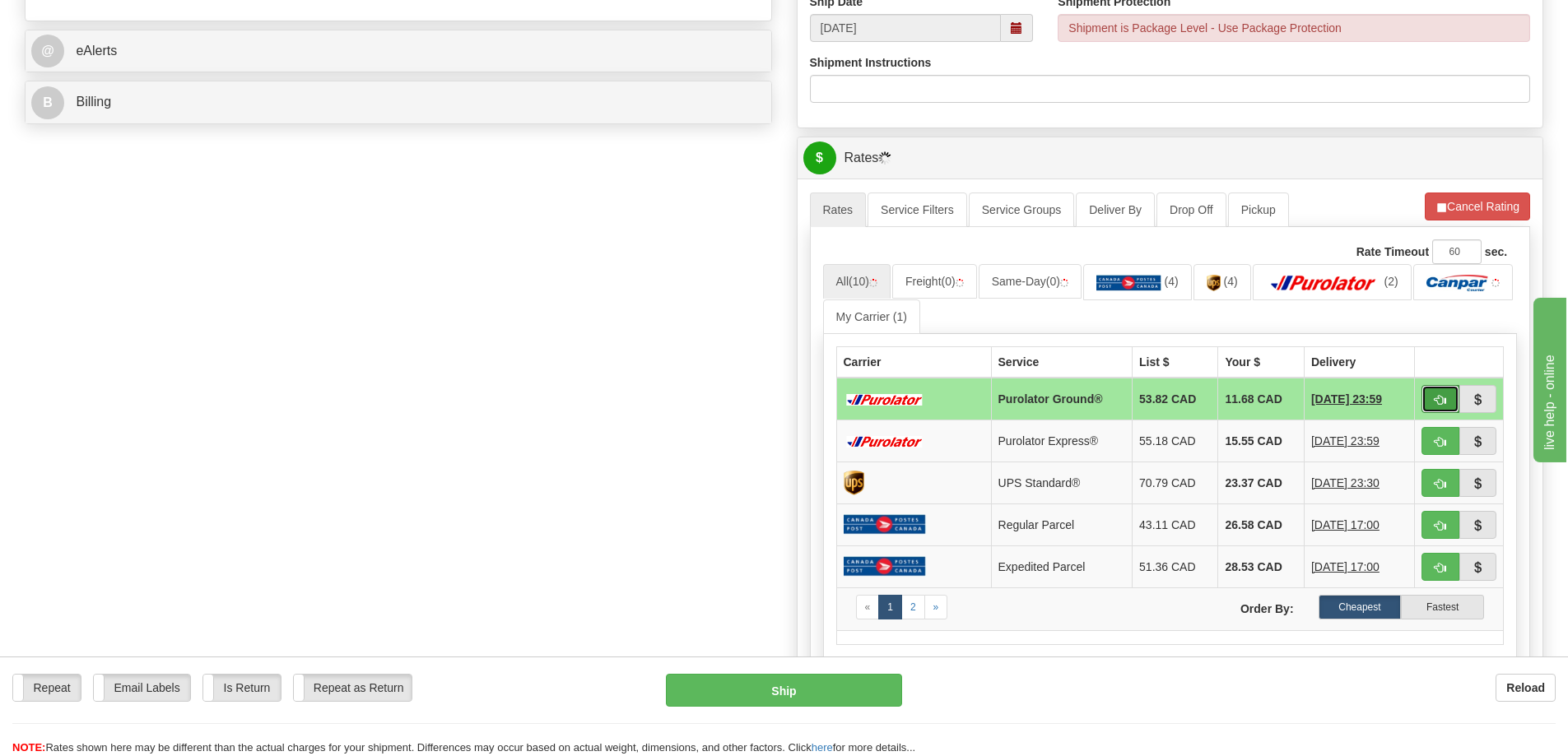
click at [1424, 407] on button "button" at bounding box center [1441, 399] width 38 height 28
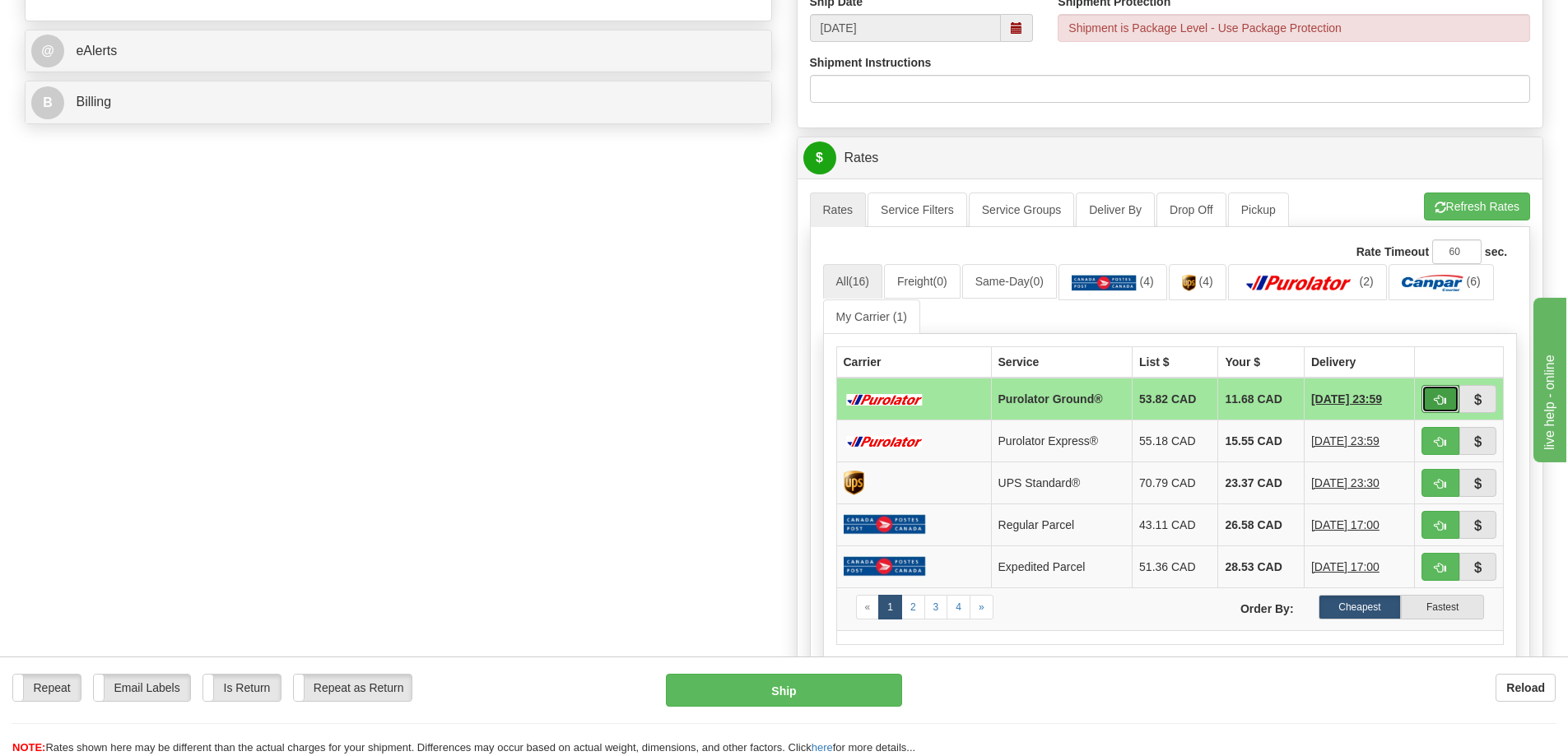
click at [1443, 405] on span "button" at bounding box center [1440, 401] width 12 height 11
type input "260"
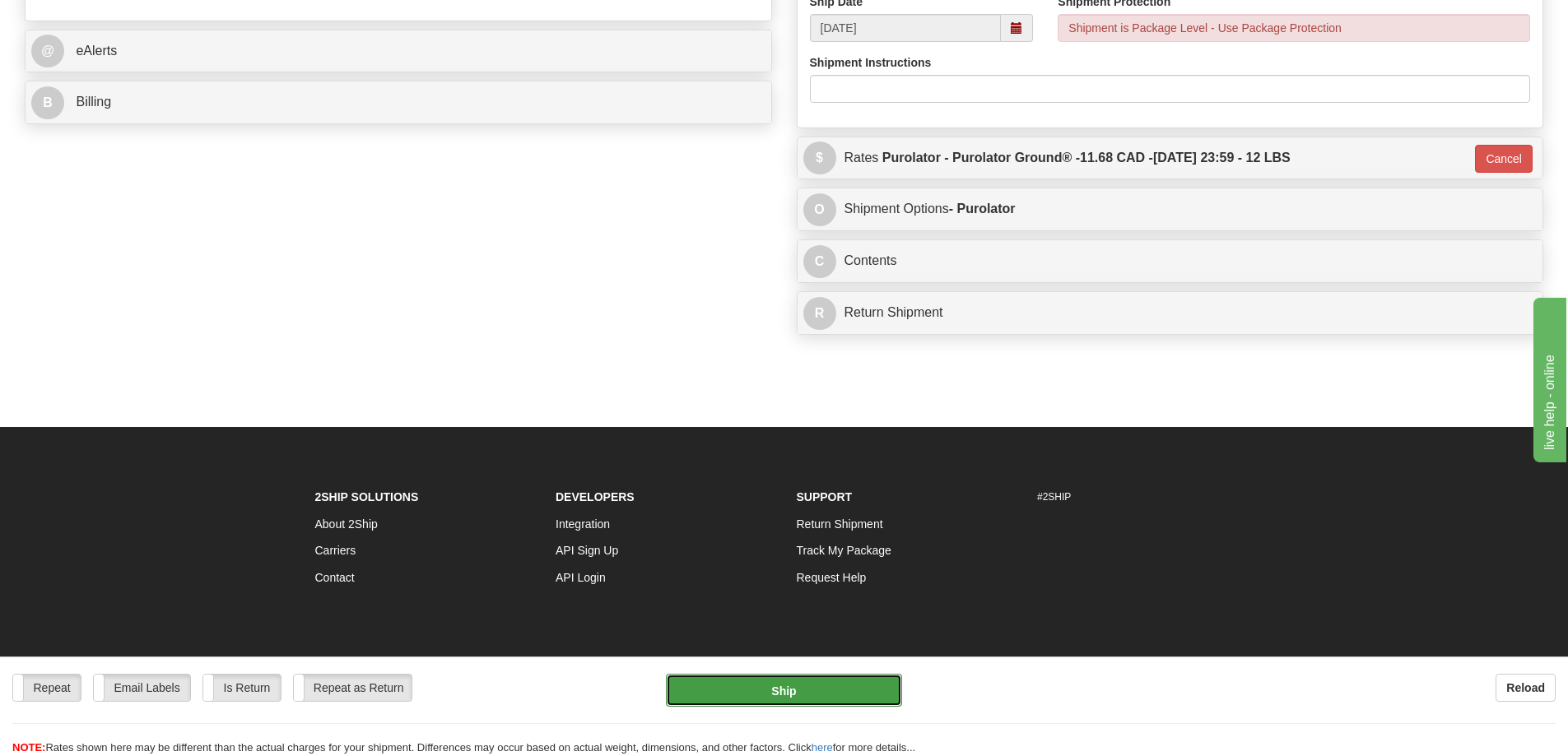
click at [709, 697] on button "Ship" at bounding box center [784, 691] width 237 height 33
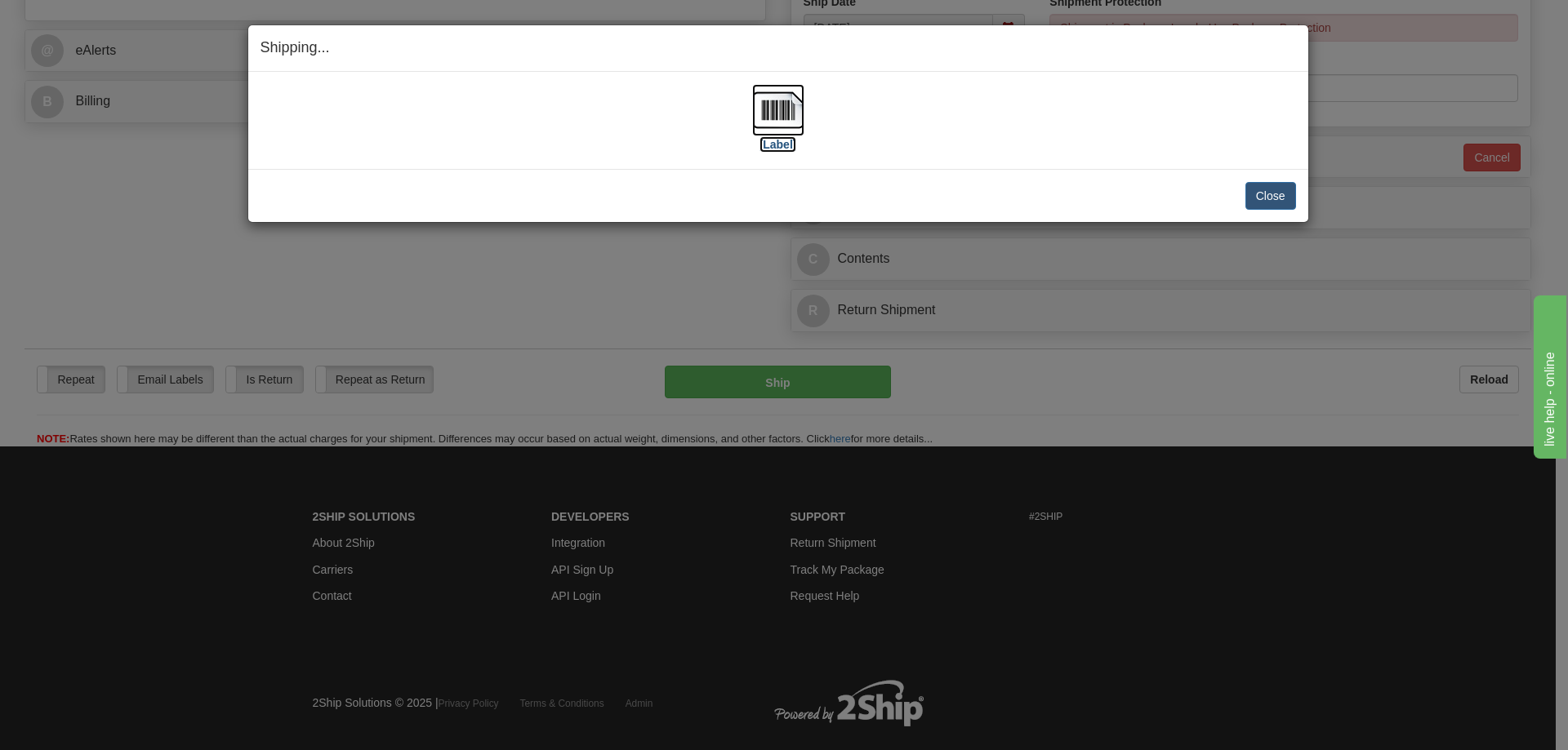
click at [784, 140] on label "[Label]" at bounding box center [778, 145] width 38 height 16
click at [1283, 192] on button "Close" at bounding box center [1270, 195] width 50 height 28
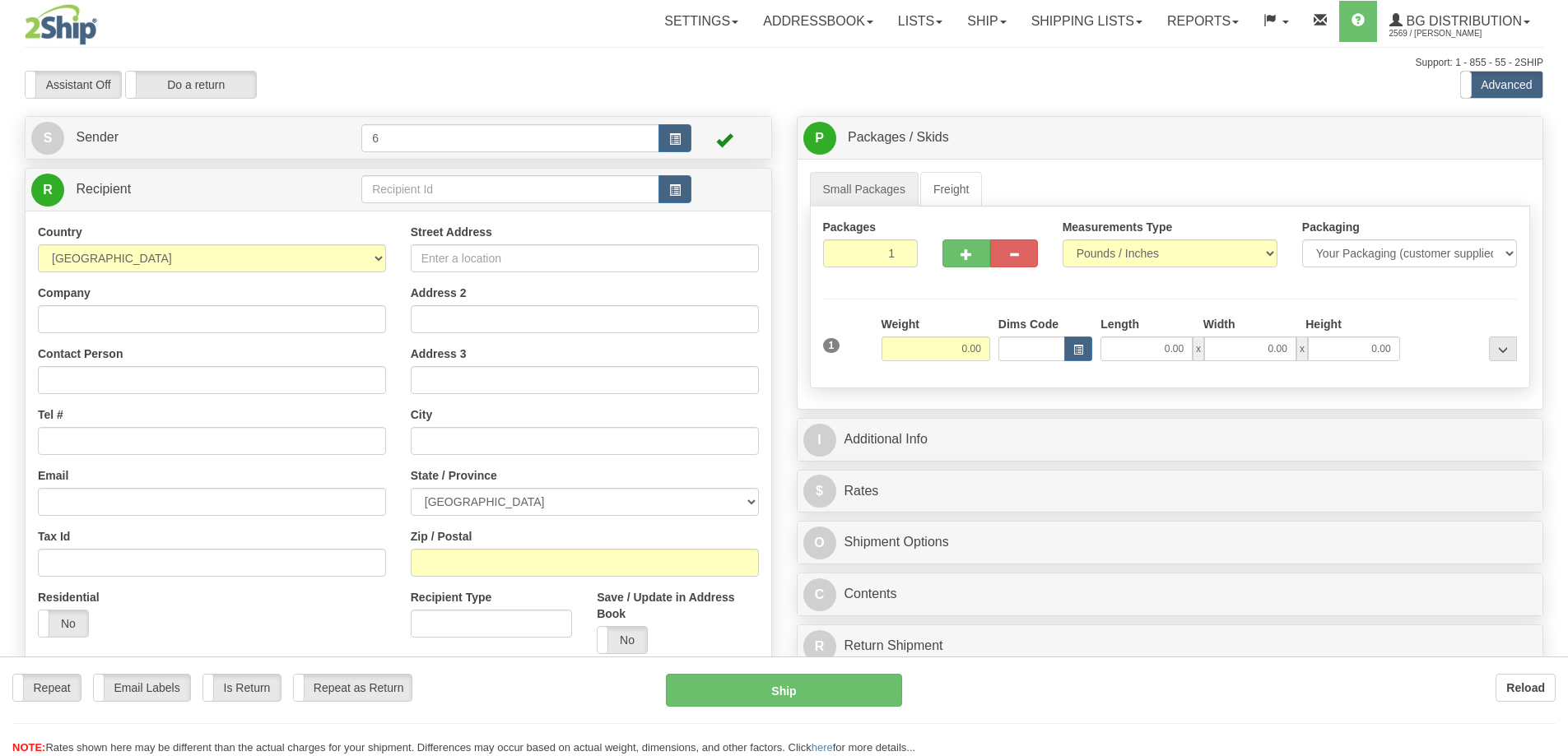
click at [397, 194] on div at bounding box center [784, 378] width 1568 height 756
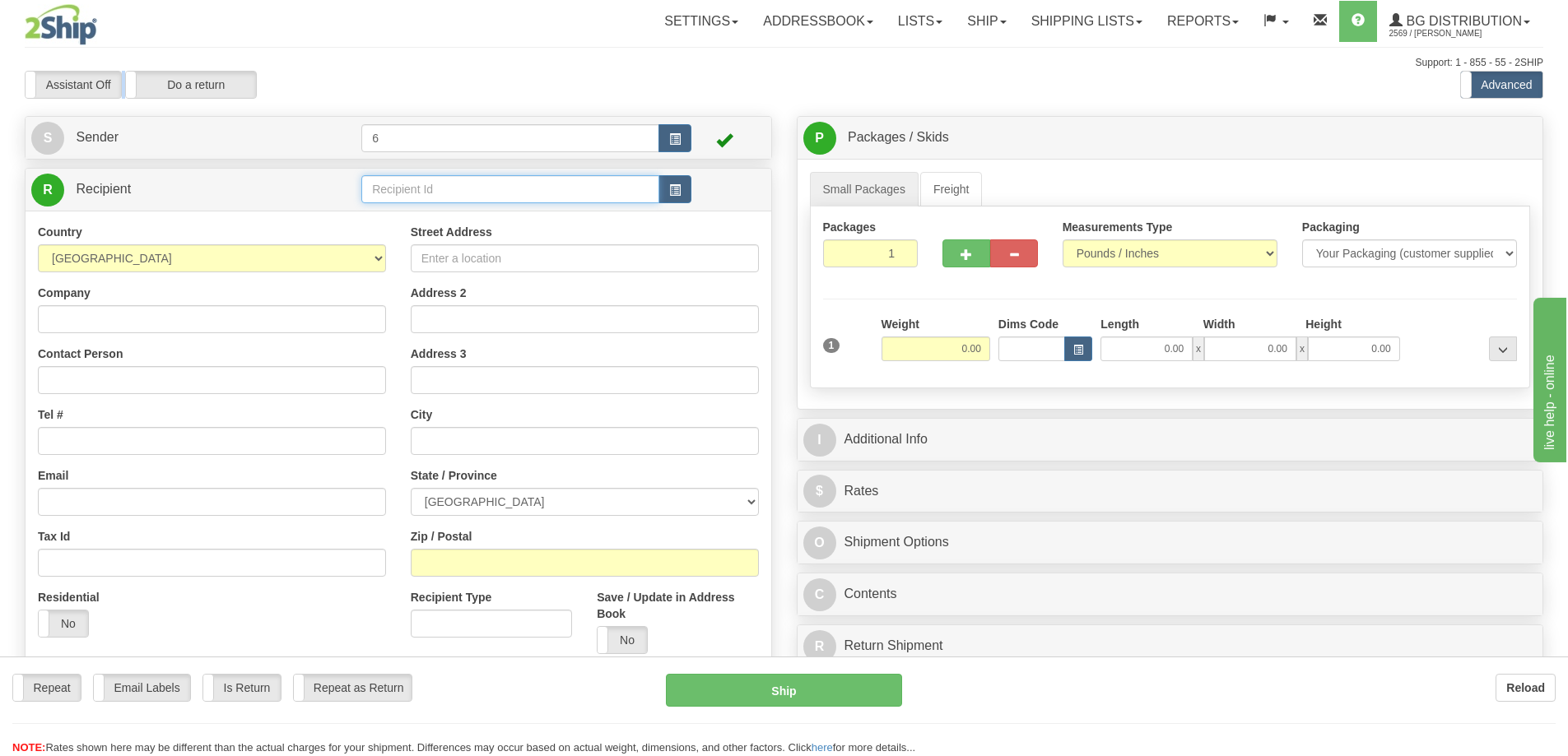
click at [397, 194] on input "text" at bounding box center [511, 189] width 298 height 28
type input "41084"
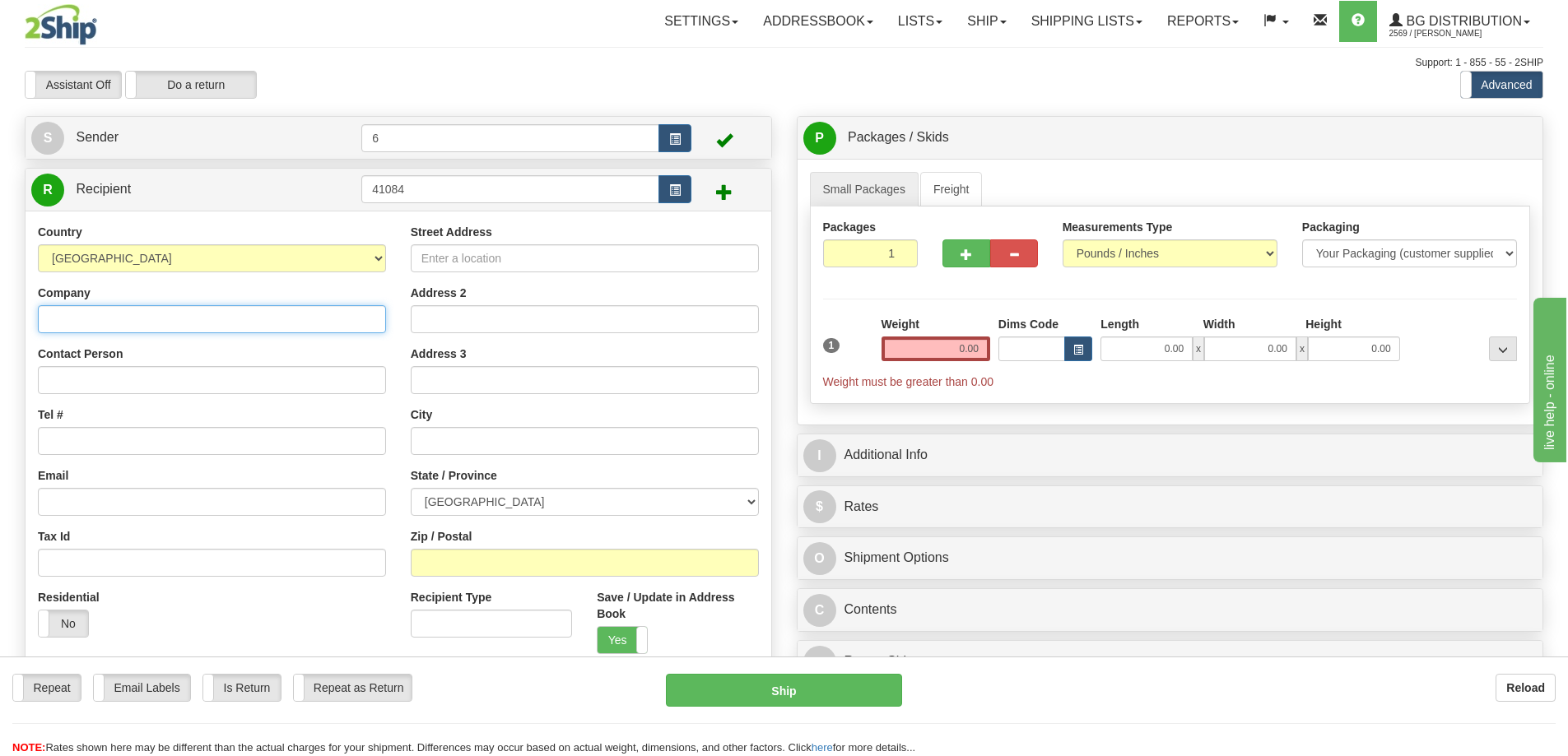
click at [133, 323] on input "Company" at bounding box center [212, 319] width 348 height 28
type input "[PERSON_NAME] LOCK LTD"
type input "RECEIVING"
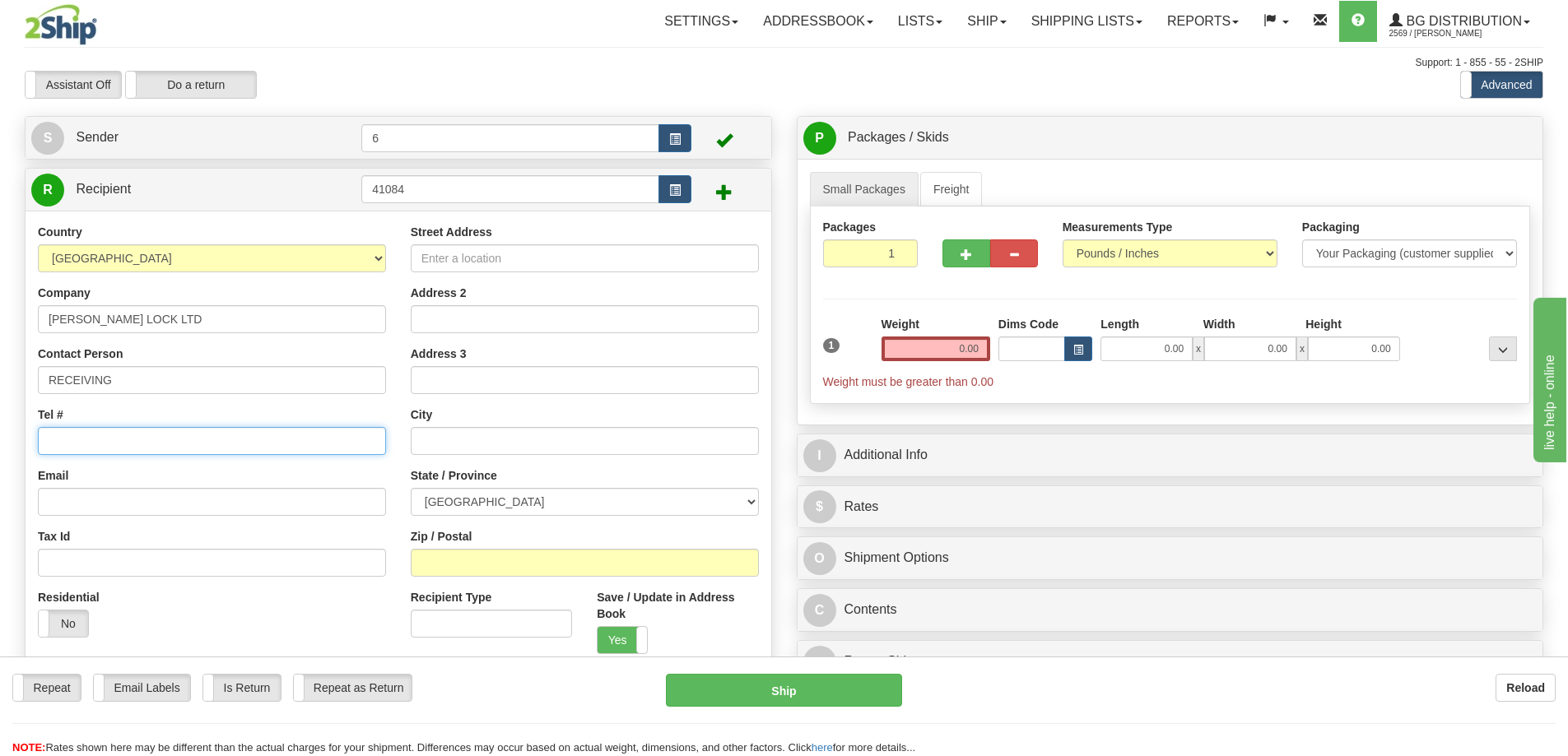
type input "0"
type input "2503892966"
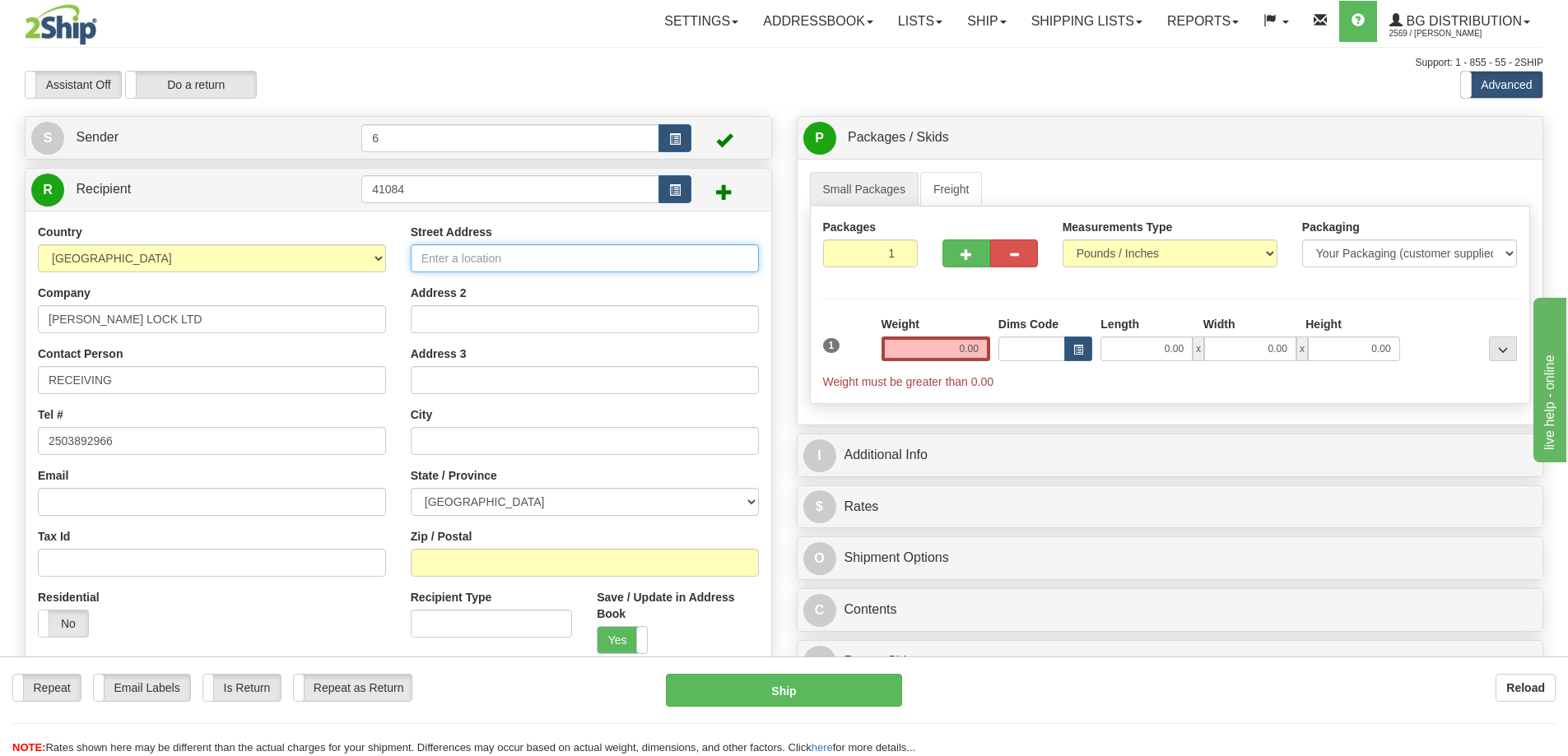
click at [472, 255] on input "Street Address" at bounding box center [585, 258] width 348 height 28
type input "[STREET_ADDRESS]"
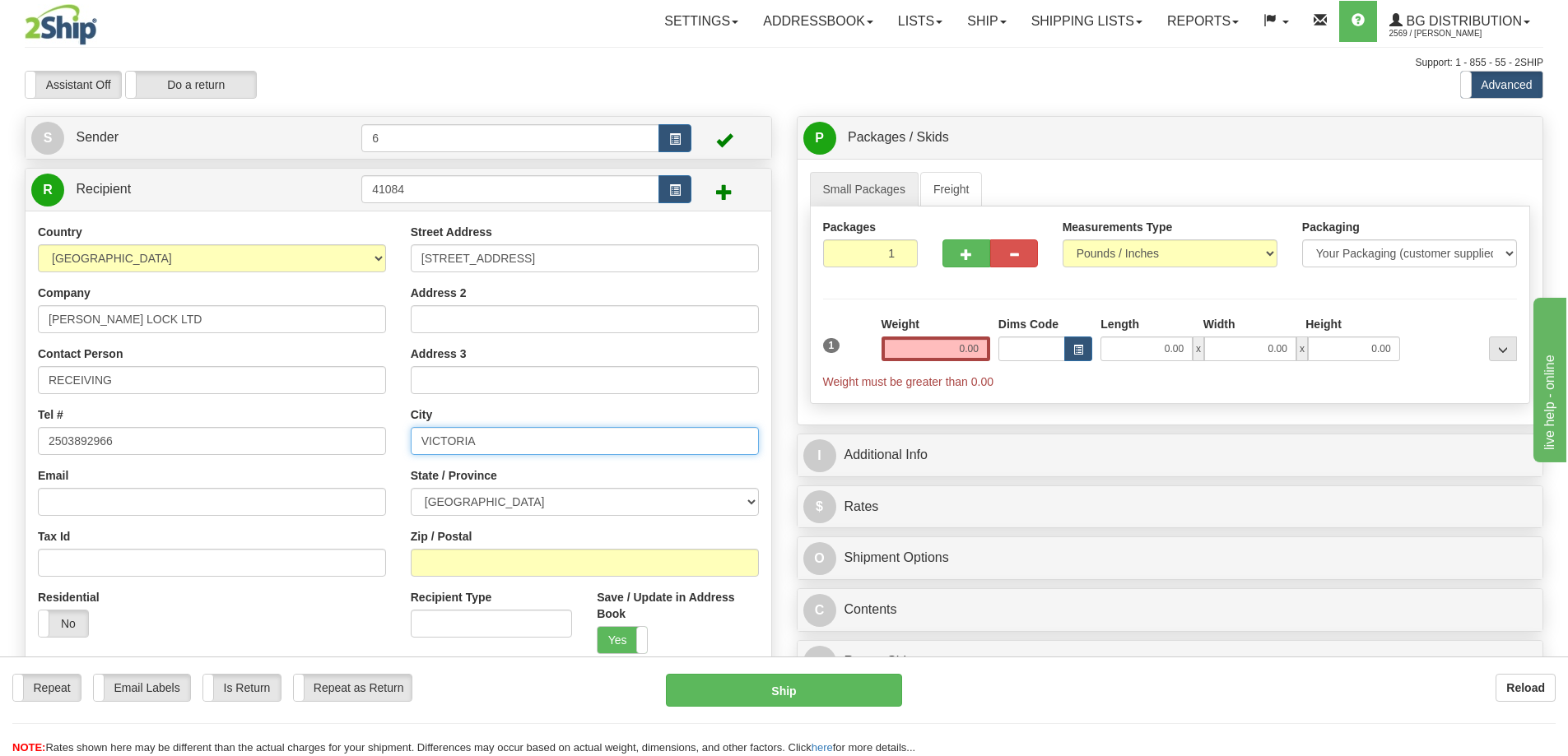
type input "VICTORIA"
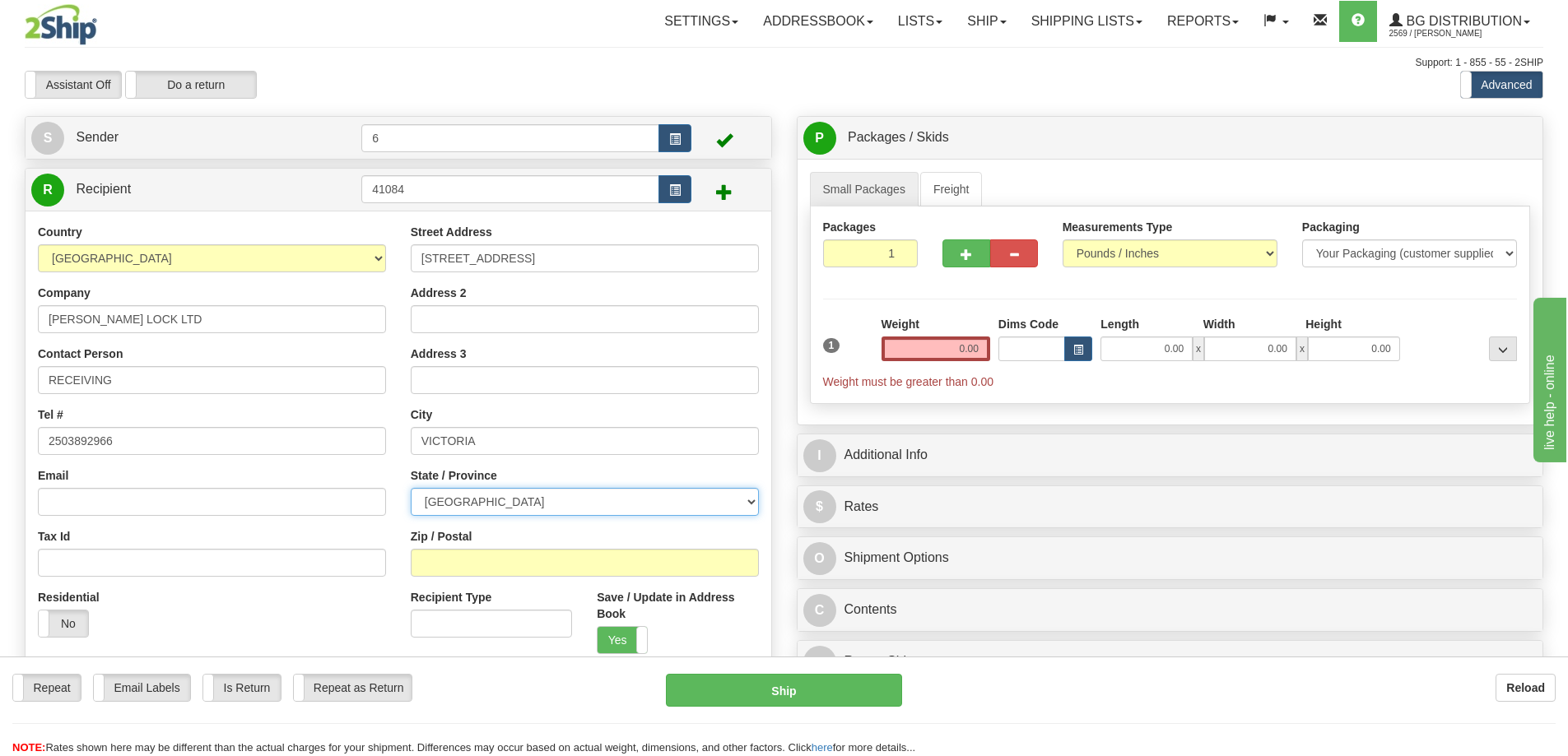
click at [540, 505] on select "ALBERTA BRITISH COLUMBIA MANITOBA NEW BRUNSWICK NEWFOUNDLAND NOVA SCOTIA NUNAVU…" at bounding box center [585, 501] width 348 height 28
select select "BC"
click at [411, 489] on select "ALBERTA BRITISH COLUMBIA MANITOBA NEW BRUNSWICK NEWFOUNDLAND NOVA SCOTIA NUNAVU…" at bounding box center [585, 501] width 348 height 28
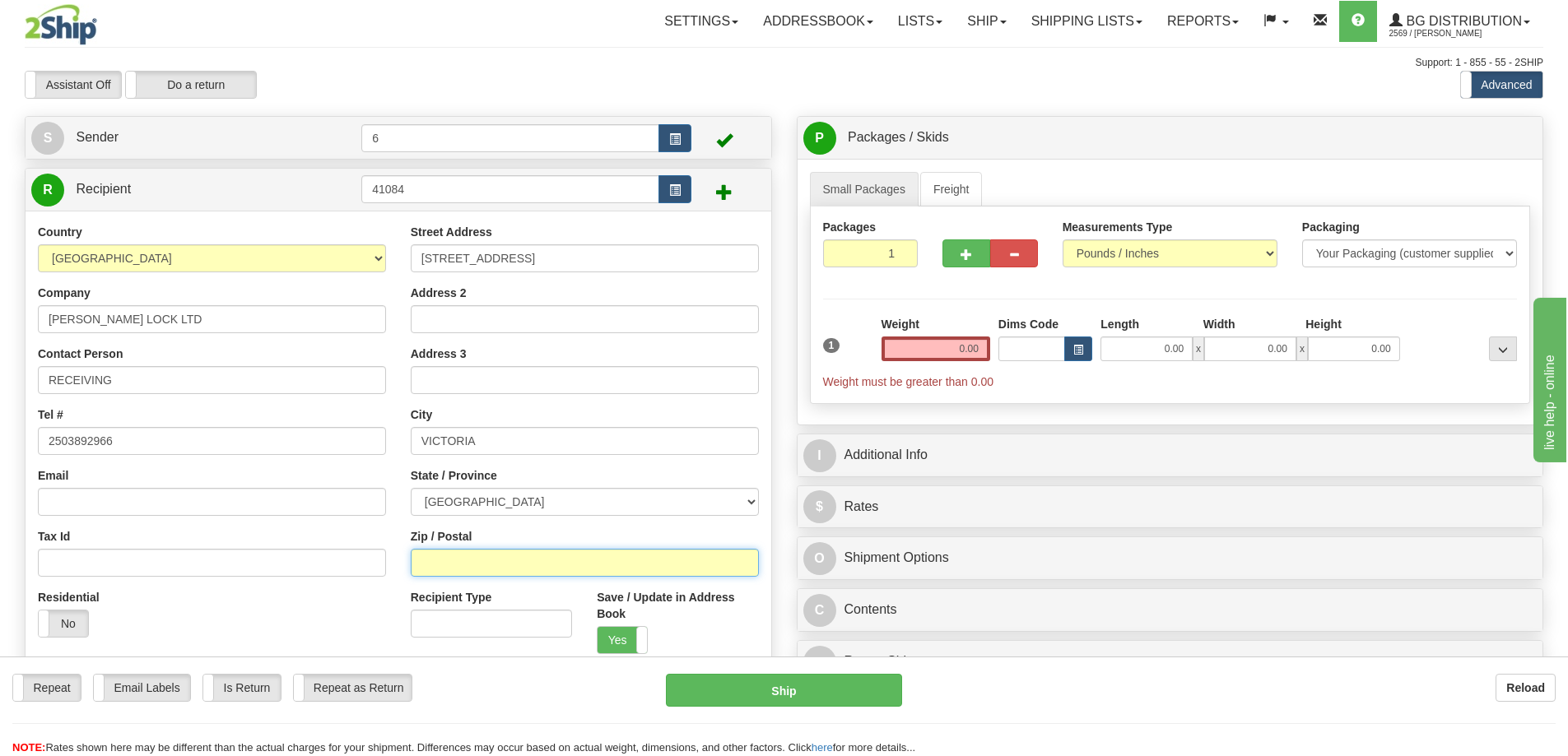
click at [487, 574] on input "Zip / Postal" at bounding box center [585, 563] width 348 height 28
type input "V9A2J4"
click at [971, 352] on input "0.00" at bounding box center [936, 348] width 109 height 24
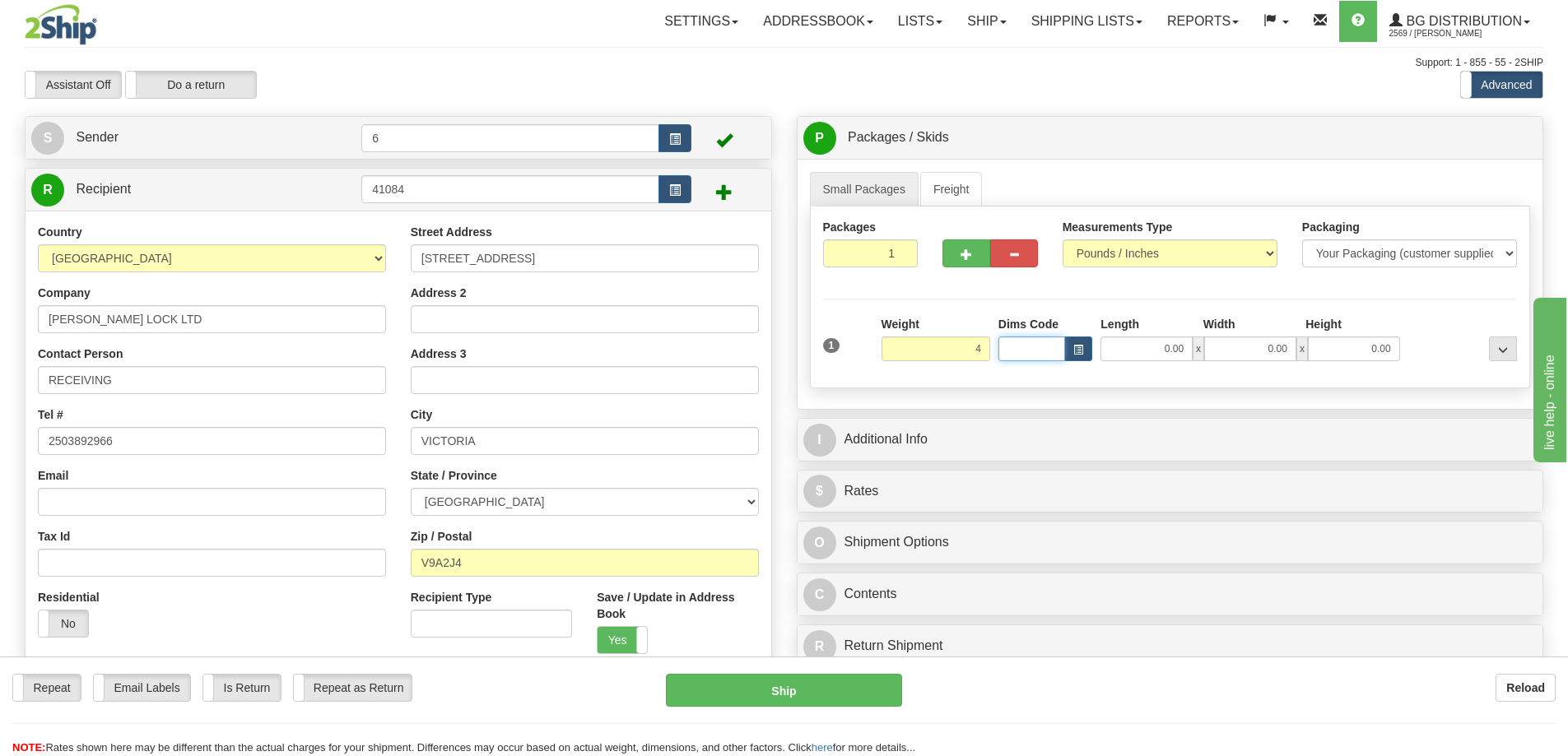
type input "4.00"
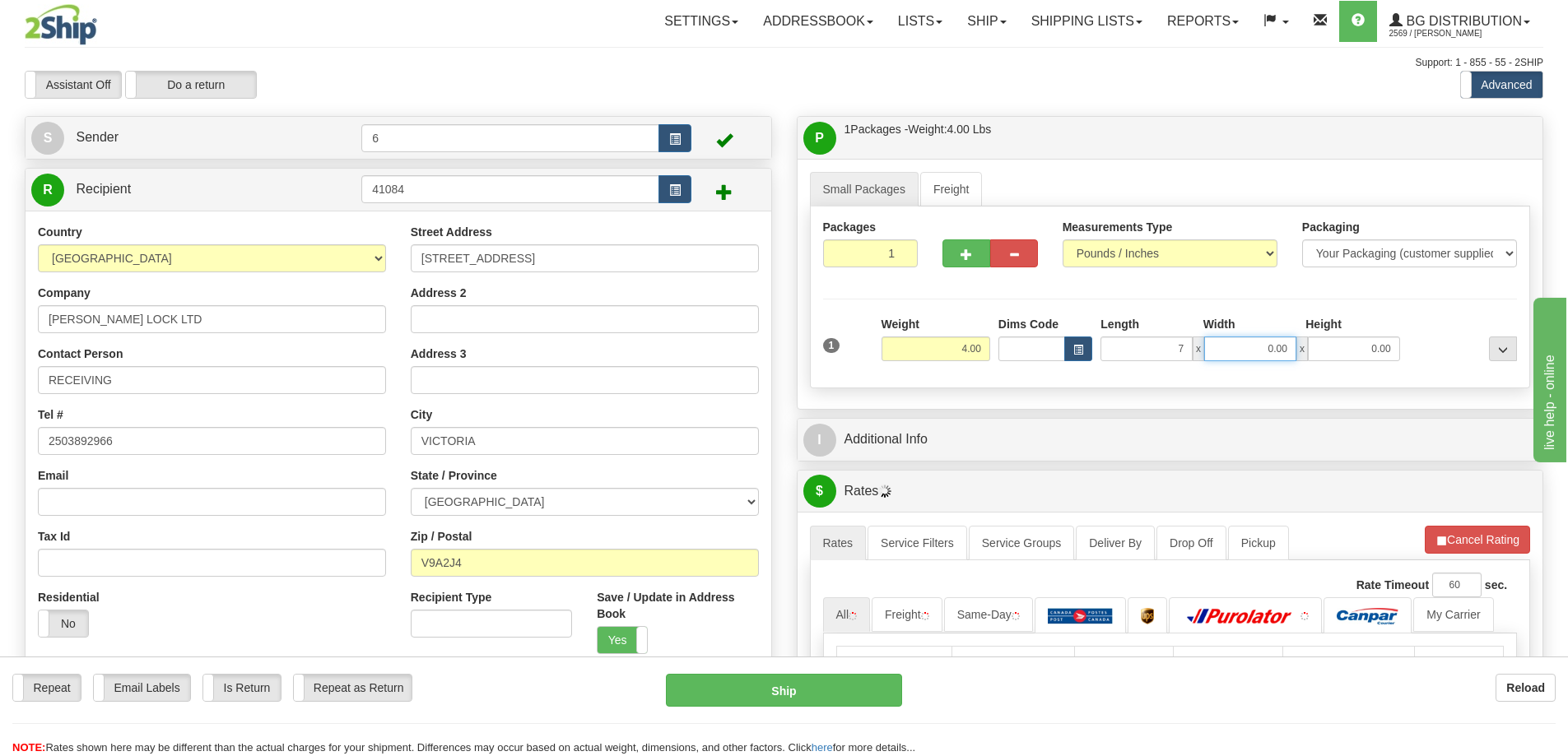
type input "7.00"
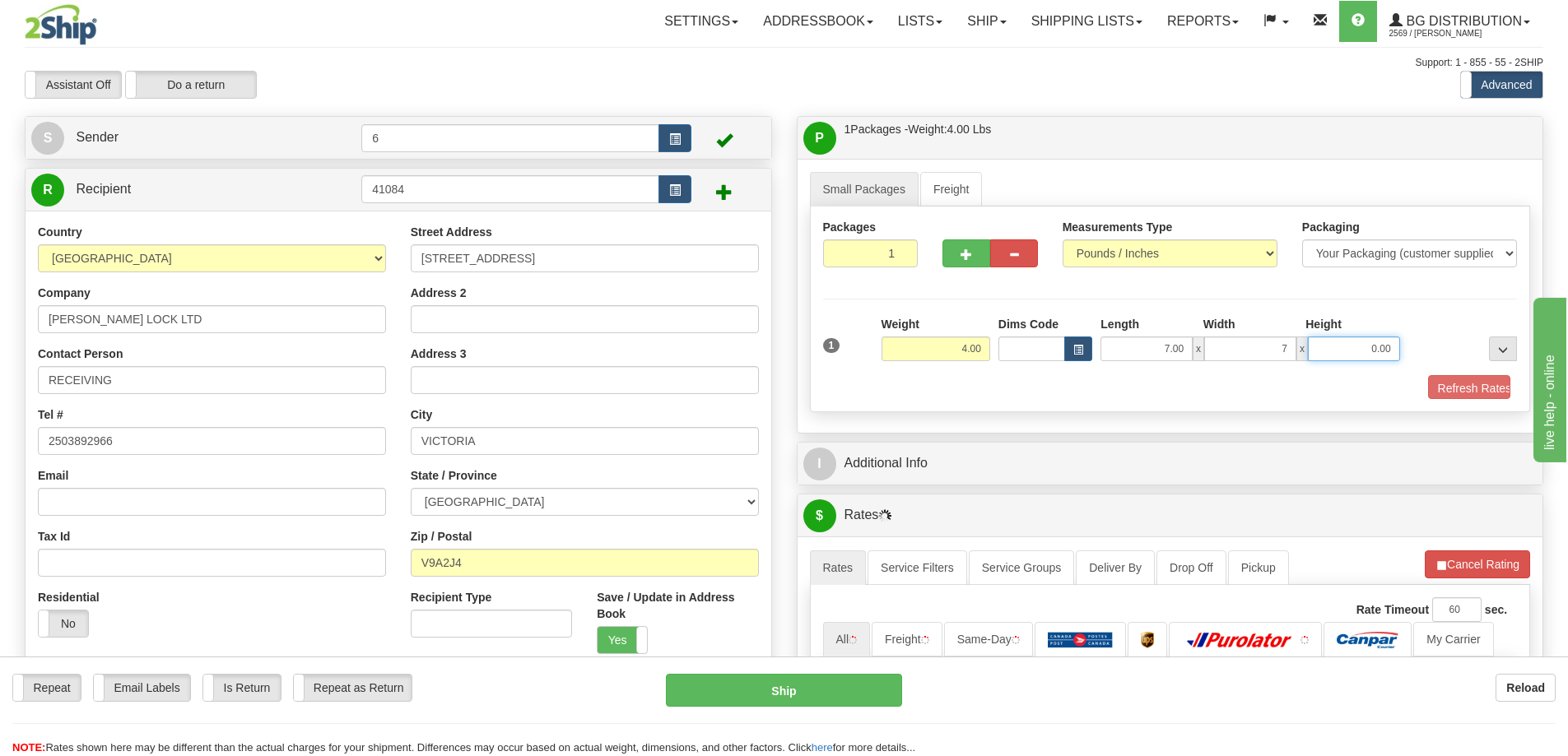
type input "7.00"
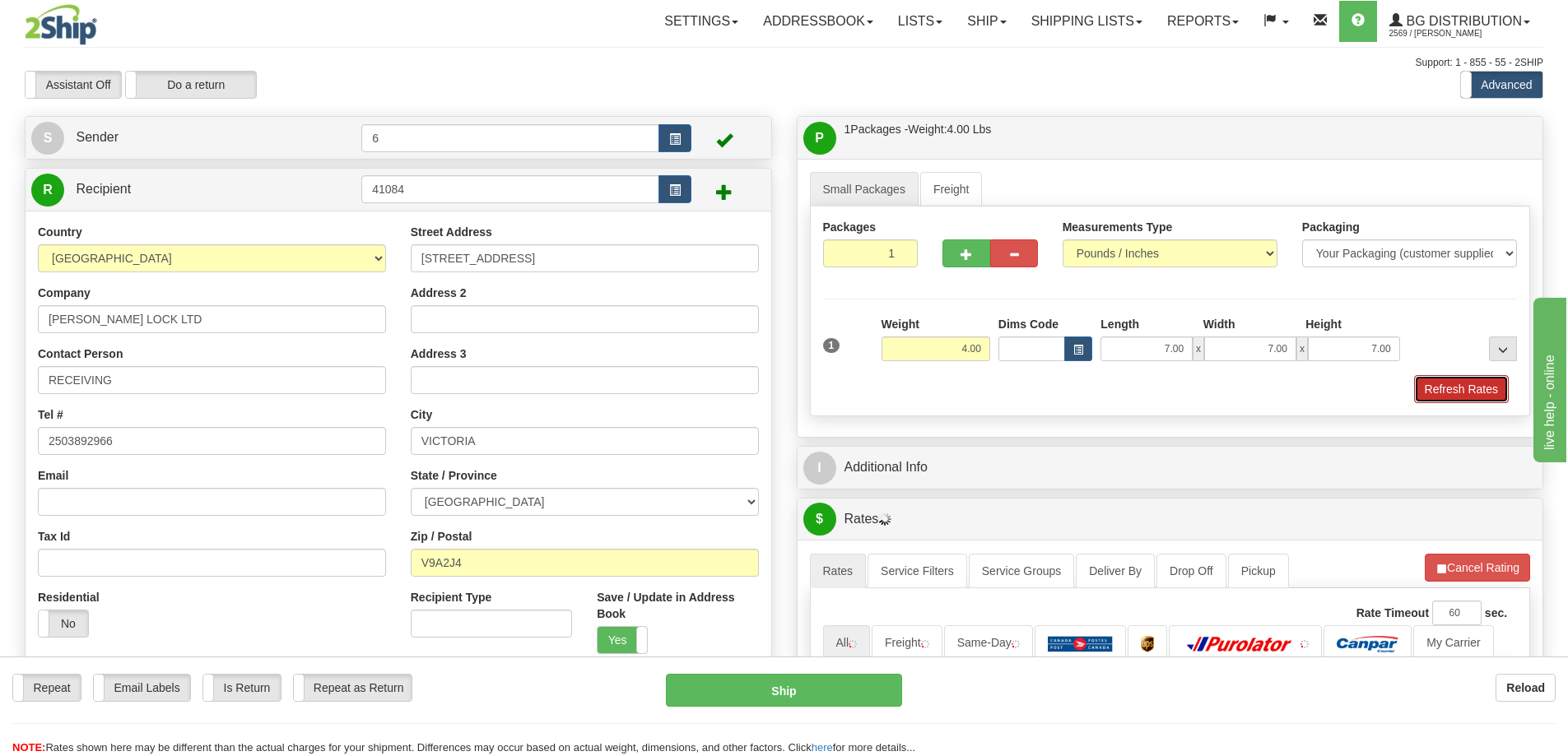
click at [1467, 390] on button "Refresh Rates" at bounding box center [1462, 389] width 94 height 28
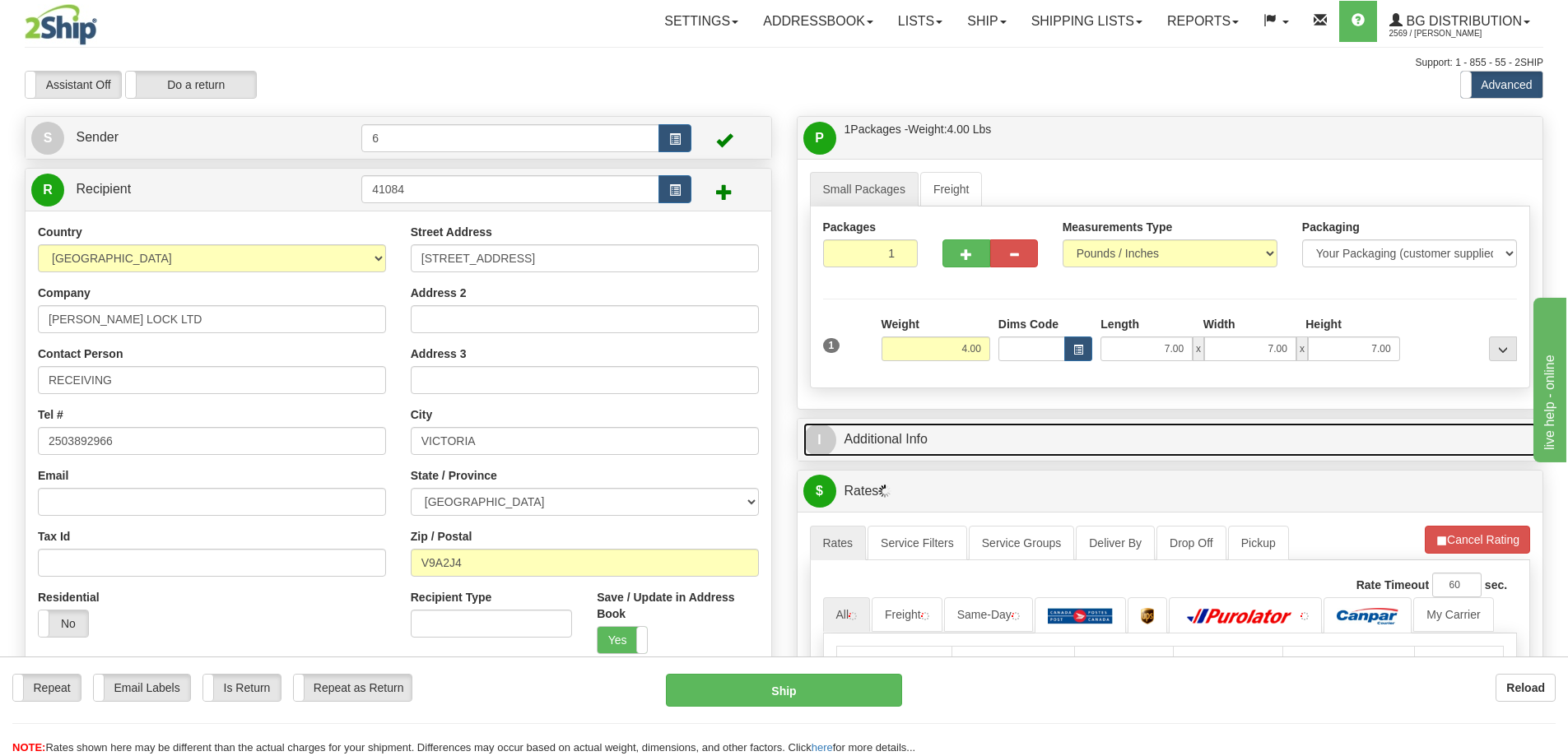
click at [1424, 441] on link "I Additional Info" at bounding box center [1171, 440] width 735 height 34
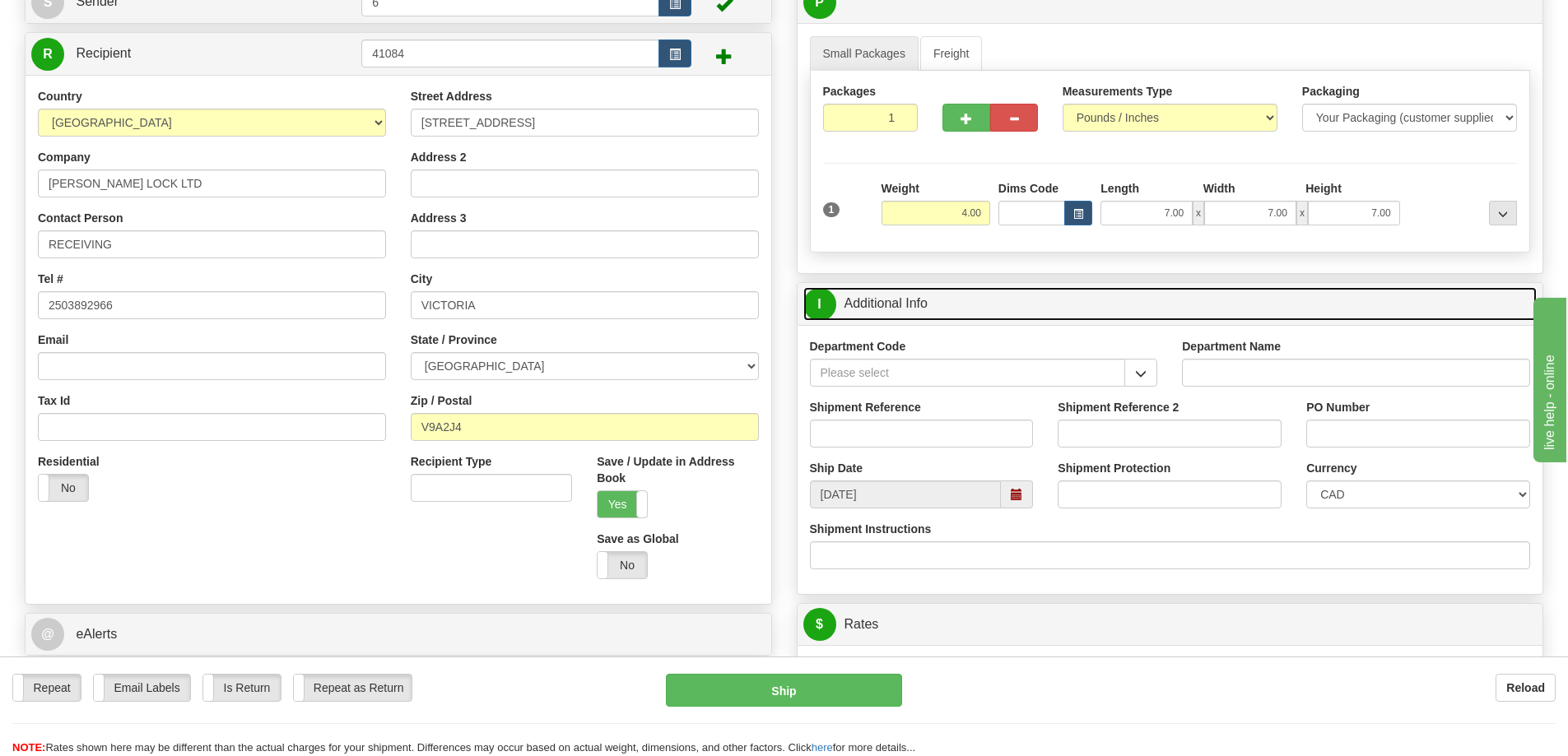
scroll to position [165, 0]
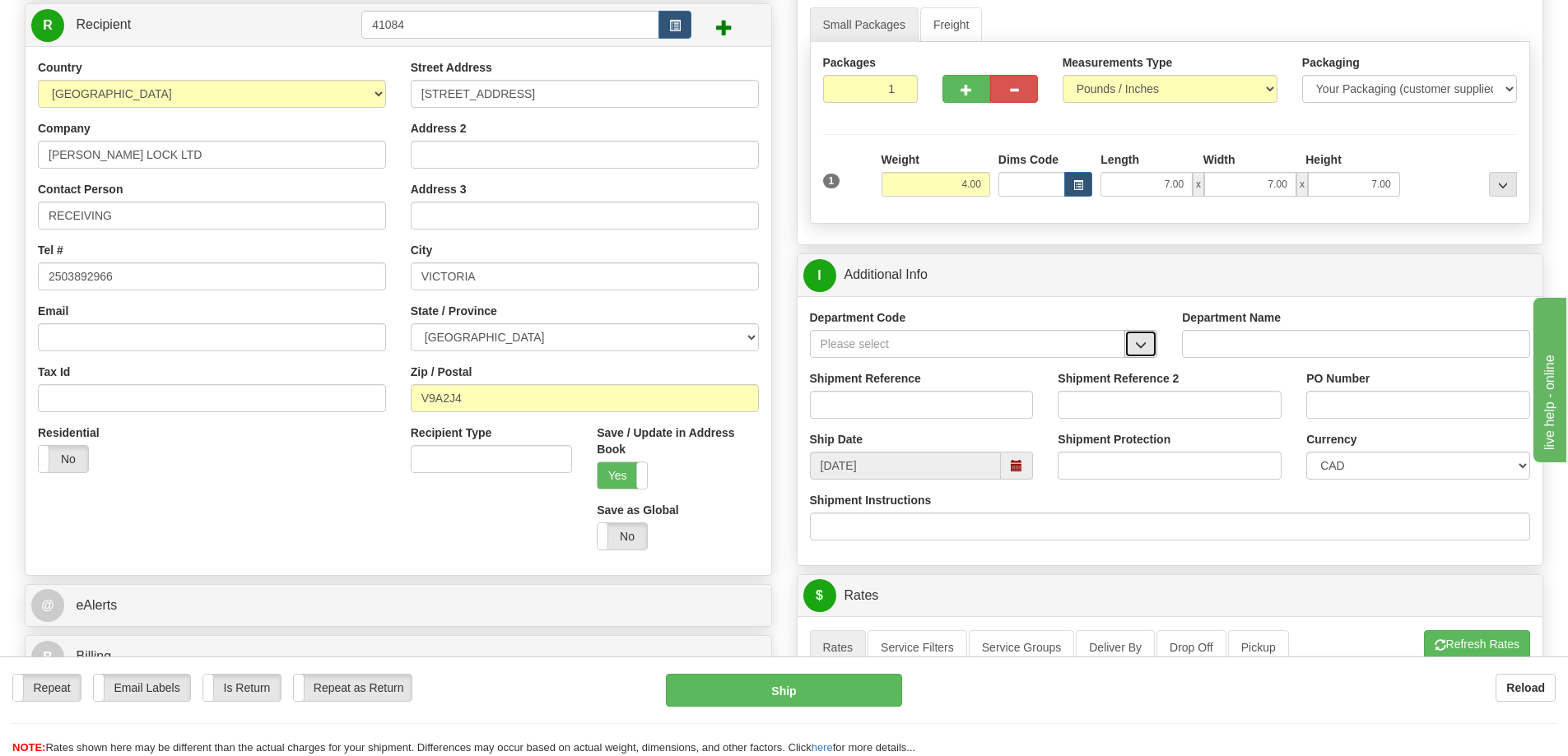
click at [1146, 355] on button "button" at bounding box center [1141, 344] width 33 height 28
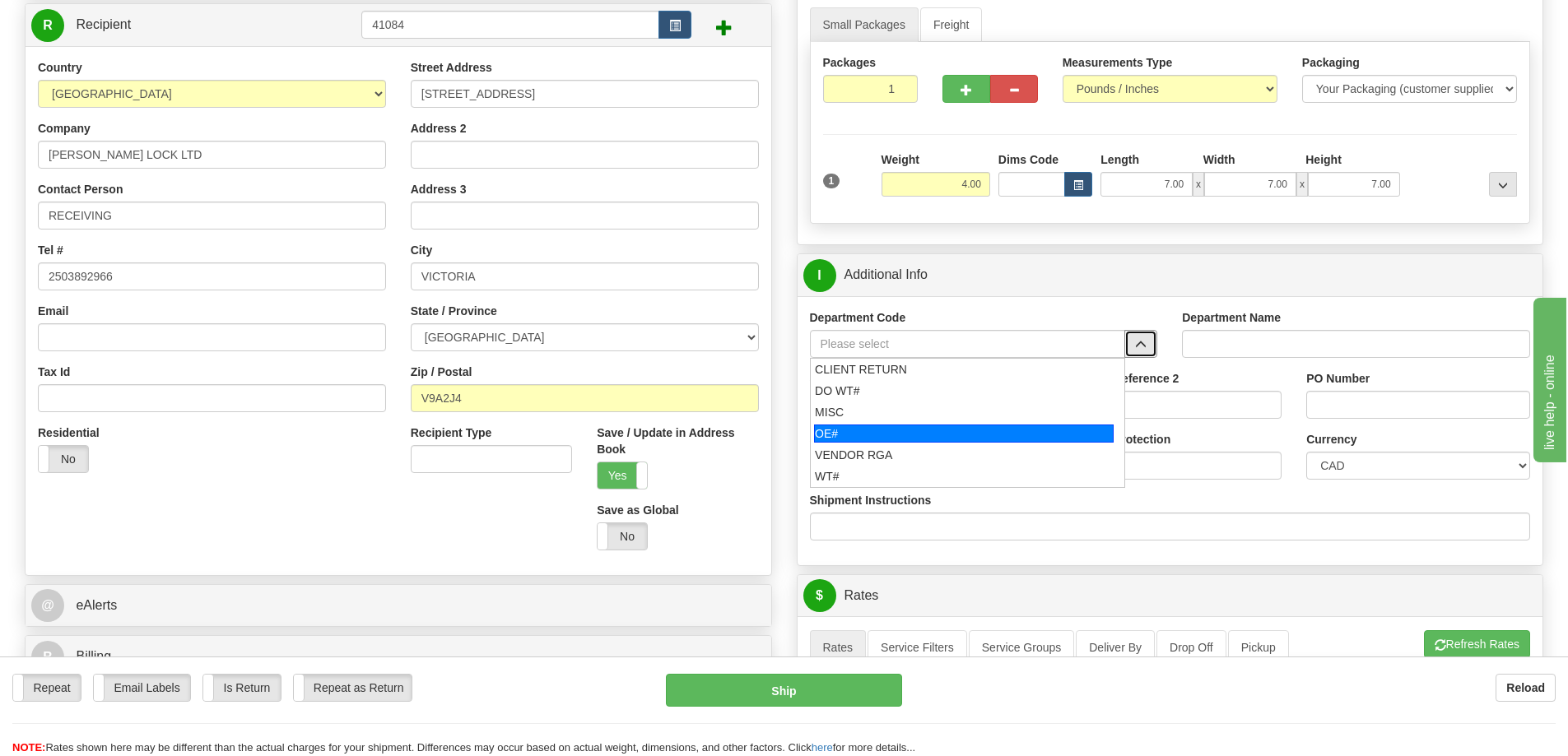
click at [920, 432] on div "OE#" at bounding box center [964, 433] width 299 height 18
type input "OE#"
type input "ORDERS"
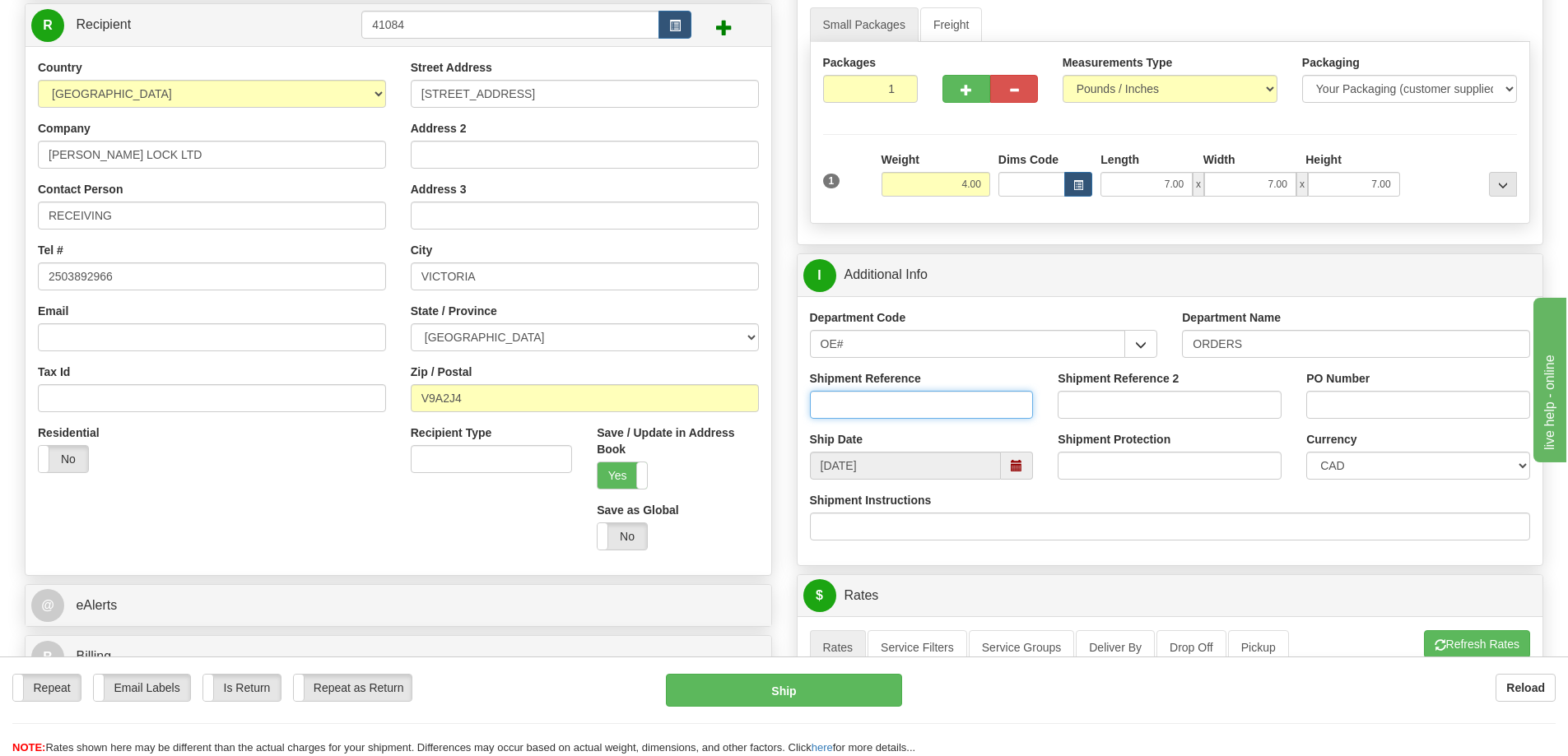
click at [915, 409] on input "Shipment Reference" at bounding box center [921, 404] width 224 height 28
type input "60032104-00"
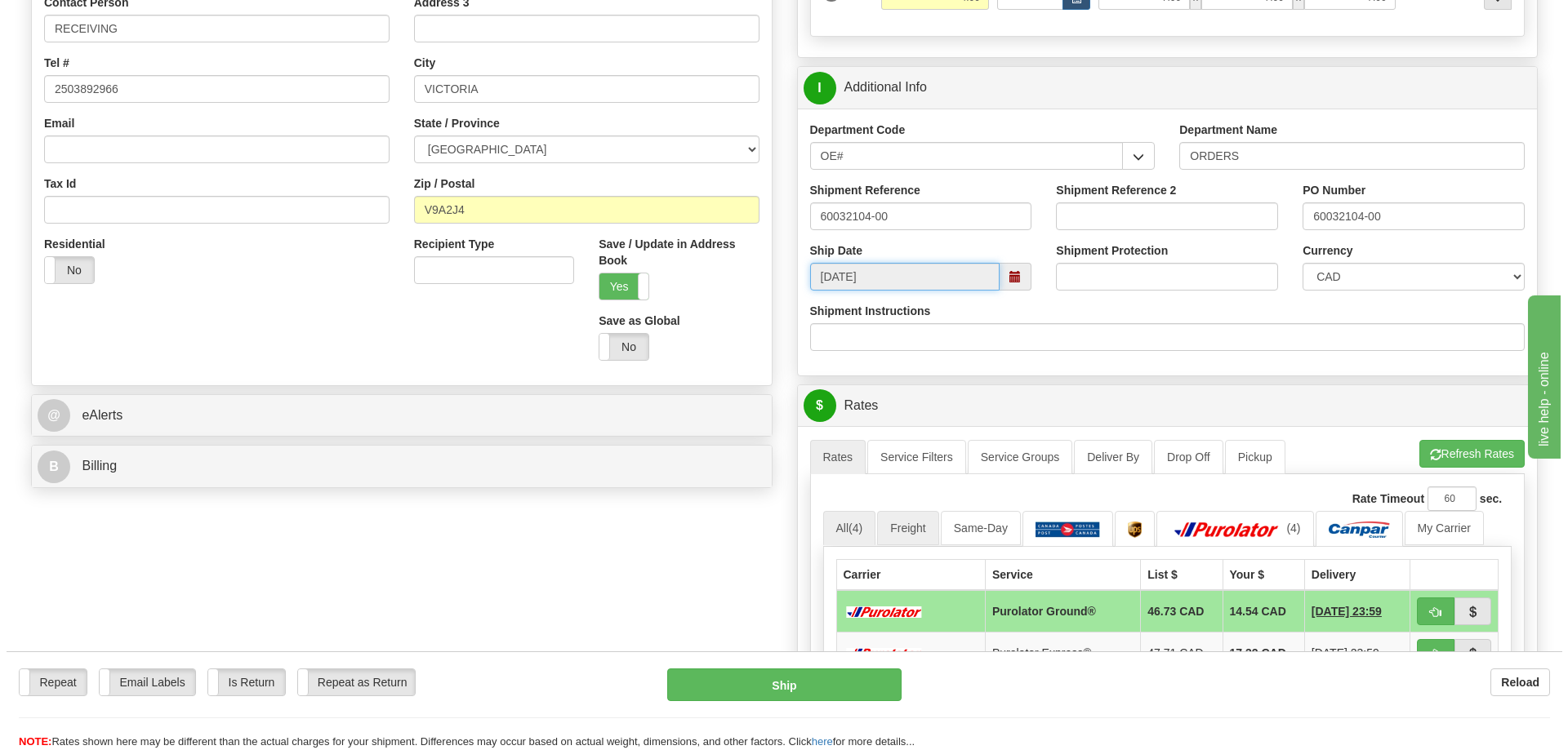
scroll to position [490, 0]
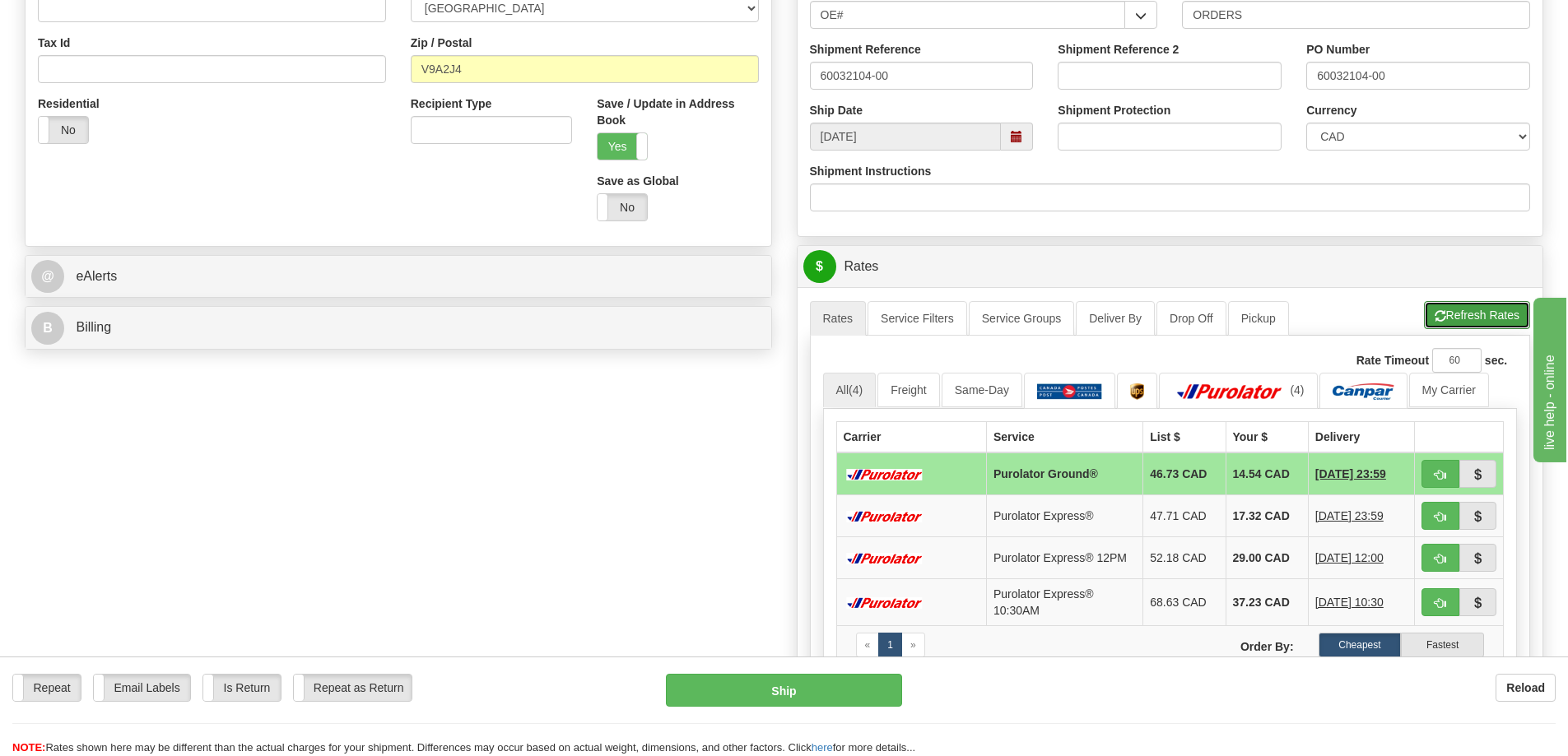
click at [1487, 317] on button "Refresh Rates" at bounding box center [1477, 315] width 106 height 28
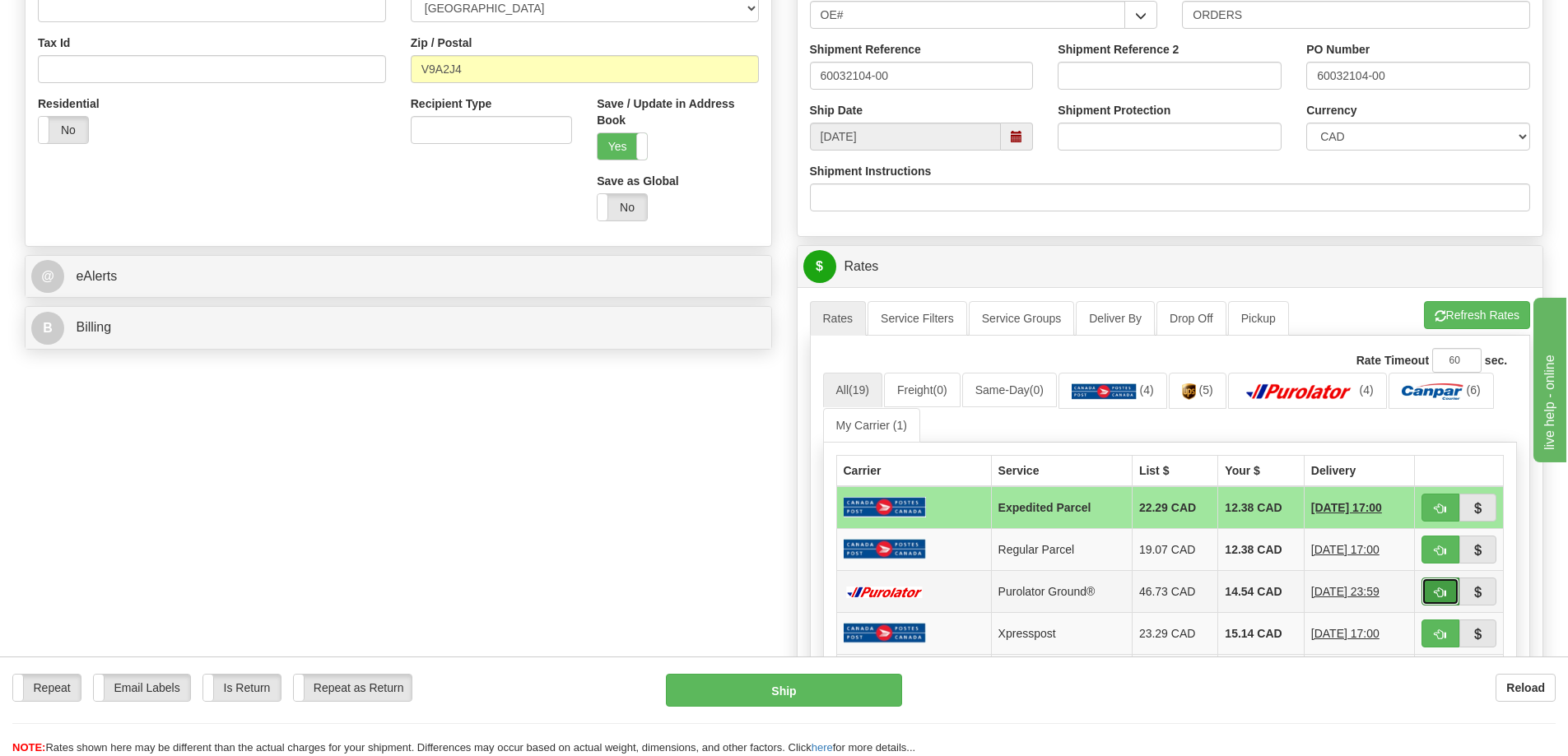
click at [1431, 594] on button "button" at bounding box center [1441, 591] width 38 height 28
type input "260"
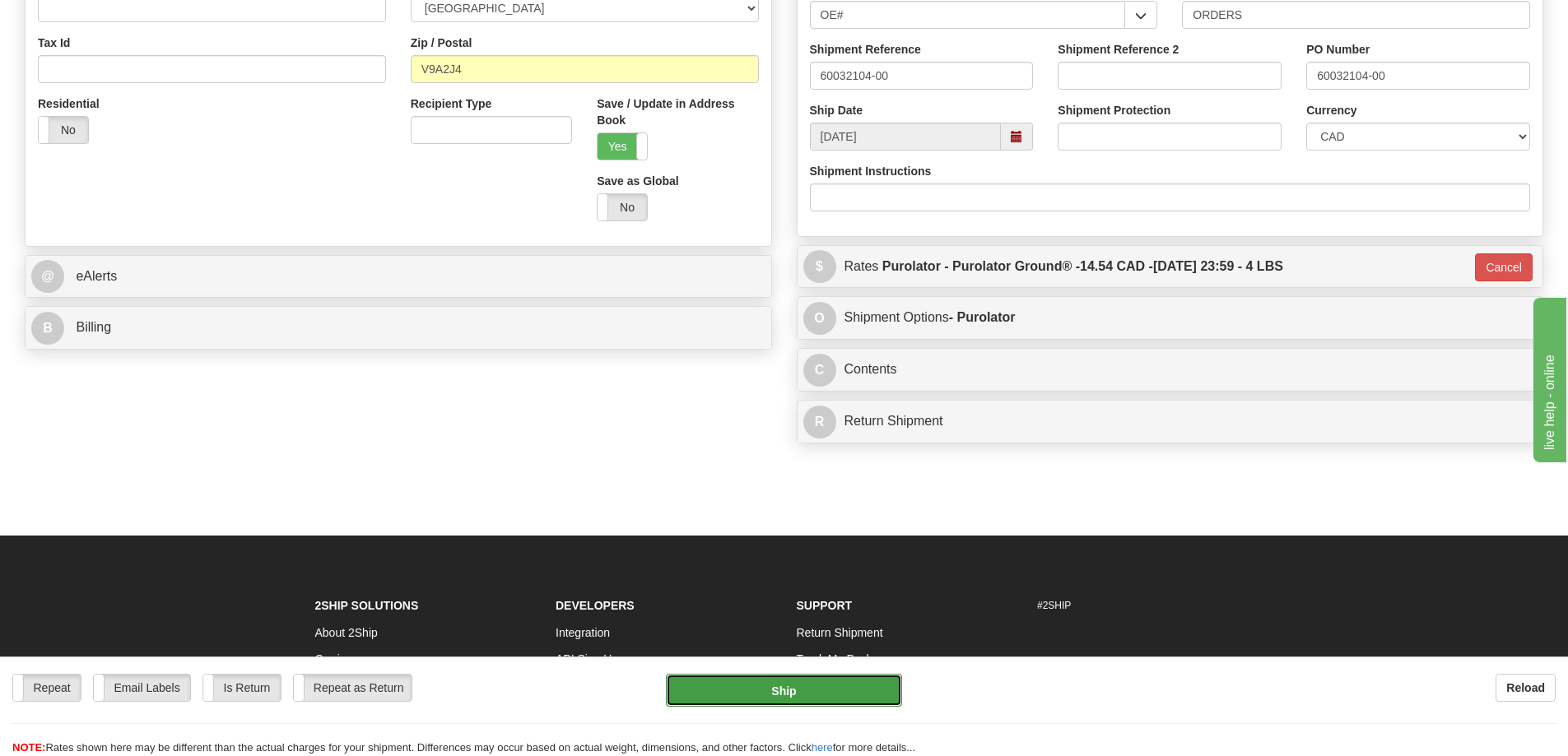
click at [849, 687] on button "Ship" at bounding box center [784, 691] width 237 height 33
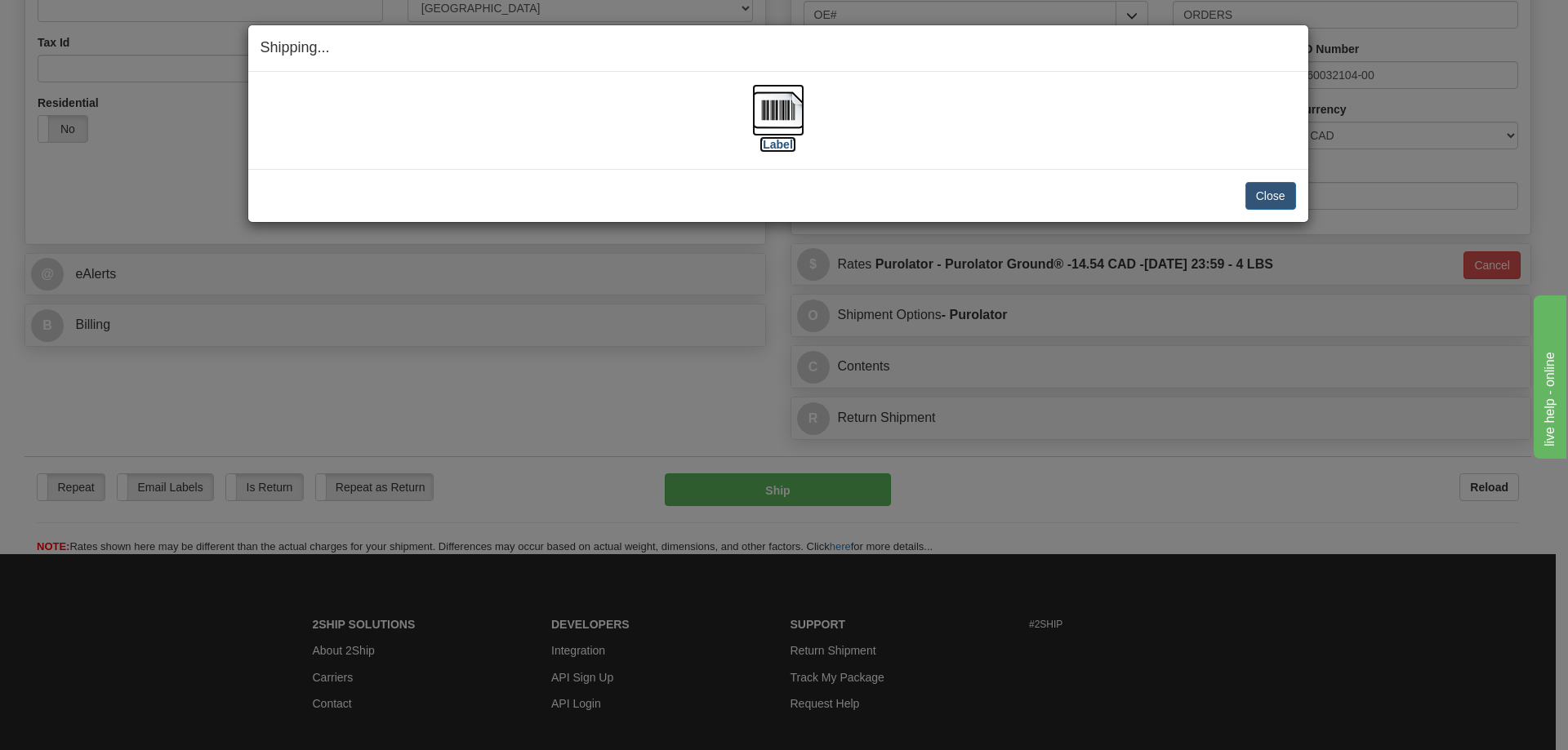
click at [789, 137] on label "[Label]" at bounding box center [778, 145] width 38 height 16
click at [1268, 196] on button "Close" at bounding box center [1270, 195] width 50 height 28
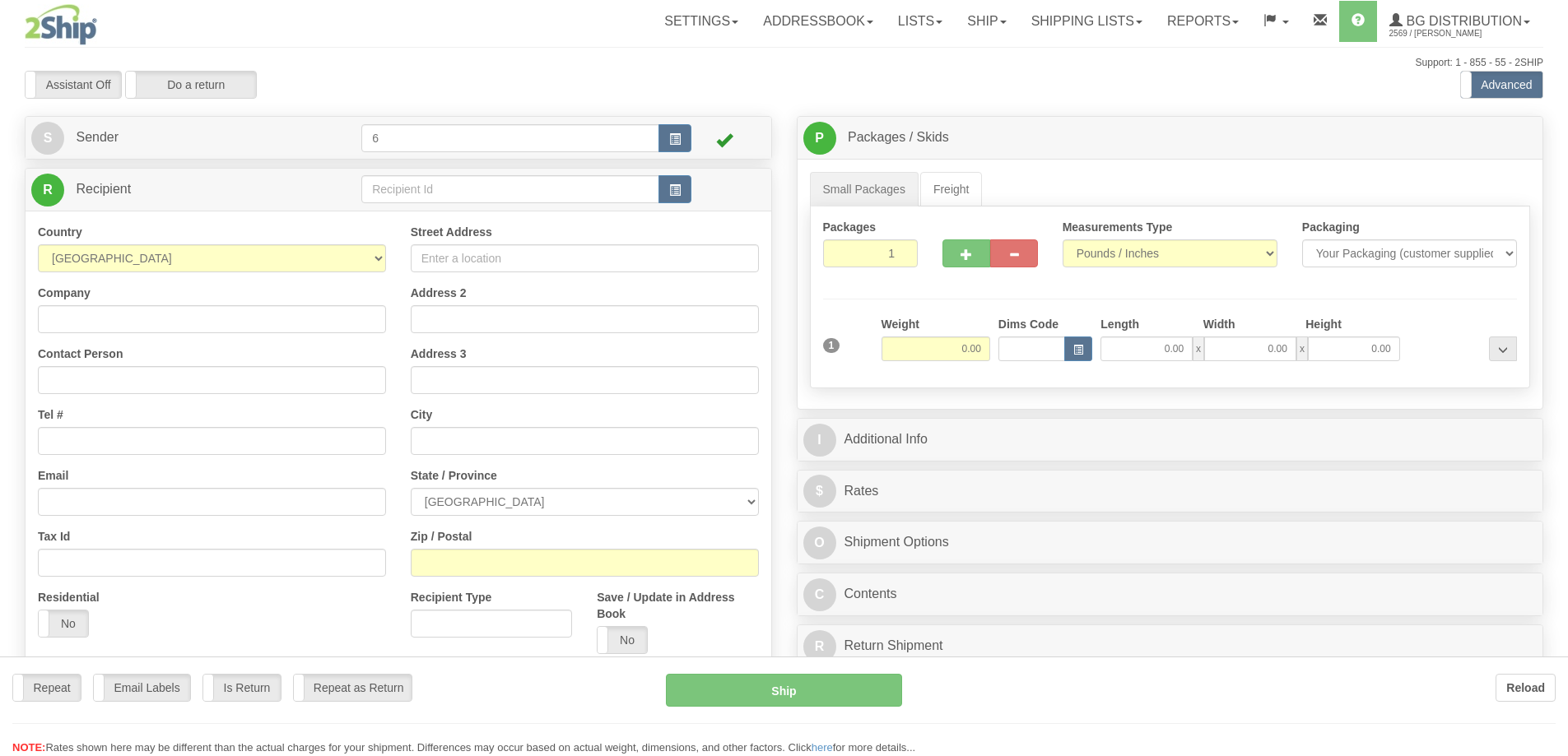
click at [530, 199] on div at bounding box center [784, 378] width 1568 height 756
click at [530, 199] on div "Toggle navigation Settings Shipping Preferences Fields Preferences New" at bounding box center [784, 468] width 1568 height 935
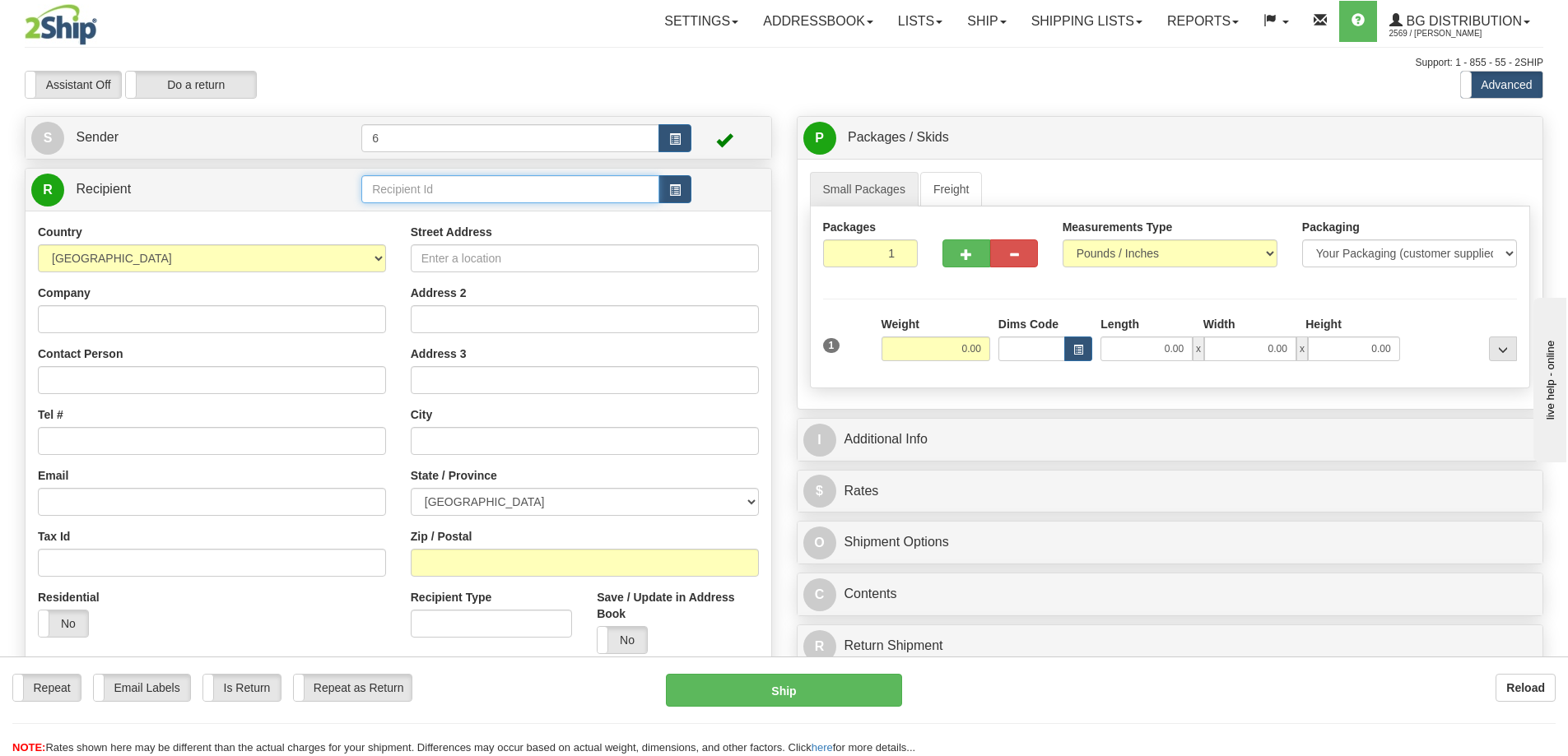
click at [530, 199] on input "text" at bounding box center [511, 189] width 298 height 28
type input "1"
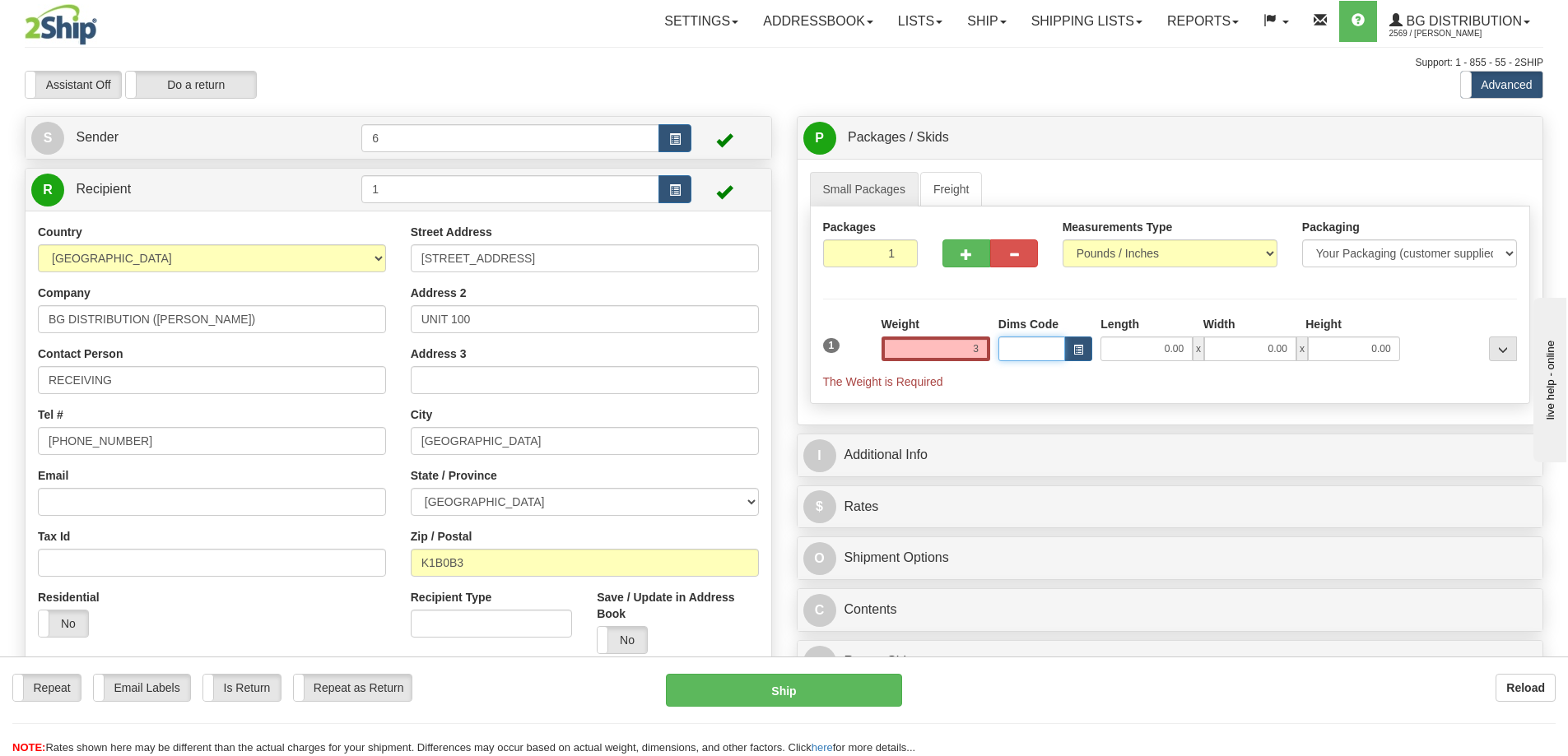
type input "3.00"
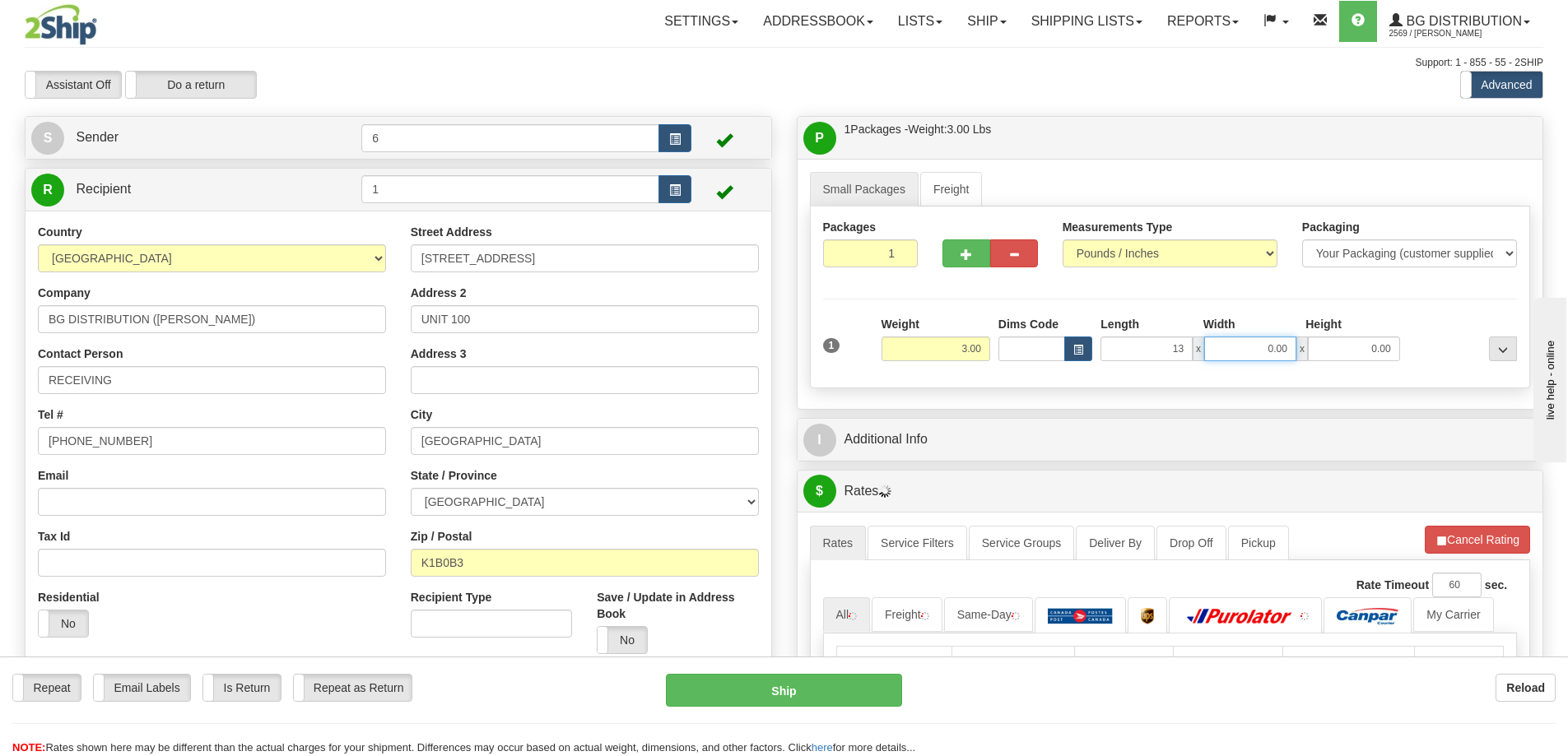
type input "13.00"
type input "7.00"
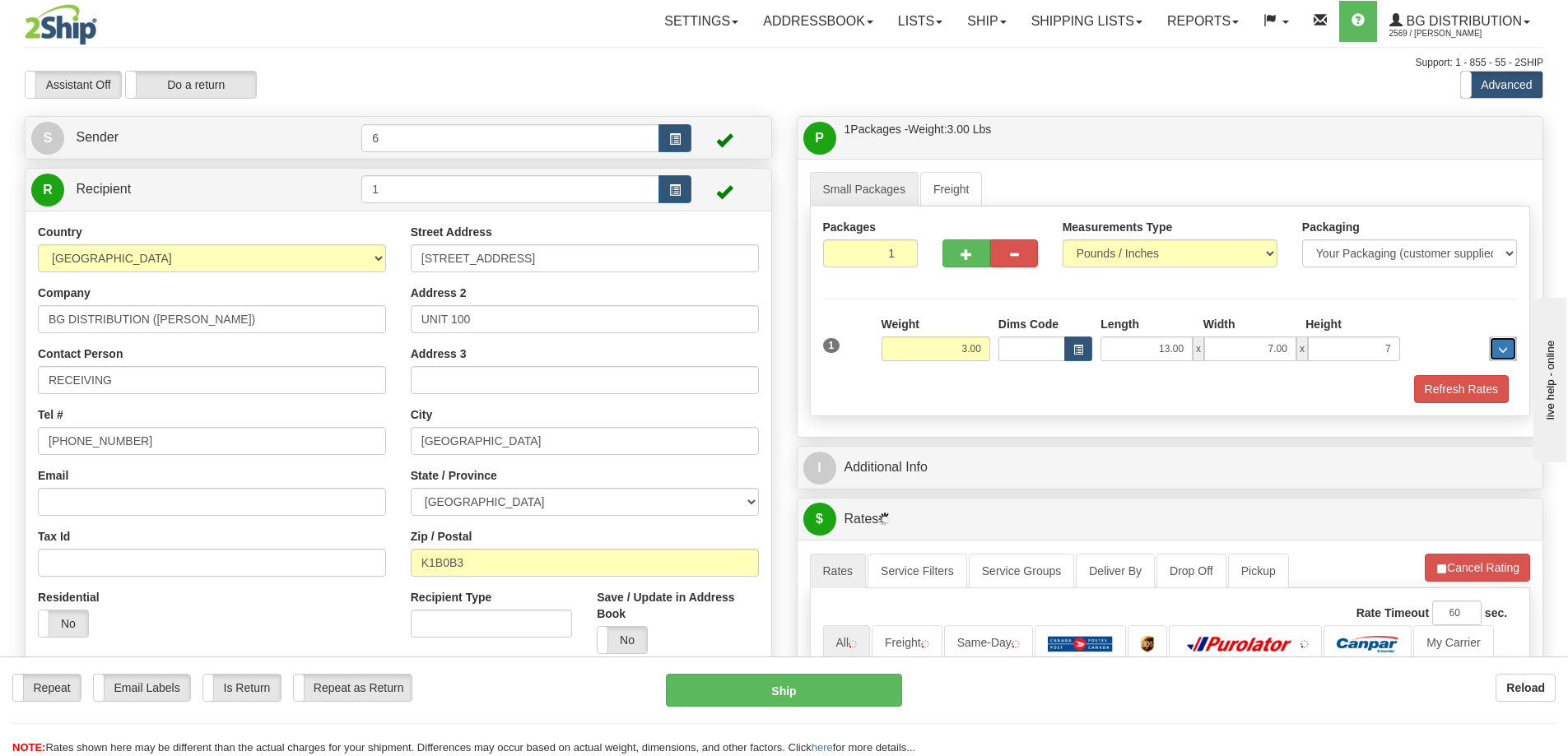
type input "7.00"
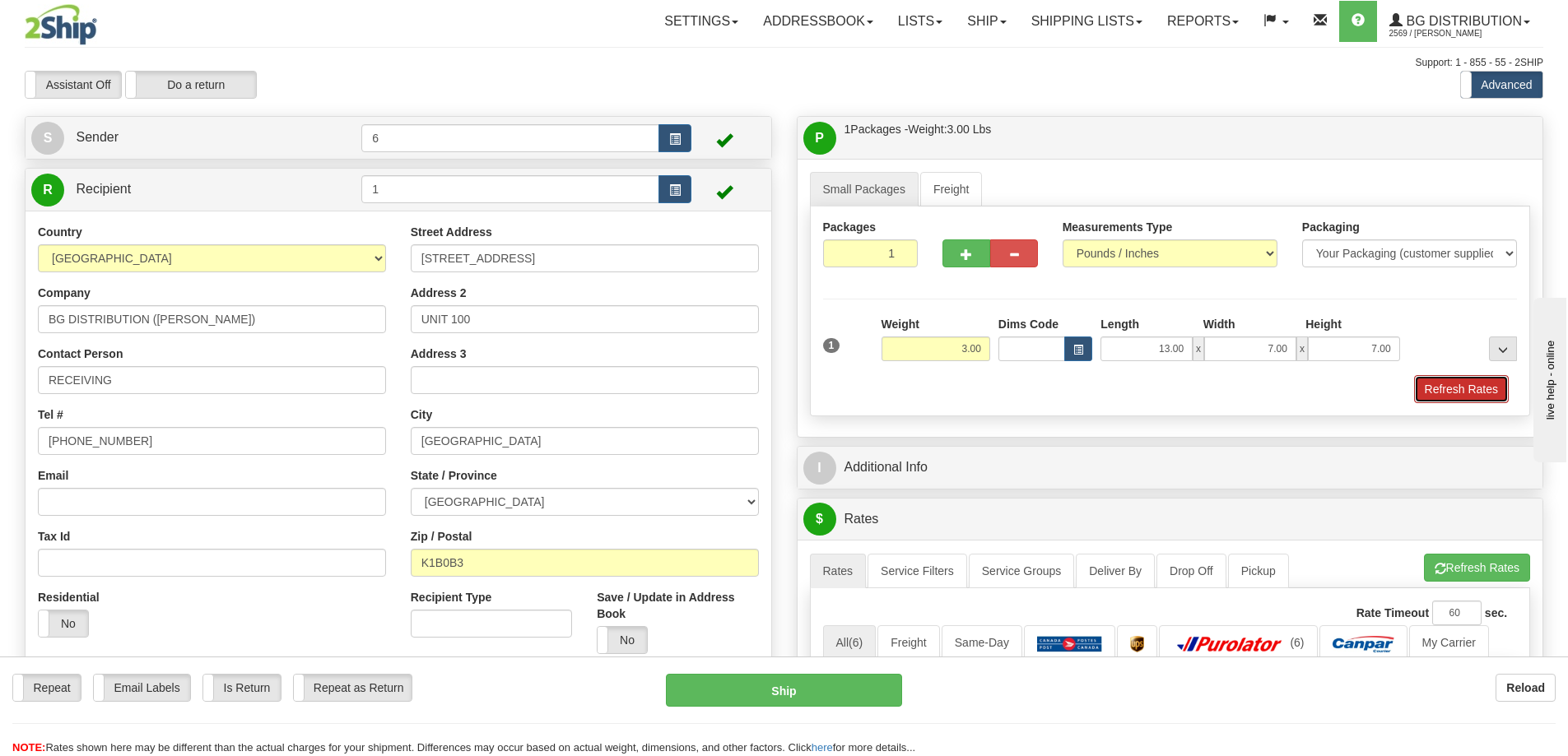
click at [1455, 394] on button "Refresh Rates" at bounding box center [1462, 389] width 94 height 28
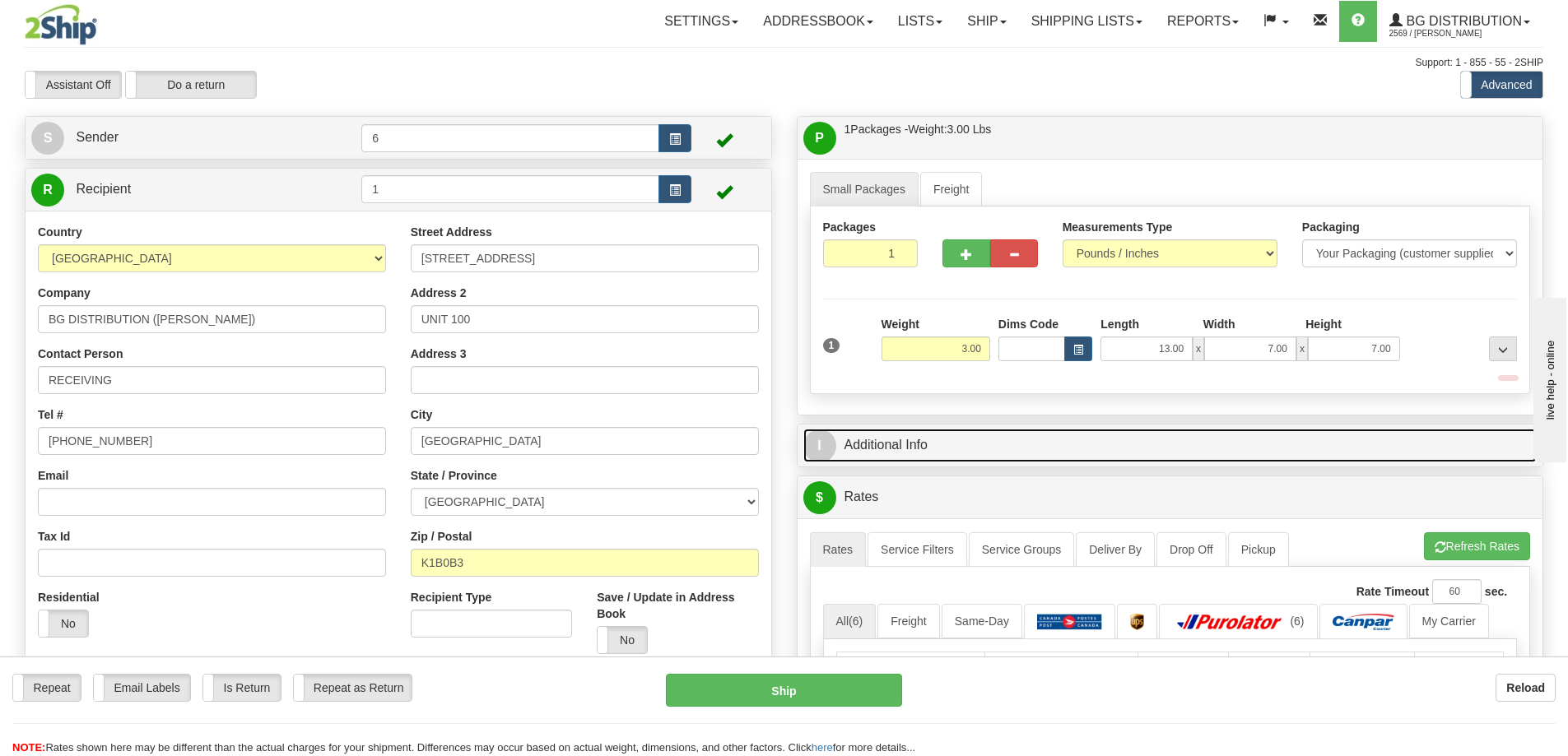
click at [1362, 454] on link "I Additional Info" at bounding box center [1171, 445] width 735 height 34
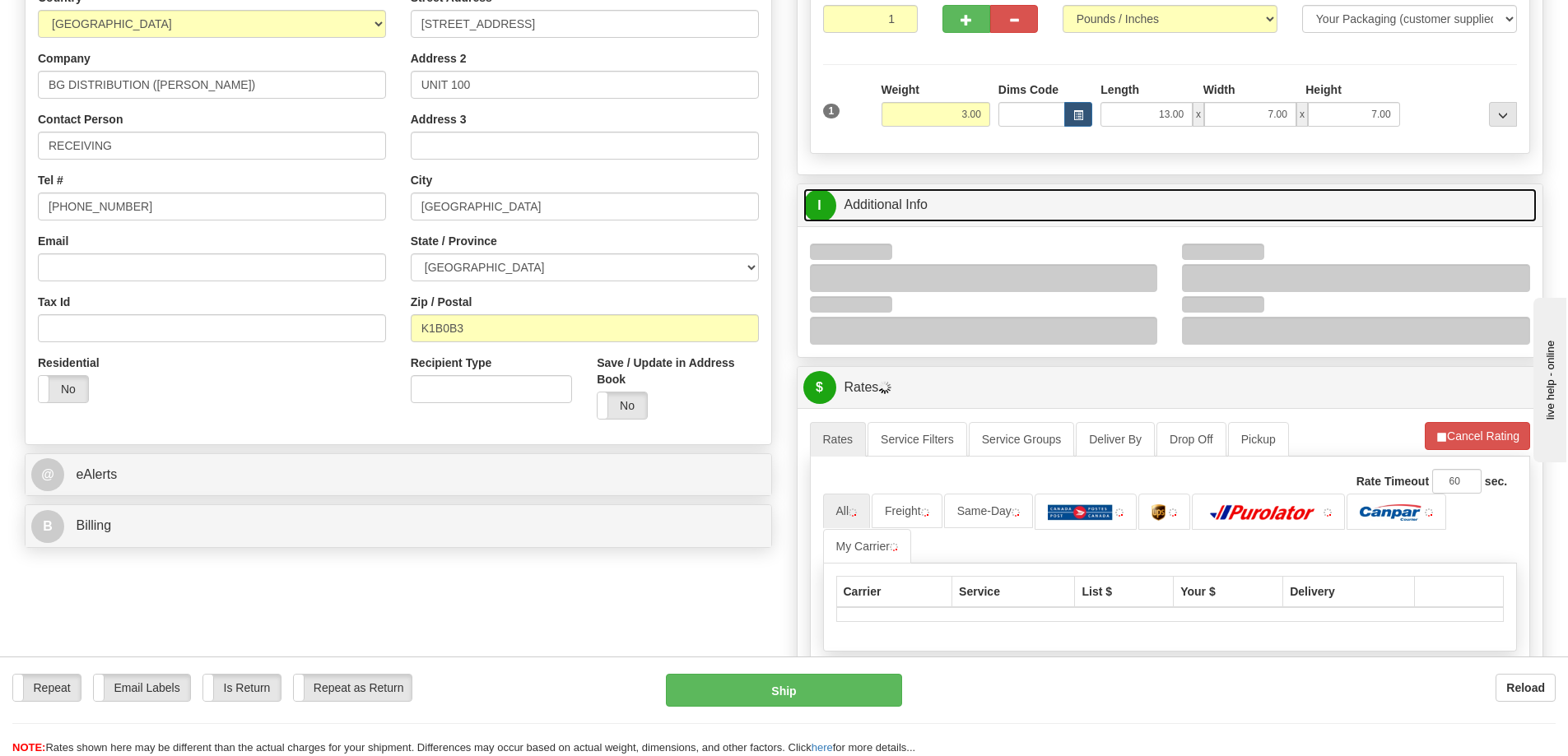
scroll to position [247, 0]
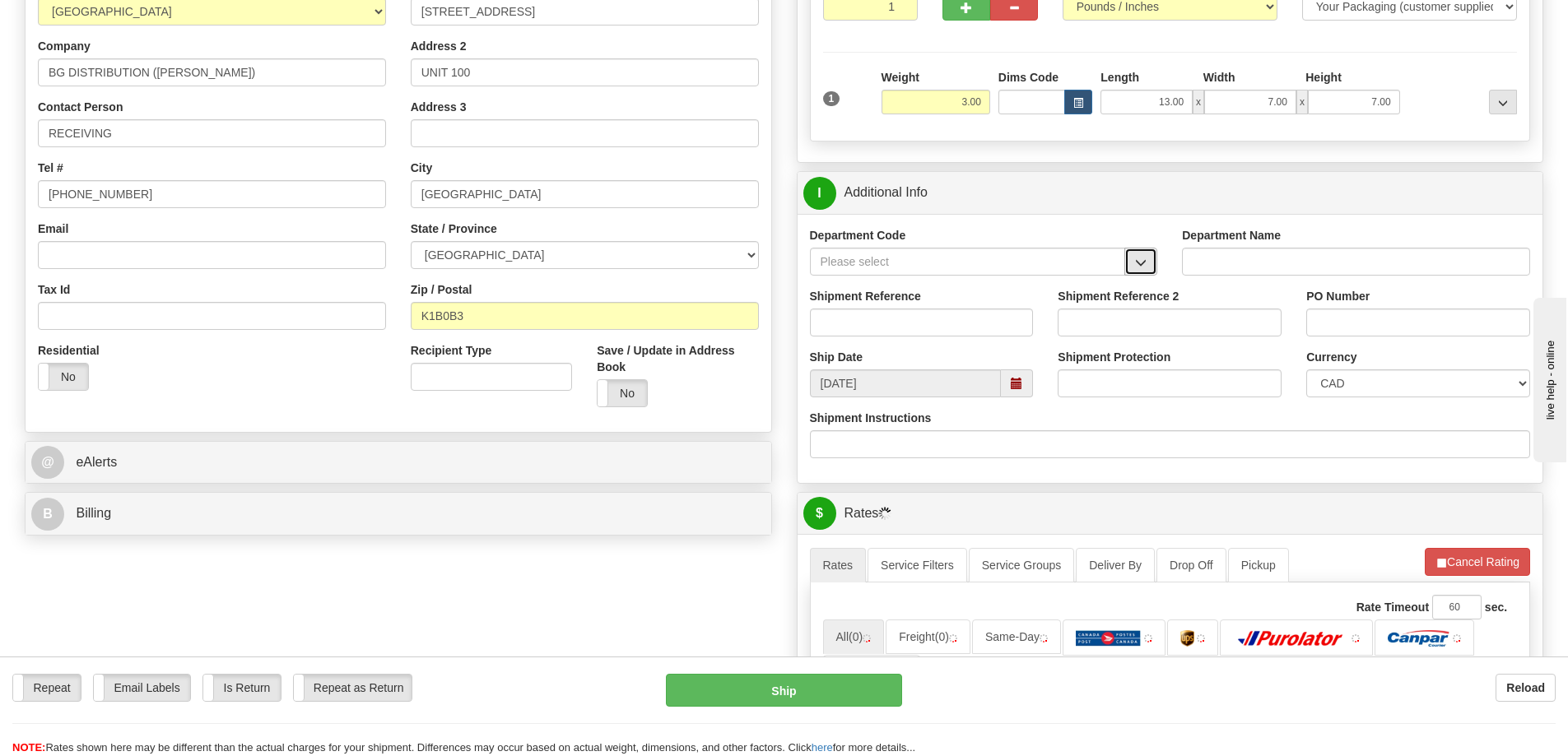
click at [1152, 257] on button "button" at bounding box center [1141, 261] width 33 height 28
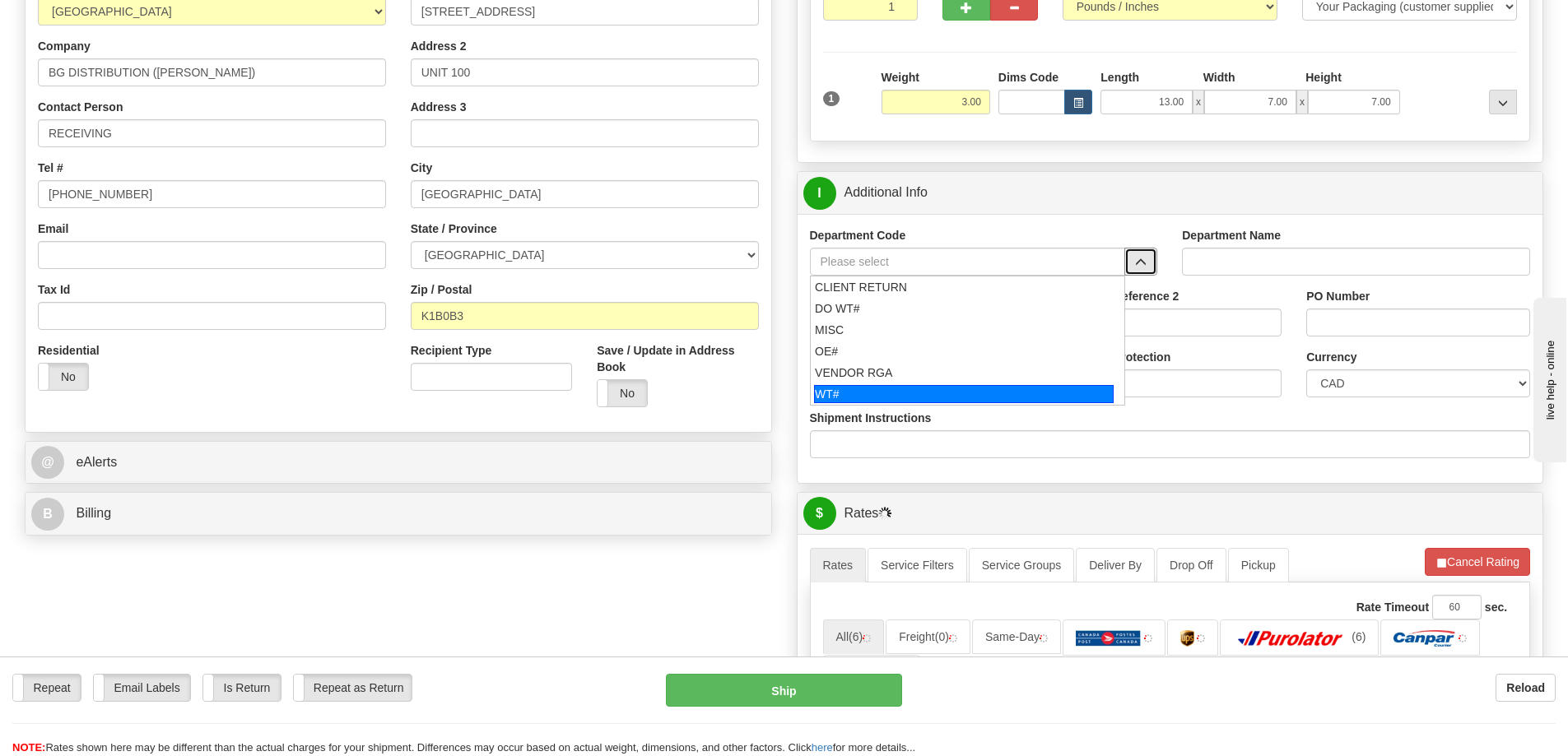
click at [821, 396] on div "WT#" at bounding box center [964, 394] width 299 height 18
type input "WT#"
type input "WAREHOUSE TRANSFERS"
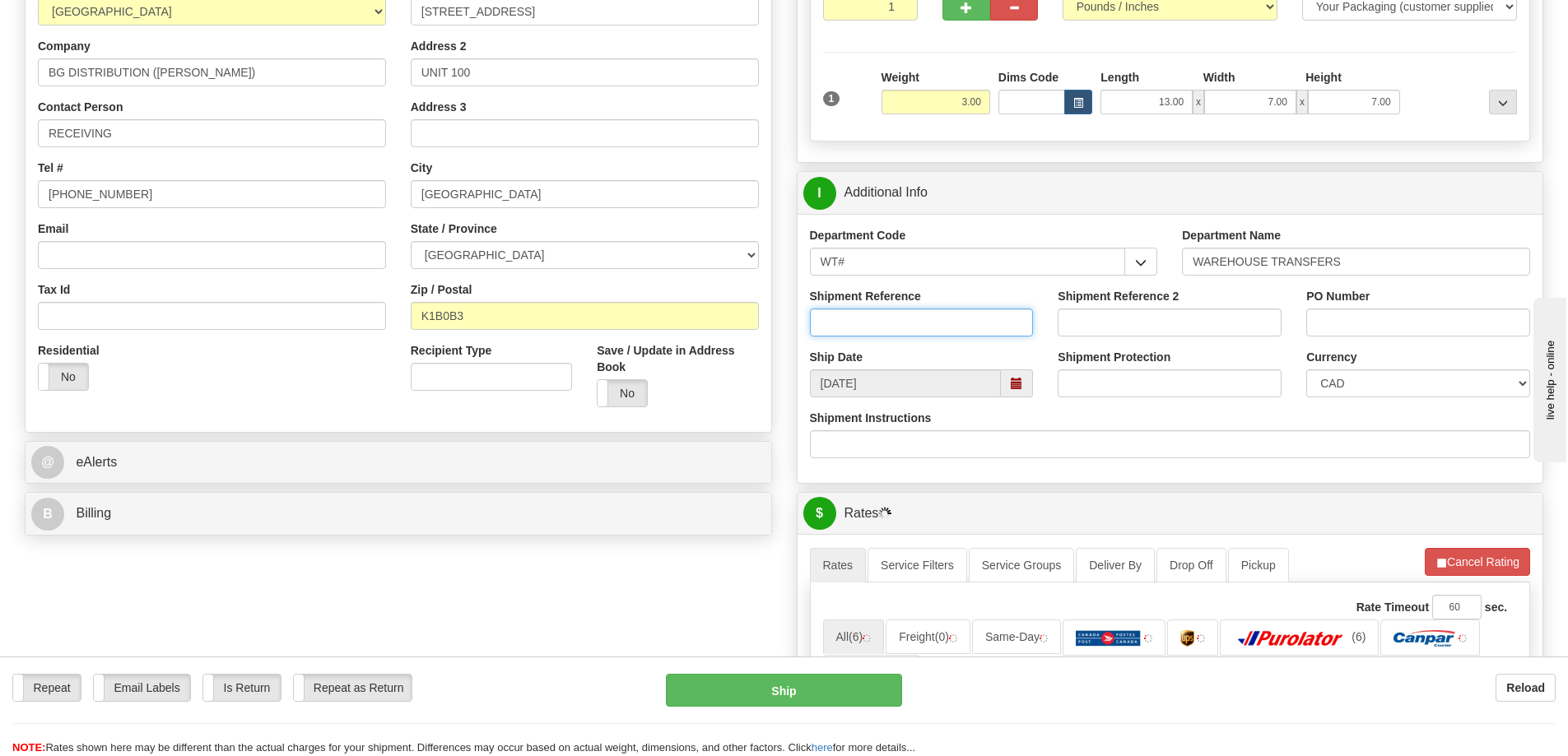
click at [862, 319] on input "Shipment Reference" at bounding box center [921, 322] width 224 height 28
type input "165371-00"
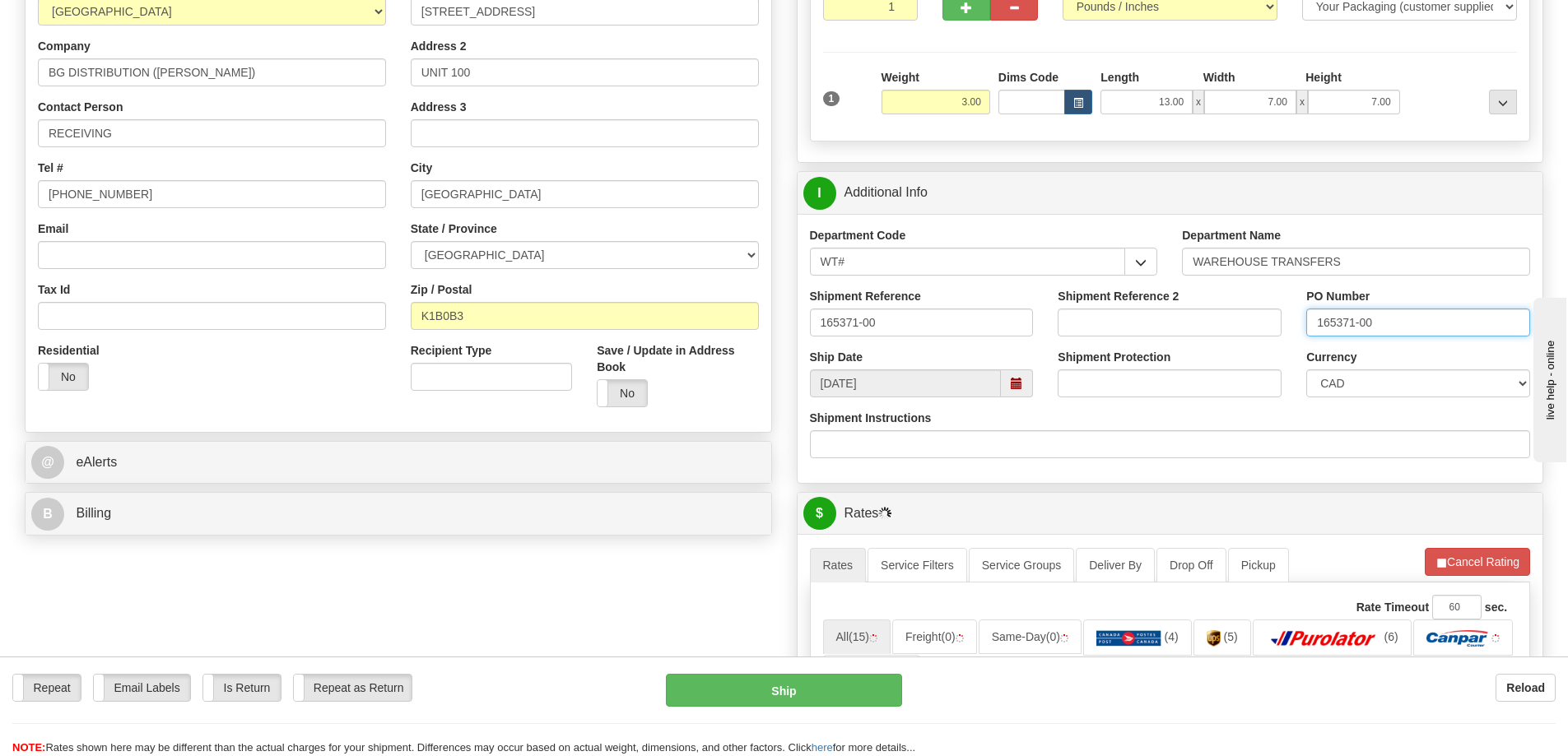
type input "165371-00"
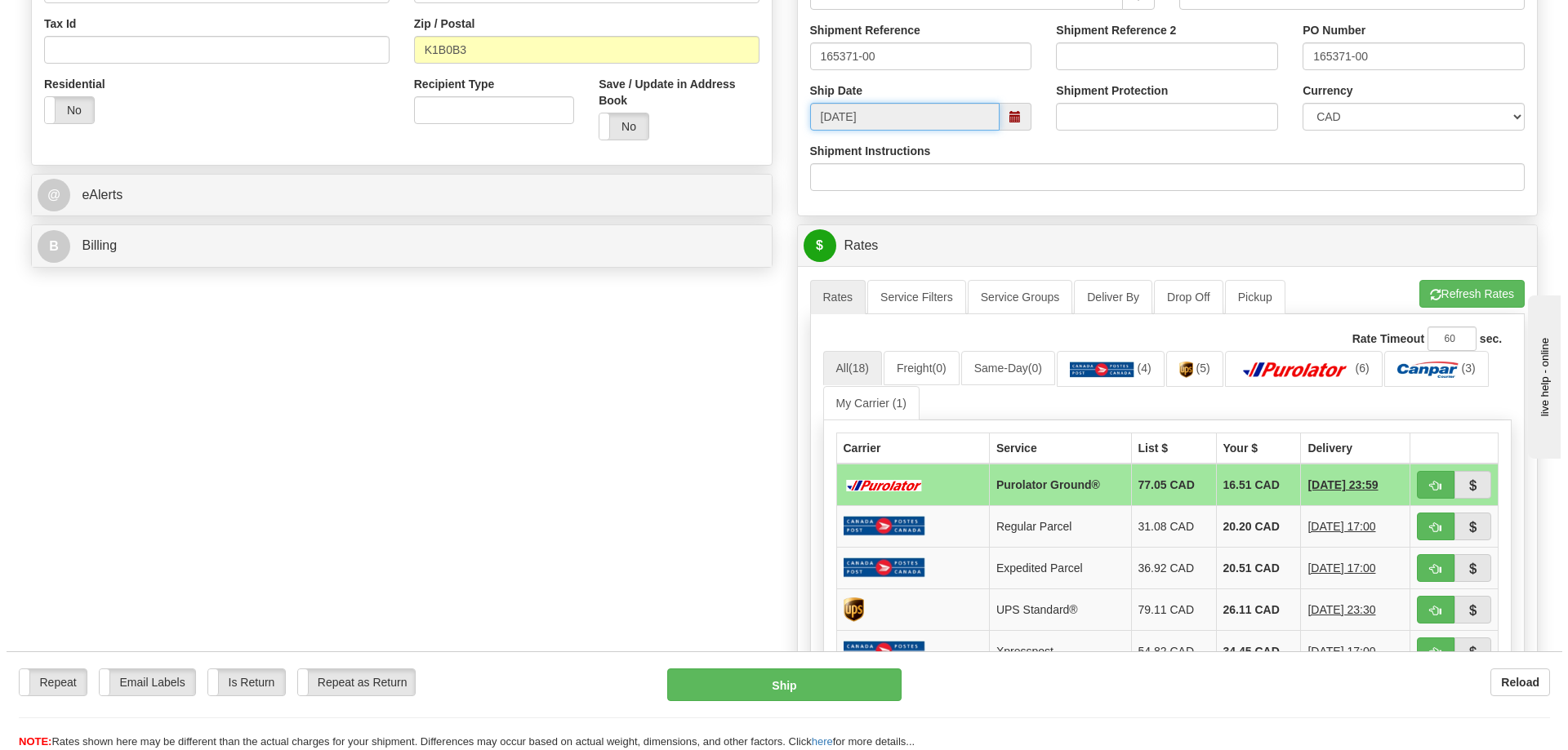
scroll to position [571, 0]
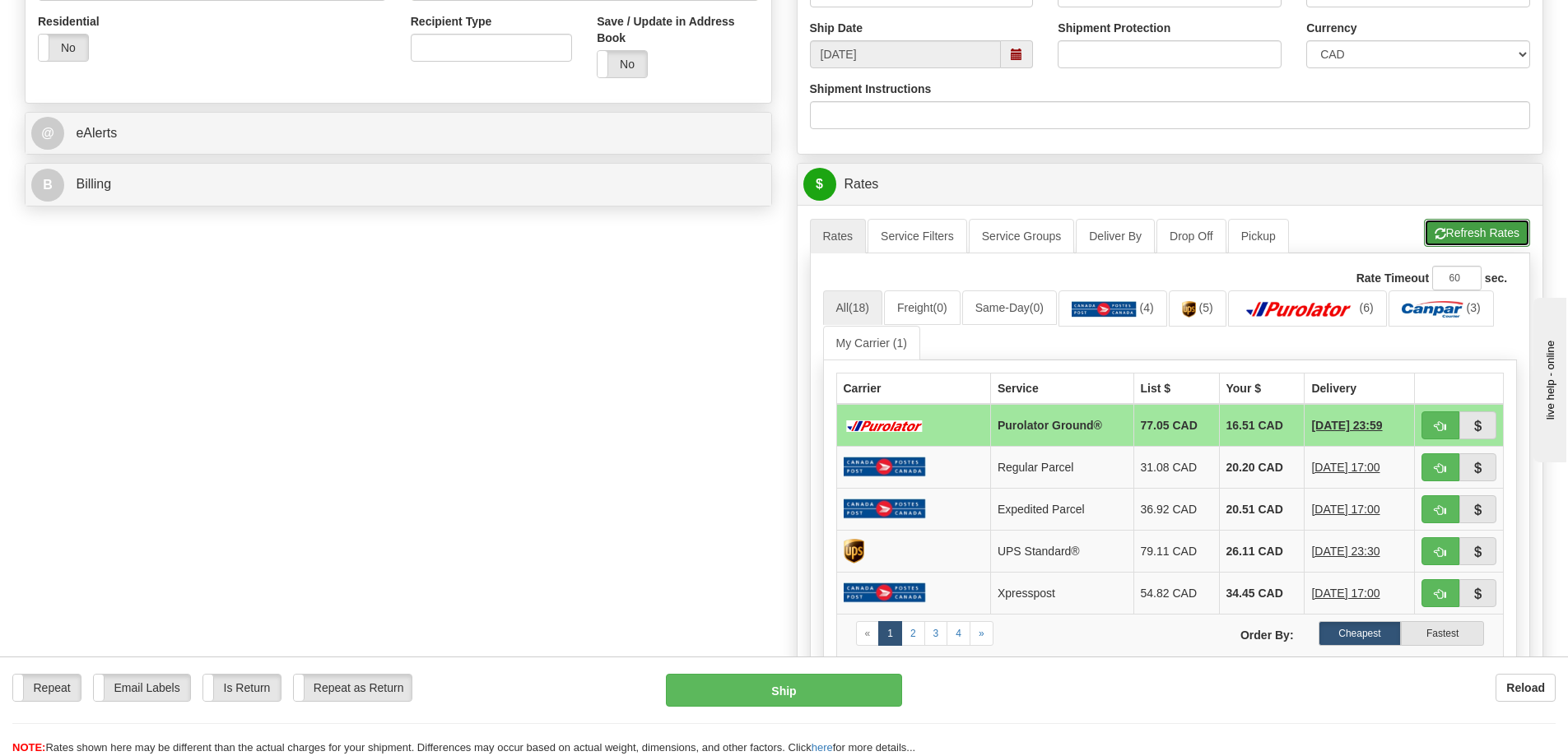
click at [1452, 237] on button "Refresh Rates" at bounding box center [1477, 232] width 106 height 28
click at [1446, 428] on span "button" at bounding box center [1440, 427] width 12 height 11
type input "260"
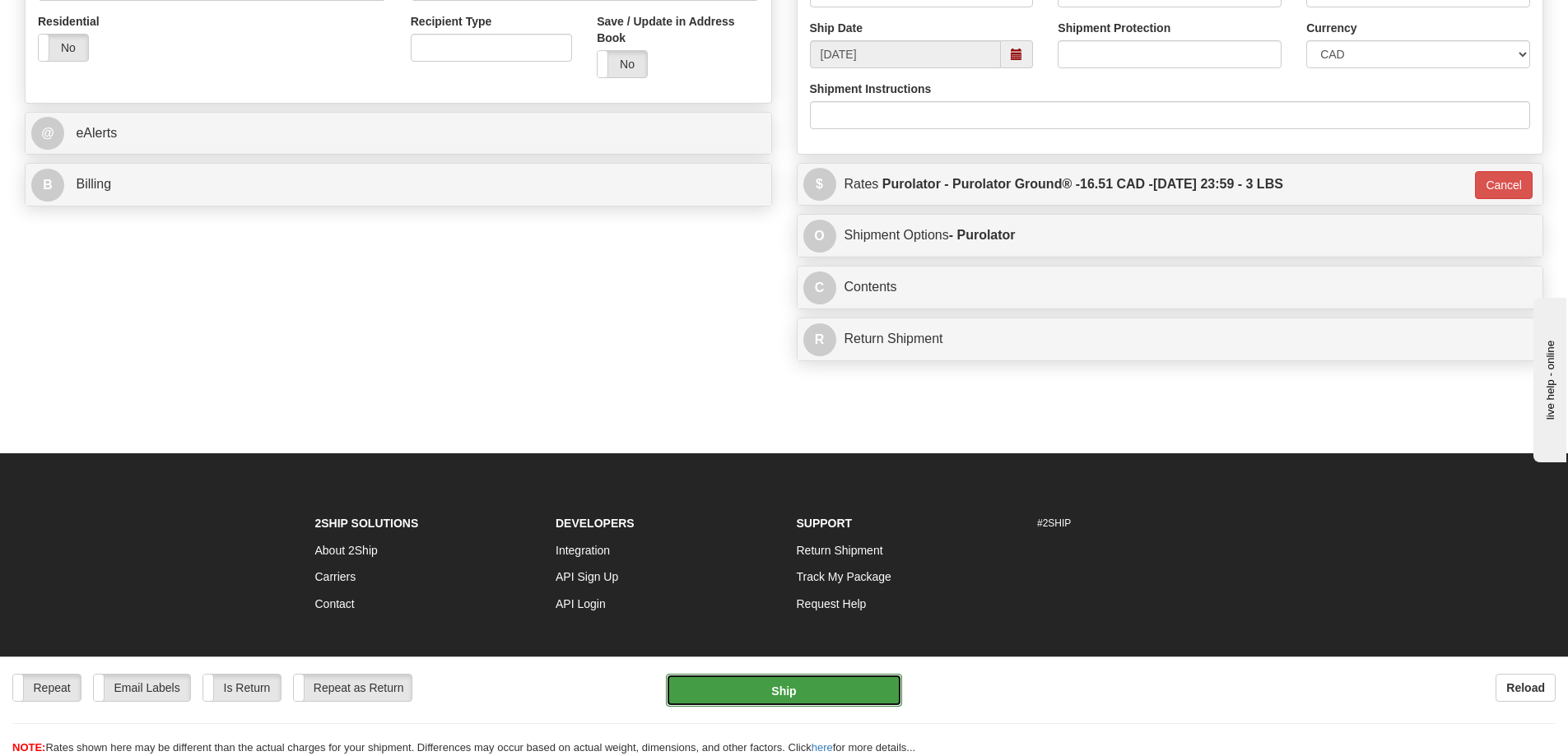
click at [805, 682] on button "Ship" at bounding box center [784, 691] width 237 height 33
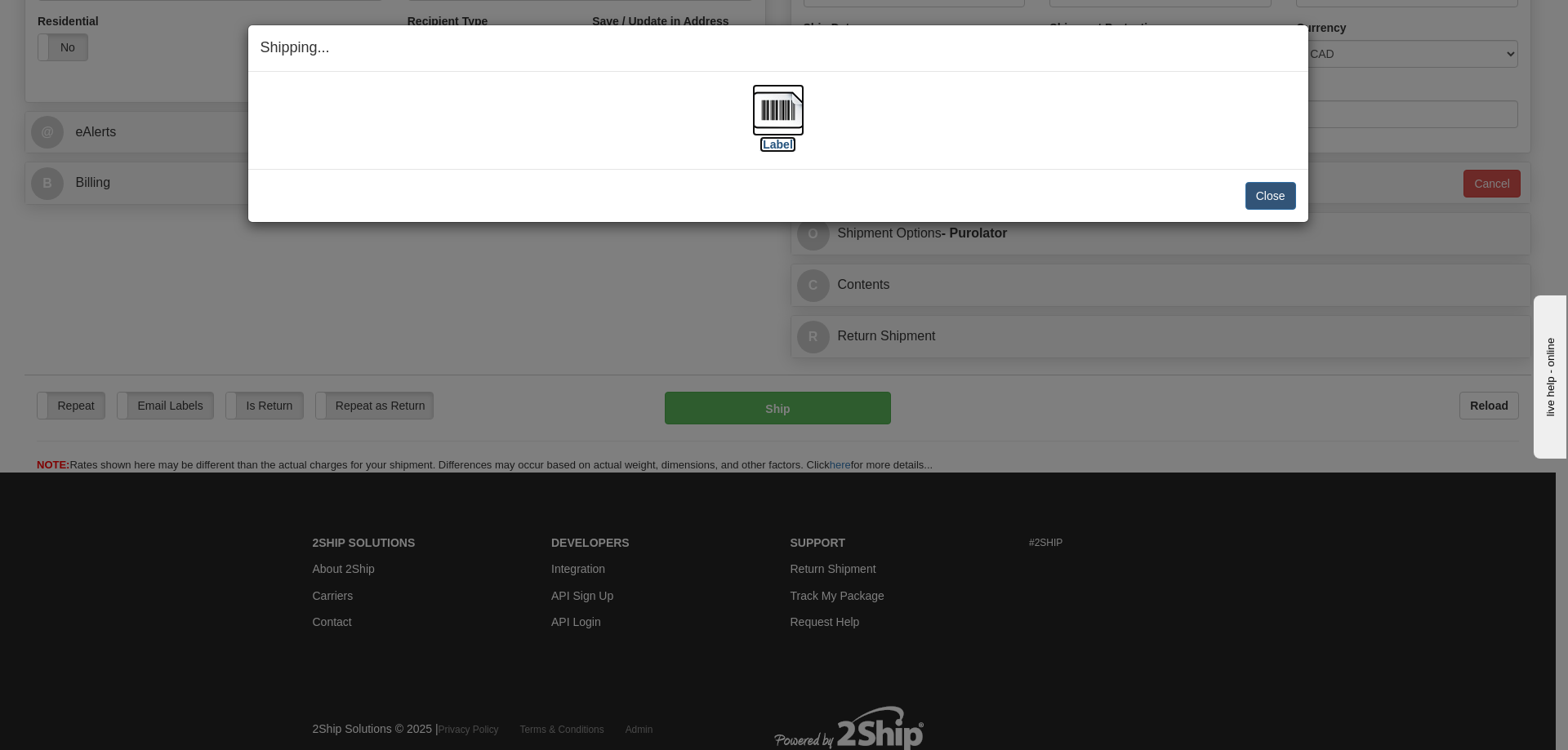
click at [784, 148] on label "[Label]" at bounding box center [778, 145] width 38 height 16
click at [1277, 189] on button "Close" at bounding box center [1270, 195] width 50 height 28
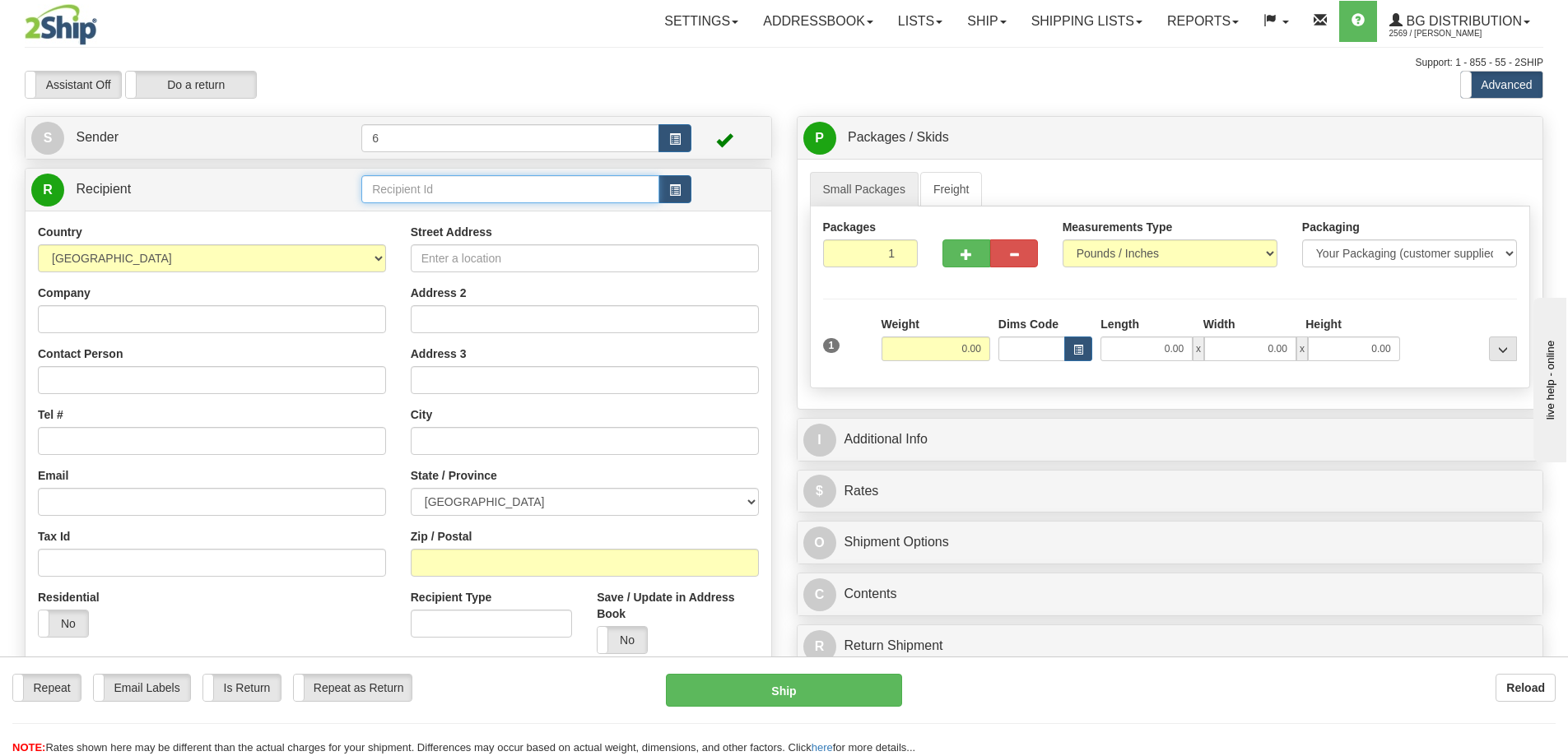
click at [464, 188] on input "text" at bounding box center [511, 189] width 298 height 28
type input "7"
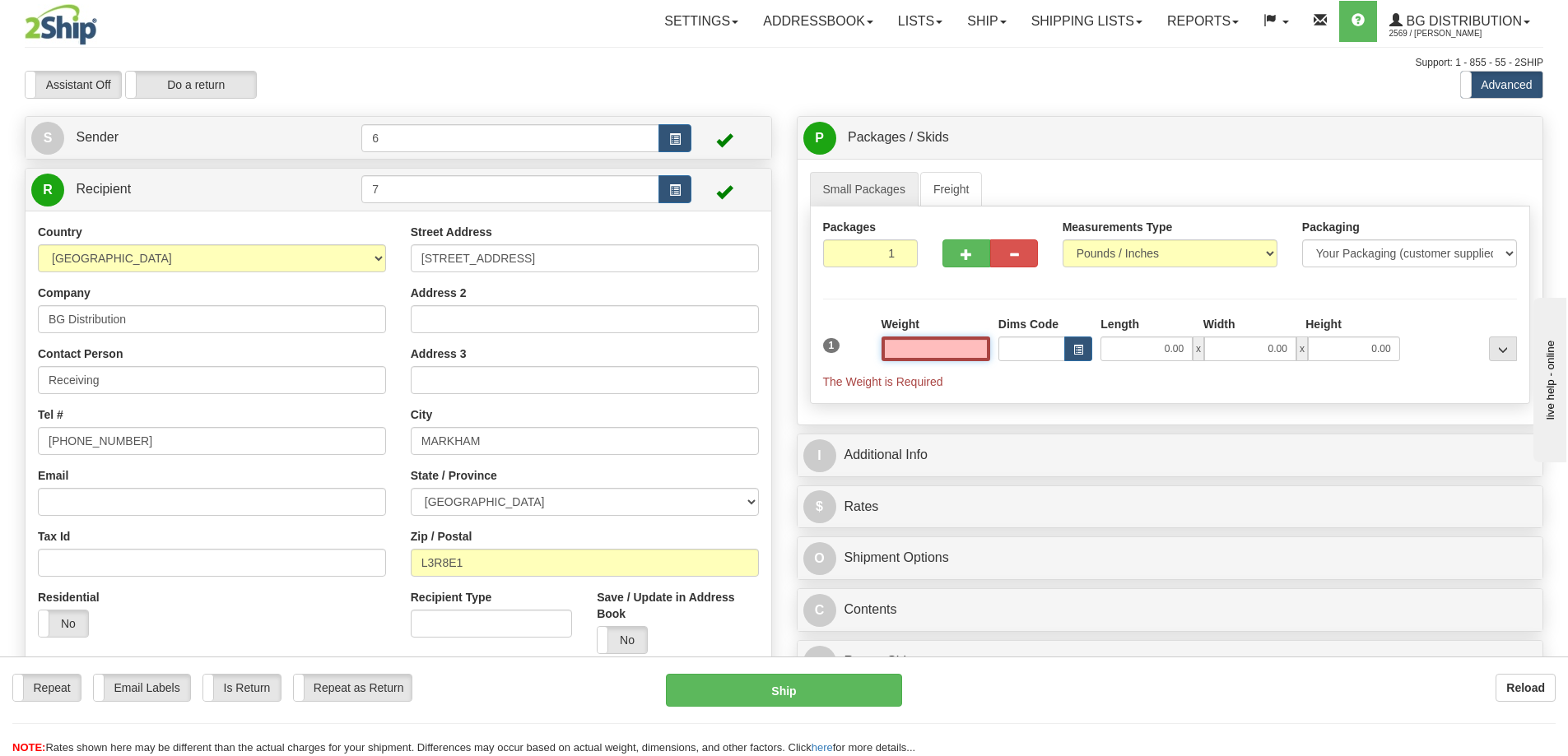
click at [964, 353] on input "text" at bounding box center [936, 348] width 109 height 24
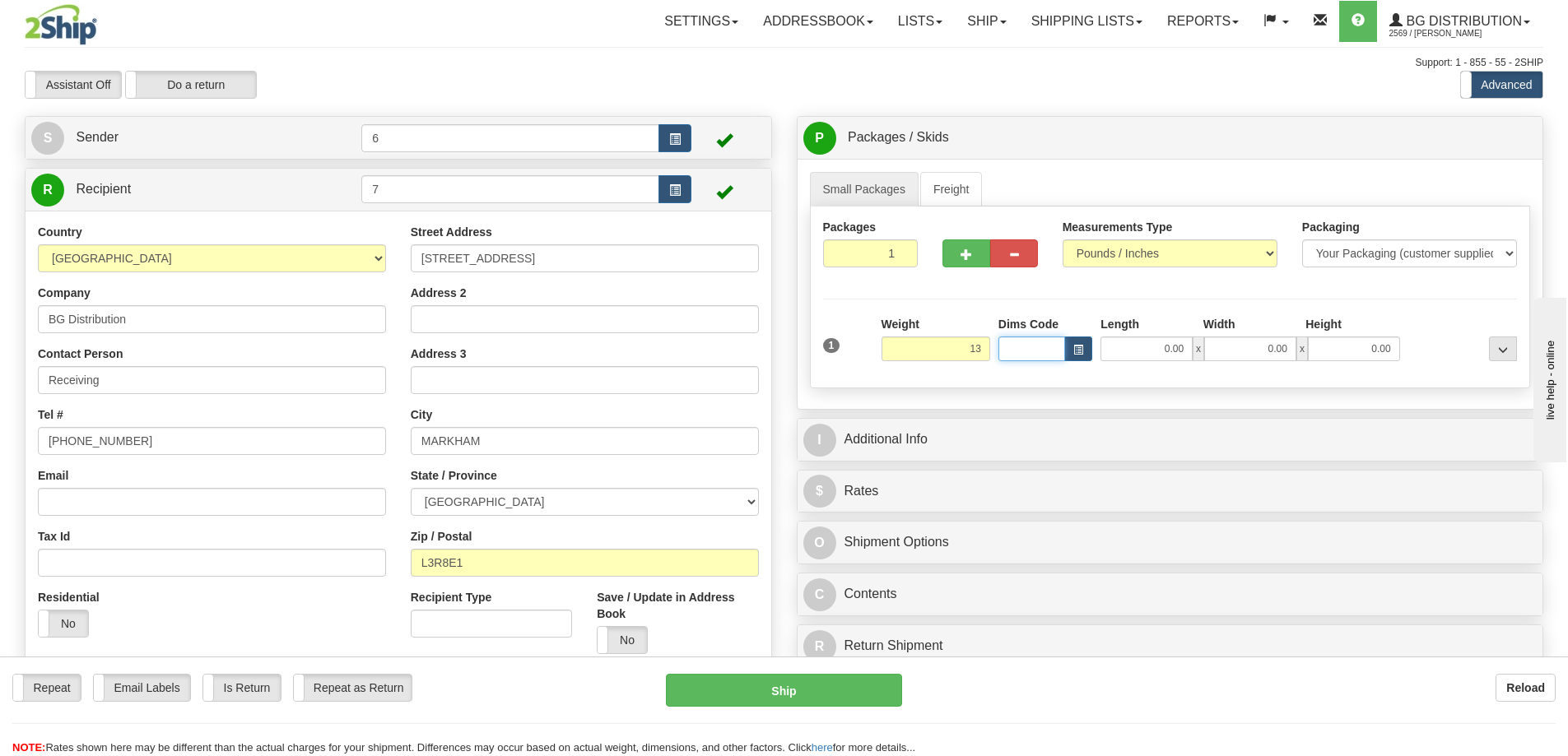
type input "13.00"
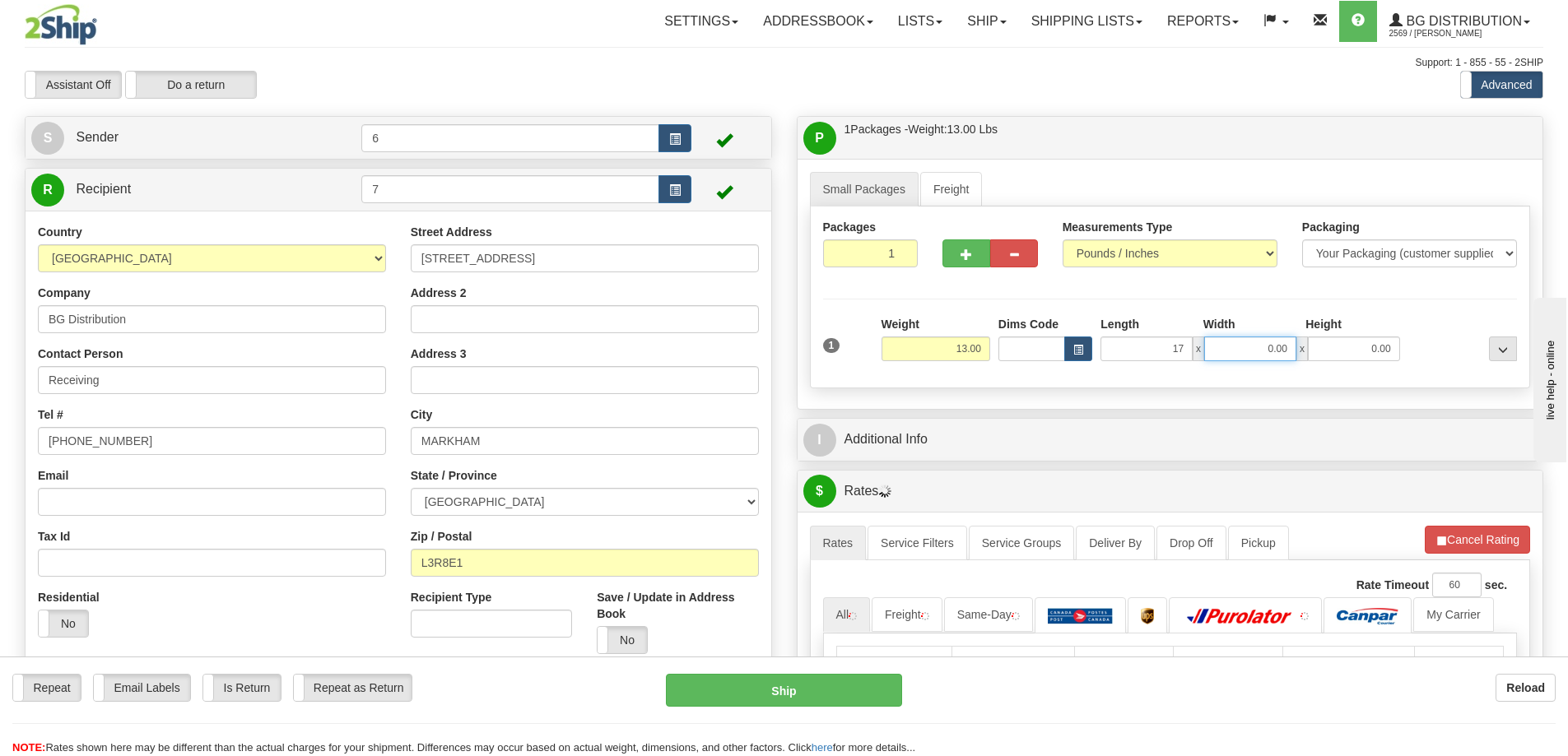
type input "17.00"
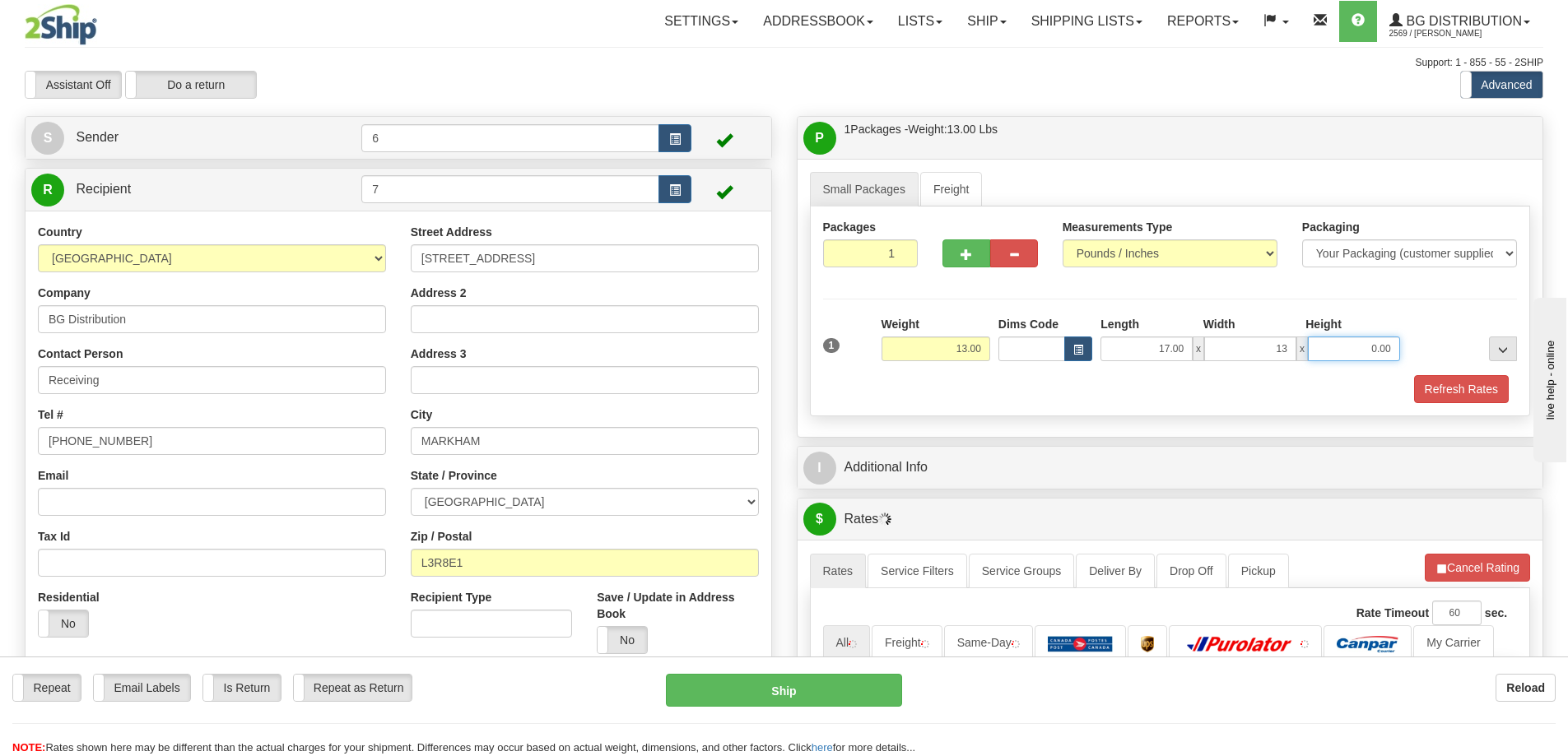
type input "13.00"
type input "9.00"
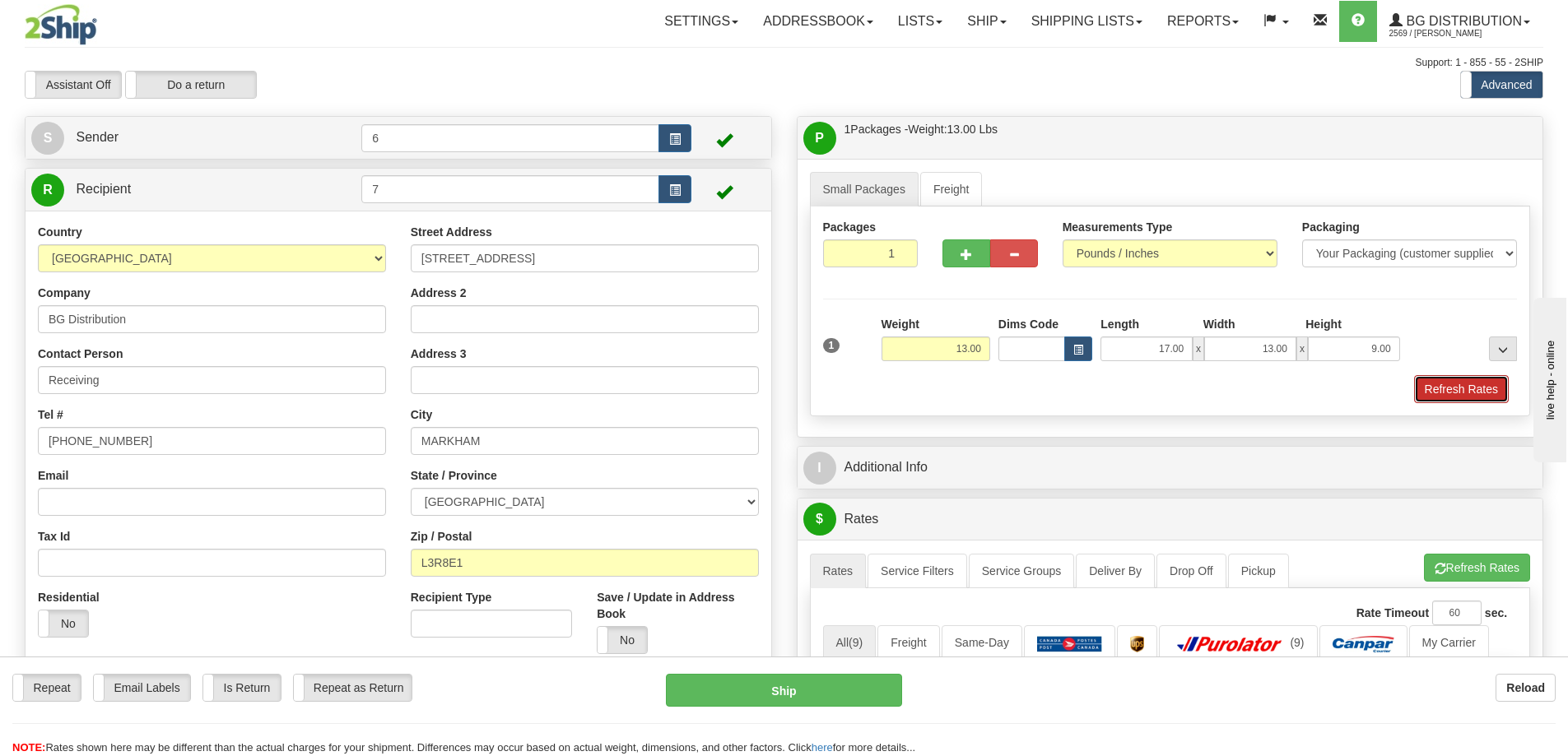
click at [1438, 393] on button "Refresh Rates" at bounding box center [1462, 389] width 94 height 28
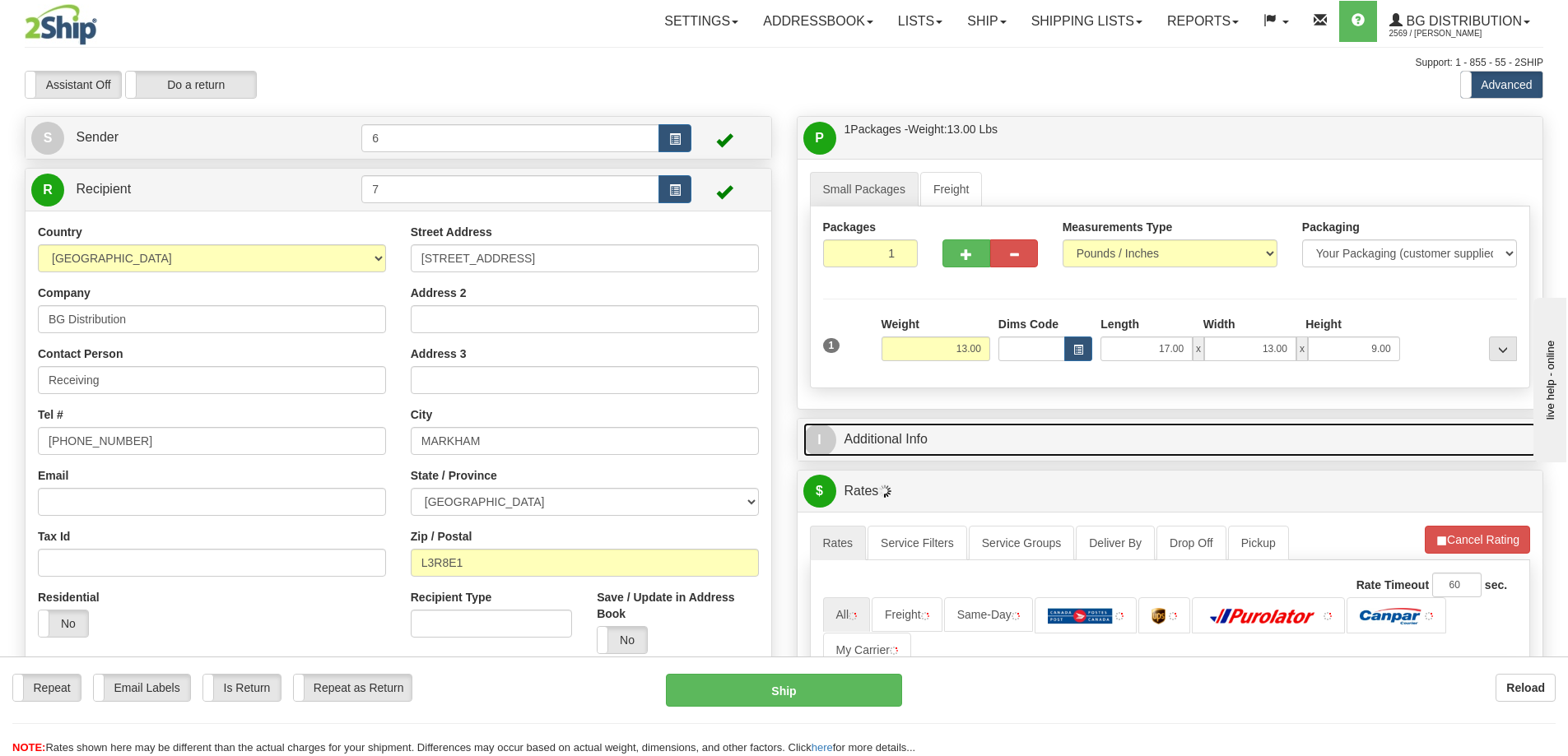
click at [1305, 451] on link "I Additional Info" at bounding box center [1171, 440] width 735 height 34
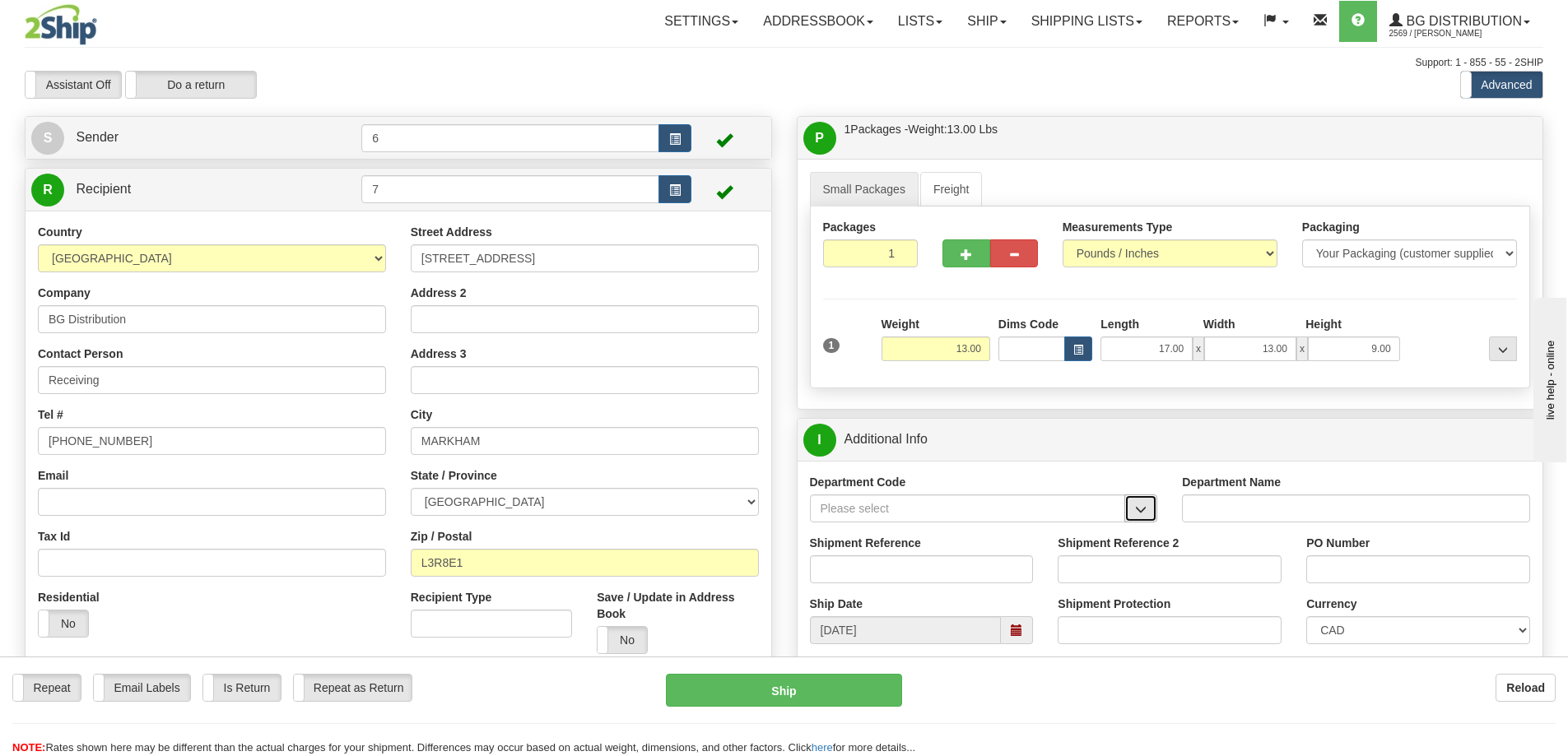
click at [1132, 518] on button "button" at bounding box center [1141, 509] width 33 height 28
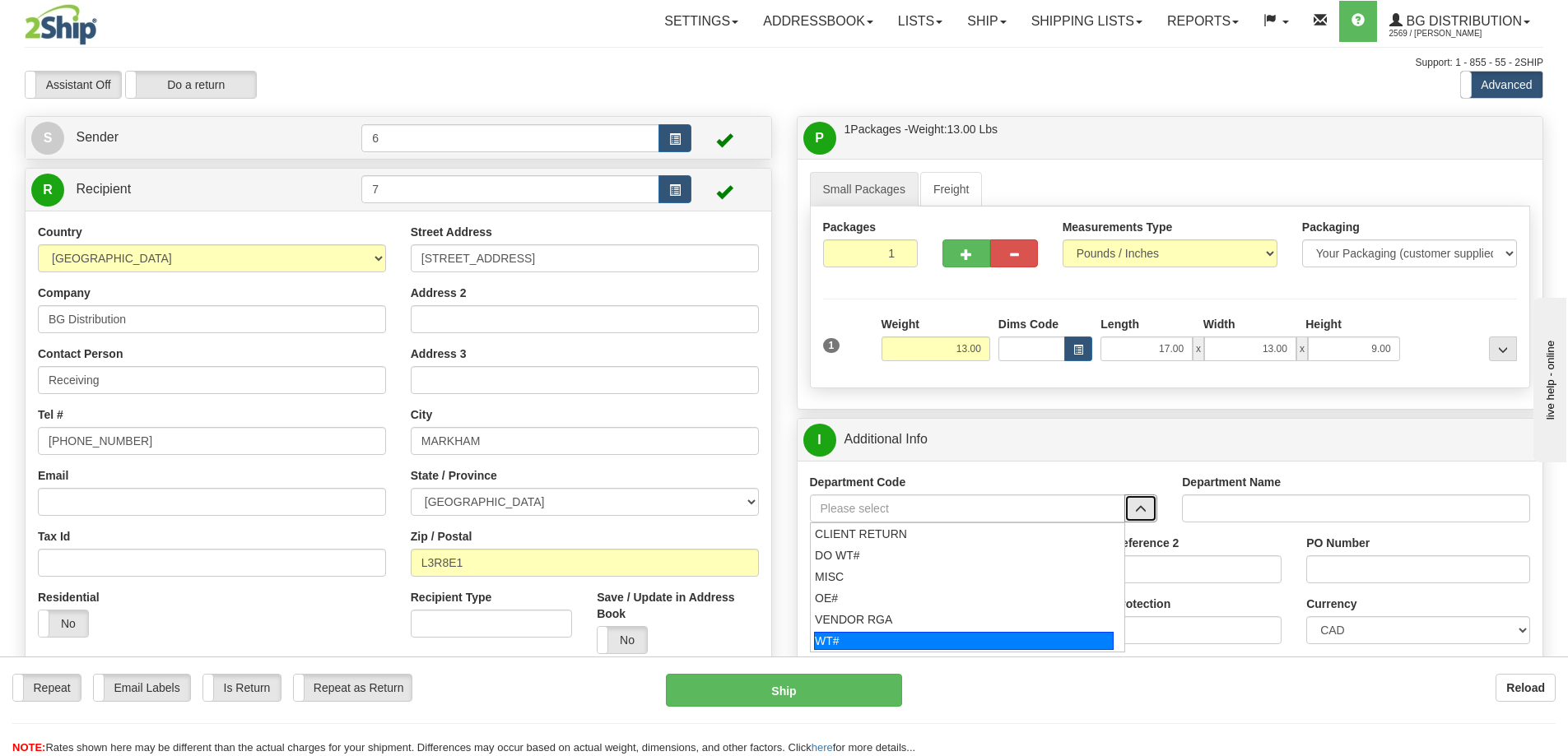
click at [886, 638] on div "WT#" at bounding box center [964, 641] width 299 height 18
type input "WT#"
type input "WAREHOUSE TRANSFERS"
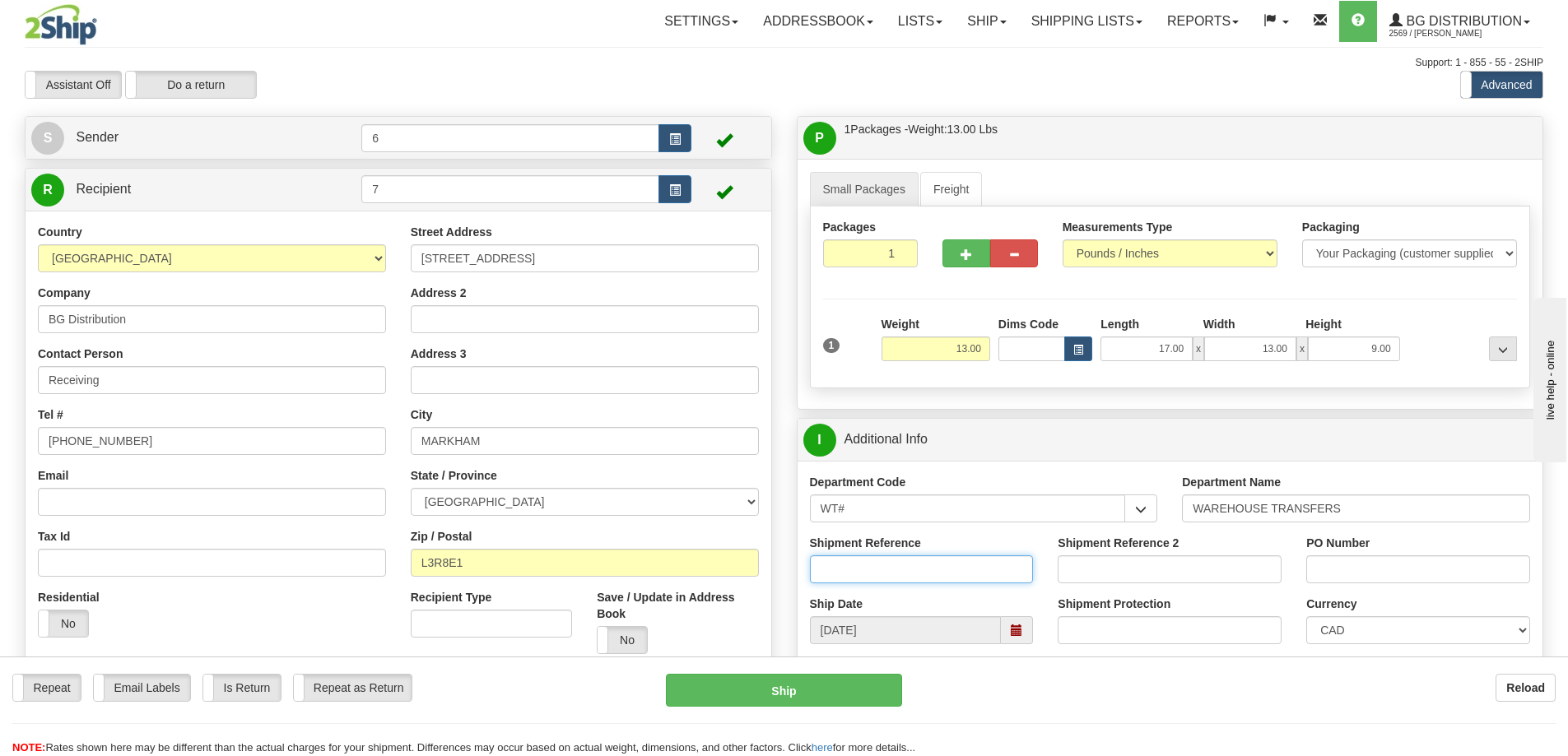
click at [888, 581] on input "Shipment Reference" at bounding box center [921, 569] width 224 height 28
type input "165418-00"
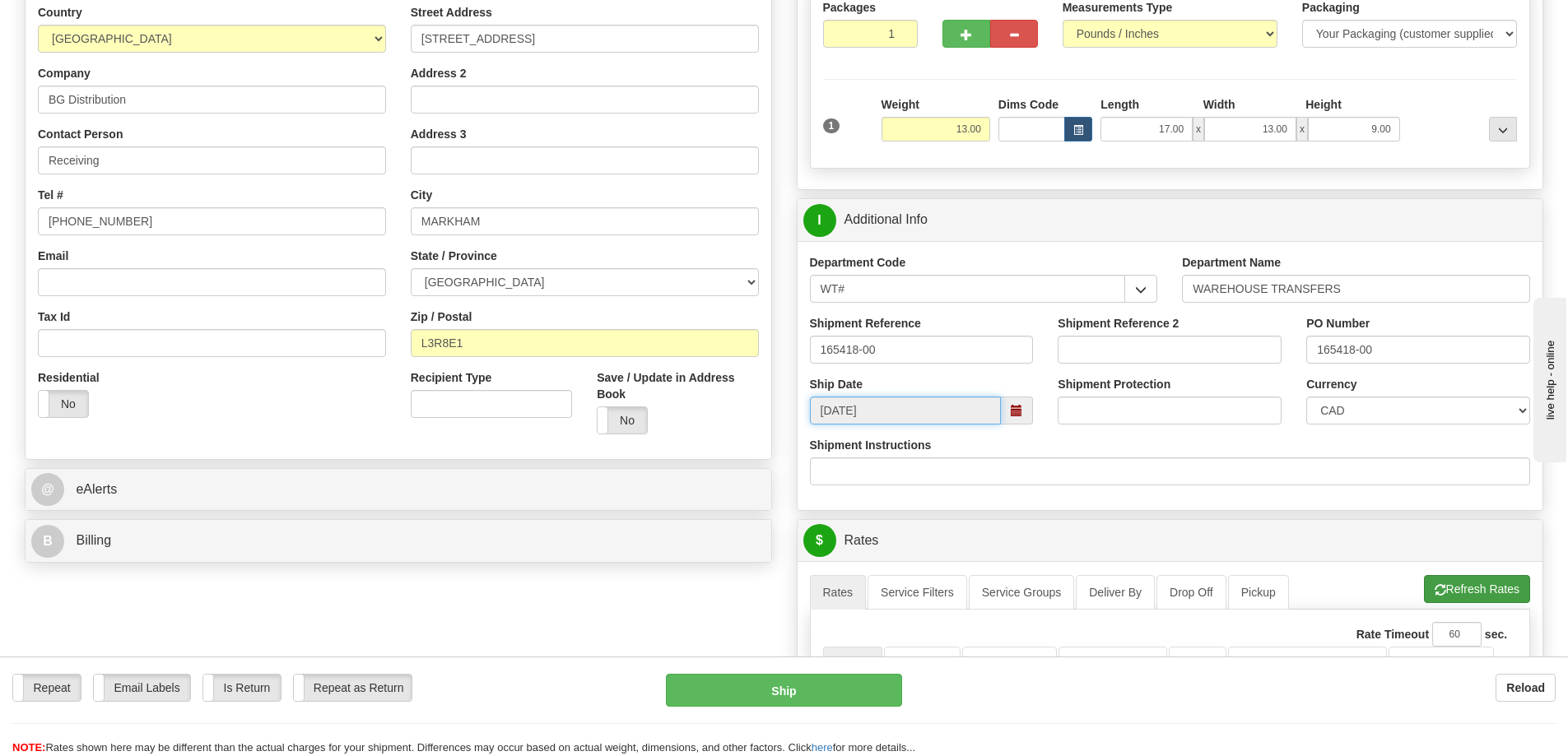
scroll to position [329, 0]
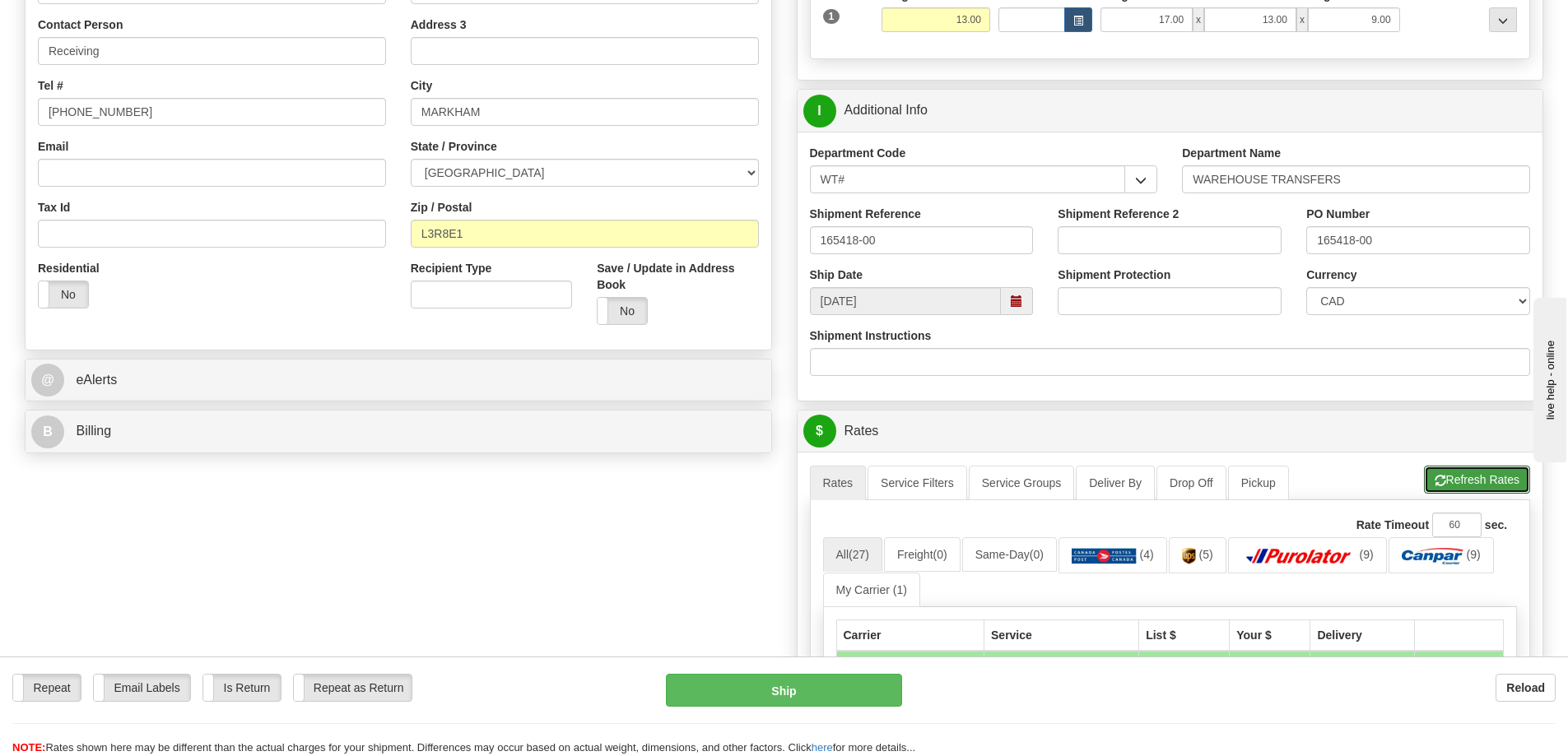
click at [1458, 492] on button "Refresh Rates" at bounding box center [1477, 480] width 106 height 28
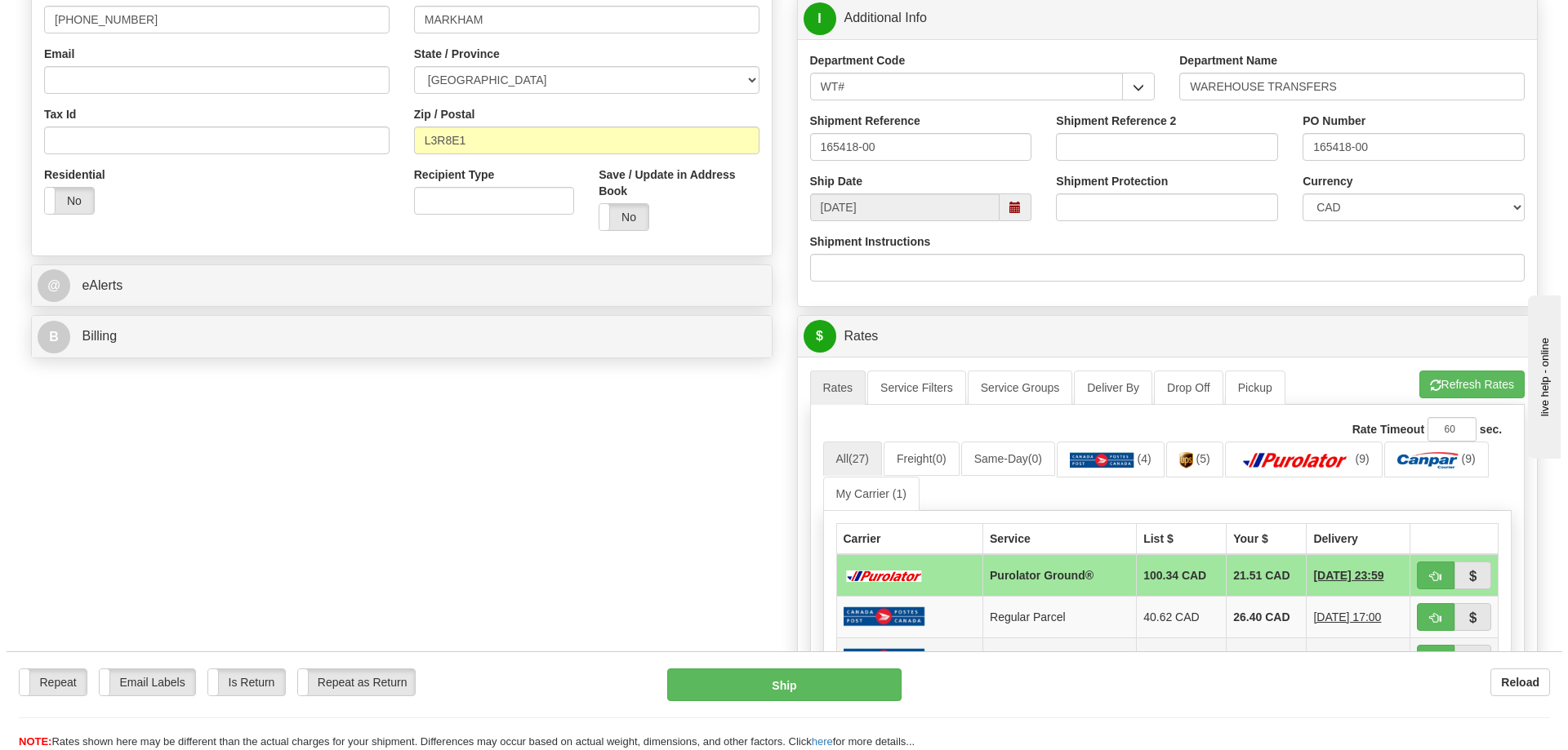
scroll to position [571, 0]
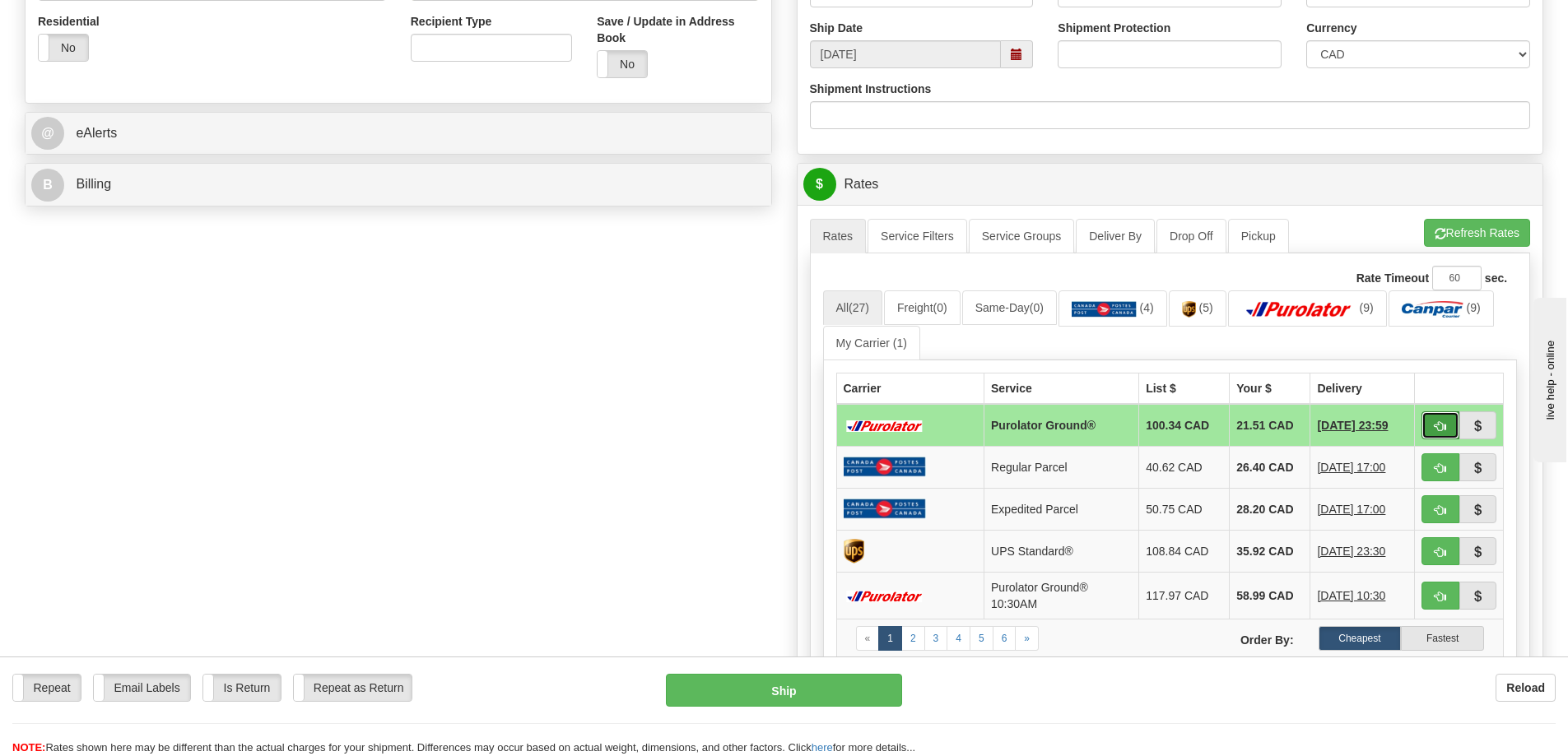
click at [1452, 415] on button "button" at bounding box center [1441, 425] width 38 height 28
type input "260"
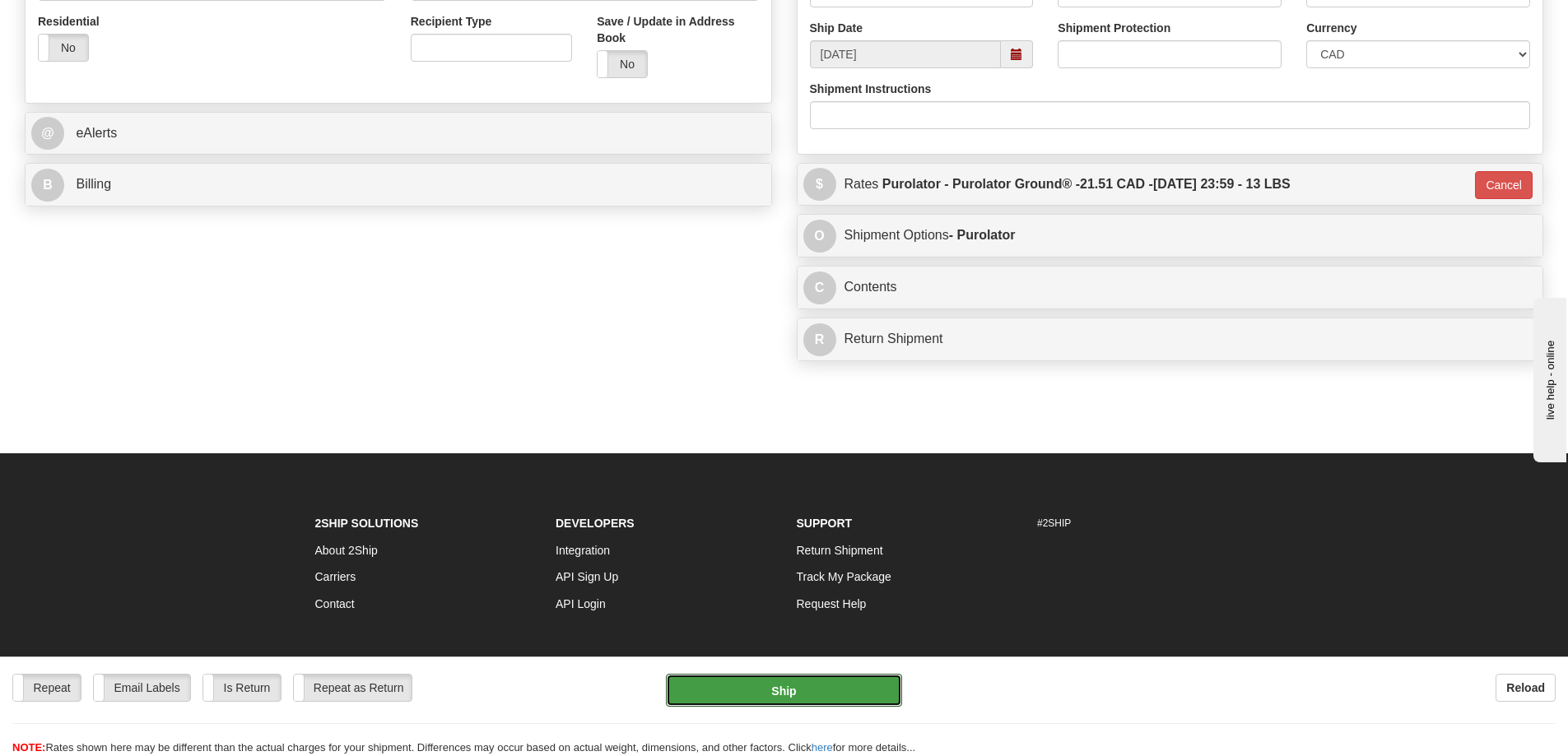
drag, startPoint x: 865, startPoint y: 702, endPoint x: 864, endPoint y: 726, distance: 24.0
click at [865, 712] on div "Repeat Repeat Email Labels Email Labels Edit Is Return Is Return Repeat as Retu…" at bounding box center [784, 715] width 1568 height 82
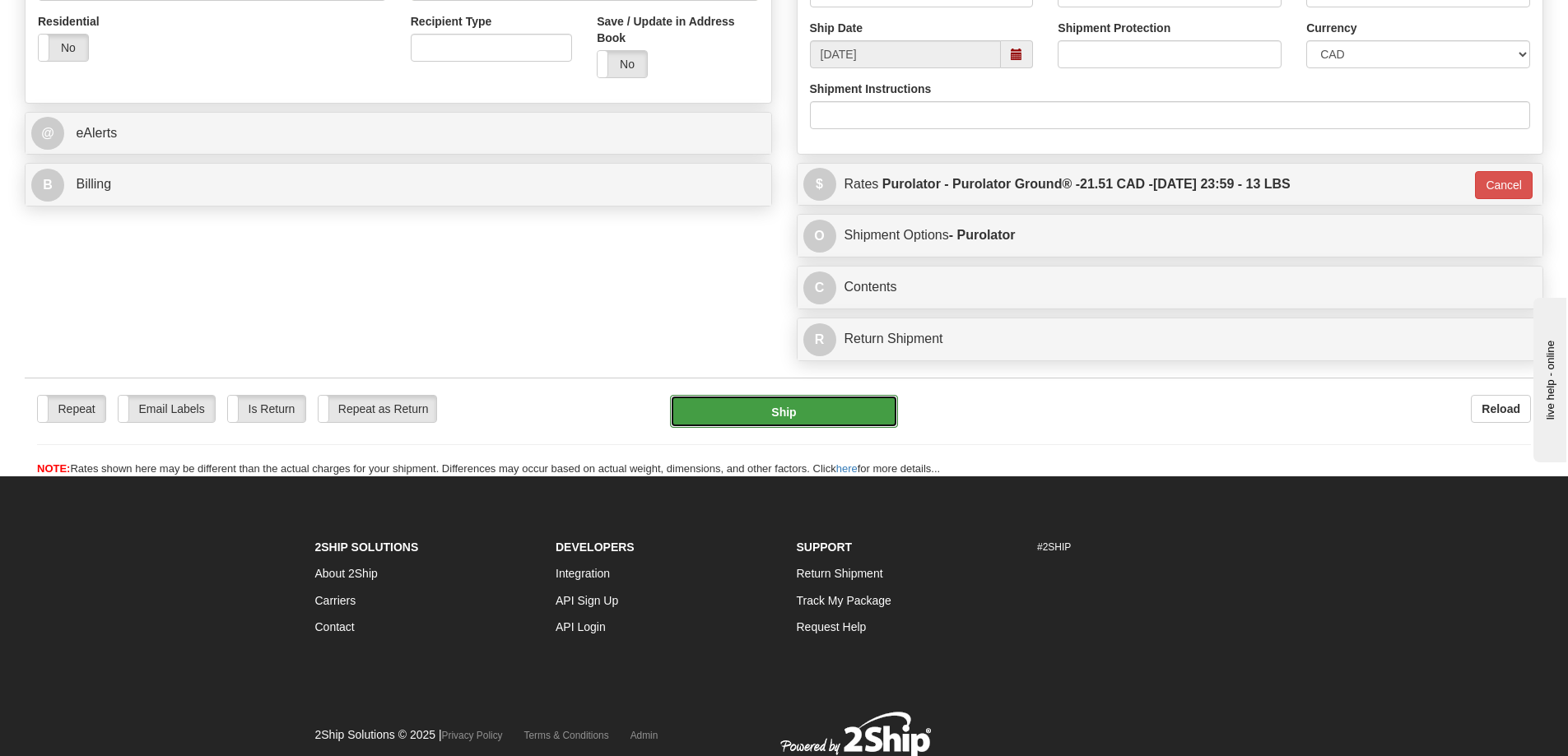
click at [784, 415] on button "Ship" at bounding box center [784, 412] width 228 height 33
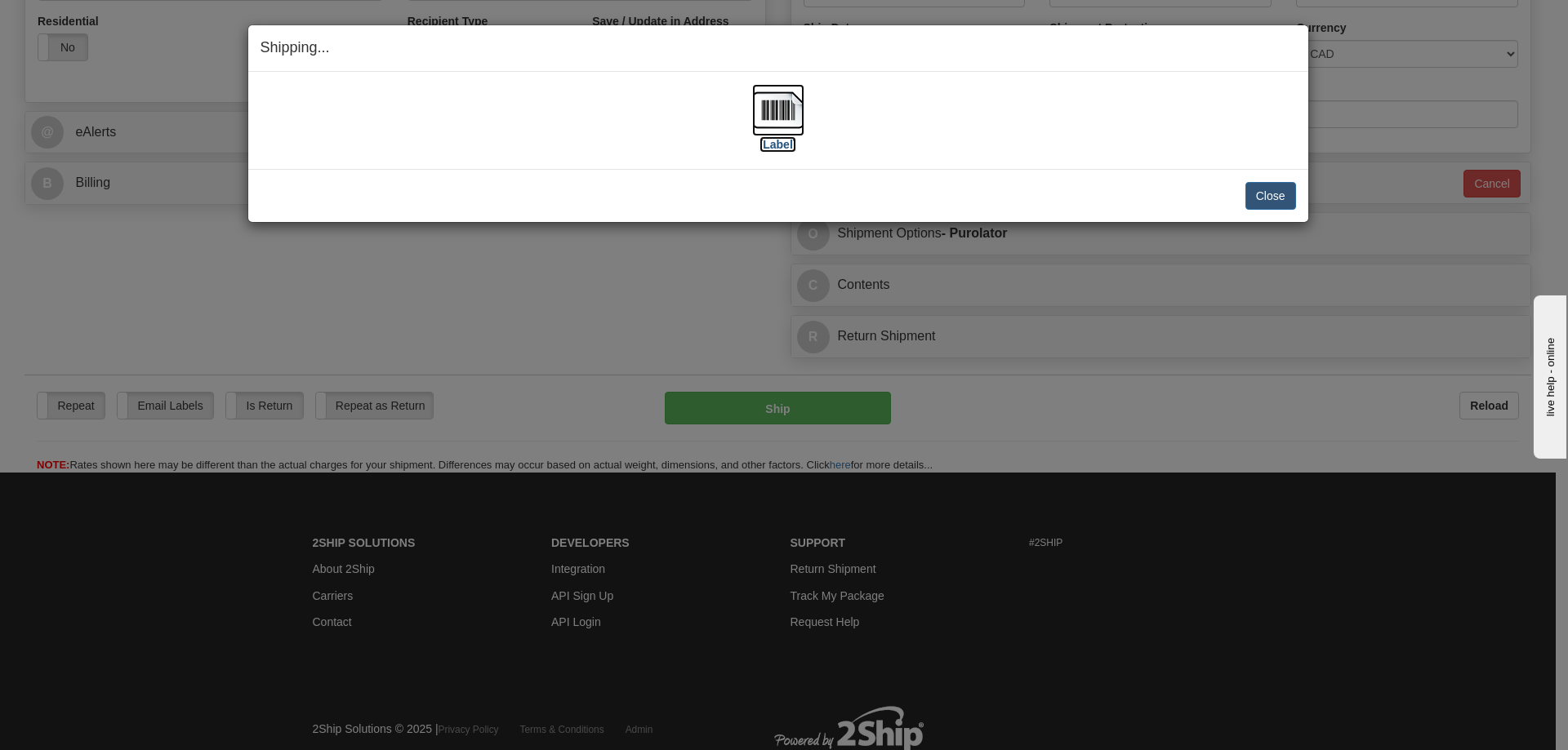
click at [792, 147] on label "[Label]" at bounding box center [778, 145] width 38 height 16
click at [1291, 190] on button "Close" at bounding box center [1270, 195] width 50 height 28
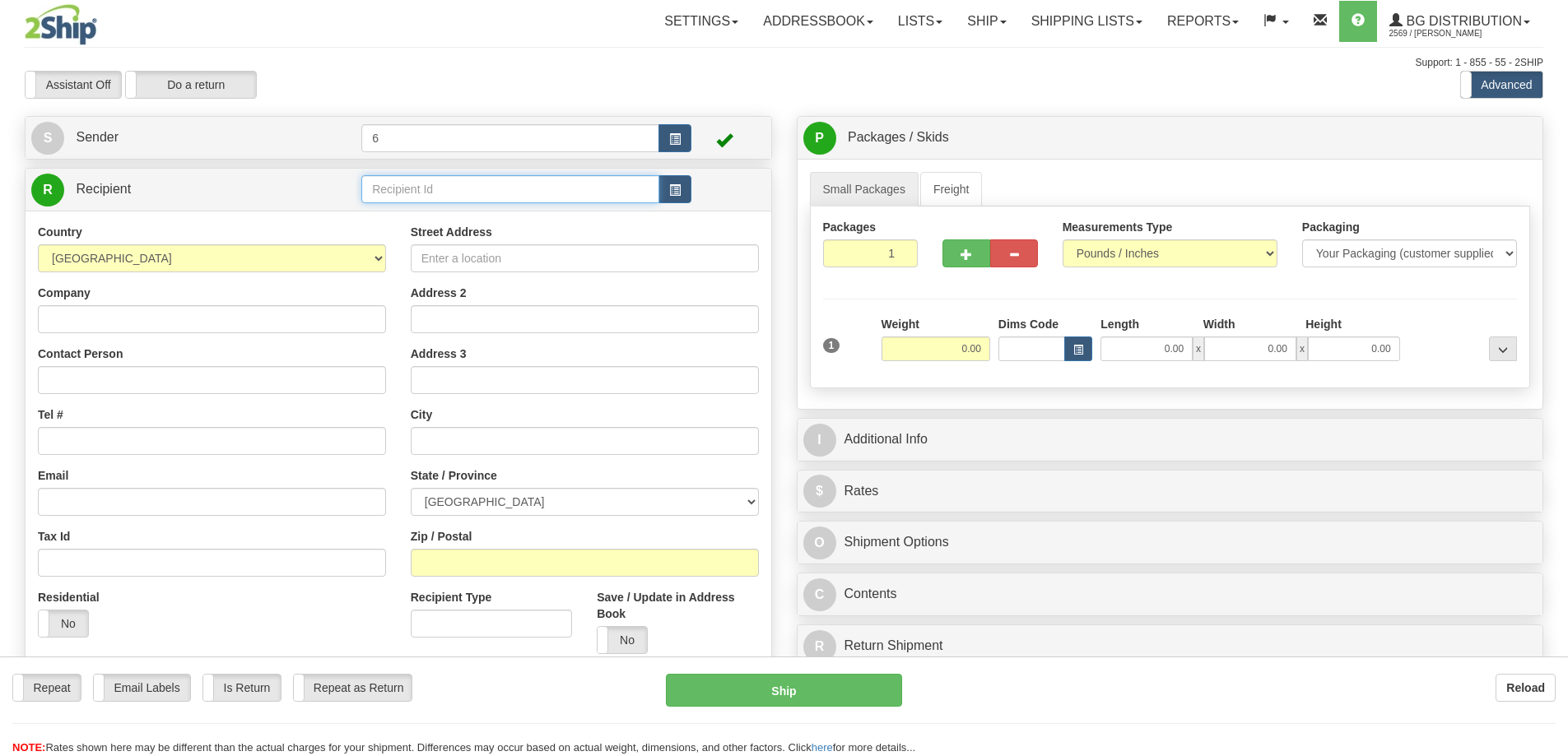
click at [400, 190] on input "text" at bounding box center [511, 189] width 298 height 28
type input "3"
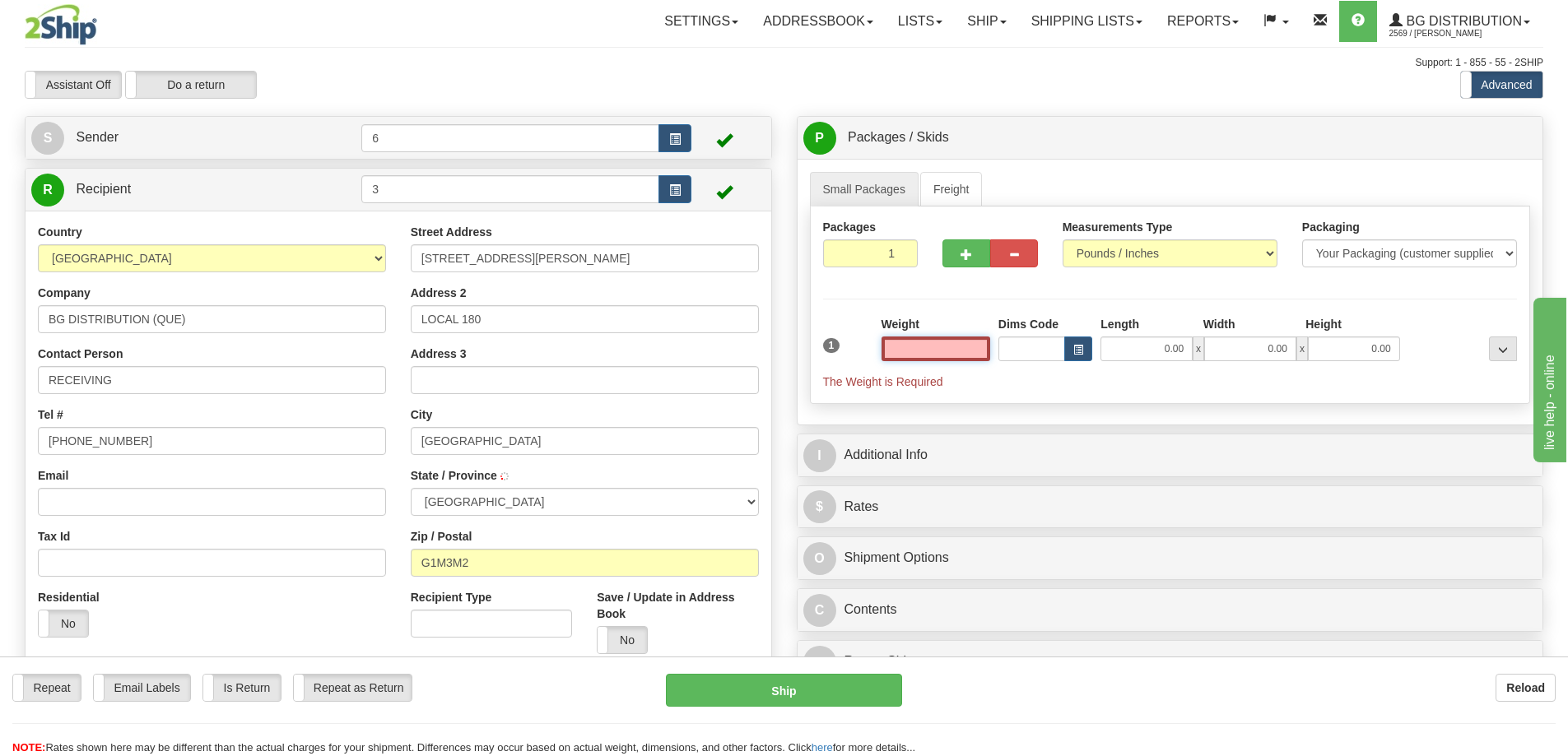
click at [967, 349] on input "text" at bounding box center [936, 348] width 109 height 24
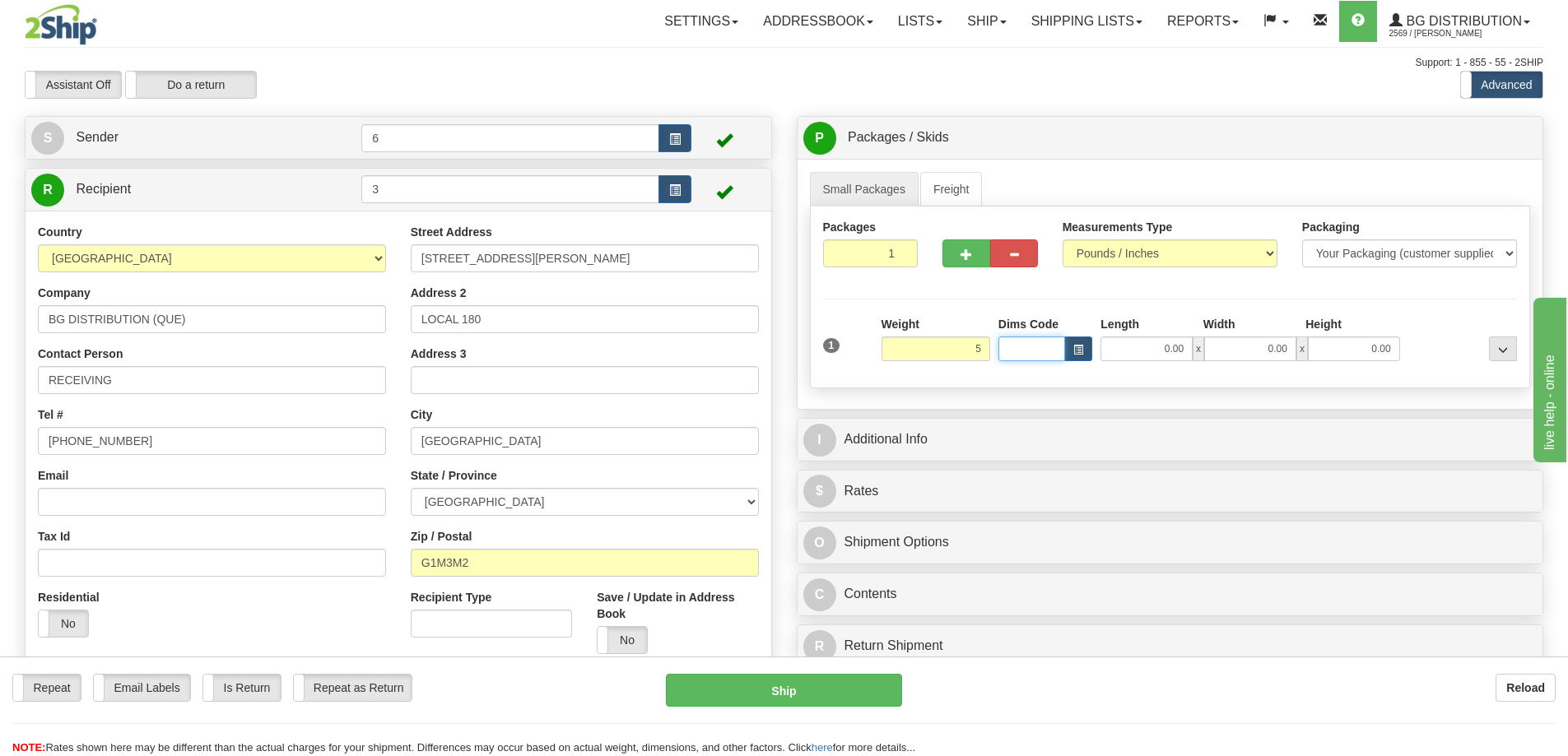
type input "5.00"
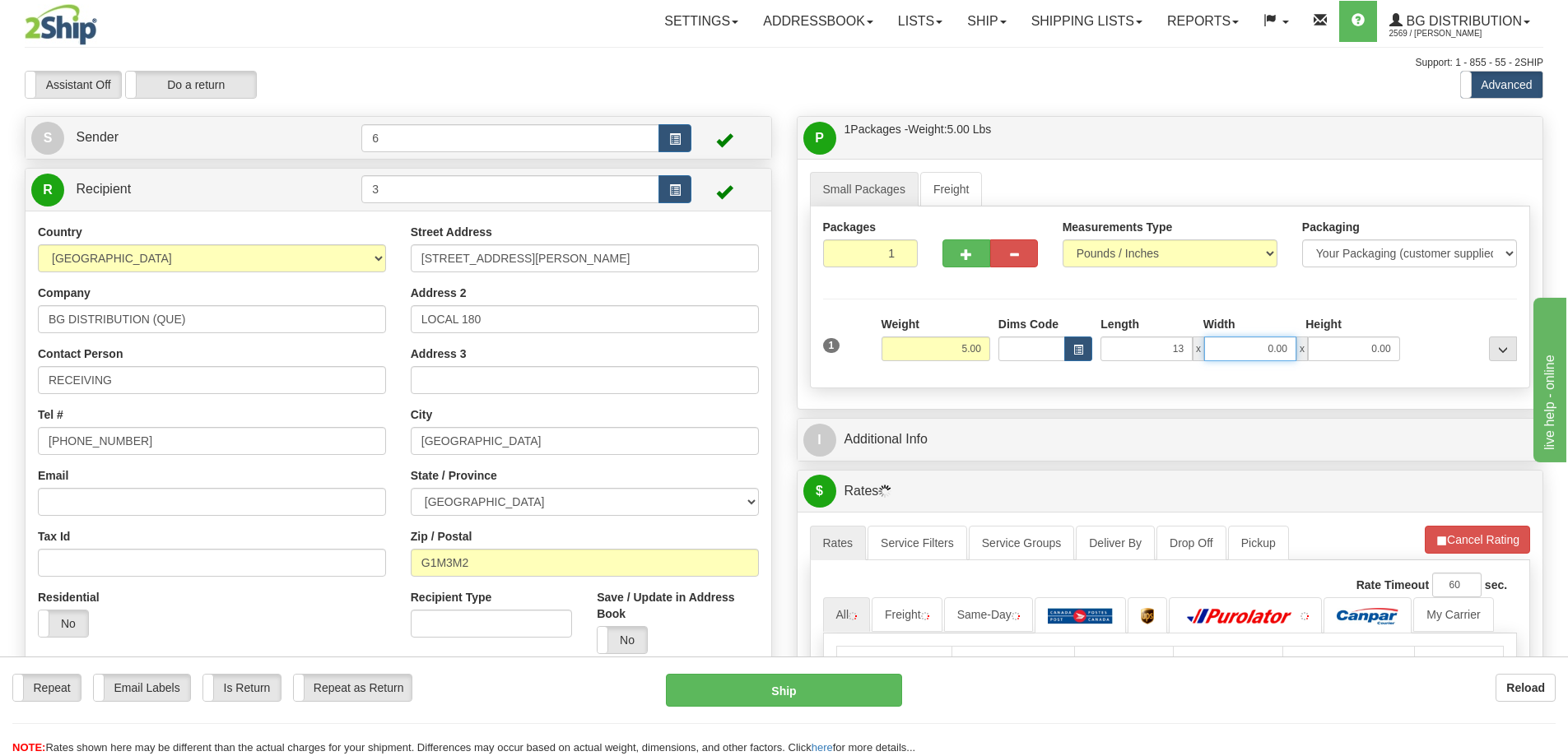
type input "13.00"
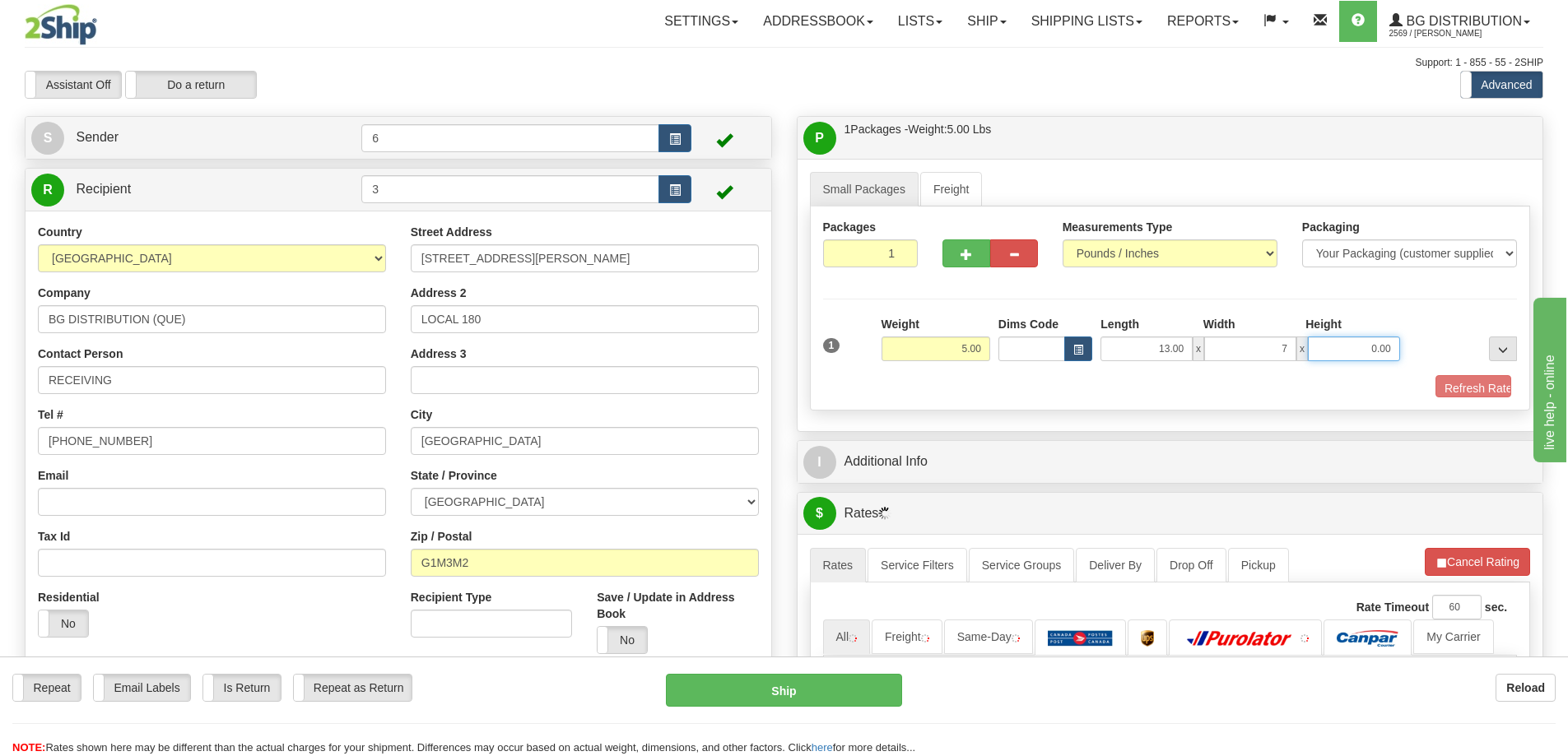
type input "7.00"
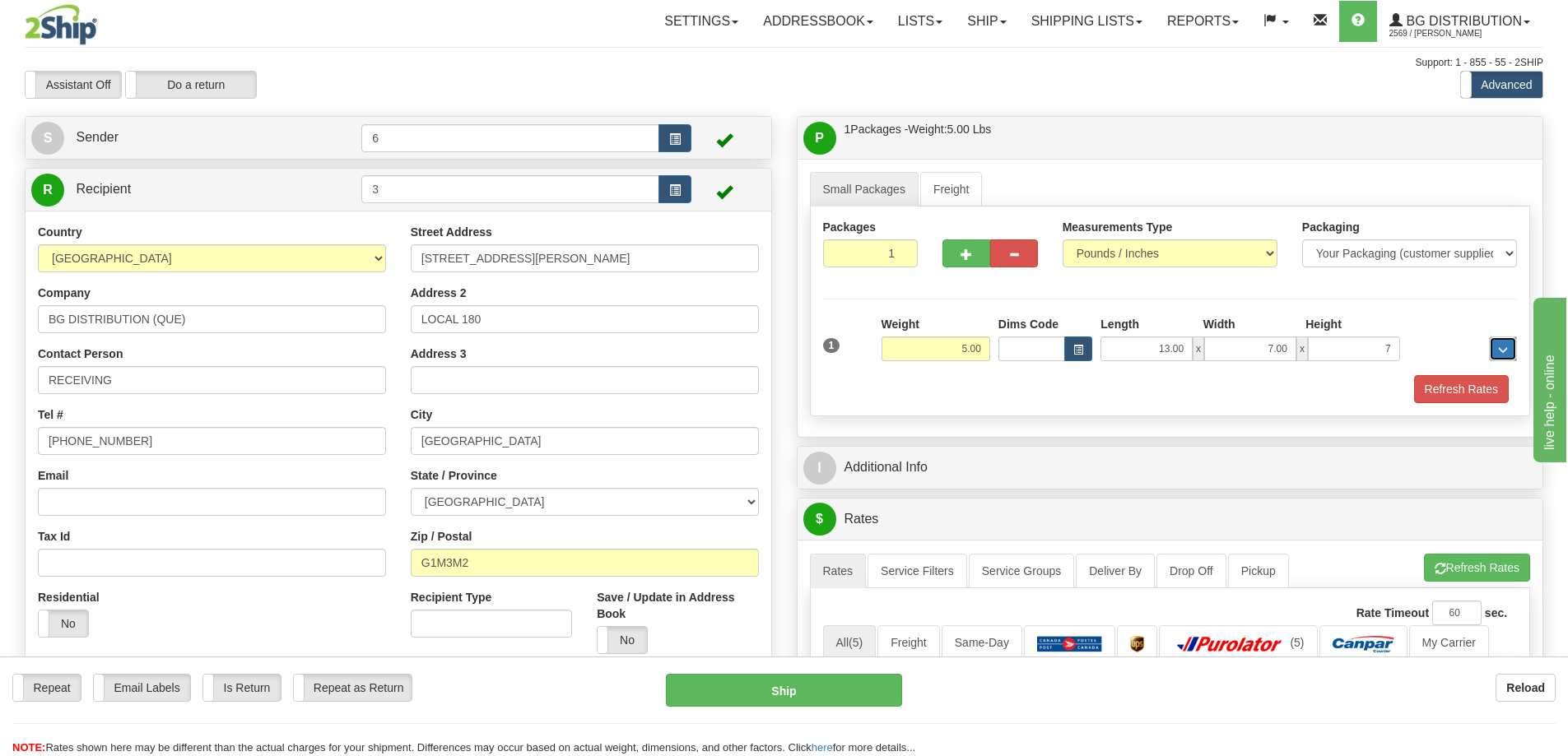
type input "7.00"
click at [1453, 393] on button "Refresh Rates" at bounding box center [1462, 389] width 94 height 28
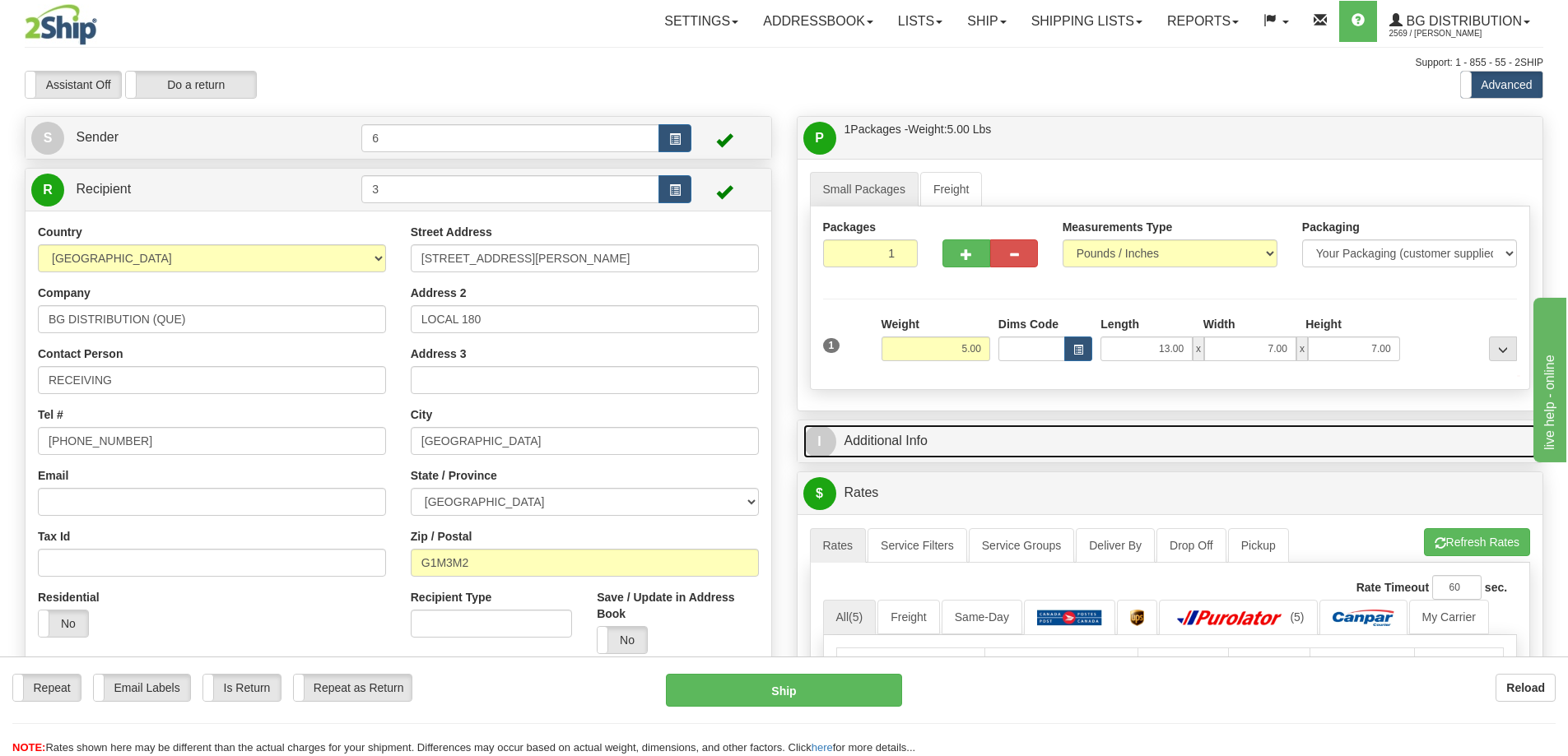
click at [1395, 436] on link "I Additional Info" at bounding box center [1171, 441] width 735 height 34
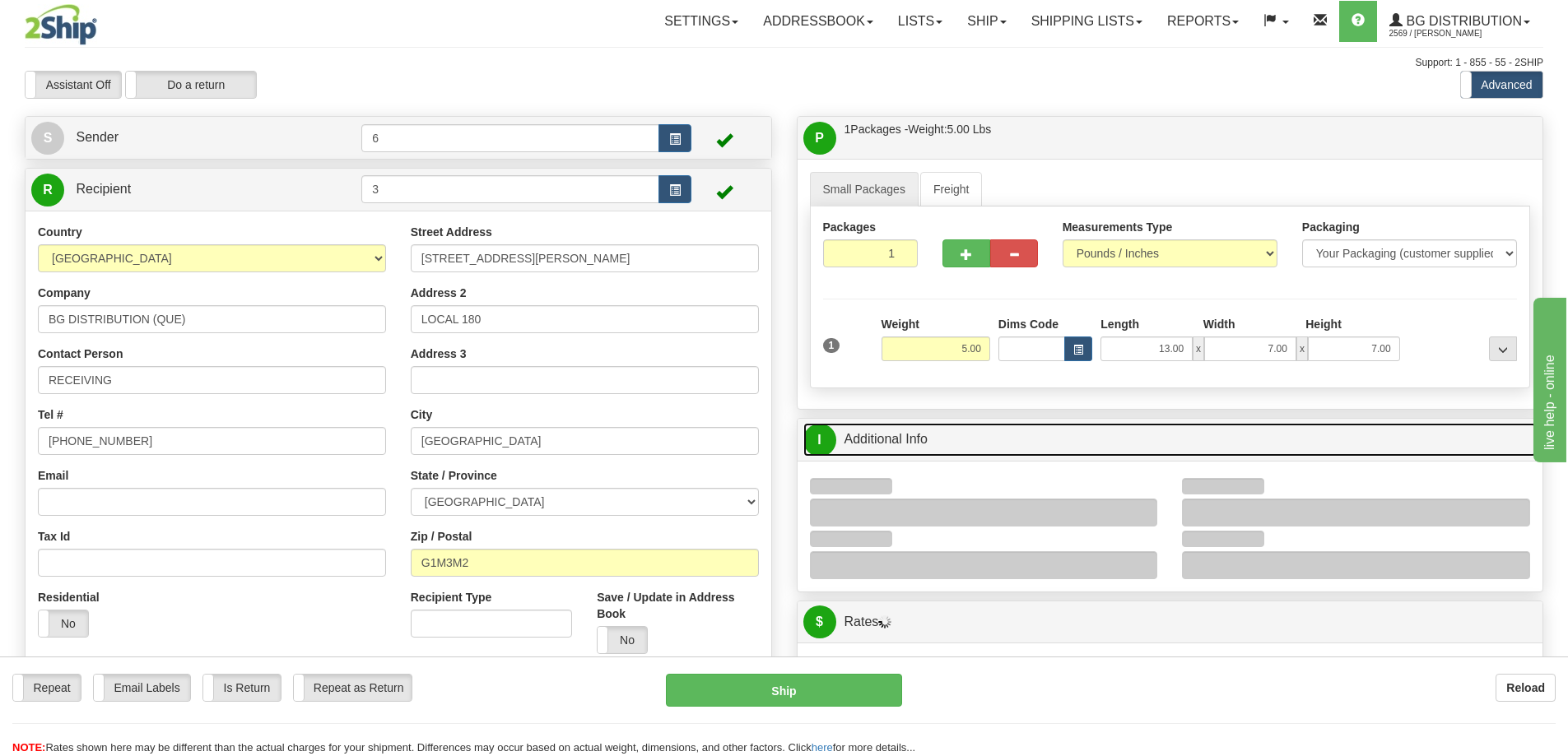
scroll to position [329, 0]
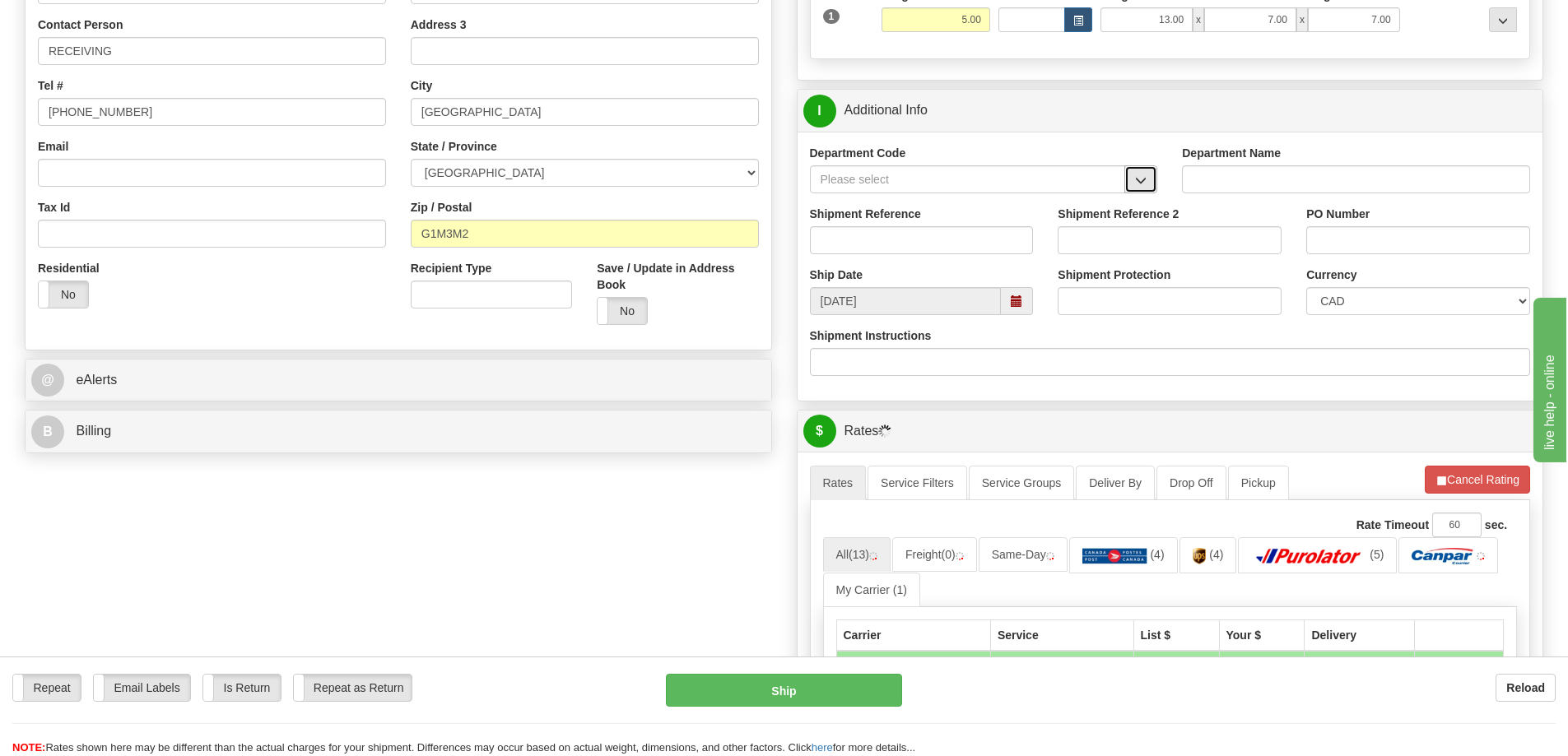
click at [1155, 175] on button "button" at bounding box center [1141, 179] width 33 height 28
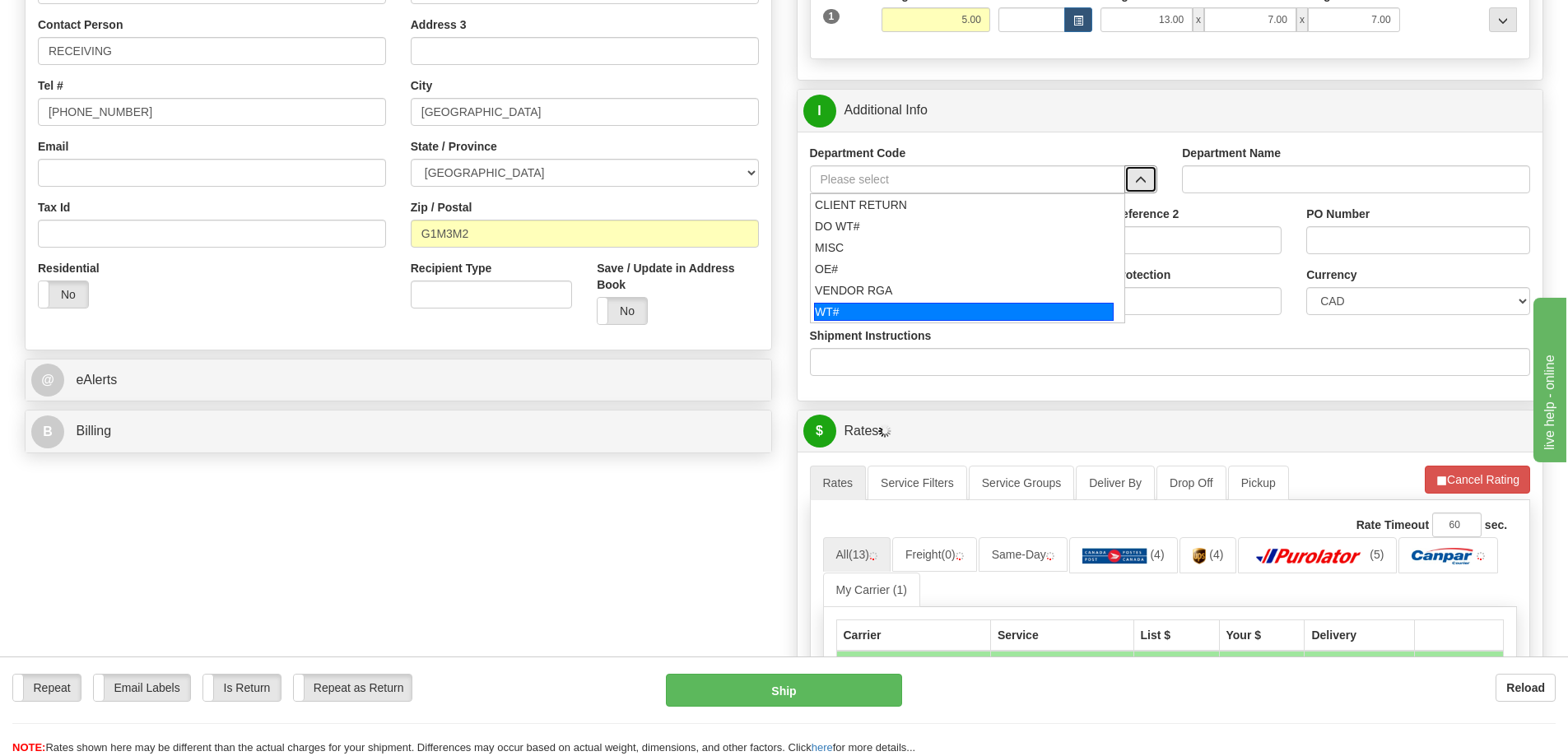
click at [901, 314] on div "WT#" at bounding box center [964, 312] width 299 height 18
type input "WT#"
type input "WAREHOUSE TRANSFERS"
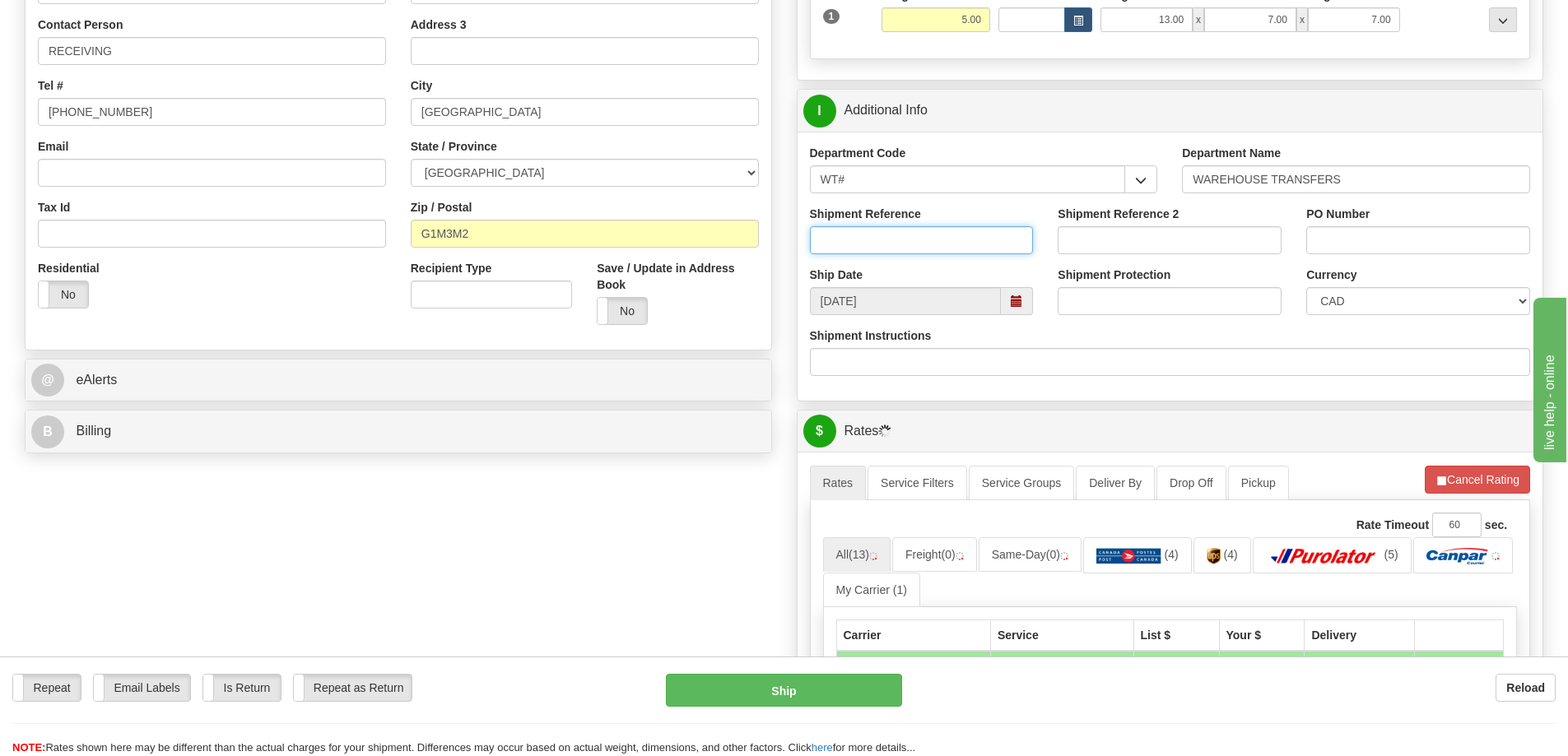
click at [872, 245] on input "Shipment Reference" at bounding box center [921, 240] width 224 height 28
type input "165433-00"
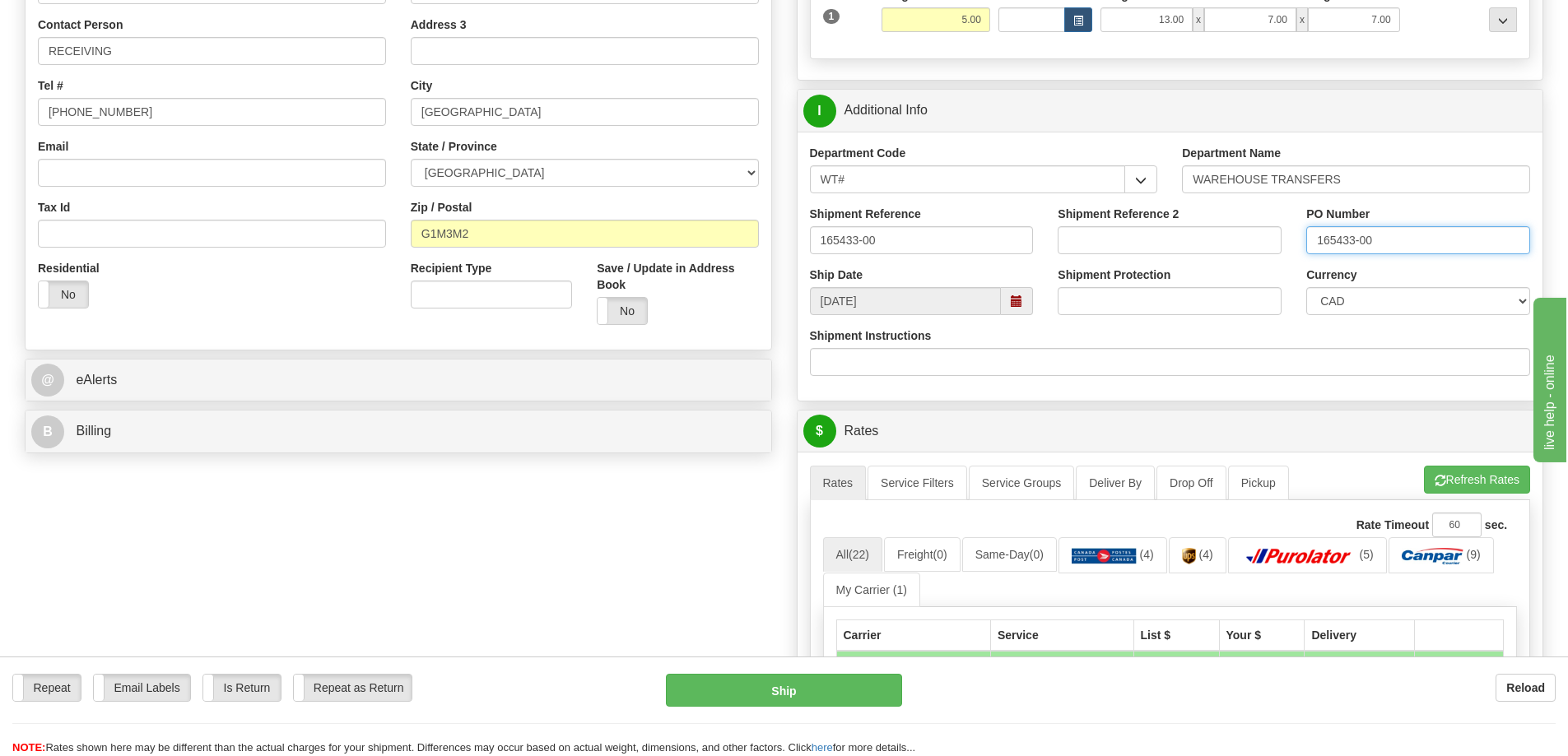
type input "165433-00"
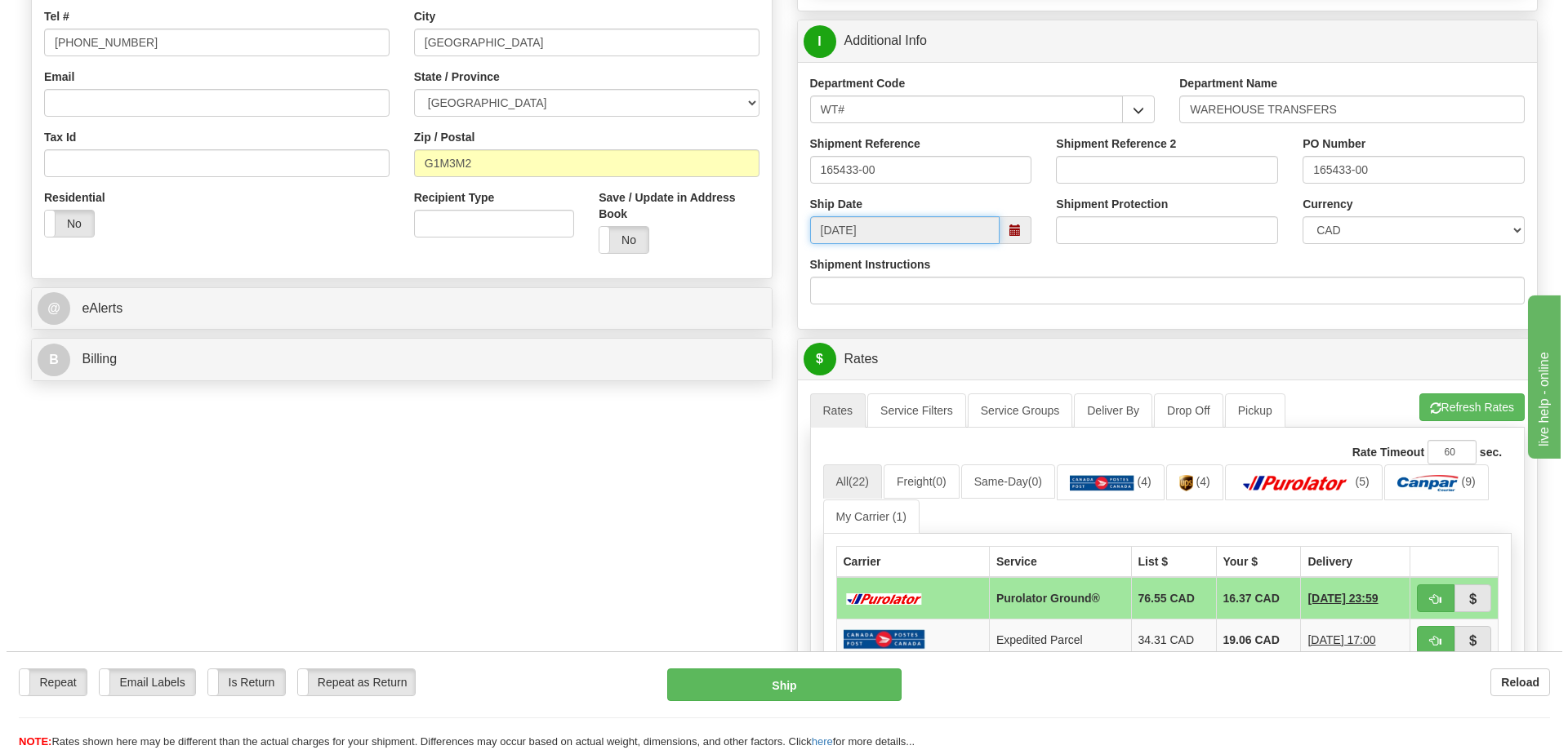
scroll to position [653, 0]
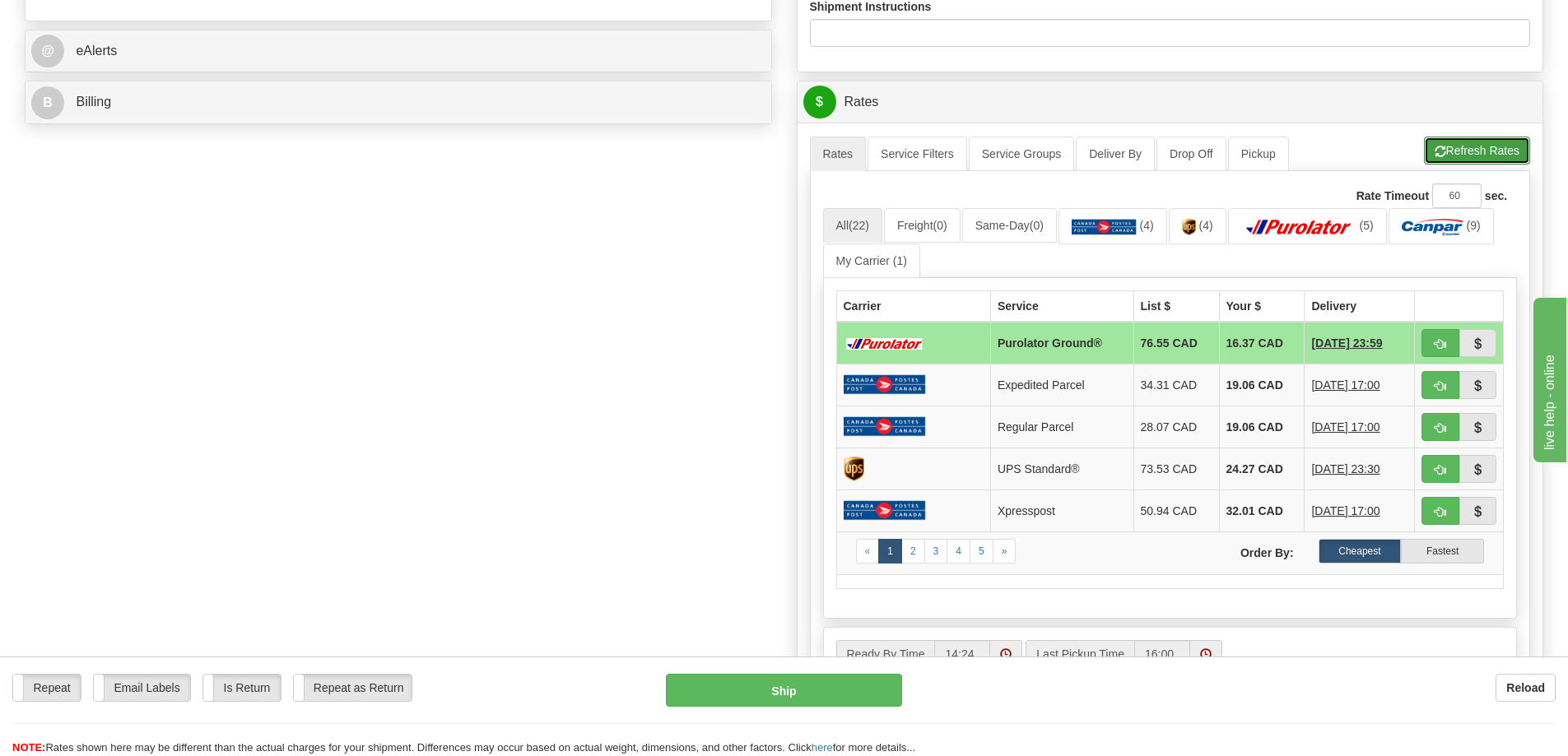
click at [1487, 141] on button "Refresh Rates" at bounding box center [1477, 150] width 106 height 28
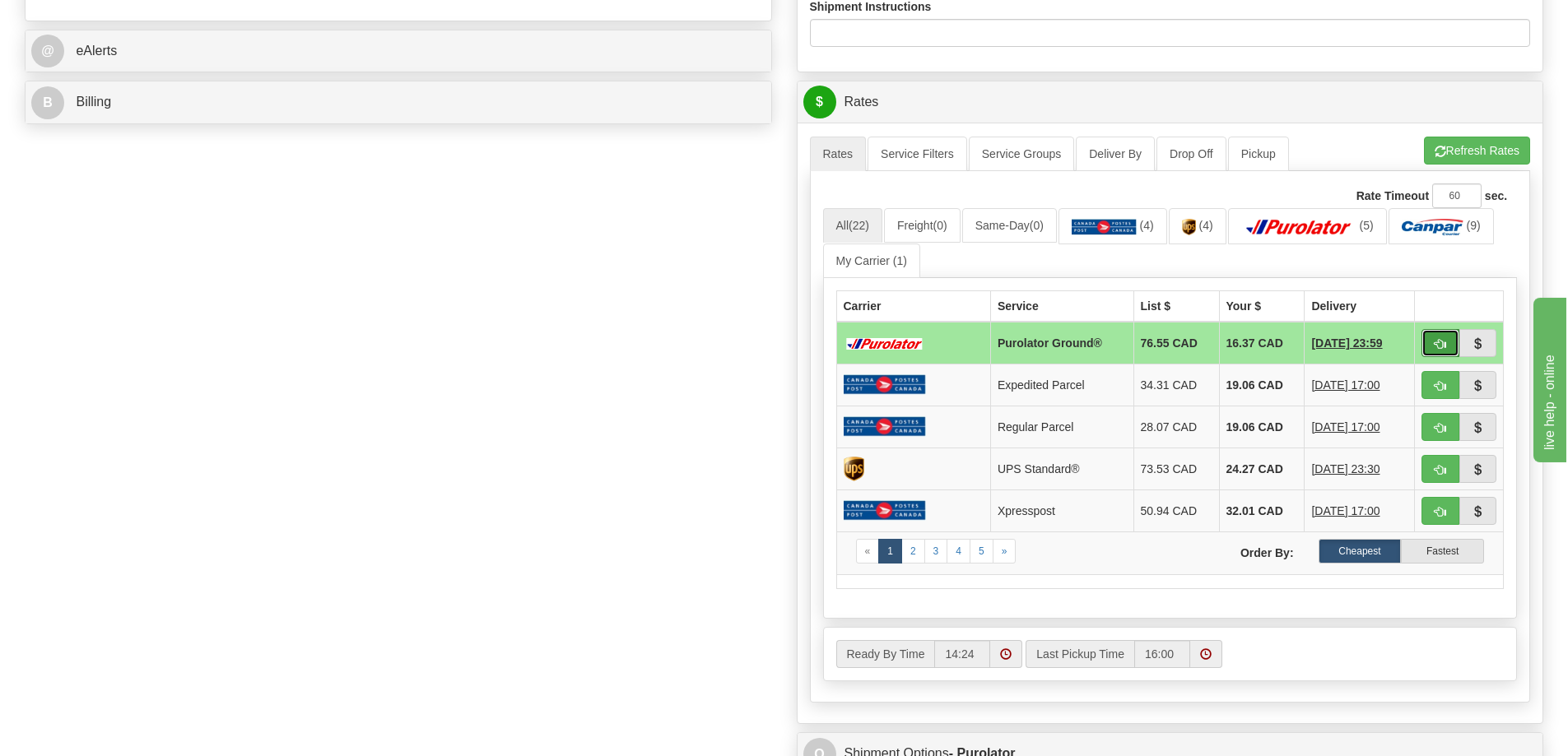
click at [1450, 345] on button "button" at bounding box center [1441, 343] width 38 height 28
type input "260"
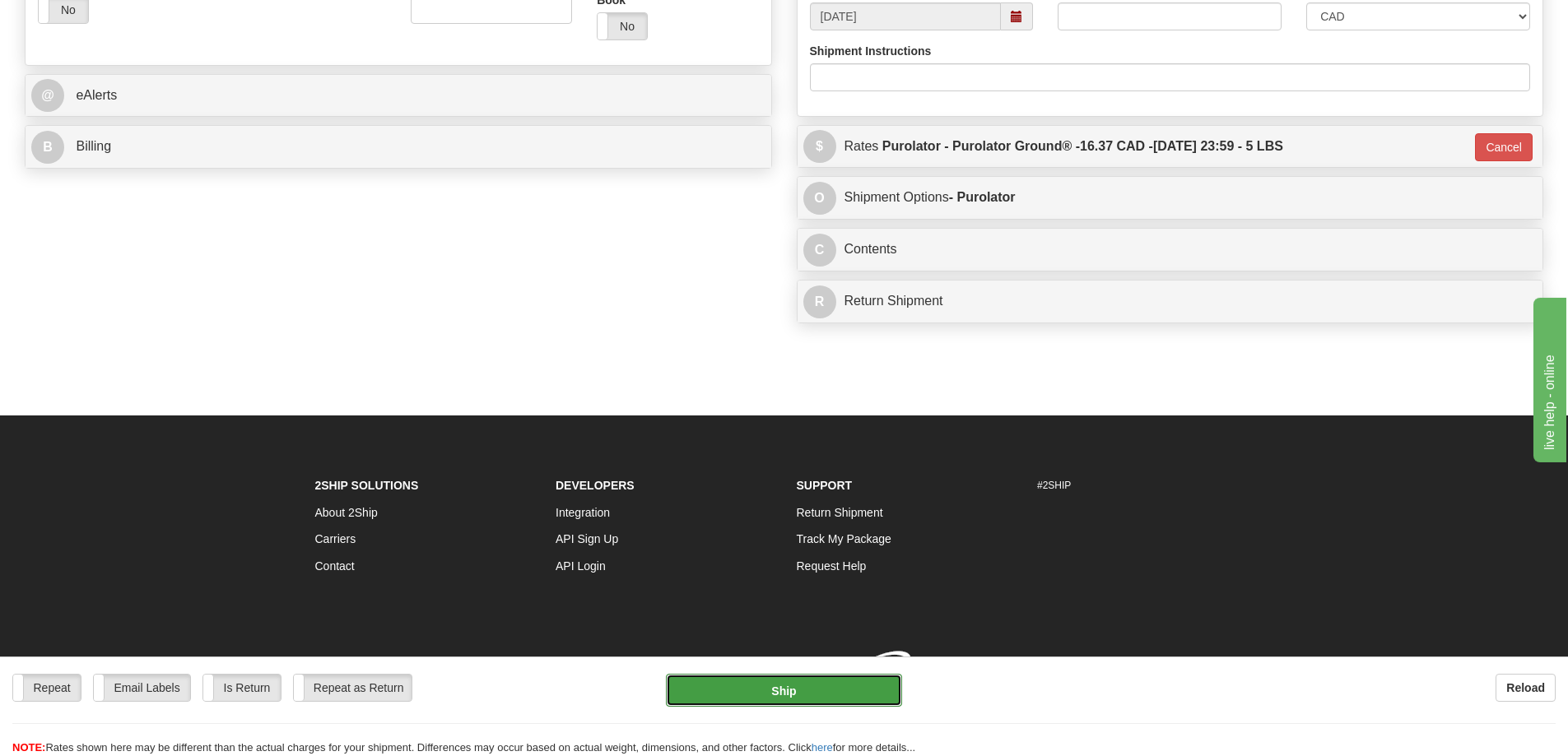
click at [740, 684] on button "Ship" at bounding box center [784, 691] width 237 height 33
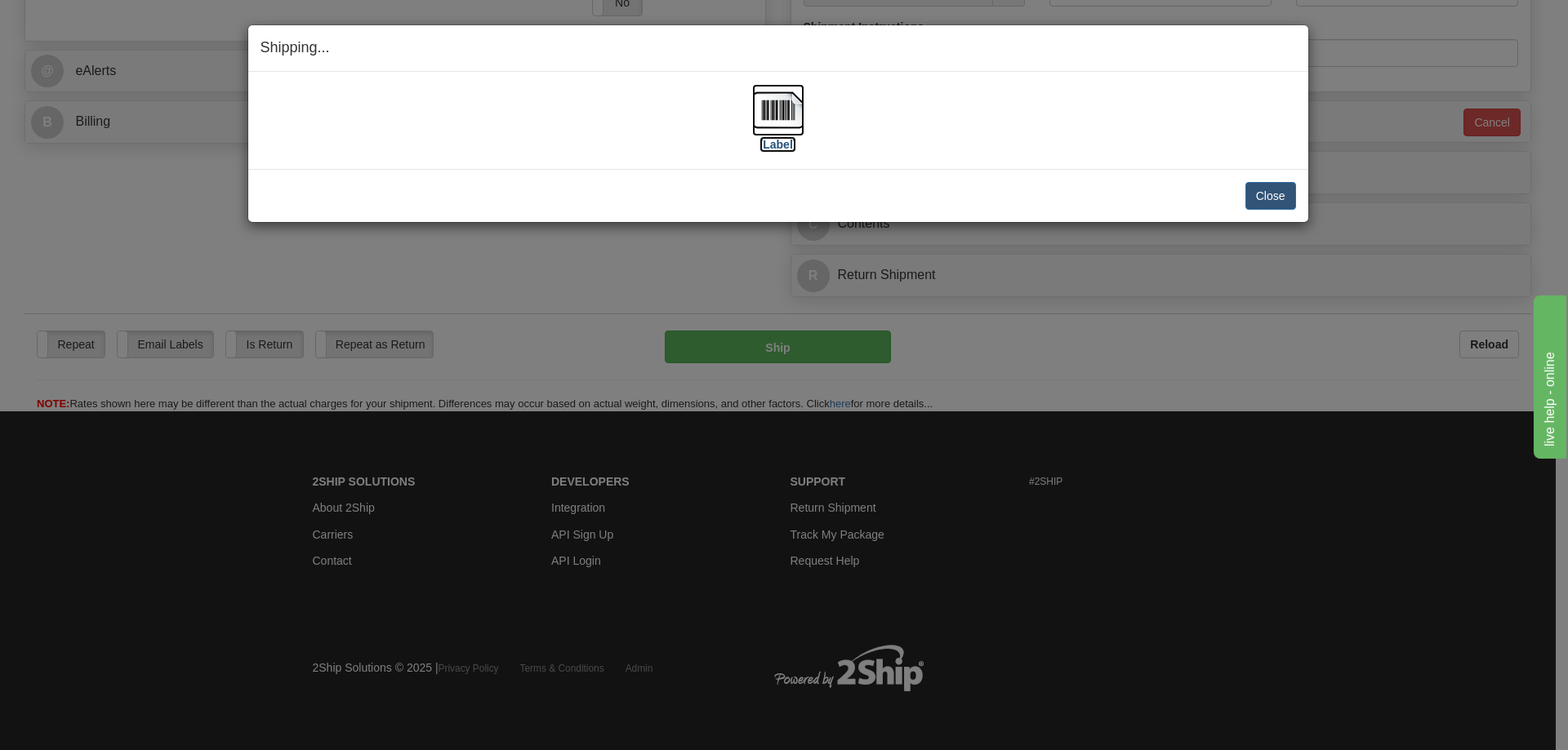
click at [761, 147] on label "[Label]" at bounding box center [778, 145] width 38 height 16
click at [1299, 201] on div "Close Cancel Cancel Shipment and Quit Pickup Quit Pickup ONLY" at bounding box center [778, 195] width 1060 height 53
click at [1285, 201] on button "Close" at bounding box center [1270, 195] width 50 height 28
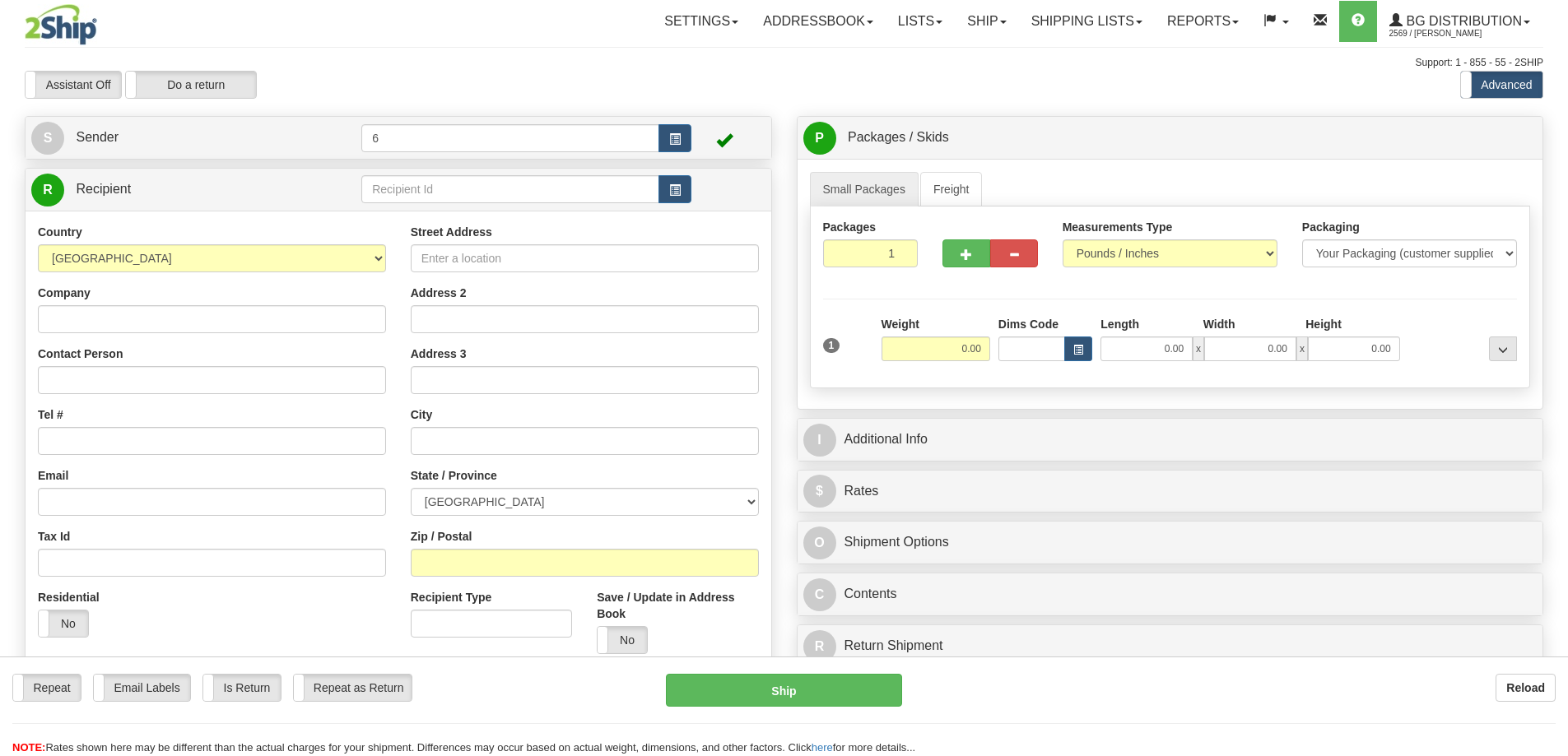
click at [548, 191] on div "Toggle navigation Settings Shipping Preferences Fields Preferences New" at bounding box center [784, 468] width 1568 height 935
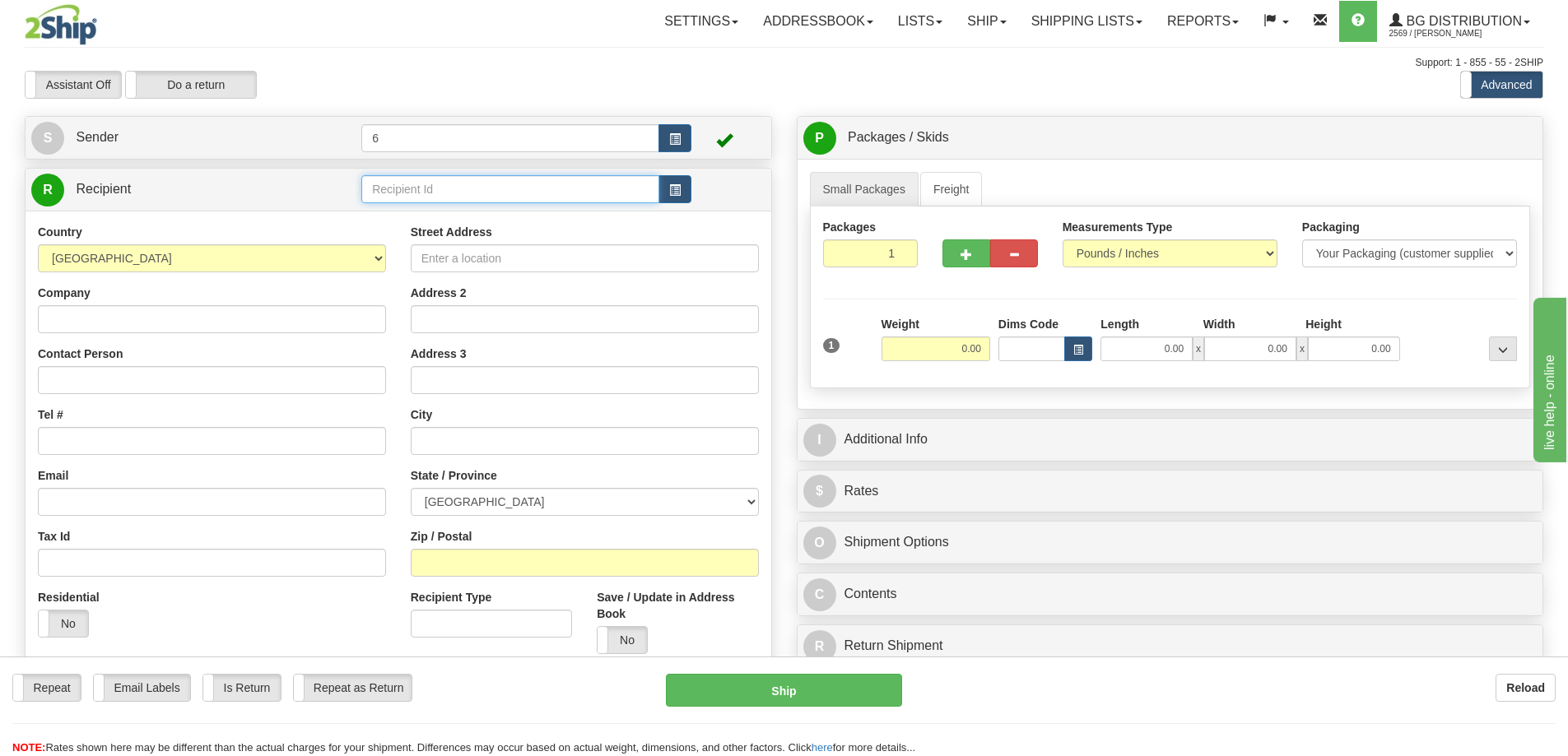
click at [548, 191] on input "text" at bounding box center [511, 189] width 298 height 28
type input "9"
click at [542, 62] on div "Support: 1 - 855 - 55 - 2SHIP" at bounding box center [784, 63] width 1519 height 14
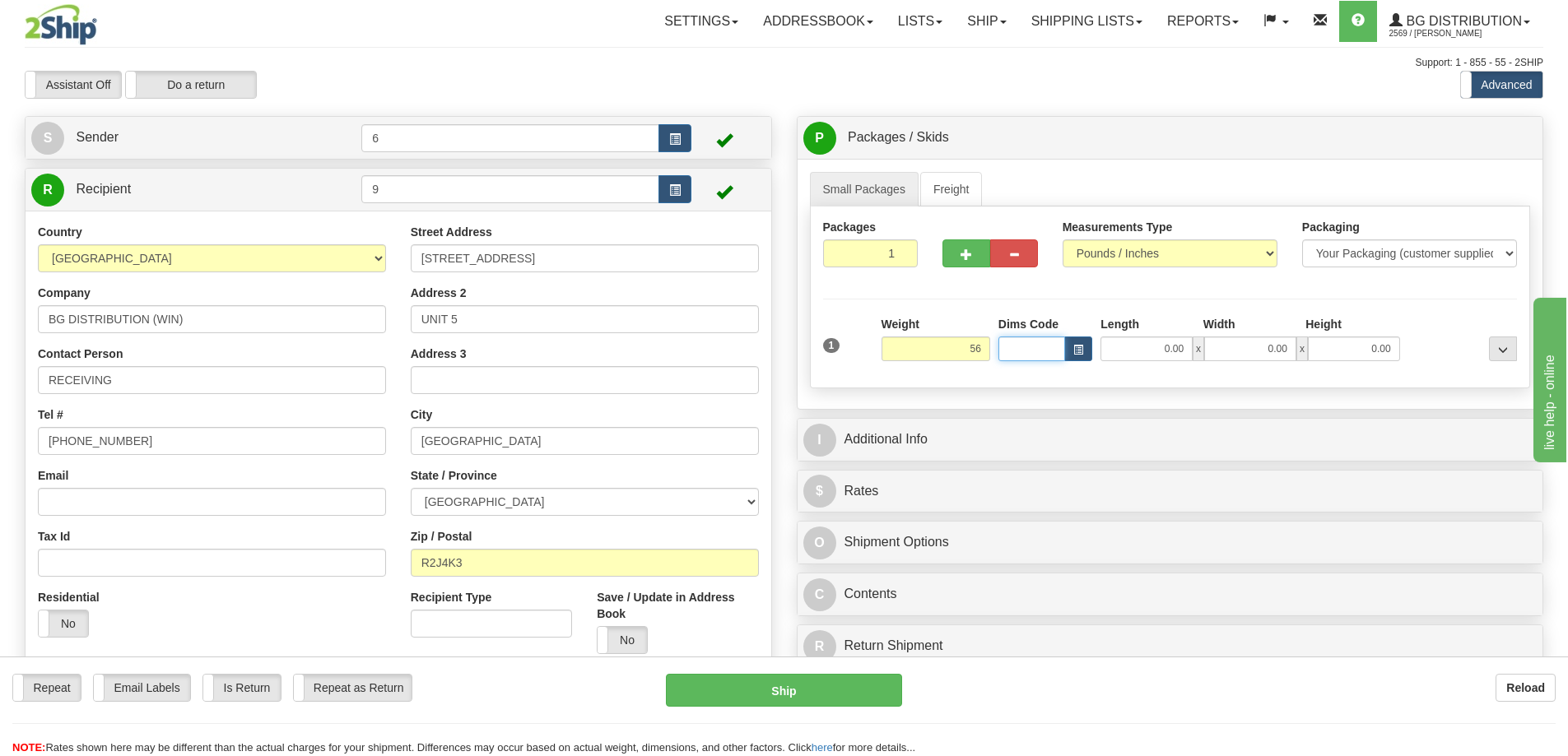
type input "56.00"
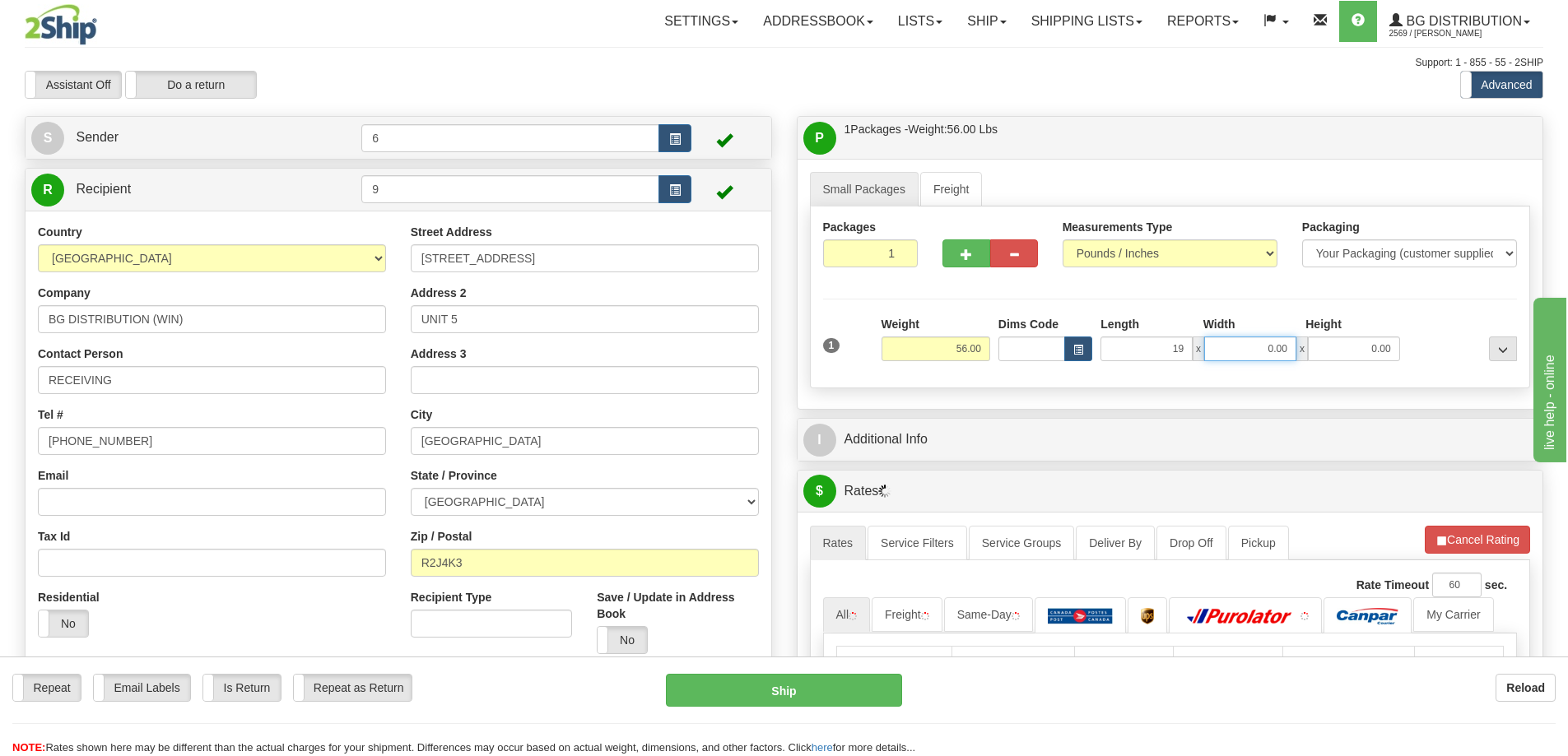
type input "19.00"
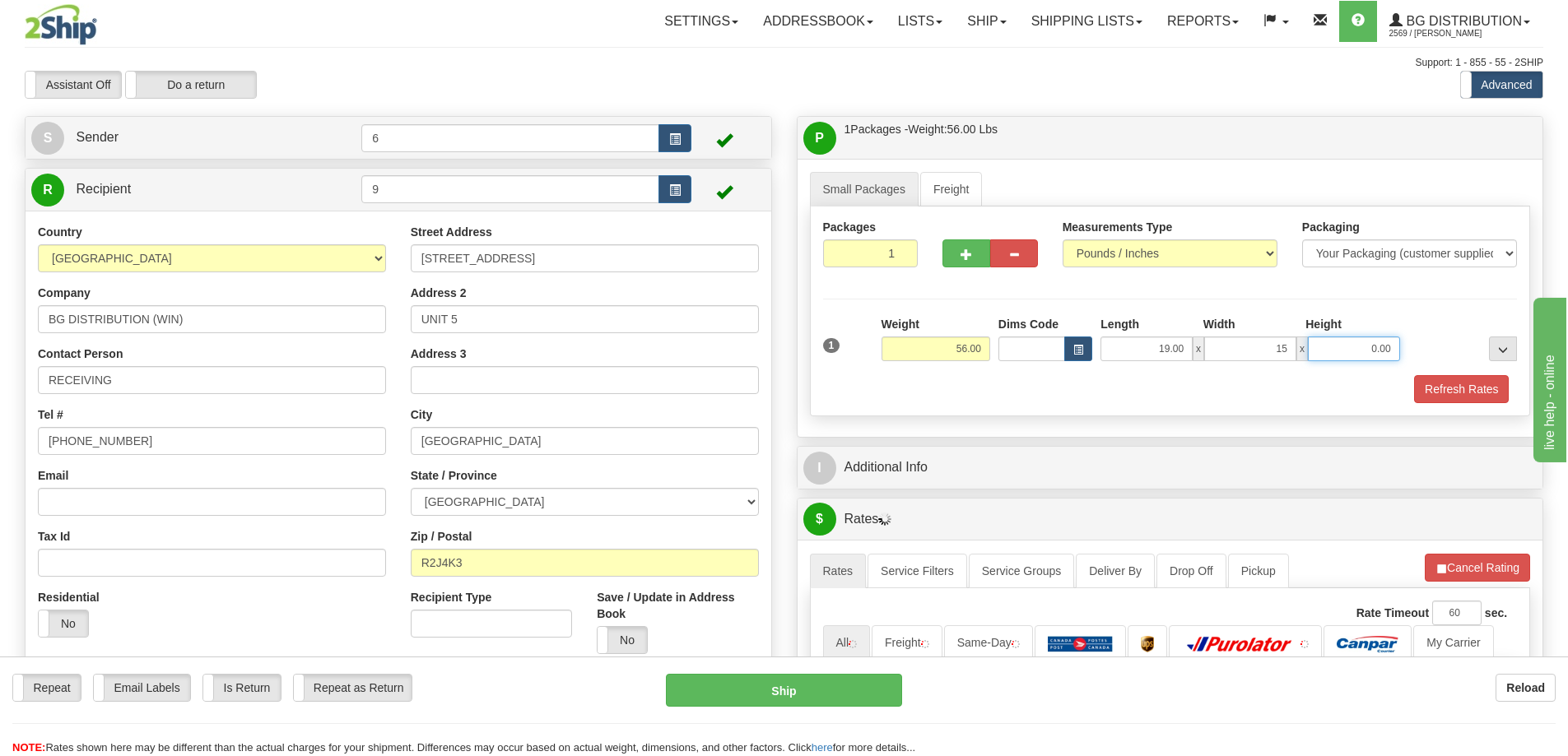
type input "15.00"
type input "13.00"
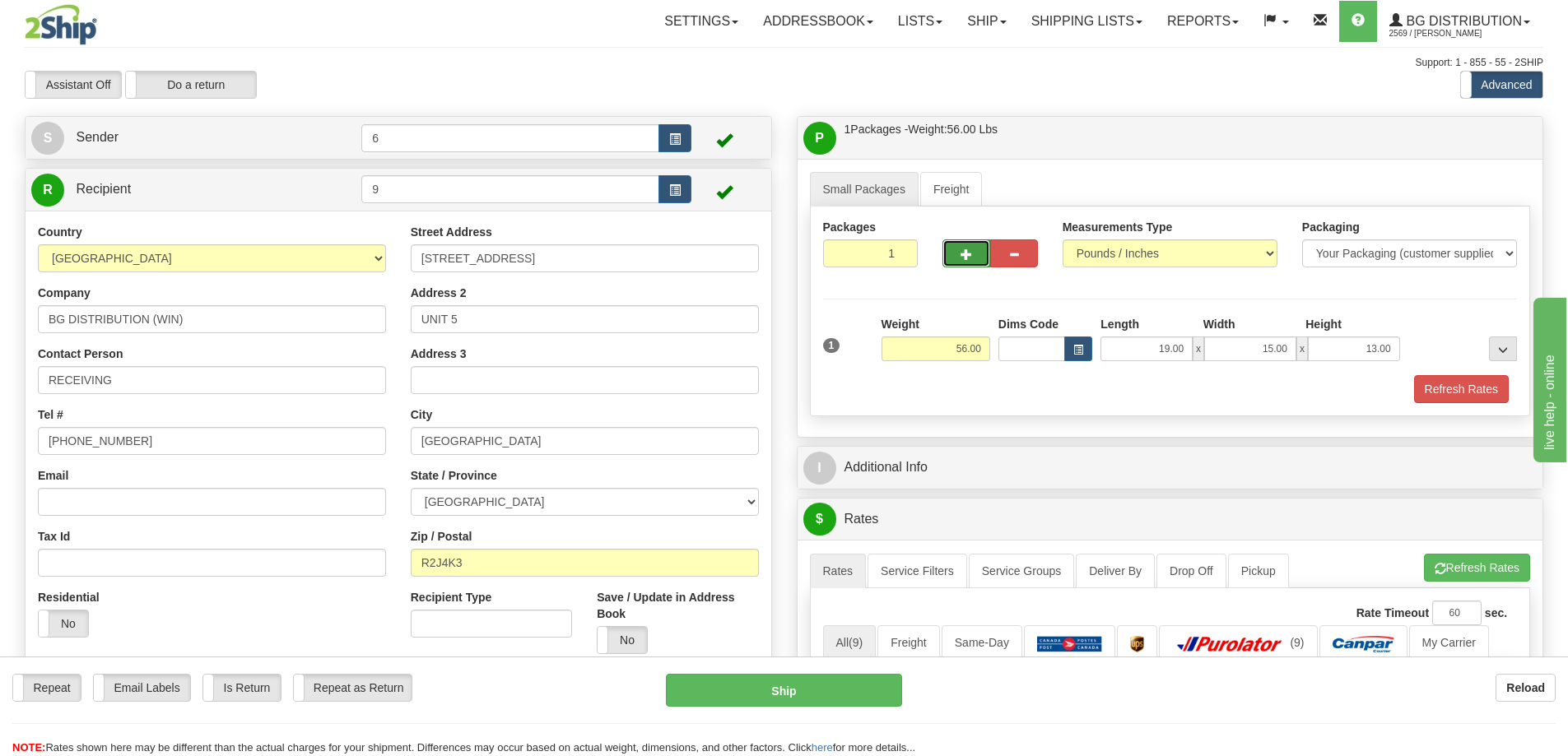
click at [960, 254] on span "button" at bounding box center [966, 255] width 12 height 11
radio input "true"
type input "2"
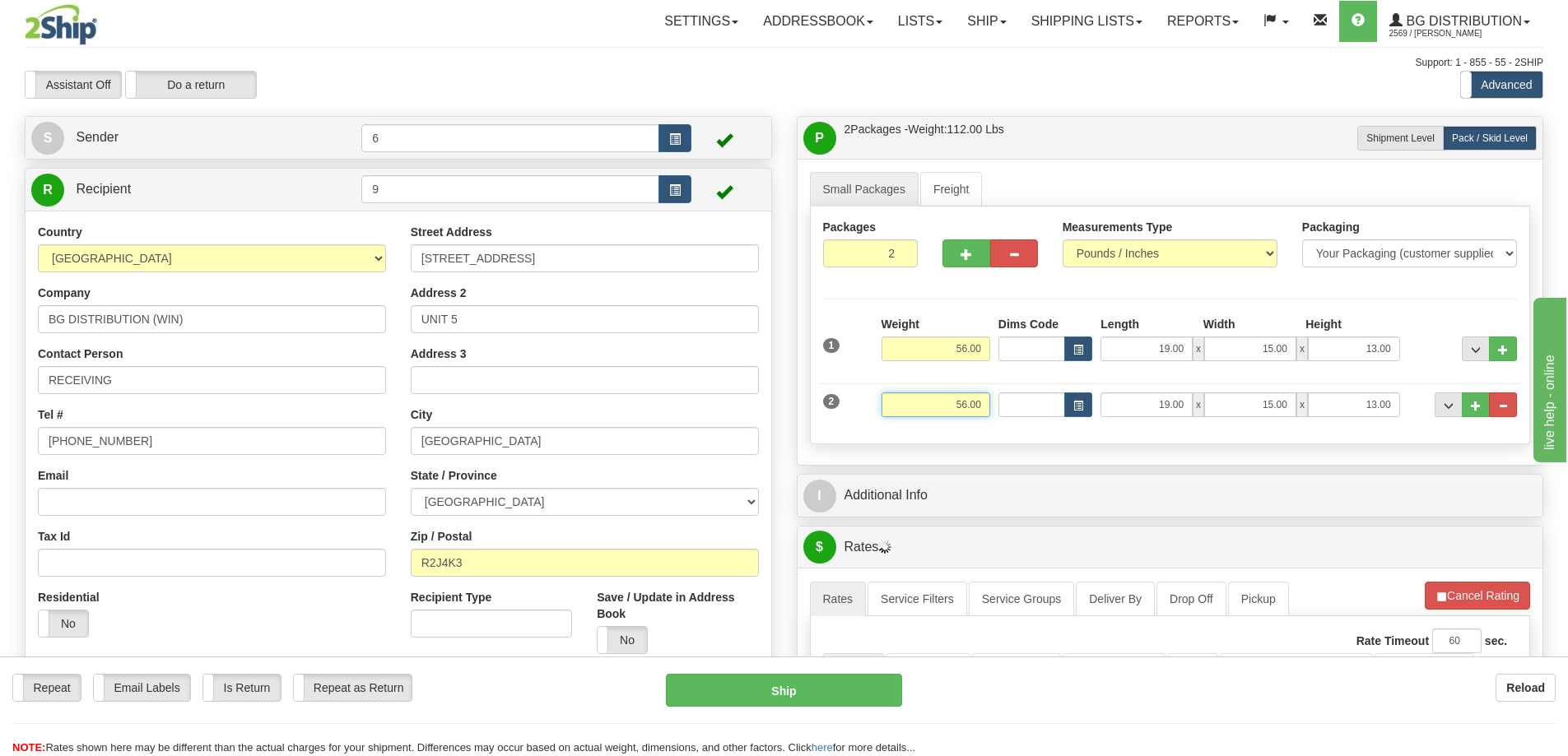
drag, startPoint x: 989, startPoint y: 415, endPoint x: 1204, endPoint y: 393, distance: 216.1
click at [1204, 393] on div "2 Weight 56.00 Dims Code Length Width Height" at bounding box center [1170, 402] width 703 height 55
type input "4"
type input "15.00"
type input "42.00"
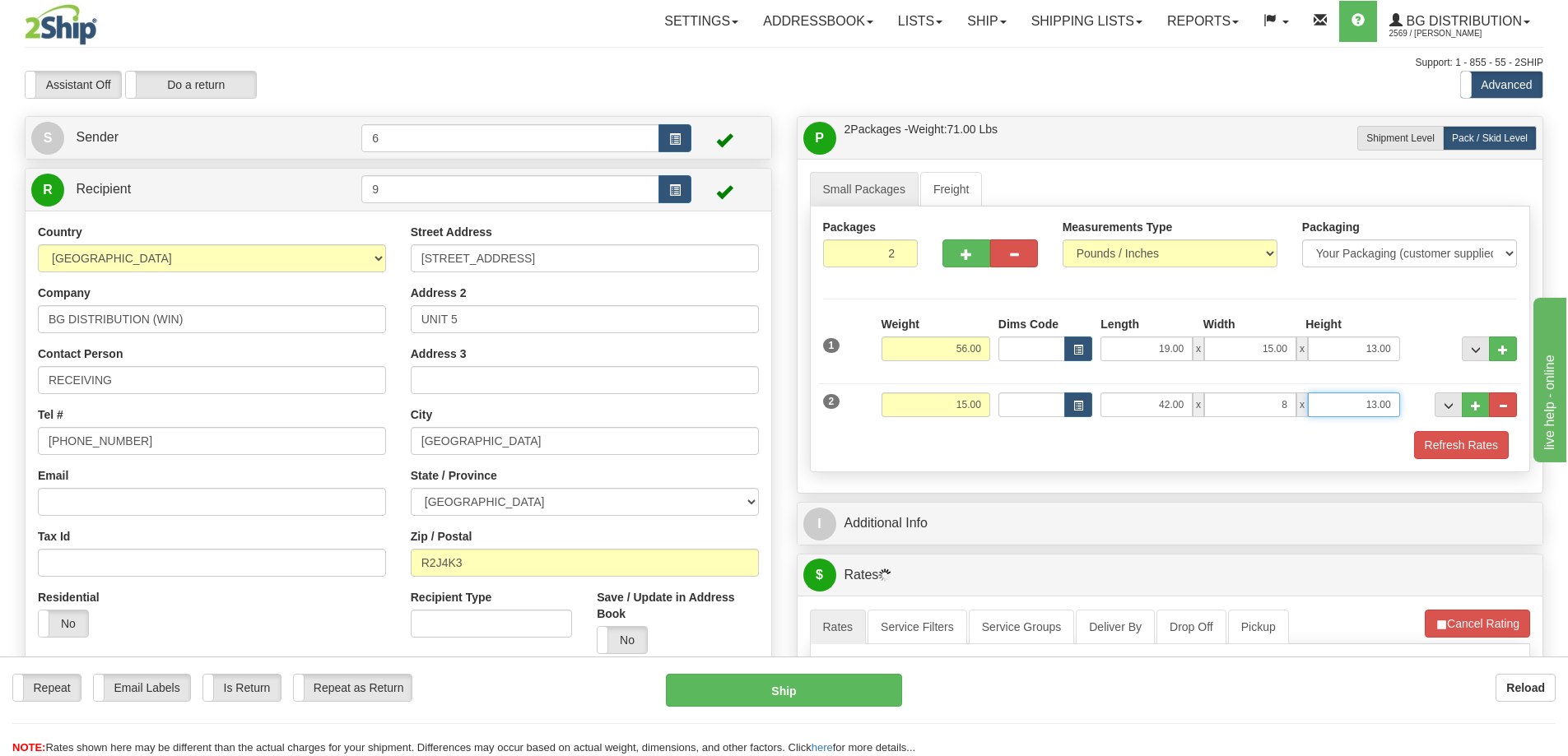
type input "8.00"
type input "7.00"
click at [967, 253] on span "button" at bounding box center [966, 255] width 12 height 11
type input "3"
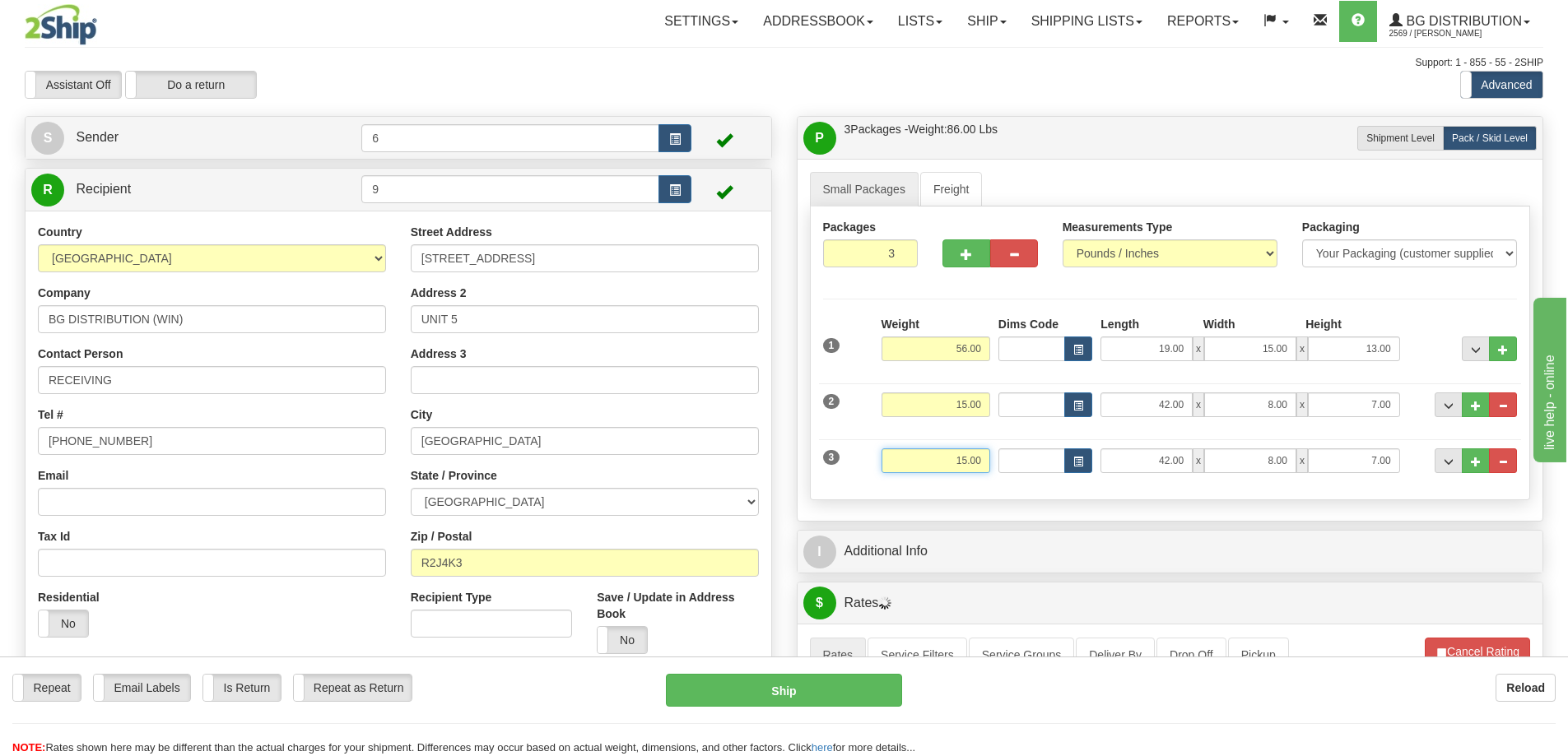
drag, startPoint x: 939, startPoint y: 460, endPoint x: 1097, endPoint y: 441, distance: 159.1
click at [1166, 451] on div "3 Weight 15.00 Dims Code Length Width Height" at bounding box center [1170, 459] width 703 height 55
type input "23.00"
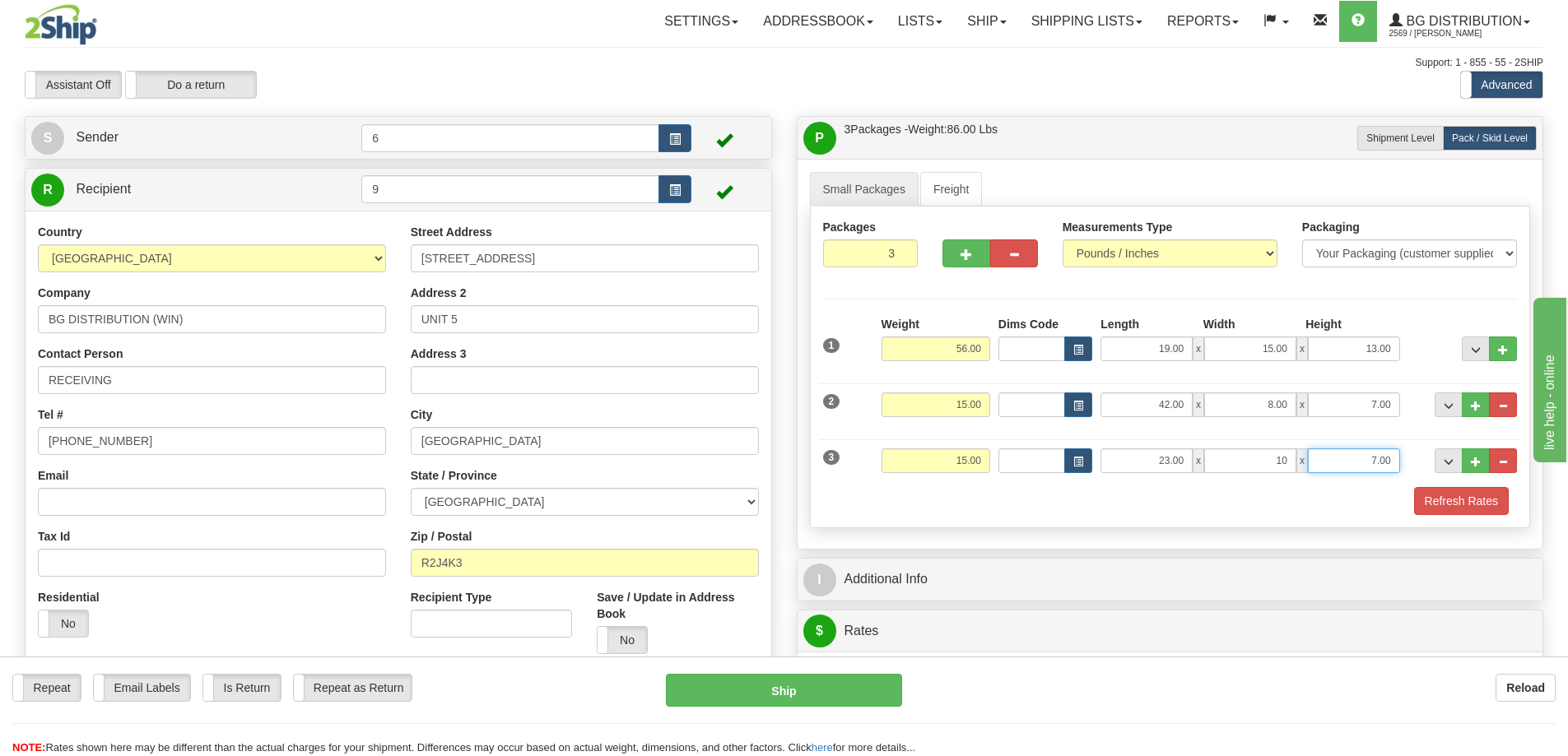
type input "10.00"
type input "6.00"
click at [969, 254] on span "button" at bounding box center [966, 255] width 12 height 11
type input "4"
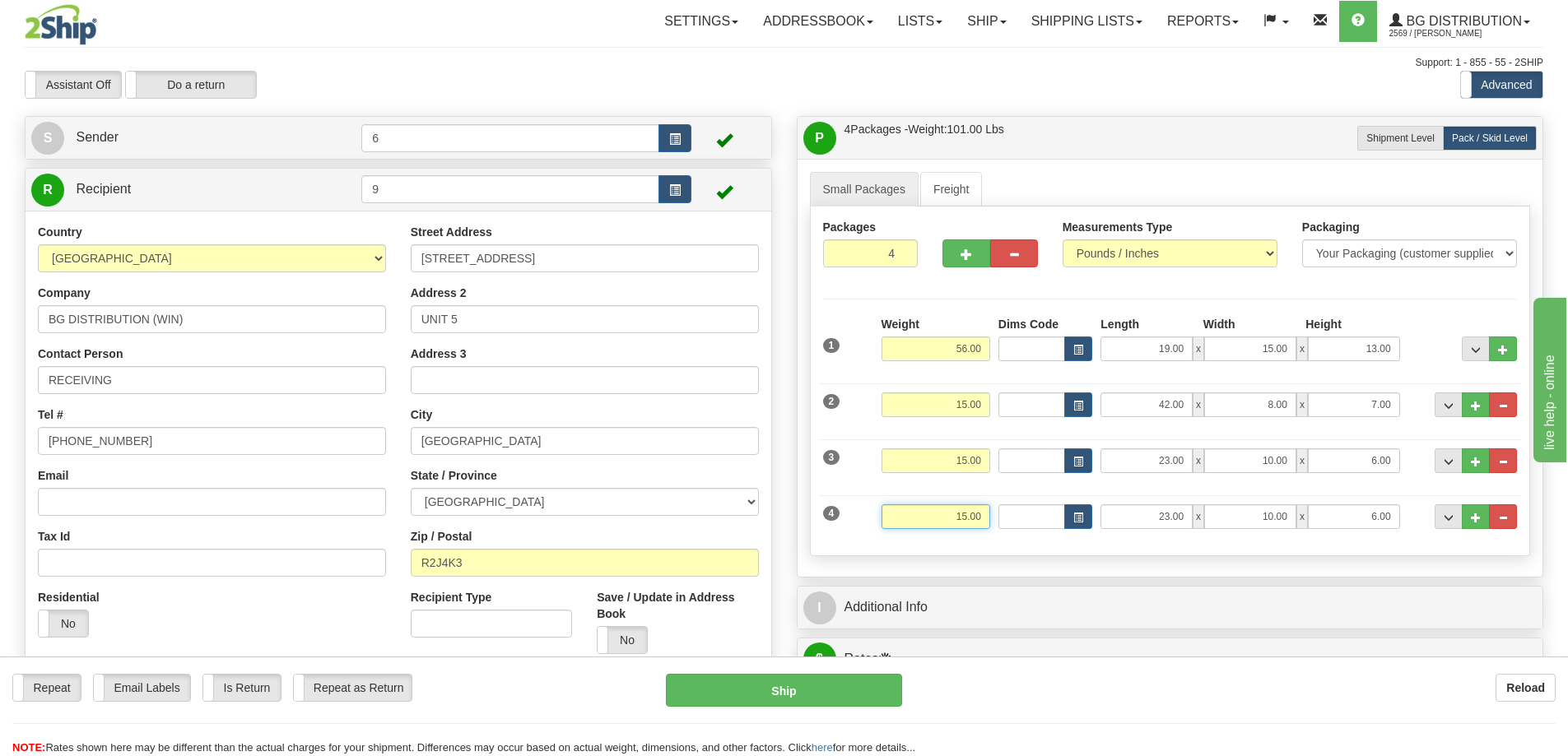
drag, startPoint x: 944, startPoint y: 519, endPoint x: 1261, endPoint y: 480, distance: 319.4
click at [1245, 488] on div "1 Weight 56.00 Dims Code" at bounding box center [1171, 430] width 695 height 228
type input "24.00"
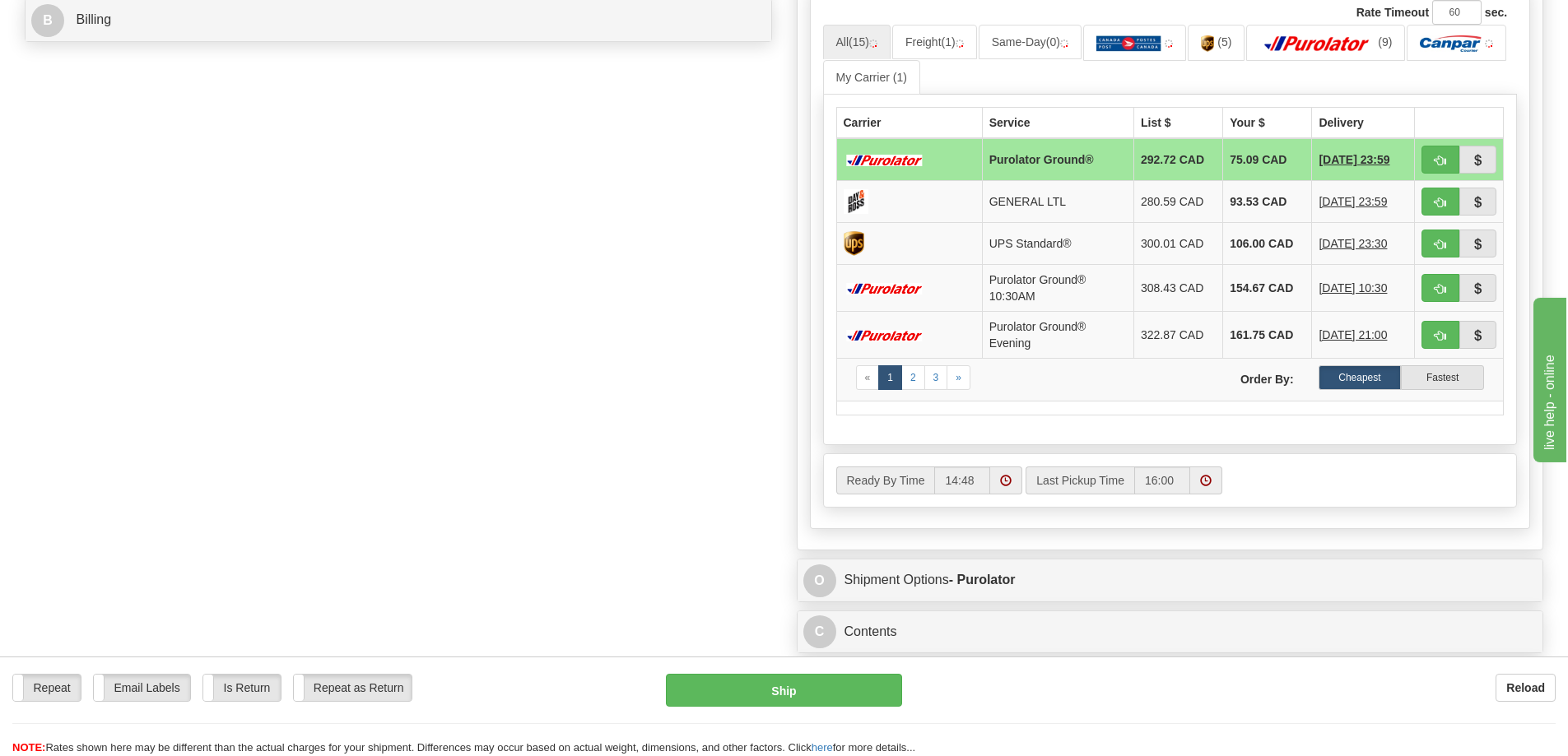
scroll to position [494, 0]
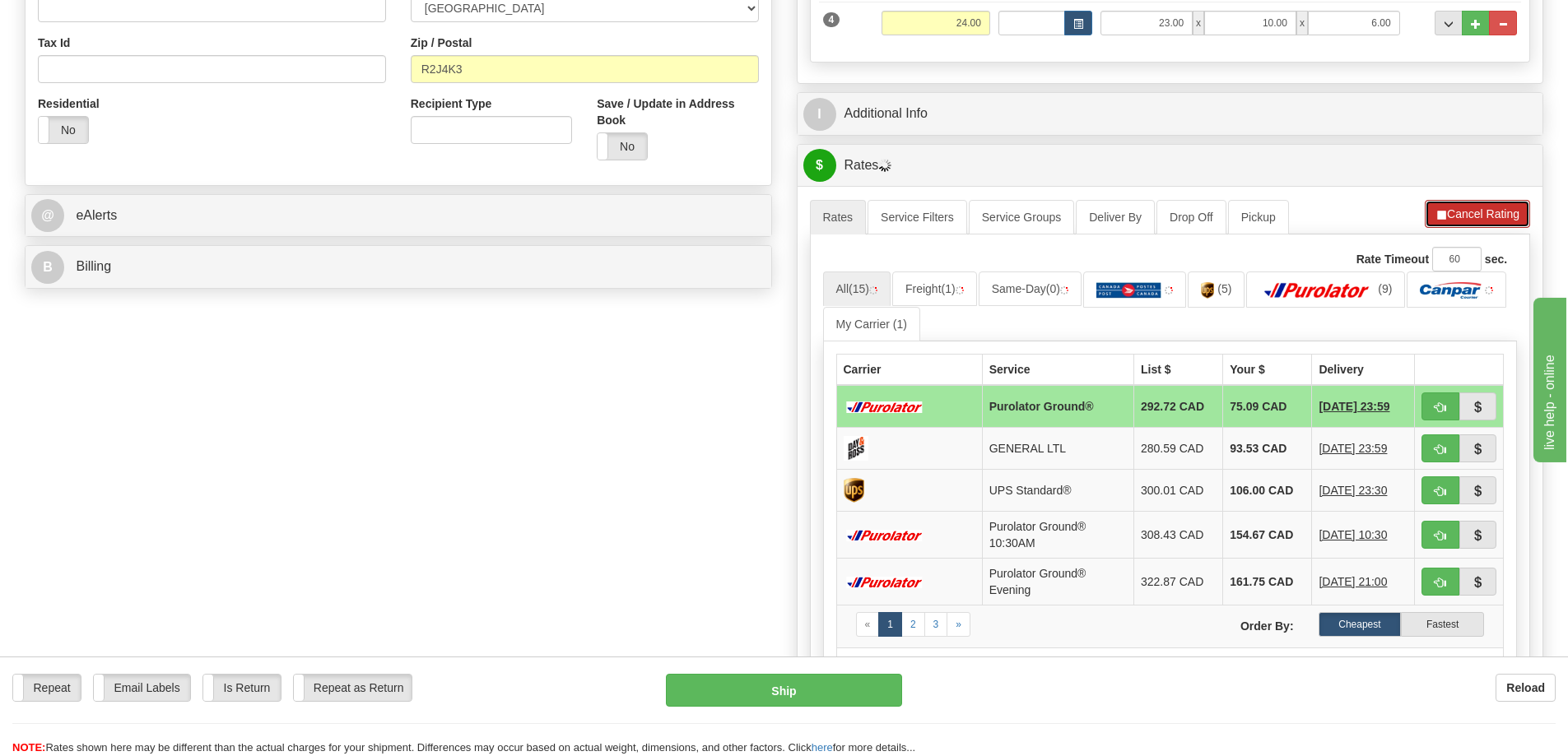
click at [1469, 215] on button "Cancel Rating" at bounding box center [1477, 214] width 105 height 28
click at [1499, 220] on button "Refresh Rates" at bounding box center [1477, 214] width 106 height 28
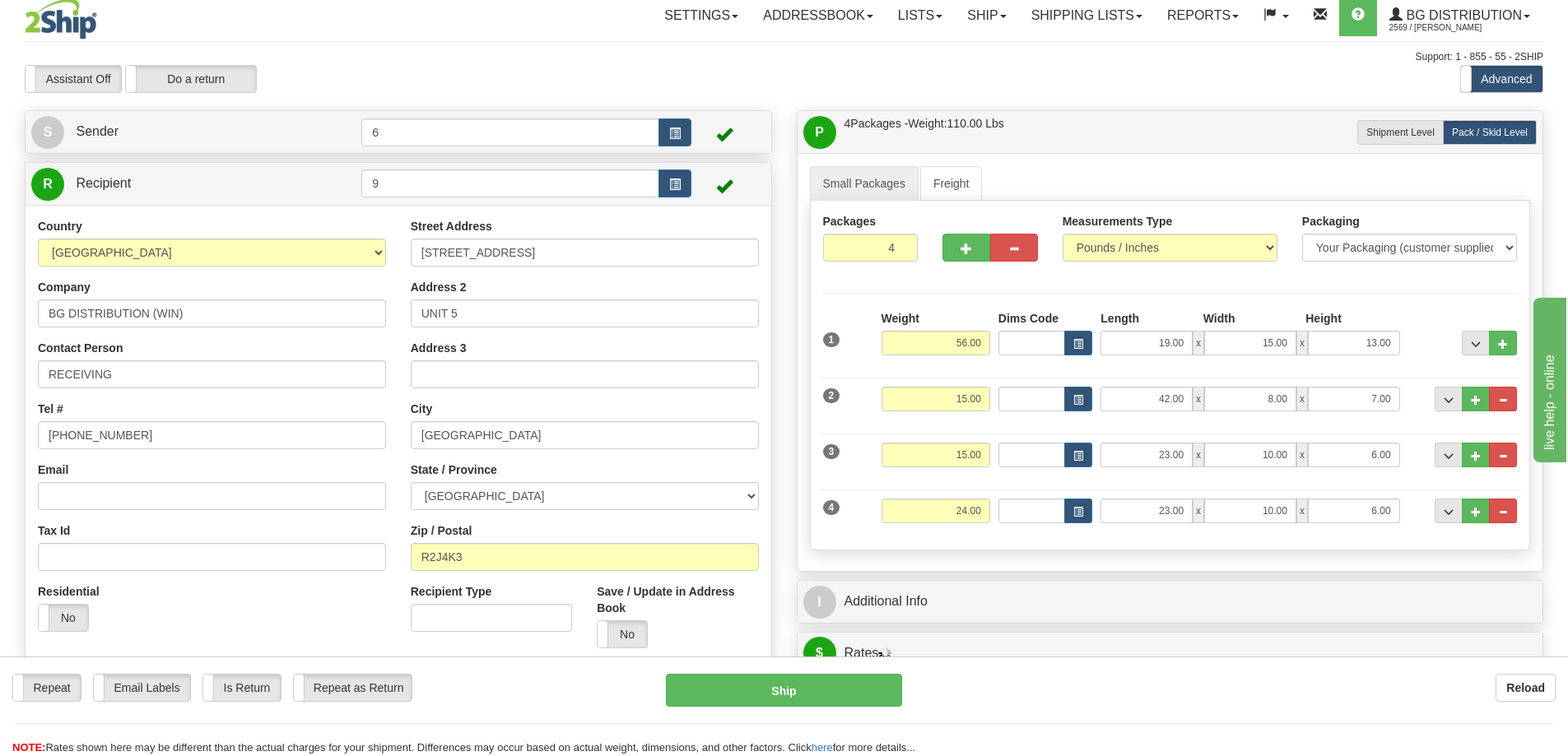
scroll to position [0, 0]
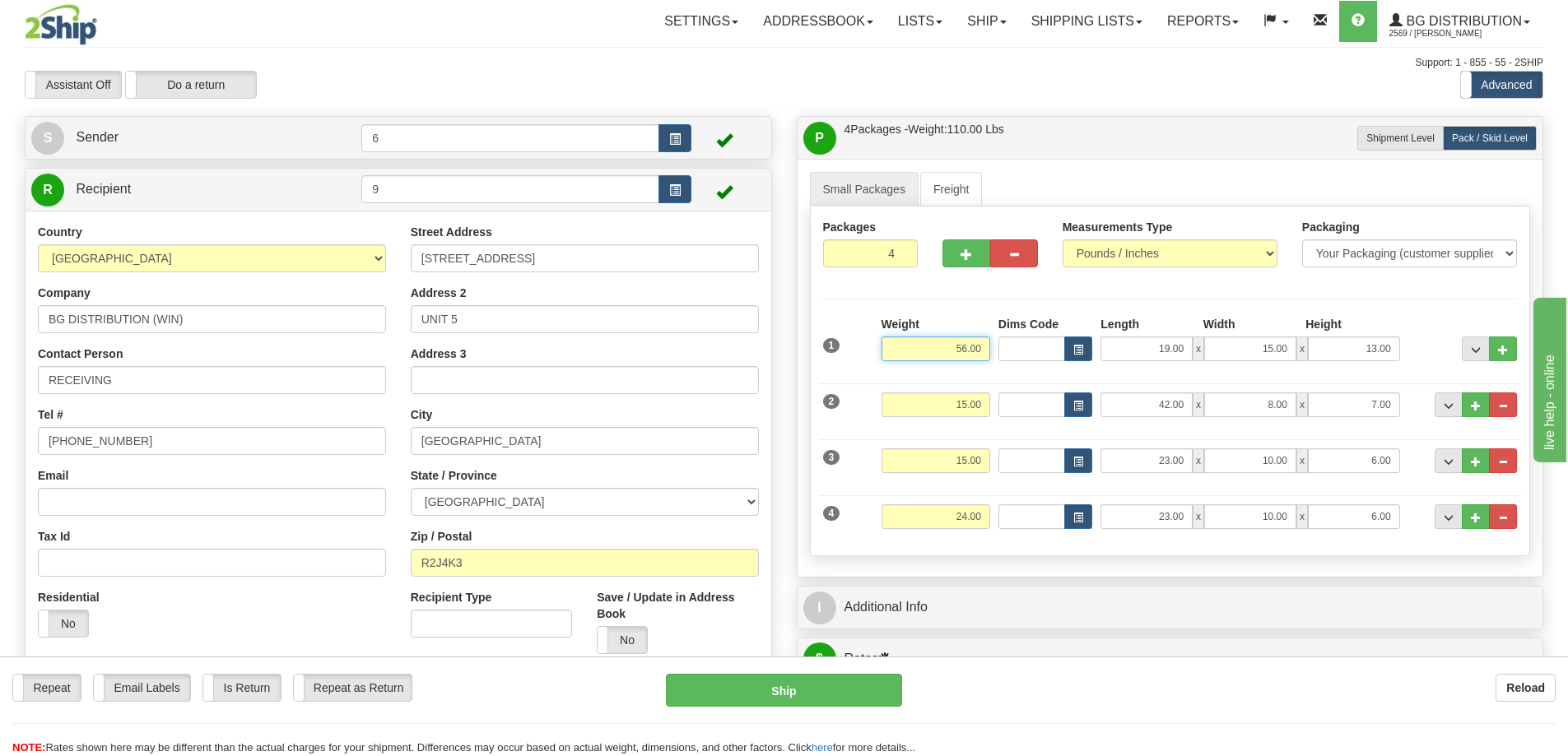
drag, startPoint x: 931, startPoint y: 356, endPoint x: 1110, endPoint y: 337, distance: 180.0
click at [1110, 337] on div "1 Weight 56.00 Dims Code x x" at bounding box center [1170, 345] width 703 height 58
type input "40.00"
click at [1512, 354] on button "..." at bounding box center [1503, 348] width 28 height 24
type input "5"
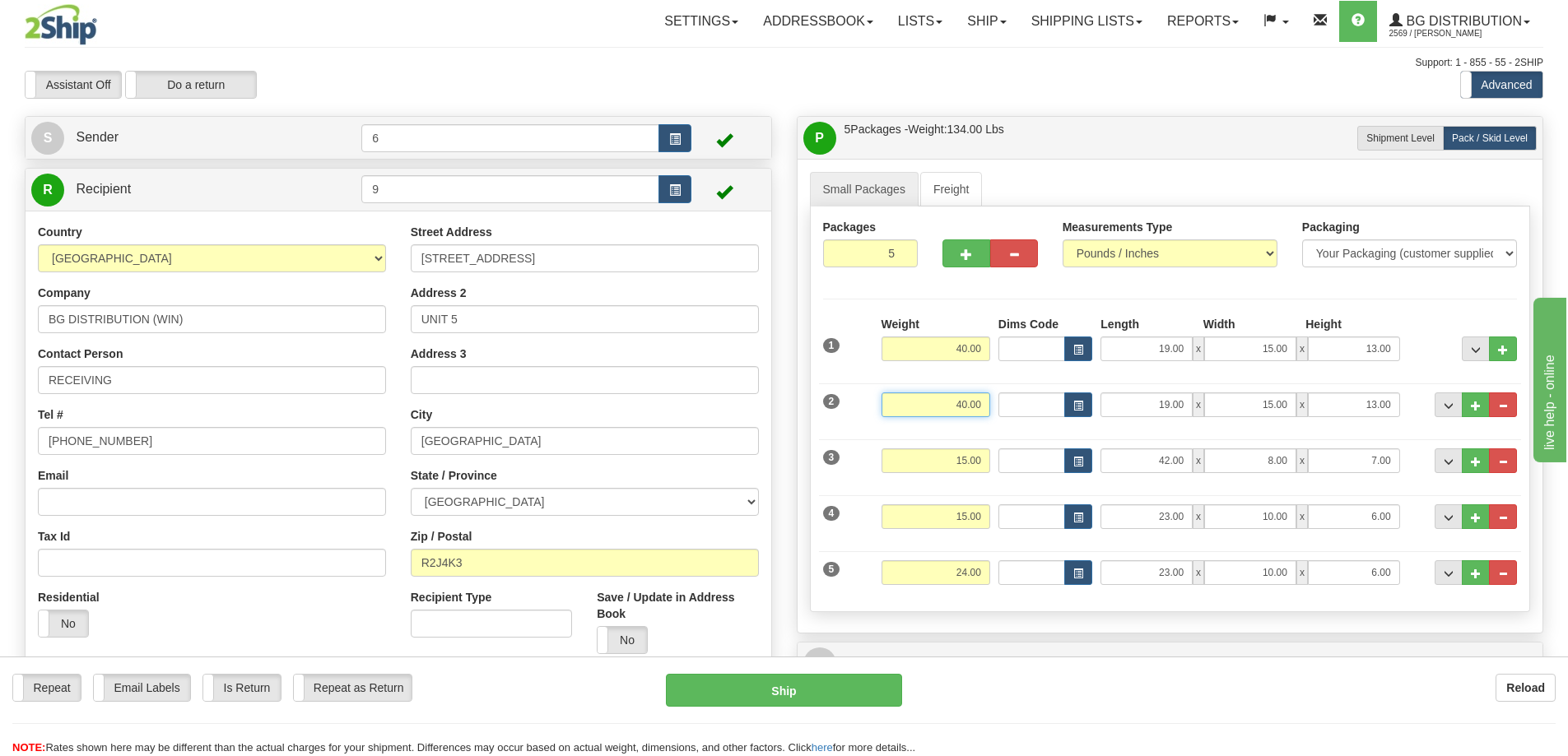
drag, startPoint x: 922, startPoint y: 409, endPoint x: 1156, endPoint y: 406, distance: 234.0
click at [1156, 406] on div "2 Weight 40.00 Dims Code Length Width Height" at bounding box center [1170, 402] width 703 height 55
type input "10.00"
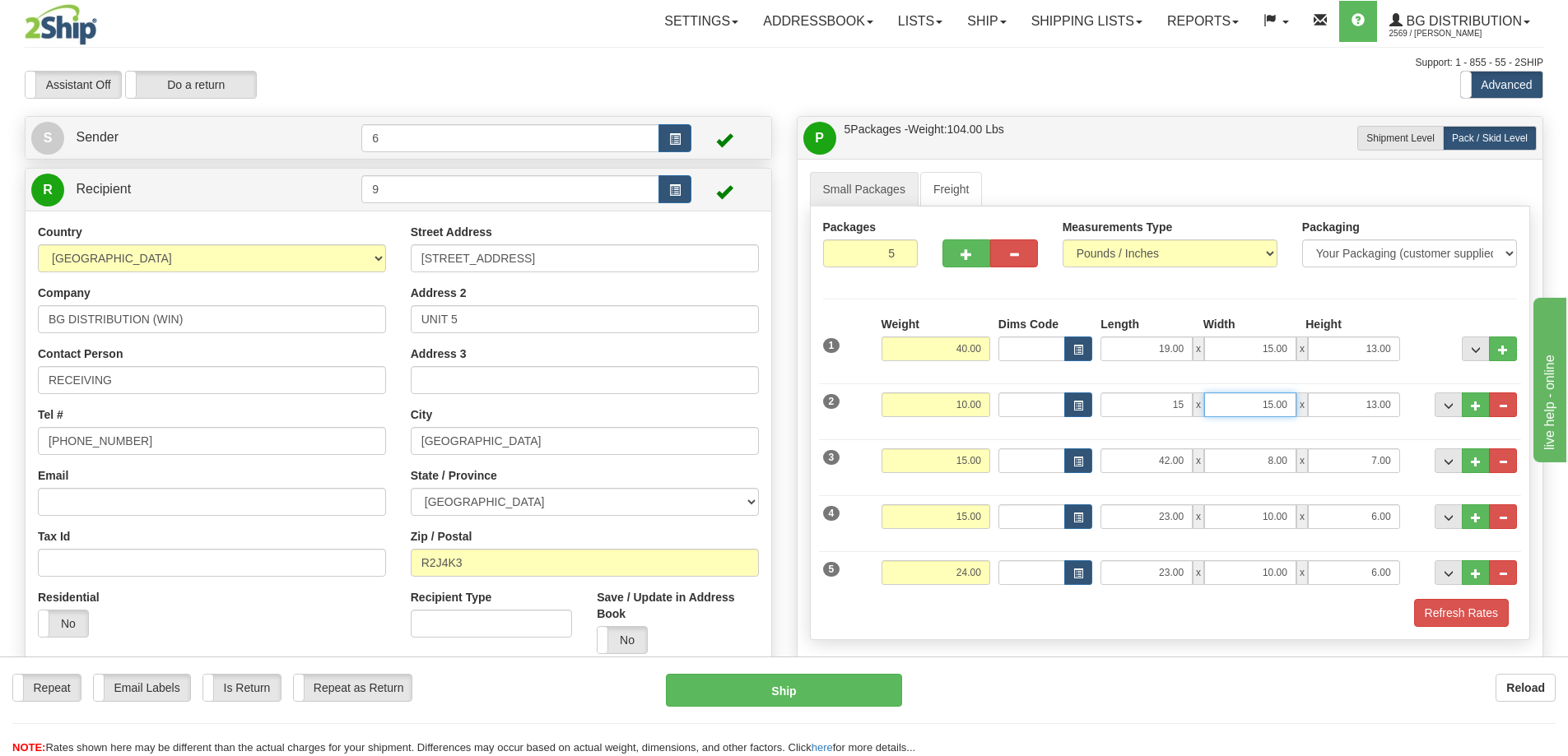
type input "15.00"
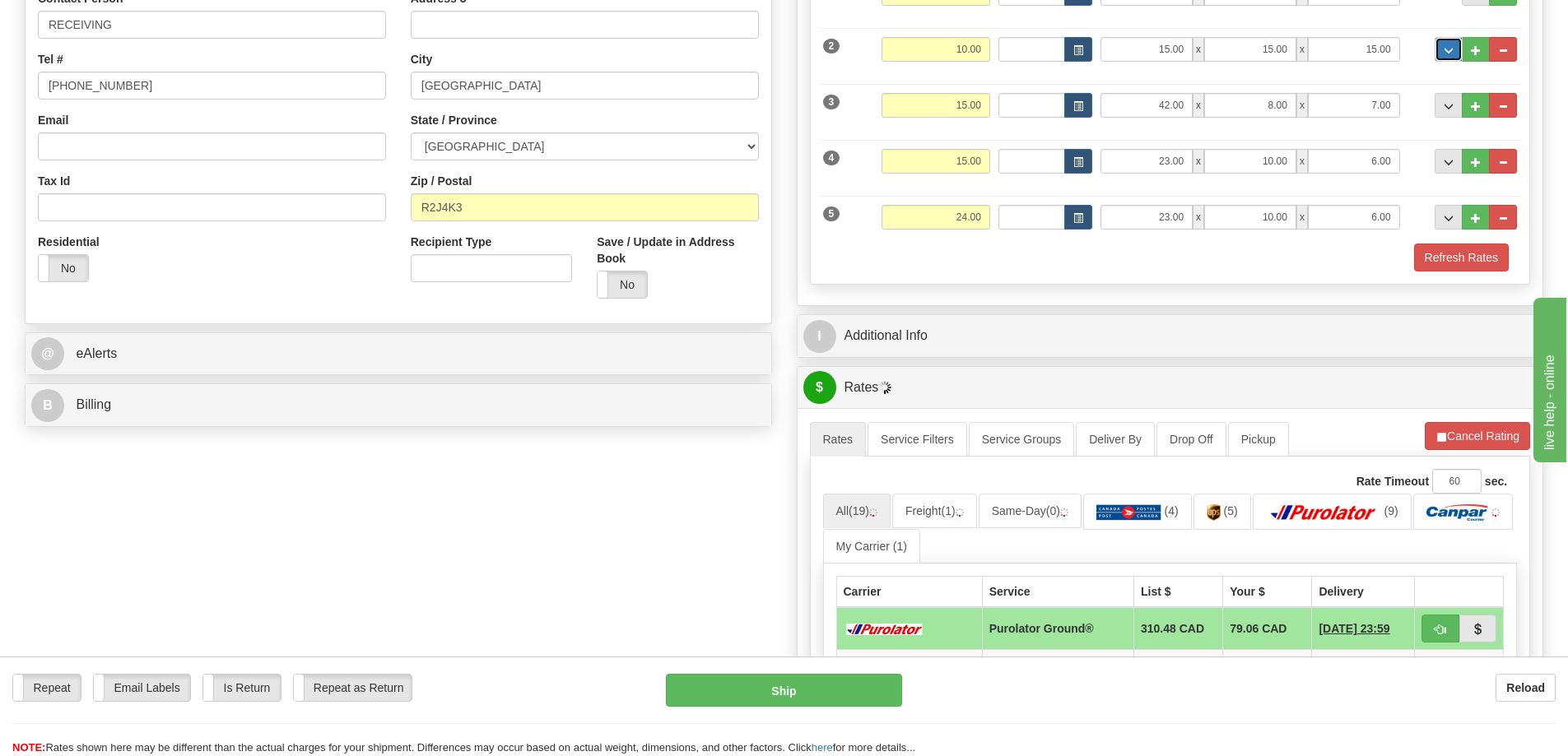
scroll to position [494, 0]
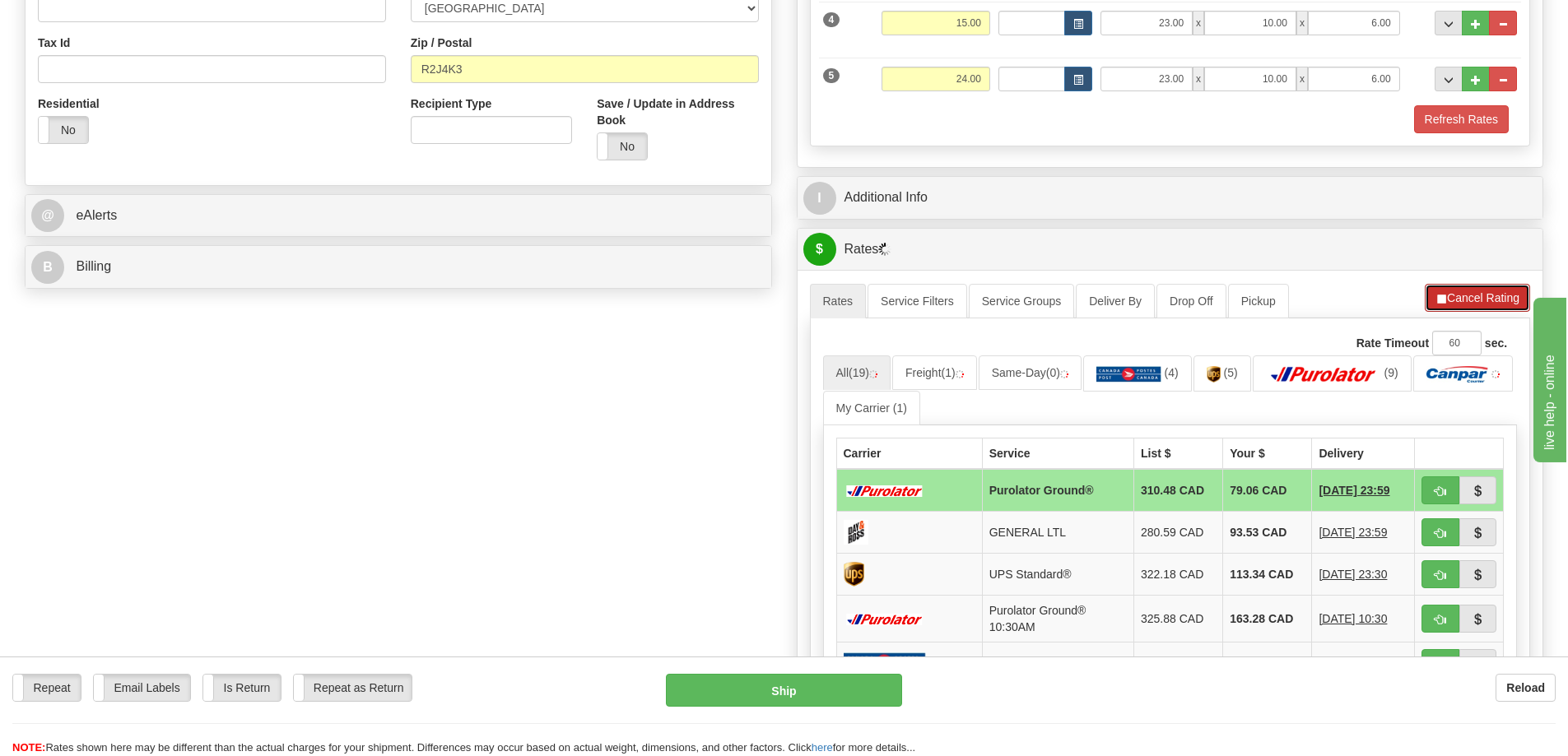
click at [1471, 305] on button "Cancel Rating" at bounding box center [1477, 297] width 105 height 28
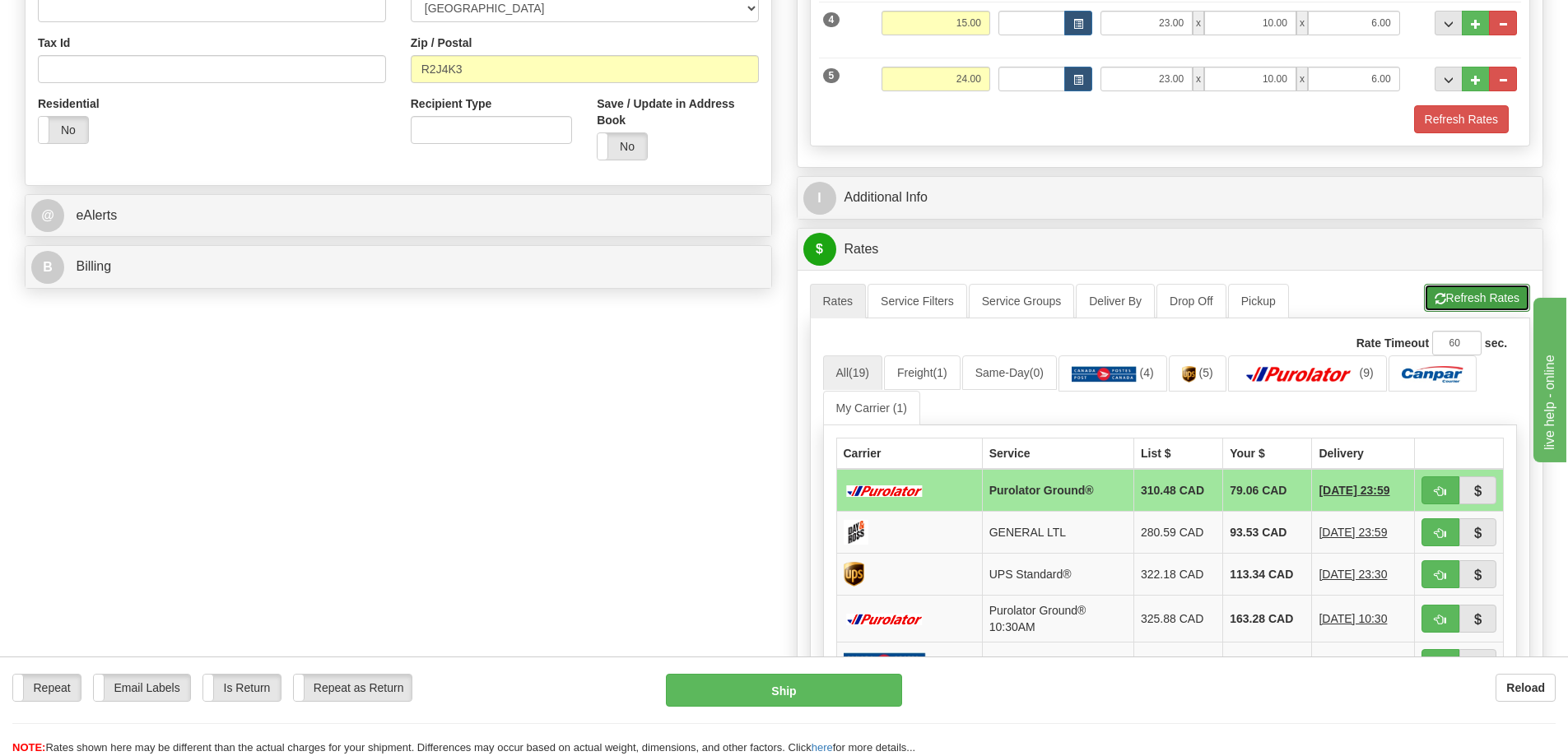
click at [1471, 297] on button "Refresh Rates" at bounding box center [1477, 297] width 106 height 28
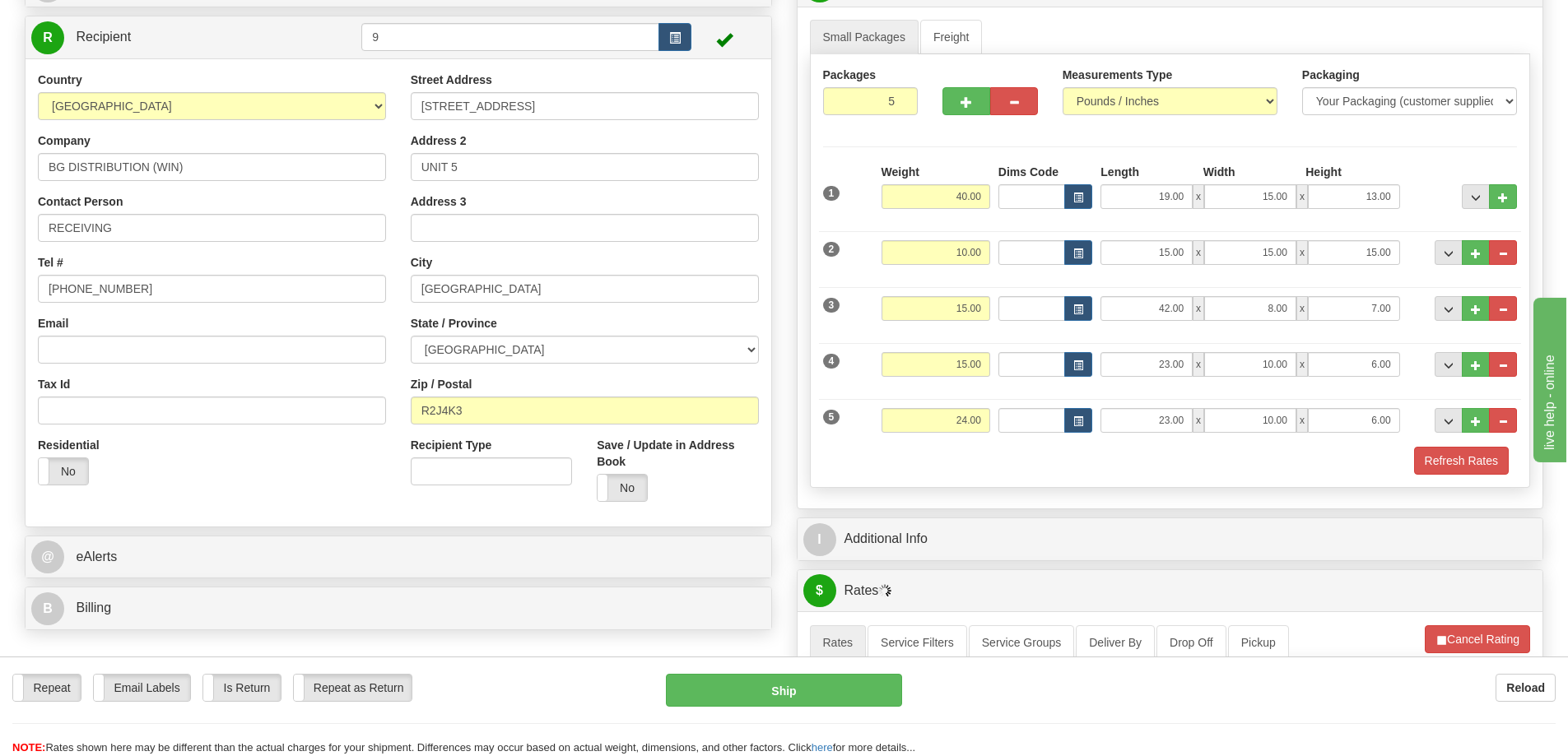
scroll to position [0, 0]
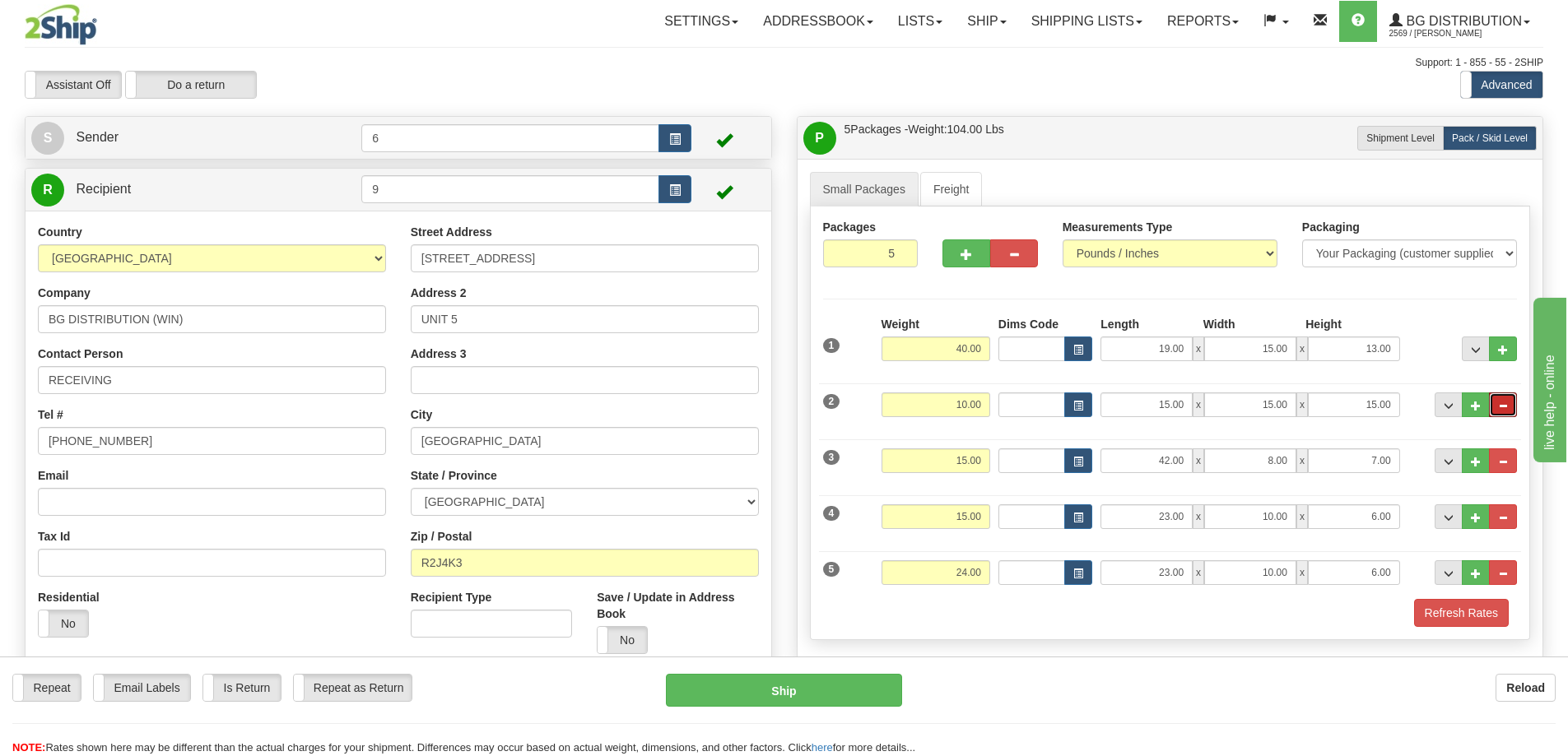
drag, startPoint x: 1499, startPoint y: 414, endPoint x: 1467, endPoint y: 403, distance: 33.8
click at [1499, 411] on span "..." at bounding box center [1503, 406] width 10 height 9
type input "4"
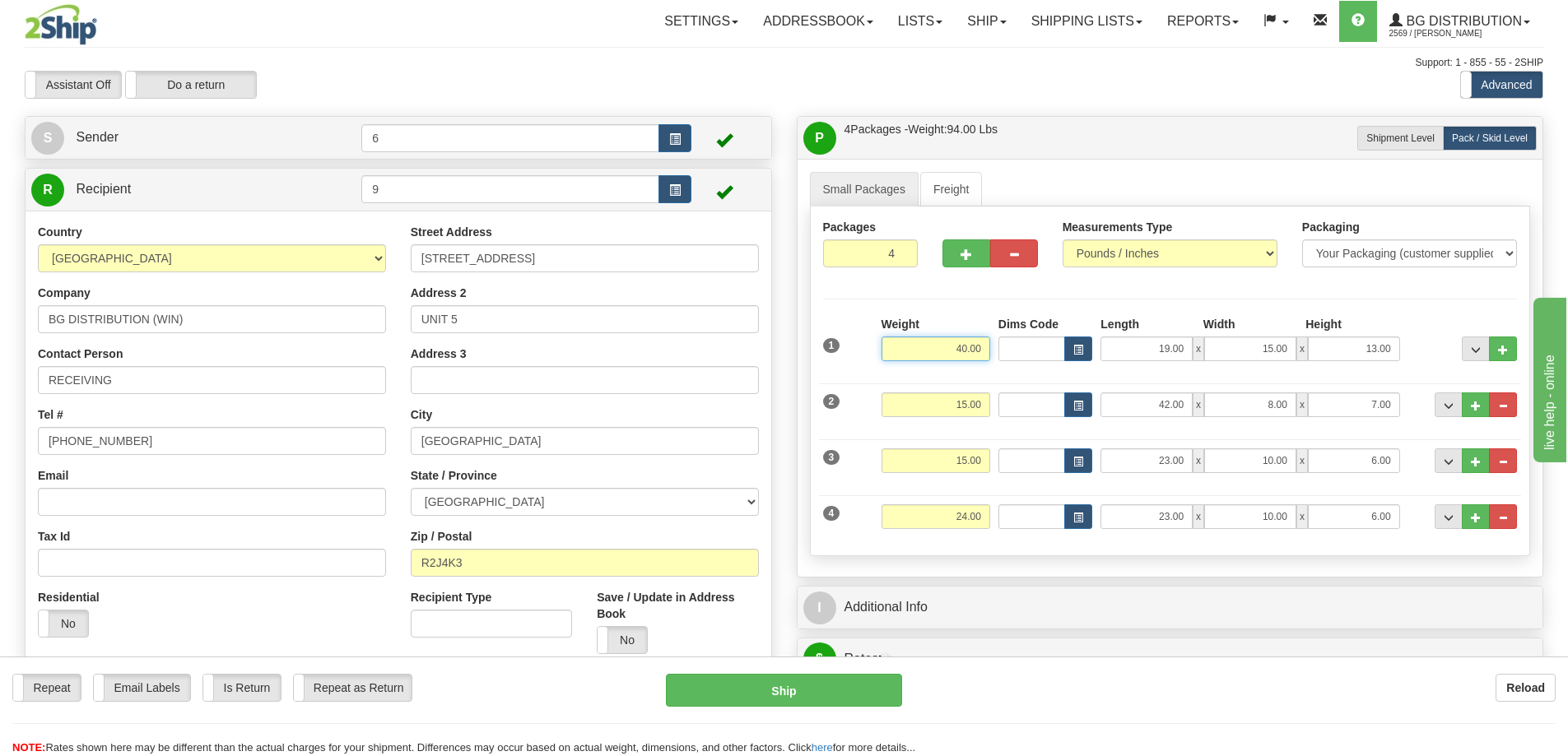
drag, startPoint x: 926, startPoint y: 354, endPoint x: 1165, endPoint y: 344, distance: 239.2
click at [1165, 344] on div "1 Weight 40.00 Dims Code x x" at bounding box center [1170, 345] width 703 height 58
type input "56.00"
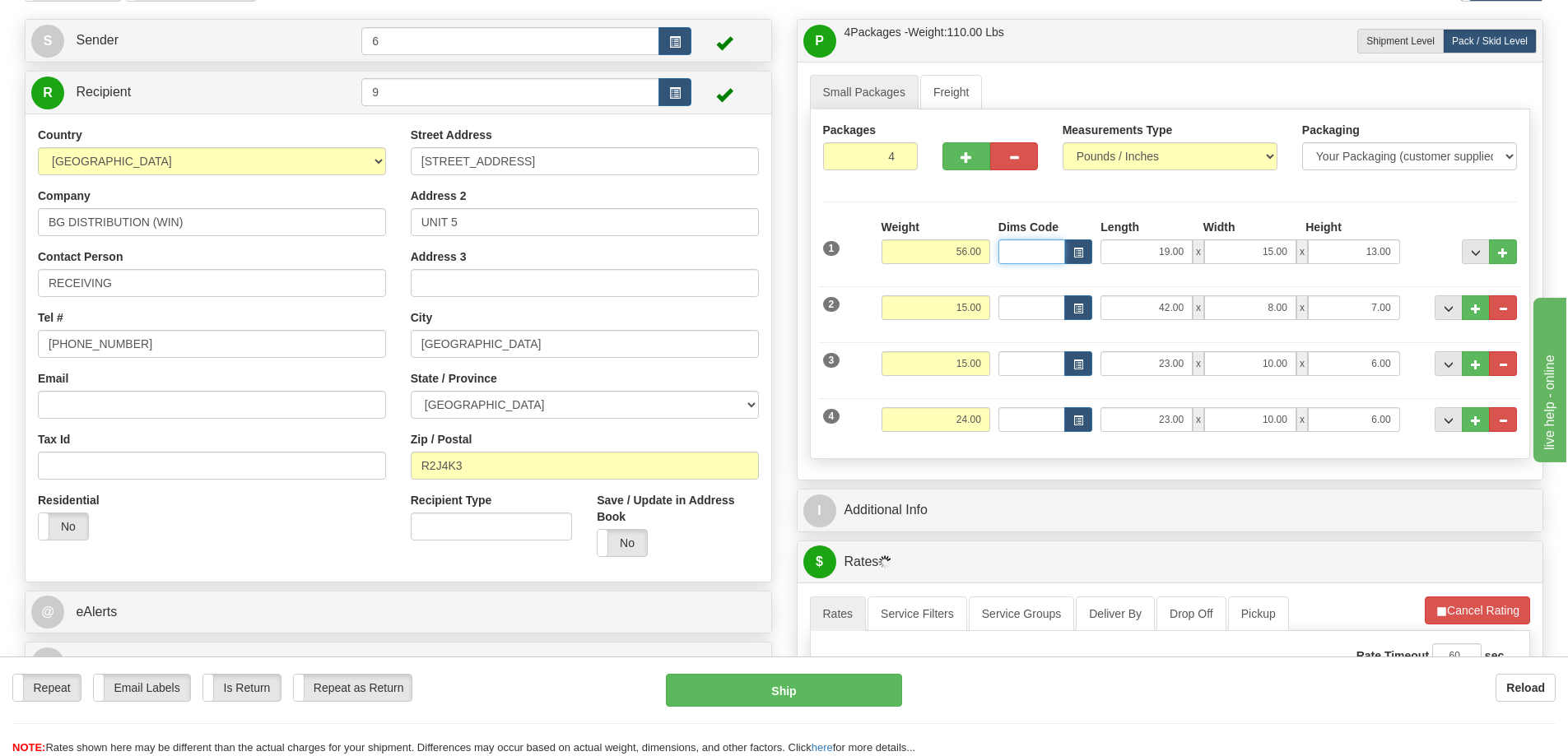
scroll to position [247, 0]
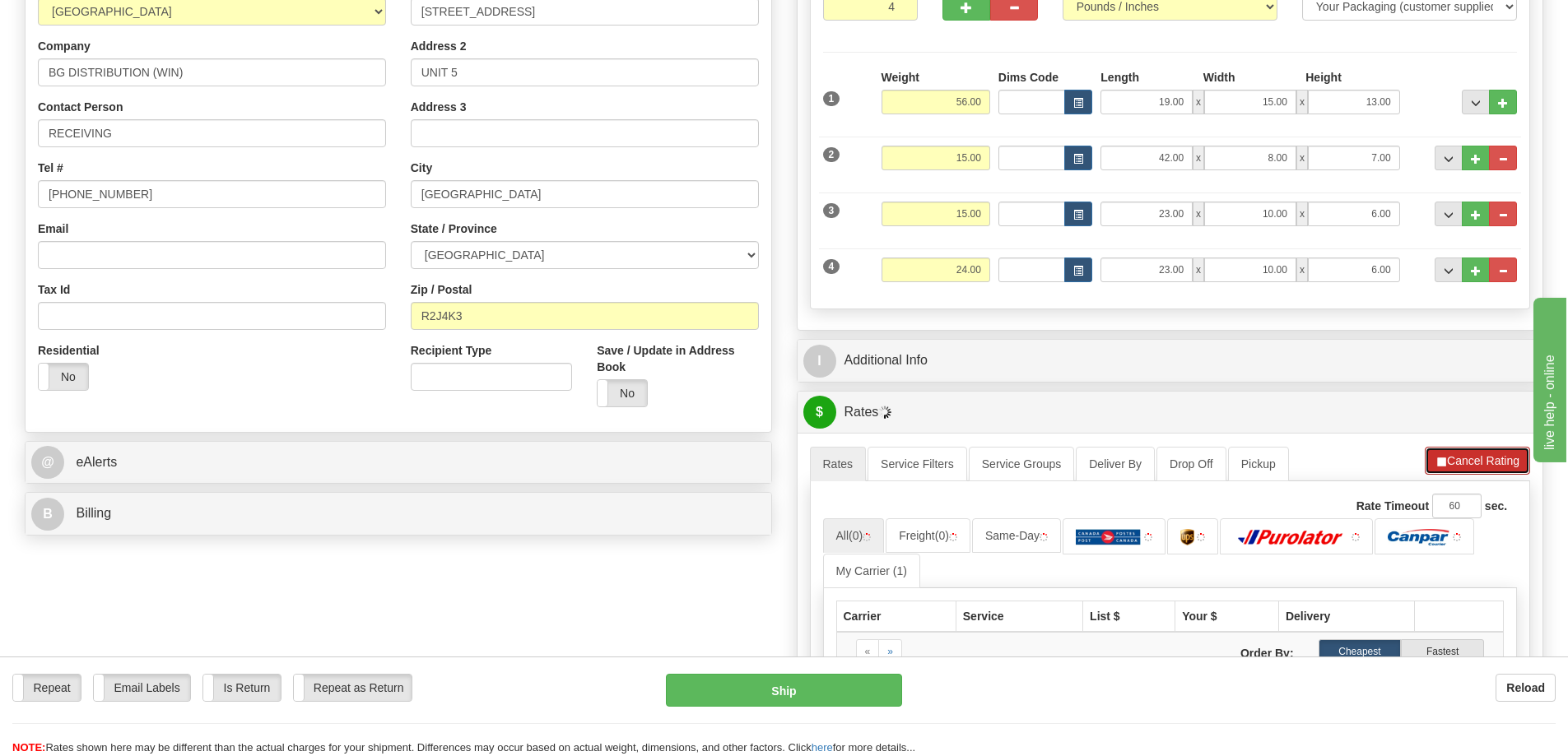
click at [1483, 471] on button "Cancel Rating" at bounding box center [1477, 460] width 105 height 28
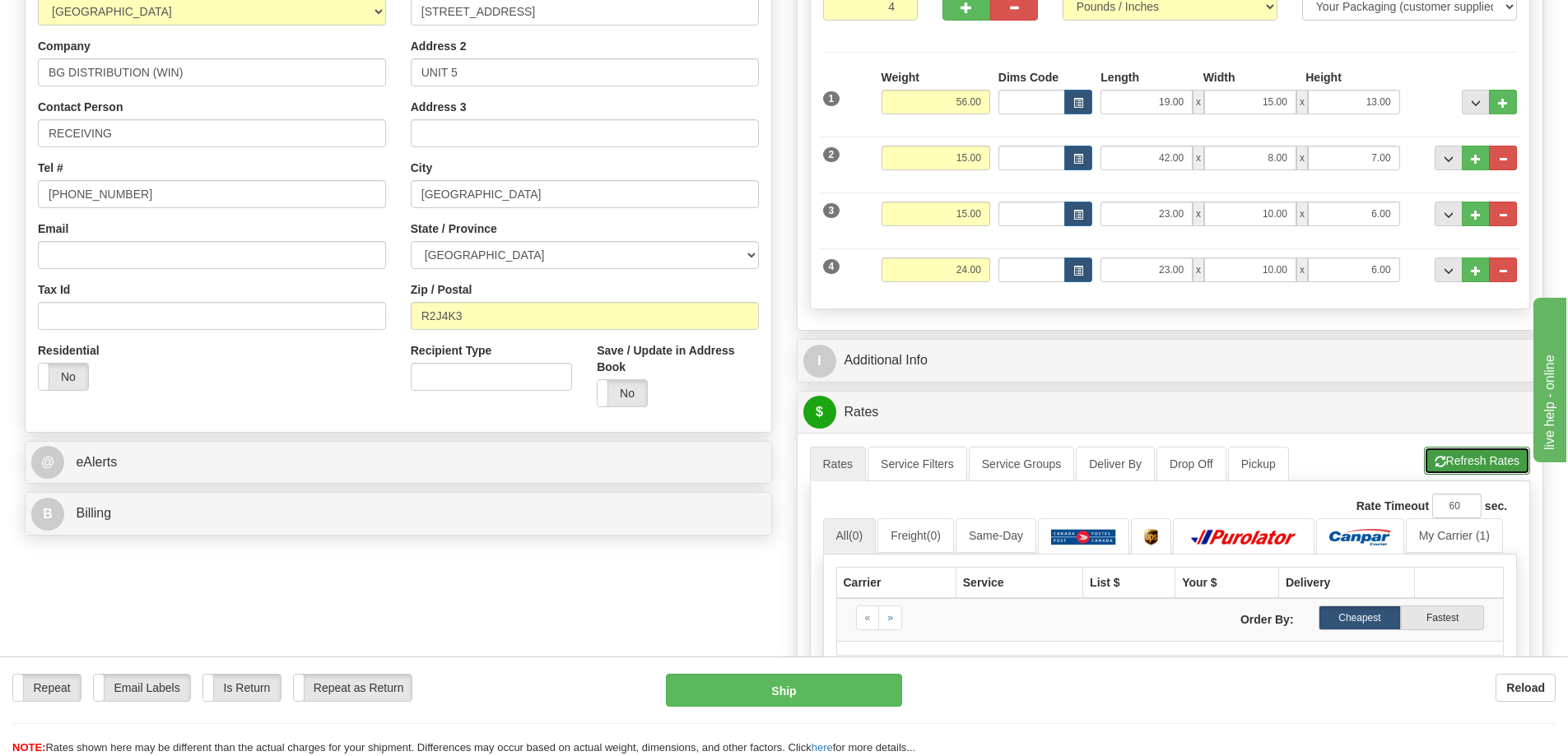
click at [1485, 464] on button "Refresh Rates" at bounding box center [1477, 460] width 106 height 28
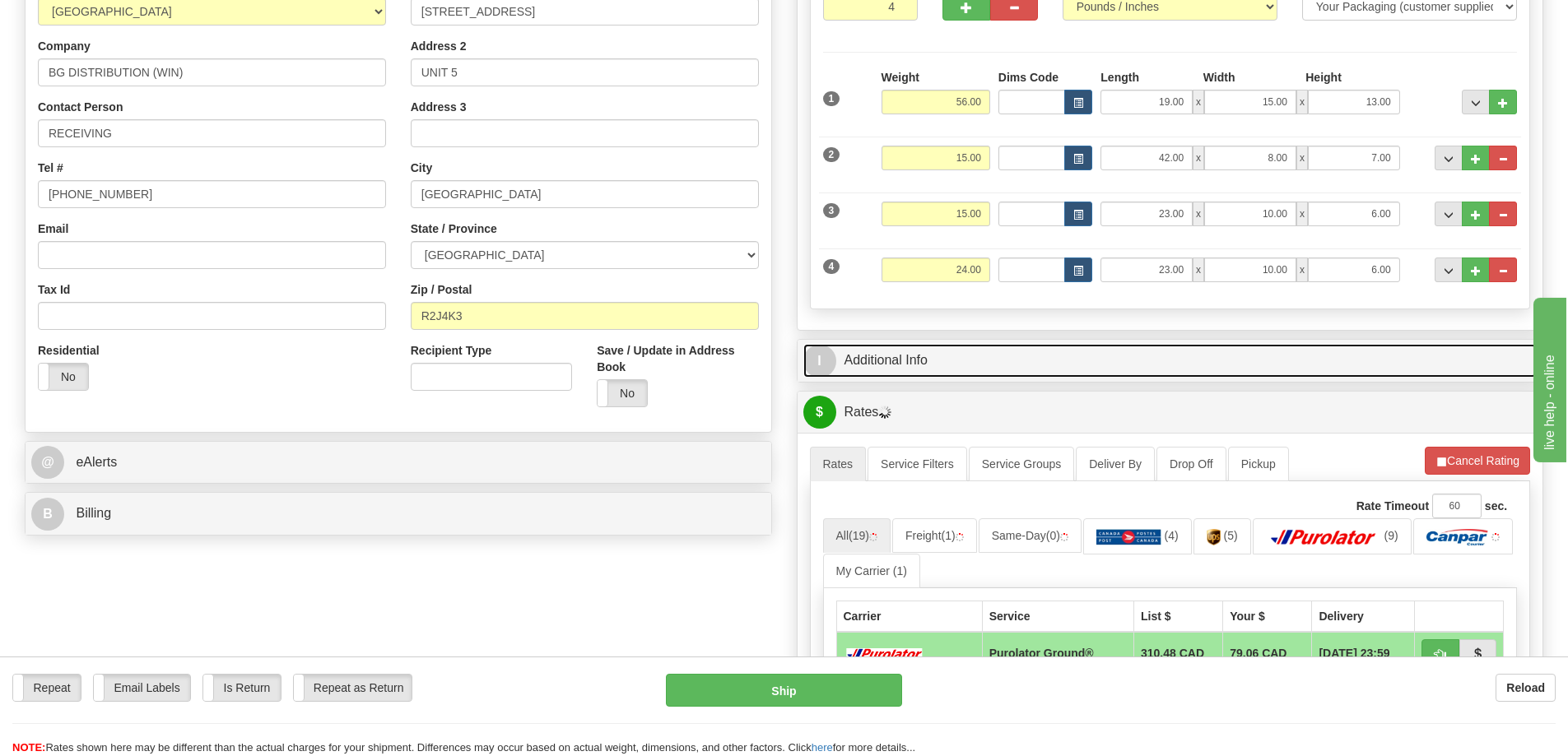
click at [995, 365] on link "I Additional Info" at bounding box center [1171, 360] width 735 height 34
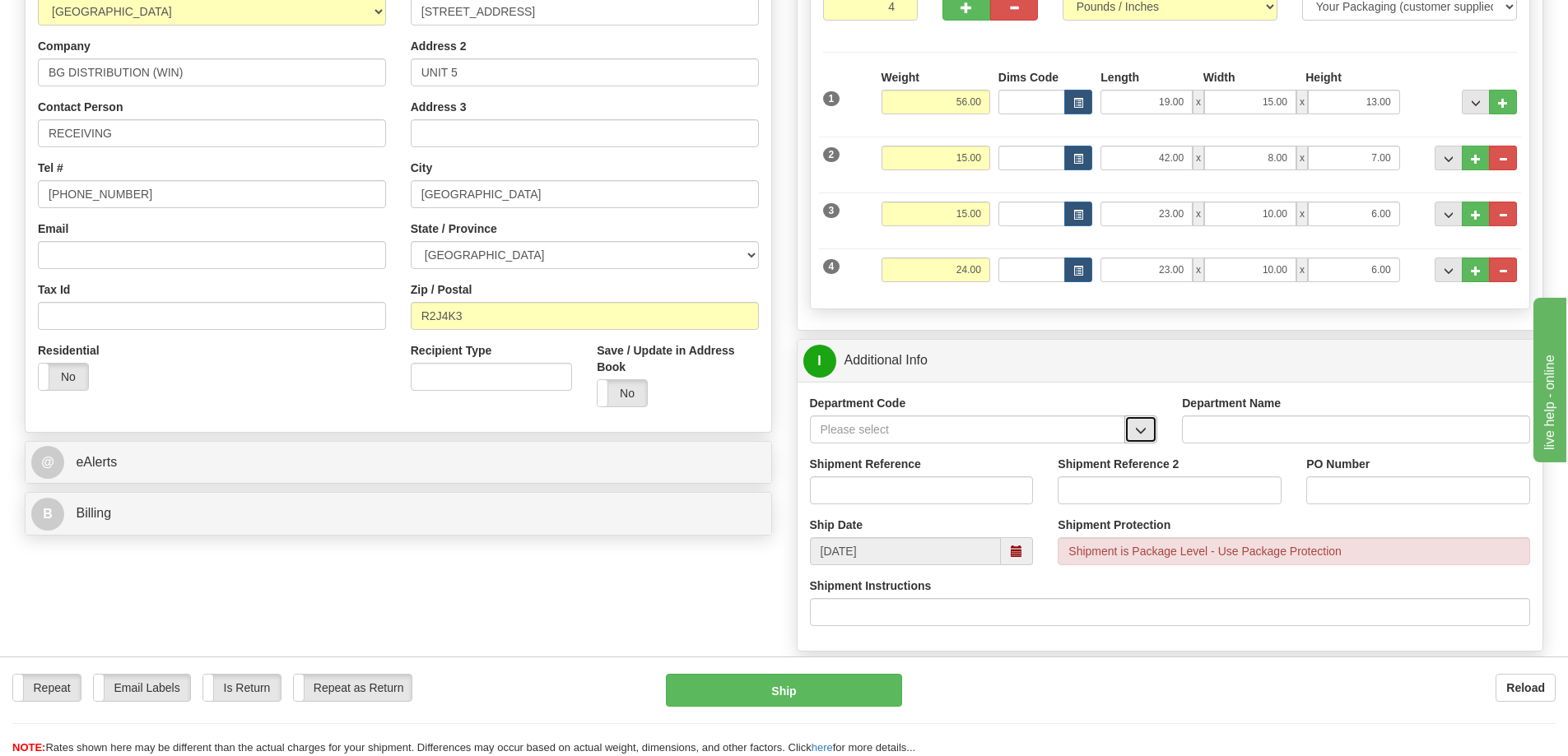
click at [1143, 436] on span "button" at bounding box center [1141, 431] width 12 height 11
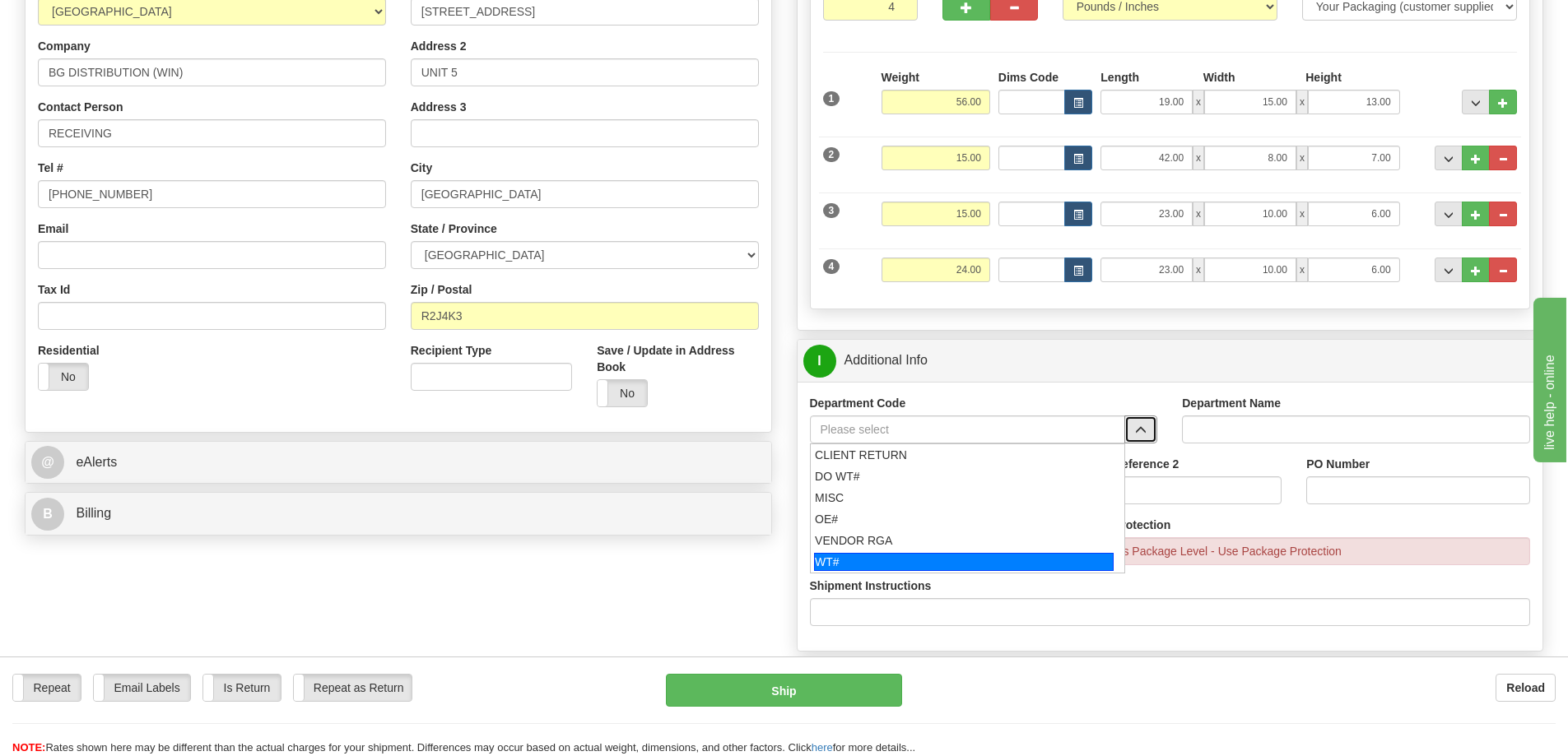
drag, startPoint x: 837, startPoint y: 557, endPoint x: 851, endPoint y: 528, distance: 32.2
click at [837, 557] on div "WT#" at bounding box center [964, 562] width 299 height 18
type input "WT#"
type input "WAREHOUSE TRANSFERS"
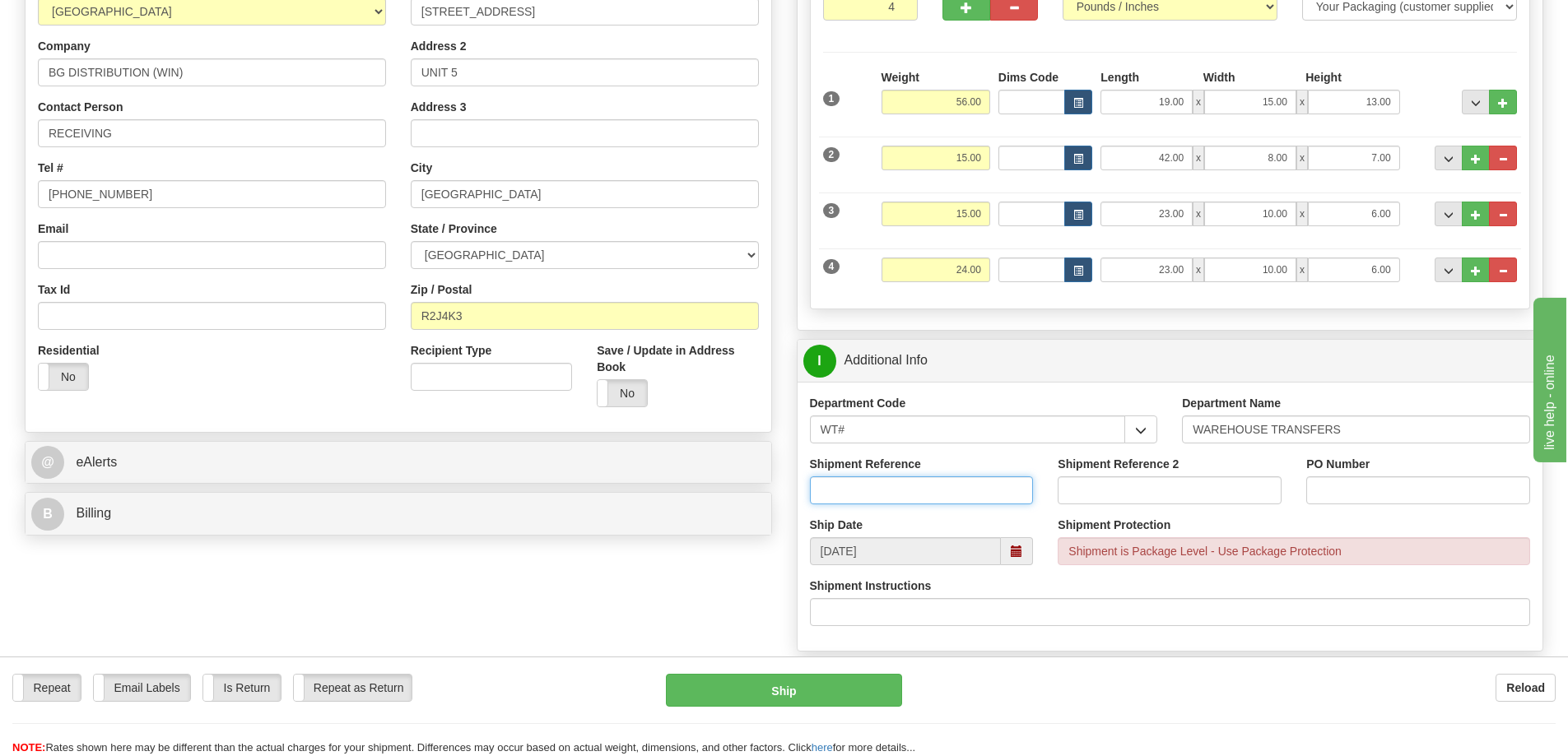
click at [871, 495] on input "Shipment Reference" at bounding box center [921, 490] width 224 height 28
type input "[DATE] transfers"
paste input "[DATE] transfers"
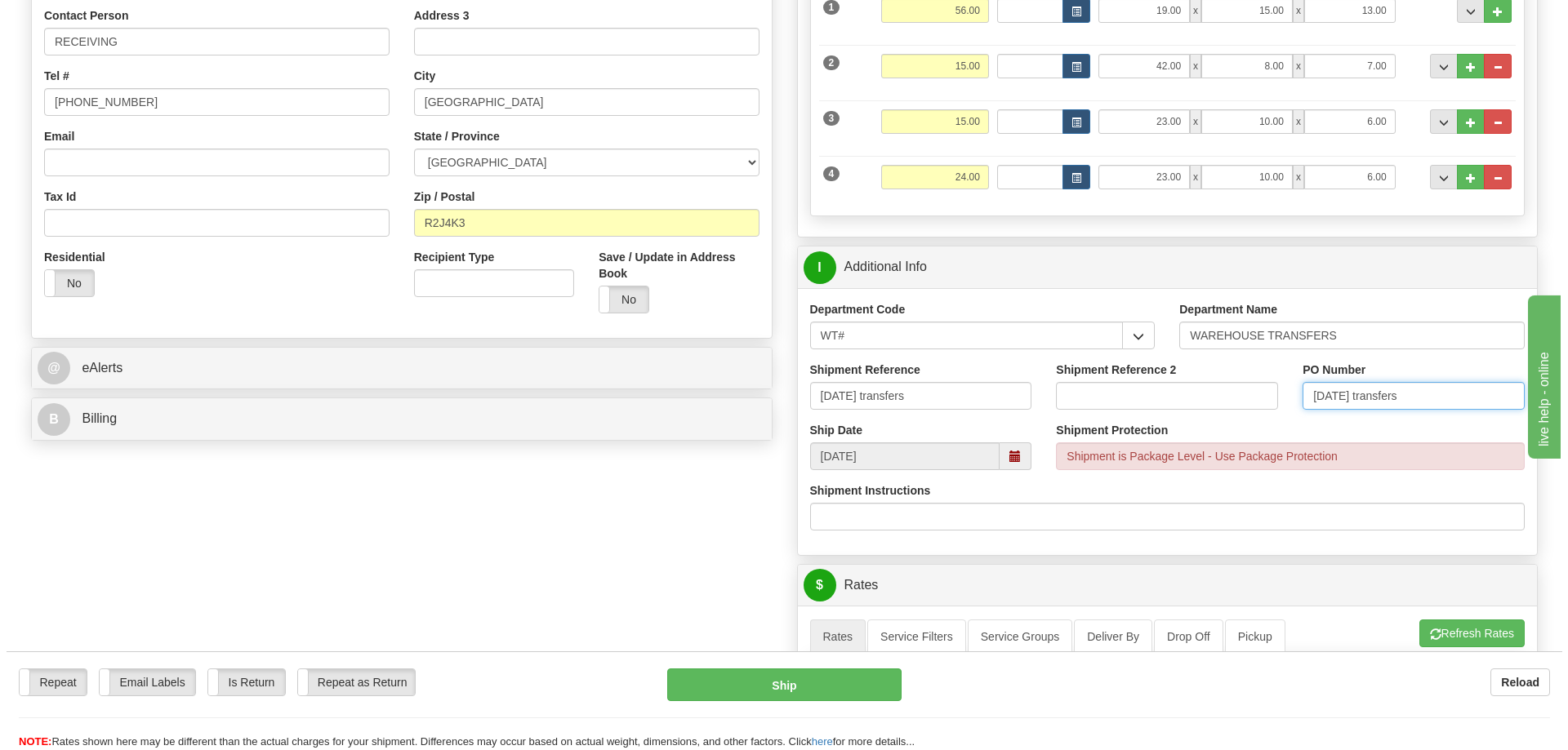
scroll to position [571, 0]
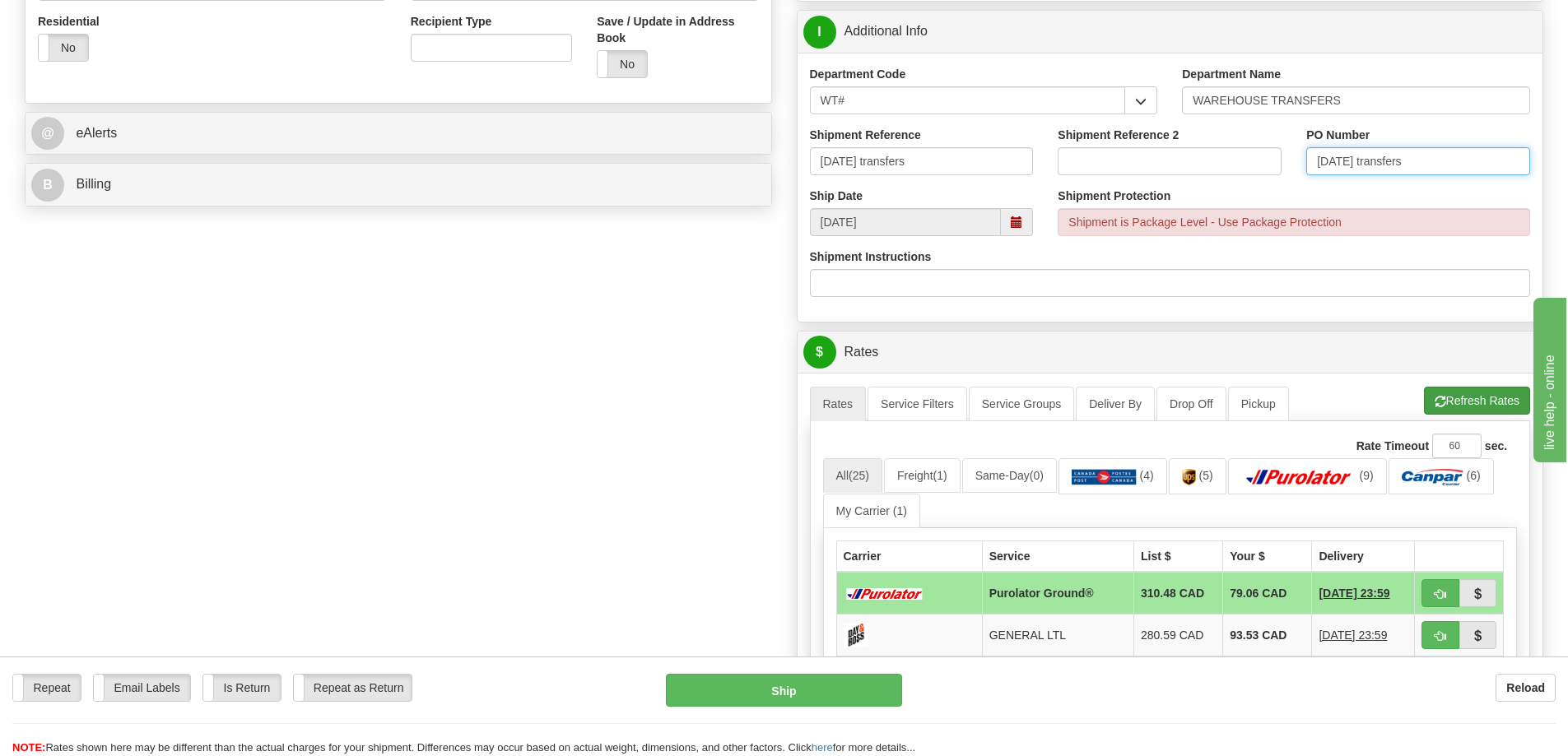
type input "[DATE] transfers"
click at [1443, 407] on span "button" at bounding box center [1440, 402] width 12 height 11
click at [1443, 597] on span "button" at bounding box center [1440, 595] width 12 height 11
type input "260"
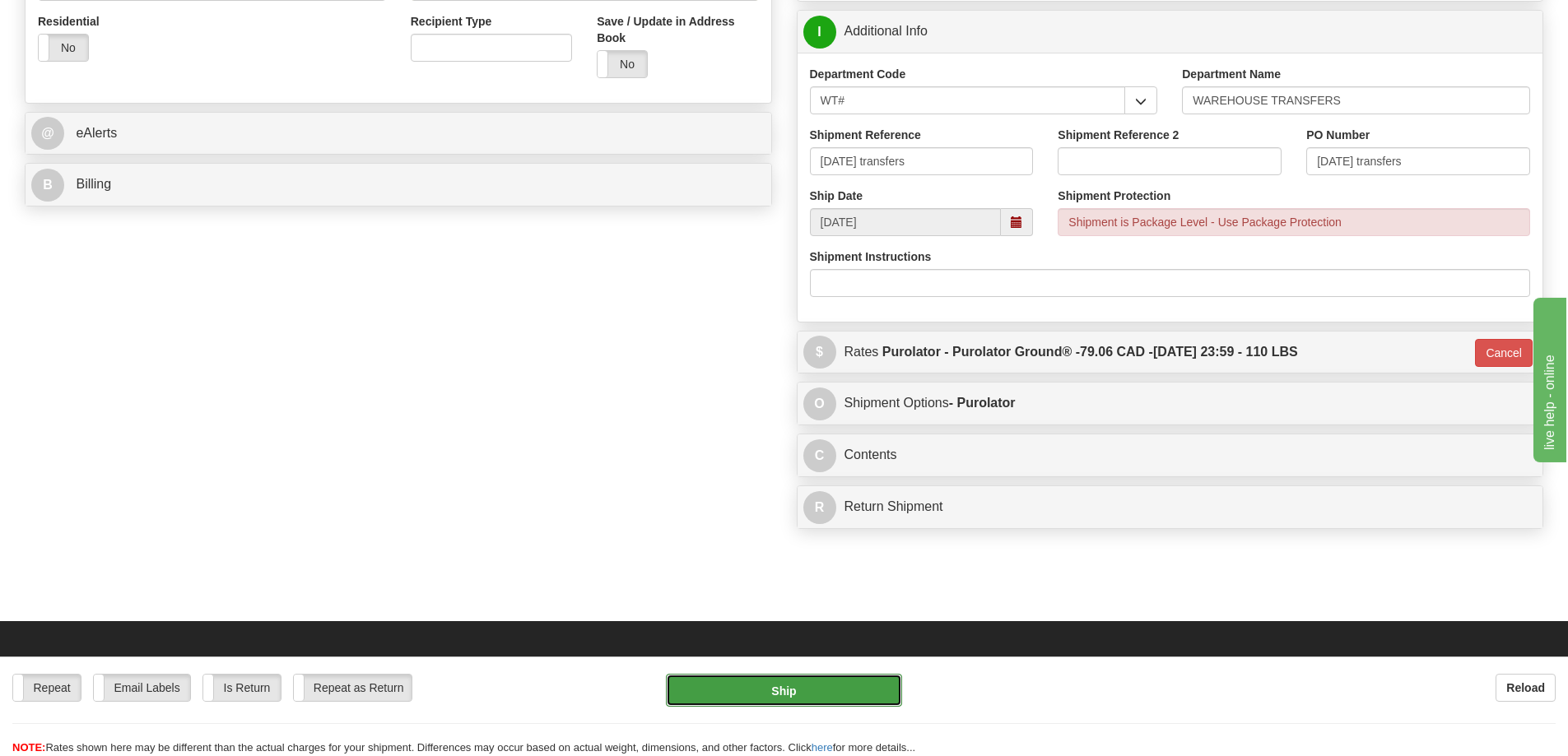
click at [826, 692] on button "Ship" at bounding box center [784, 691] width 237 height 33
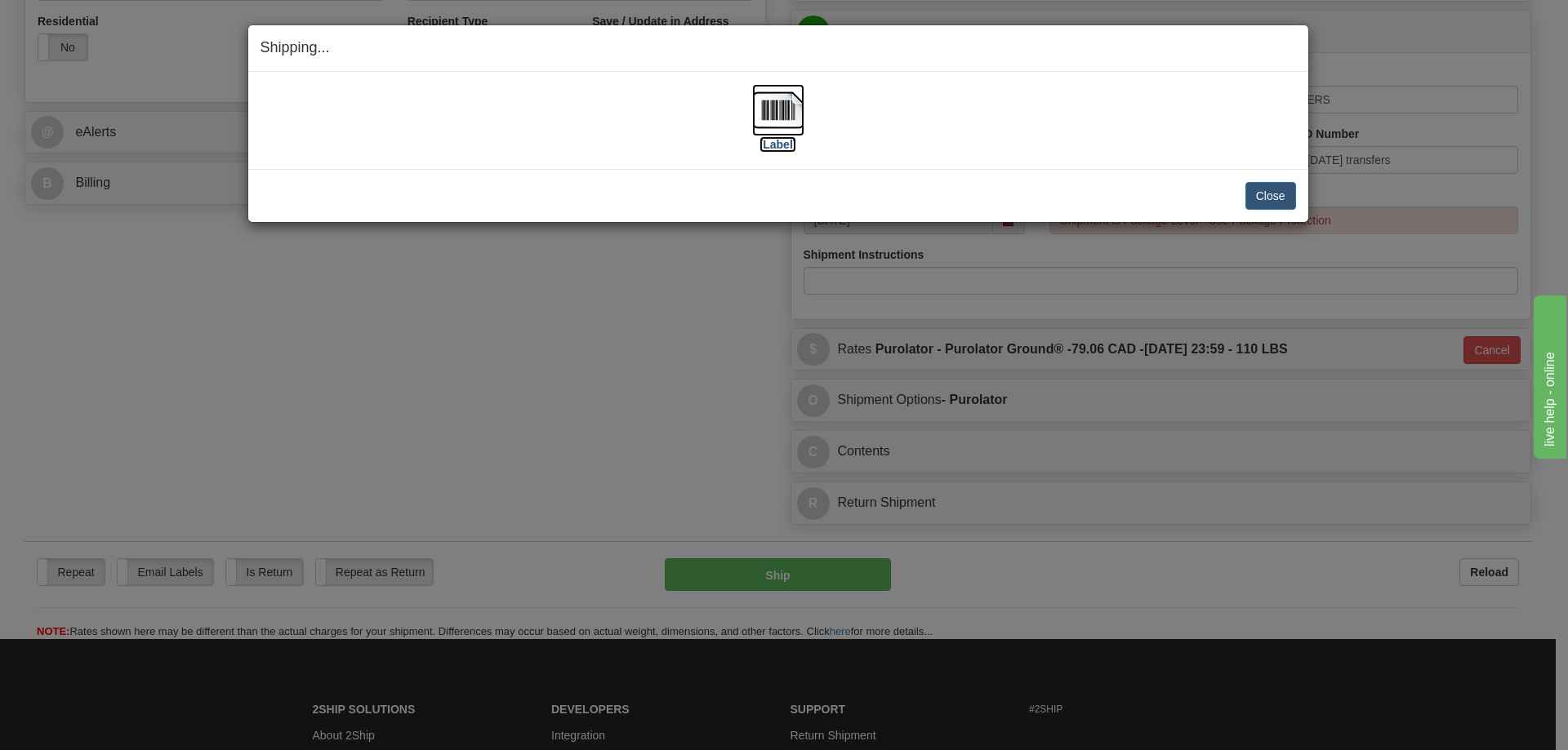
click at [771, 148] on label "[Label]" at bounding box center [778, 145] width 38 height 16
